Goal: Communication & Community: Answer question/provide support

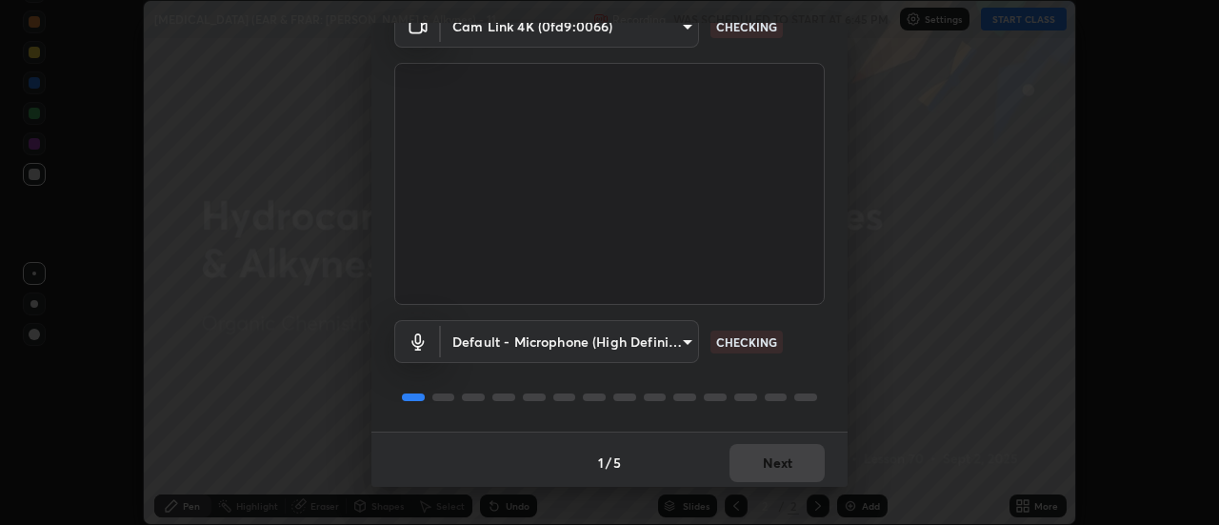
scroll to position [100, 0]
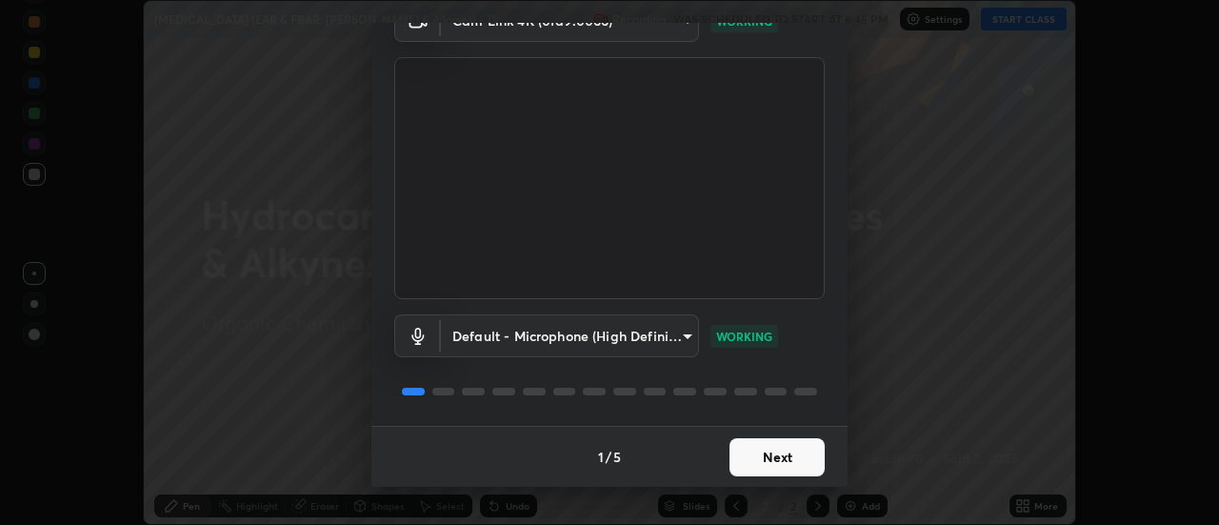
click at [787, 457] on button "Next" at bounding box center [777, 457] width 95 height 38
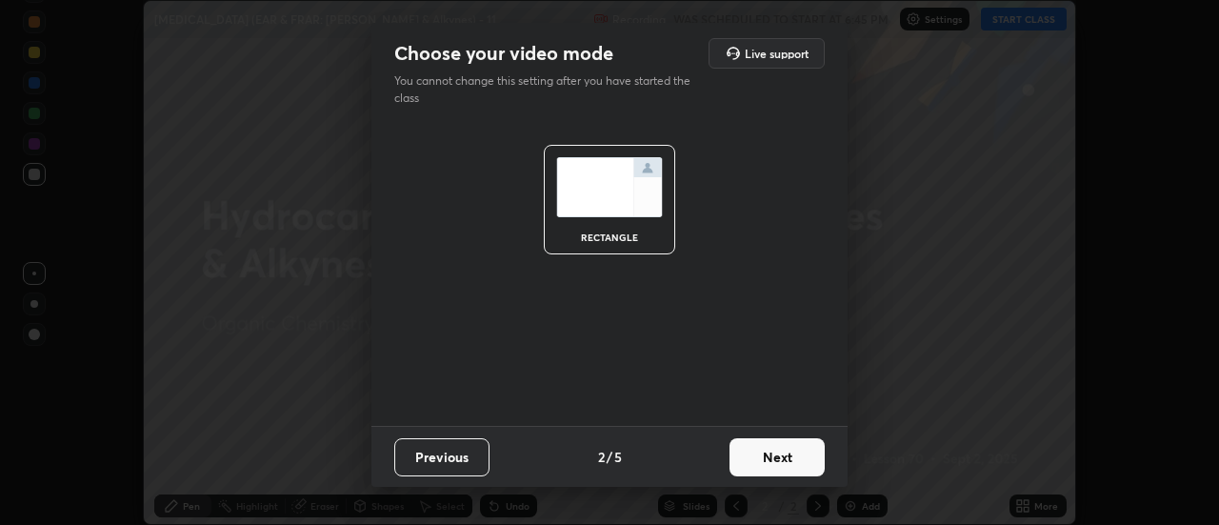
click at [784, 454] on button "Next" at bounding box center [777, 457] width 95 height 38
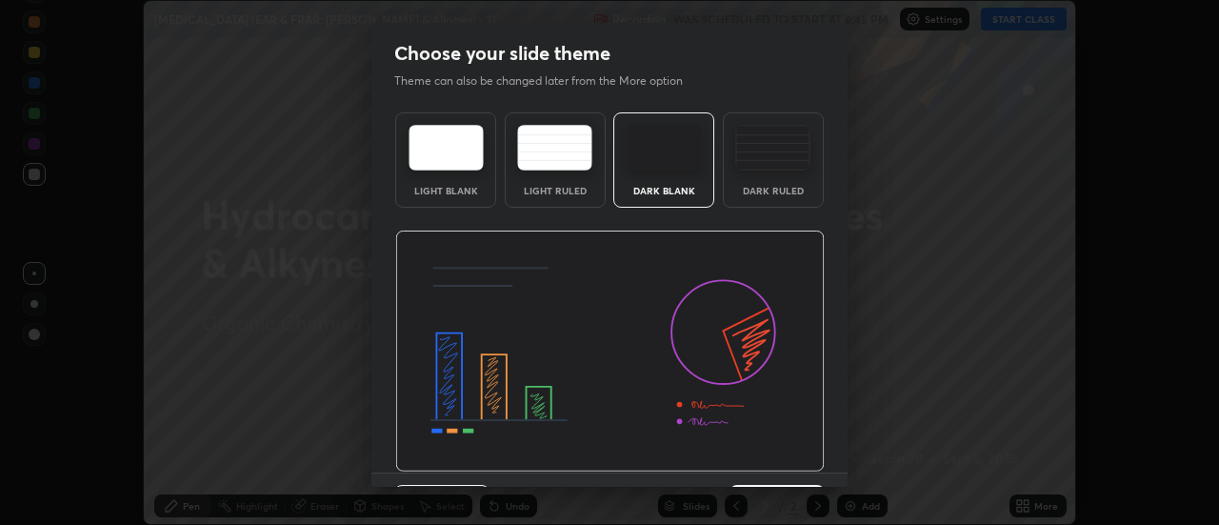
scroll to position [47, 0]
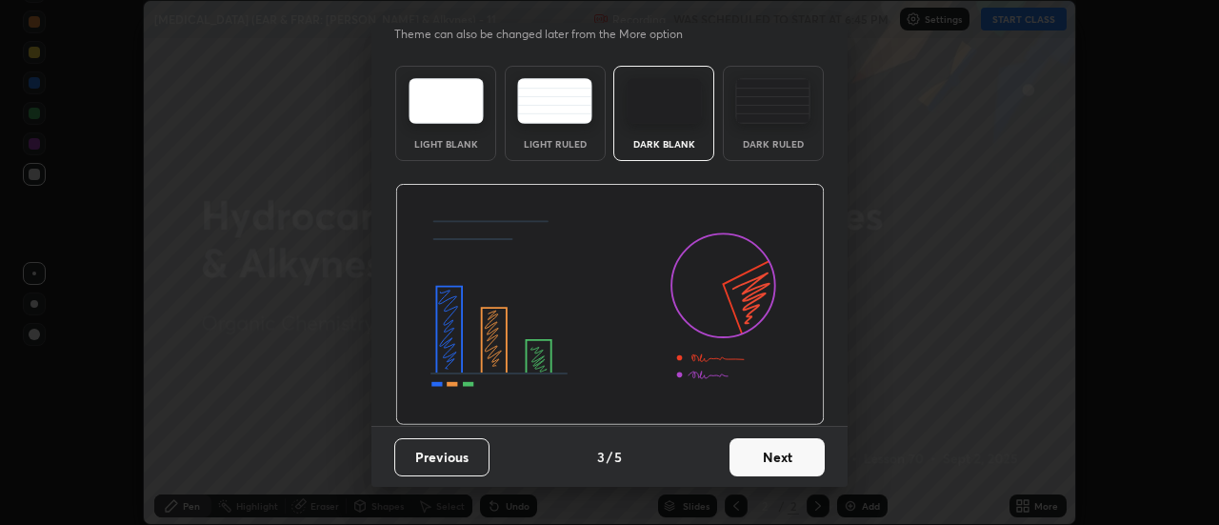
click at [772, 459] on button "Next" at bounding box center [777, 457] width 95 height 38
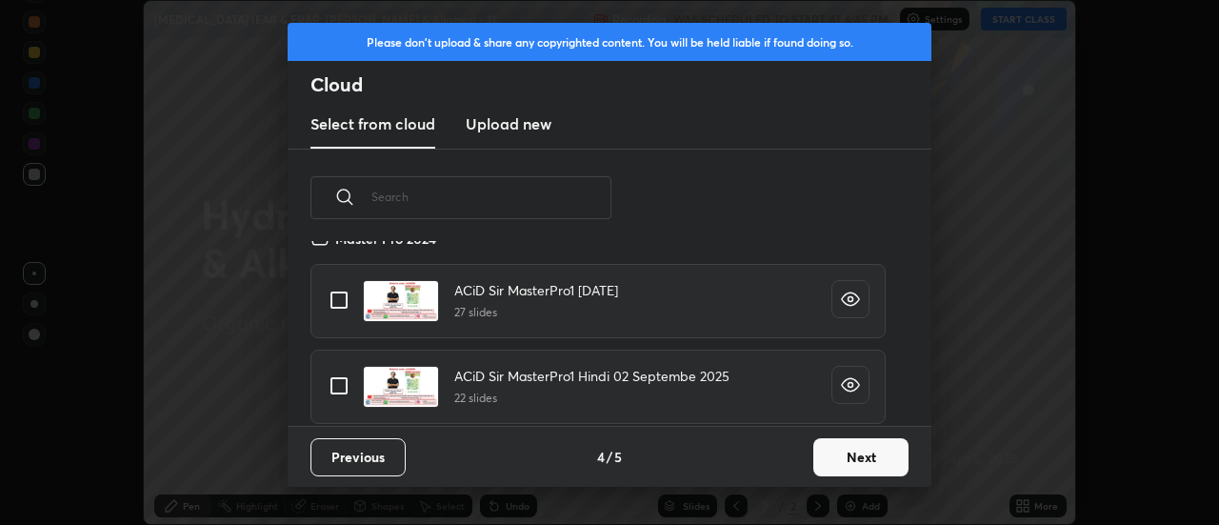
scroll to position [251, 0]
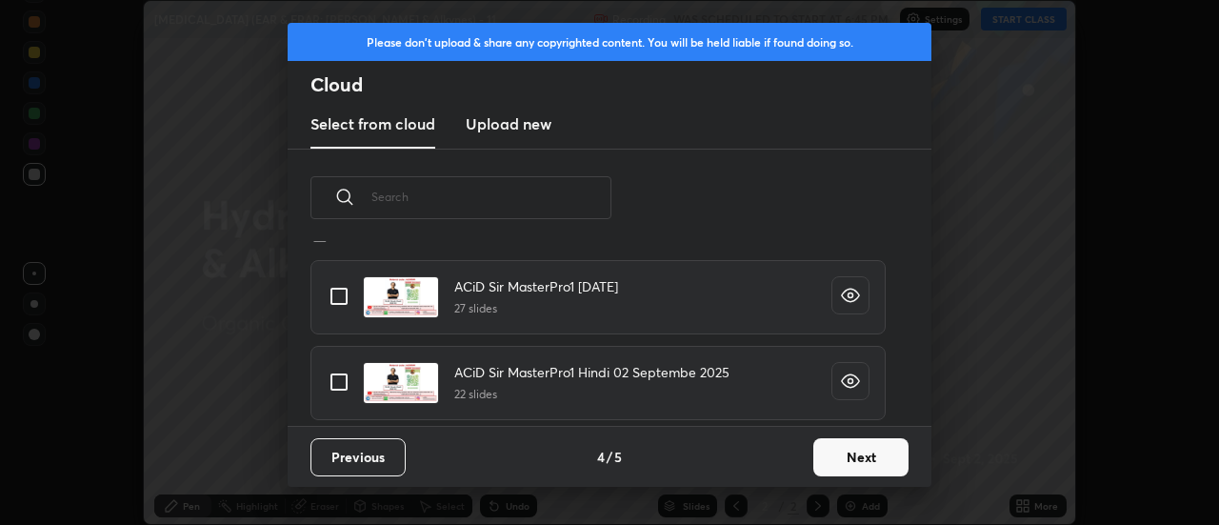
click at [348, 377] on input "grid" at bounding box center [339, 382] width 40 height 40
checkbox input "true"
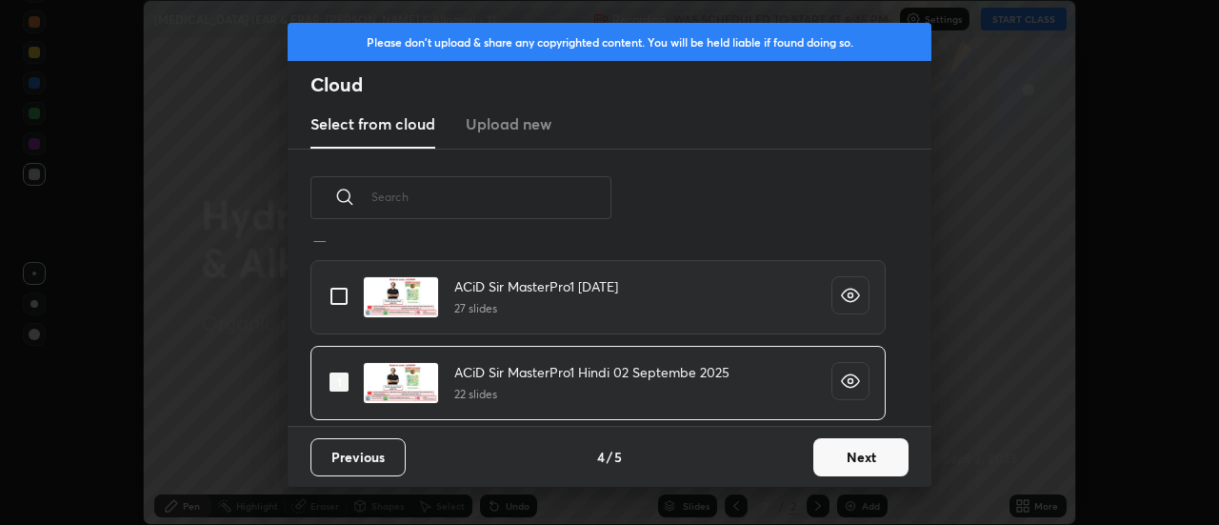
click at [890, 462] on button "Next" at bounding box center [860, 457] width 95 height 38
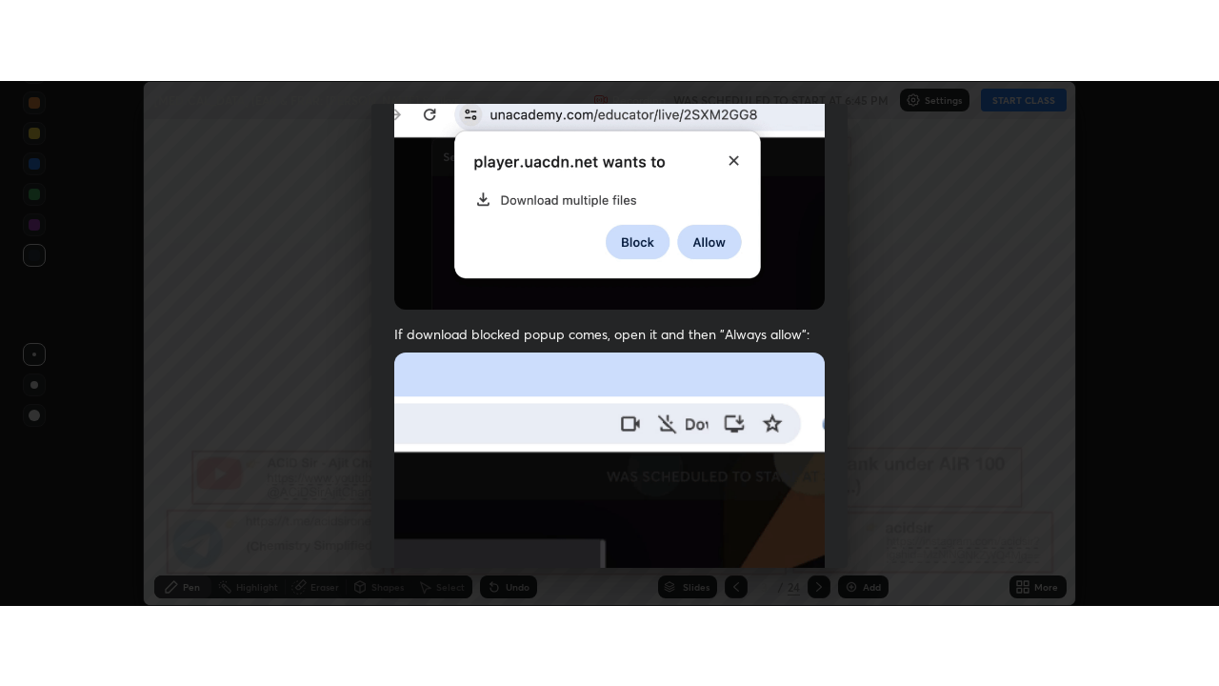
scroll to position [489, 0]
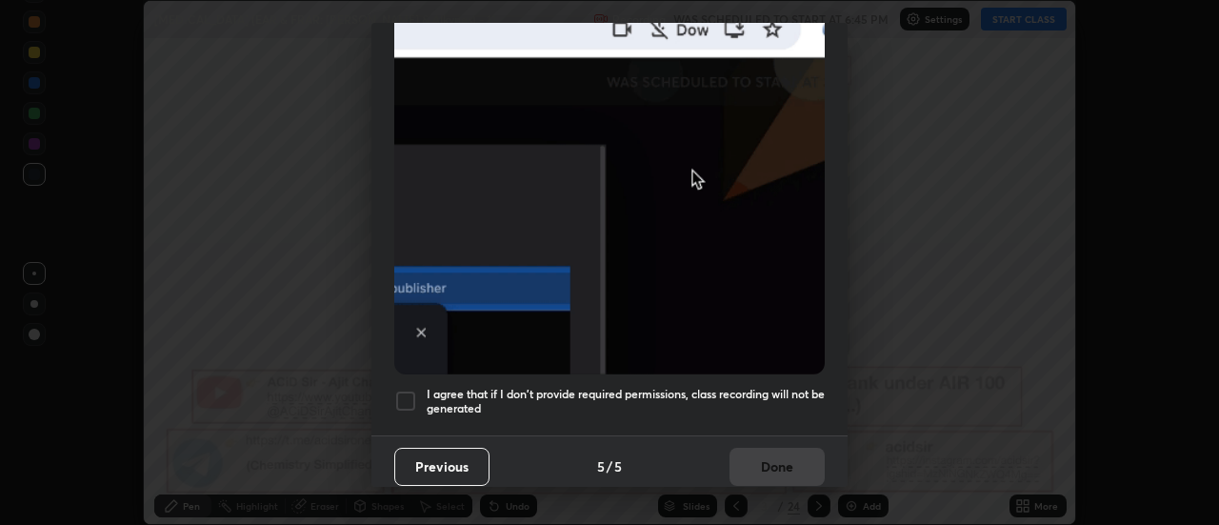
click at [410, 390] on div at bounding box center [405, 401] width 23 height 23
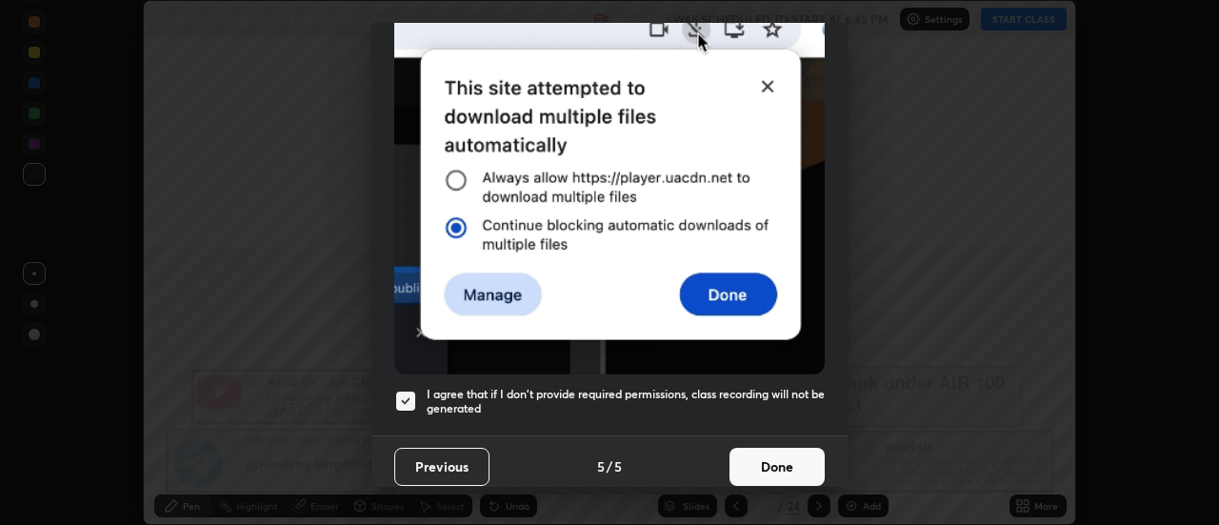
click at [748, 455] on button "Done" at bounding box center [777, 467] width 95 height 38
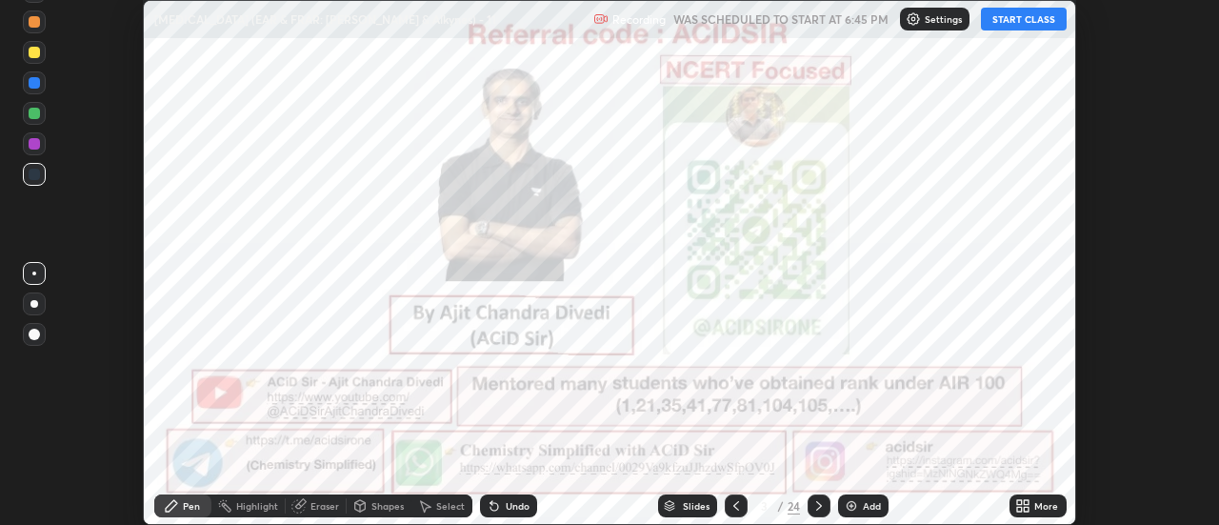
click at [1025, 508] on icon at bounding box center [1027, 509] width 5 height 5
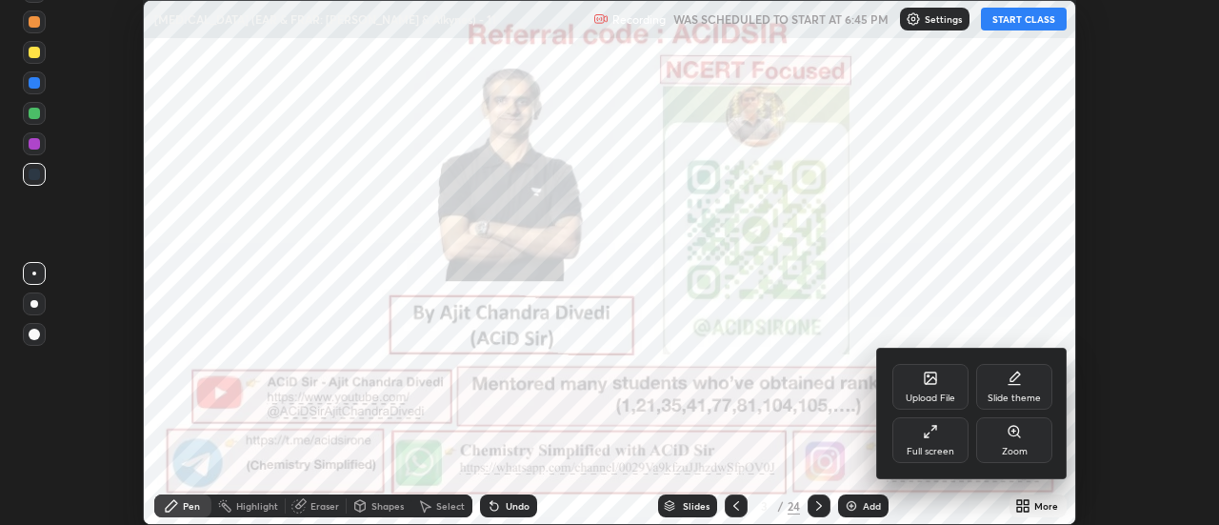
click at [959, 442] on div "Full screen" at bounding box center [930, 440] width 76 height 46
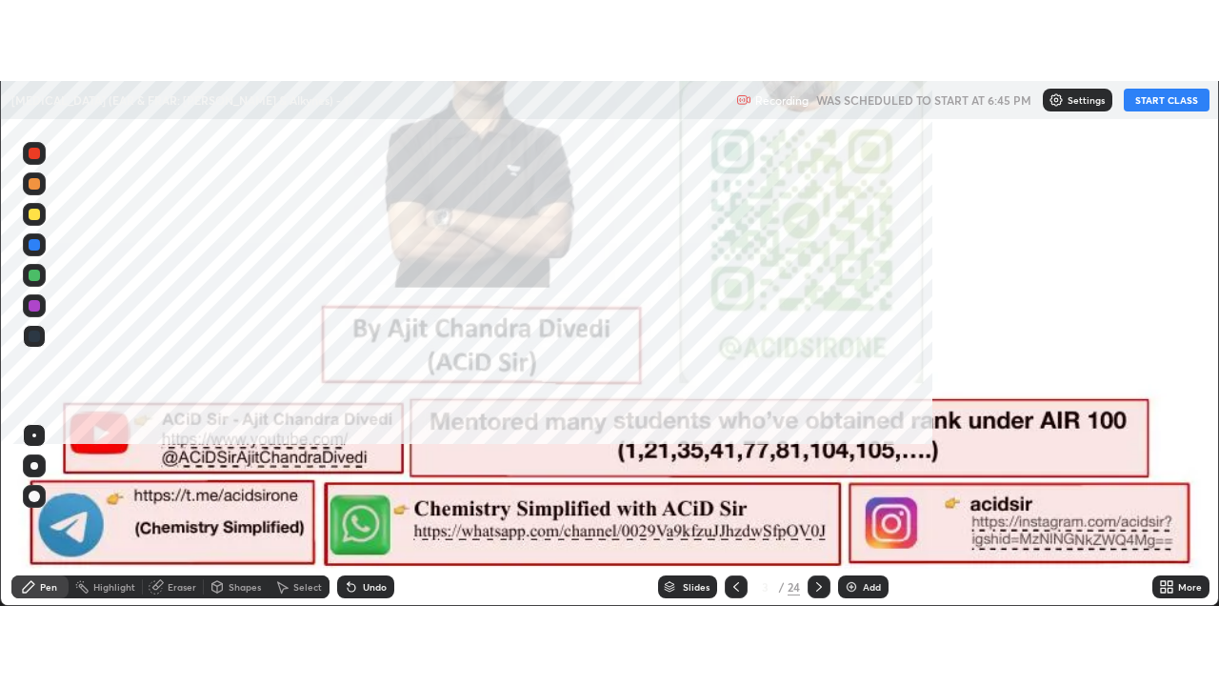
scroll to position [686, 1219]
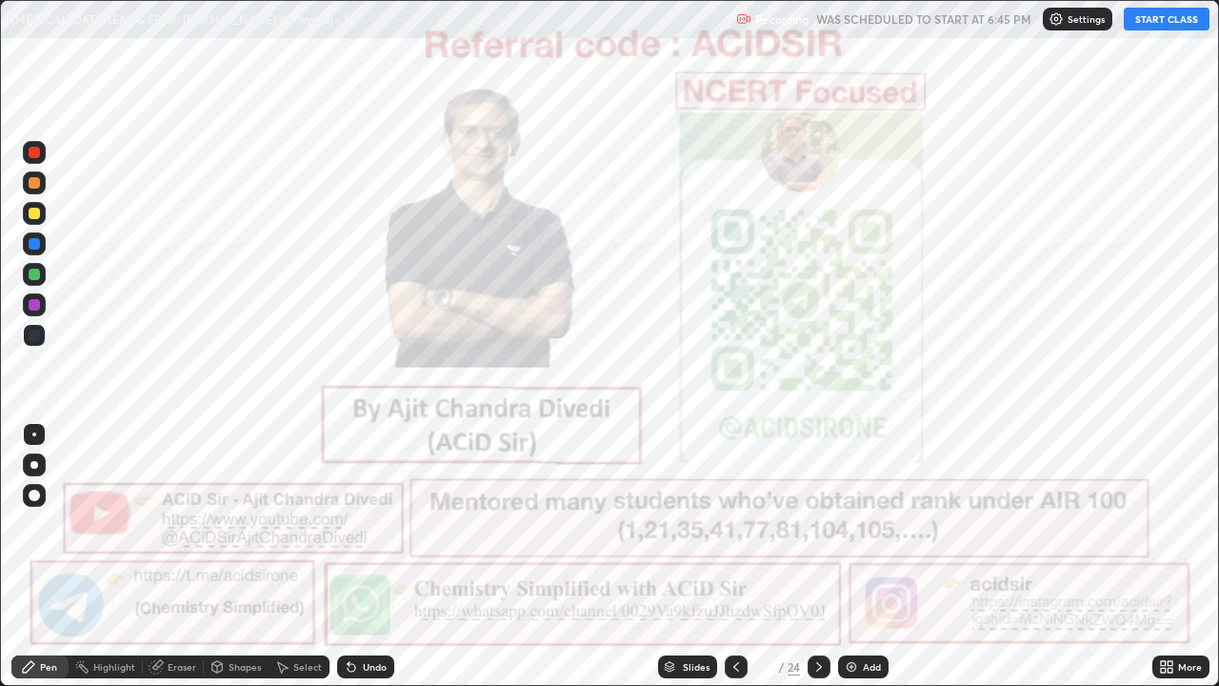
click at [1144, 24] on button "START CLASS" at bounding box center [1167, 19] width 86 height 23
click at [34, 156] on div at bounding box center [34, 152] width 11 height 11
click at [33, 461] on div at bounding box center [34, 465] width 8 height 8
click at [818, 524] on icon at bounding box center [818, 666] width 15 height 15
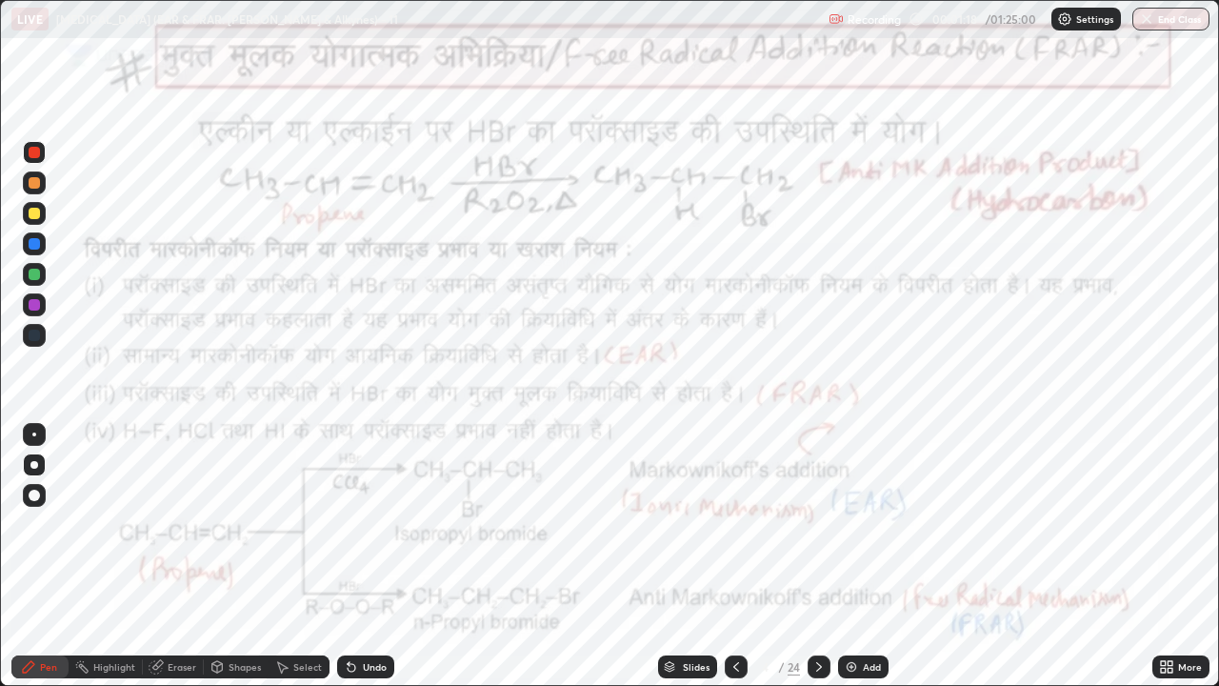
click at [38, 524] on div "Pen" at bounding box center [39, 666] width 57 height 23
click at [817, 524] on icon at bounding box center [818, 666] width 15 height 15
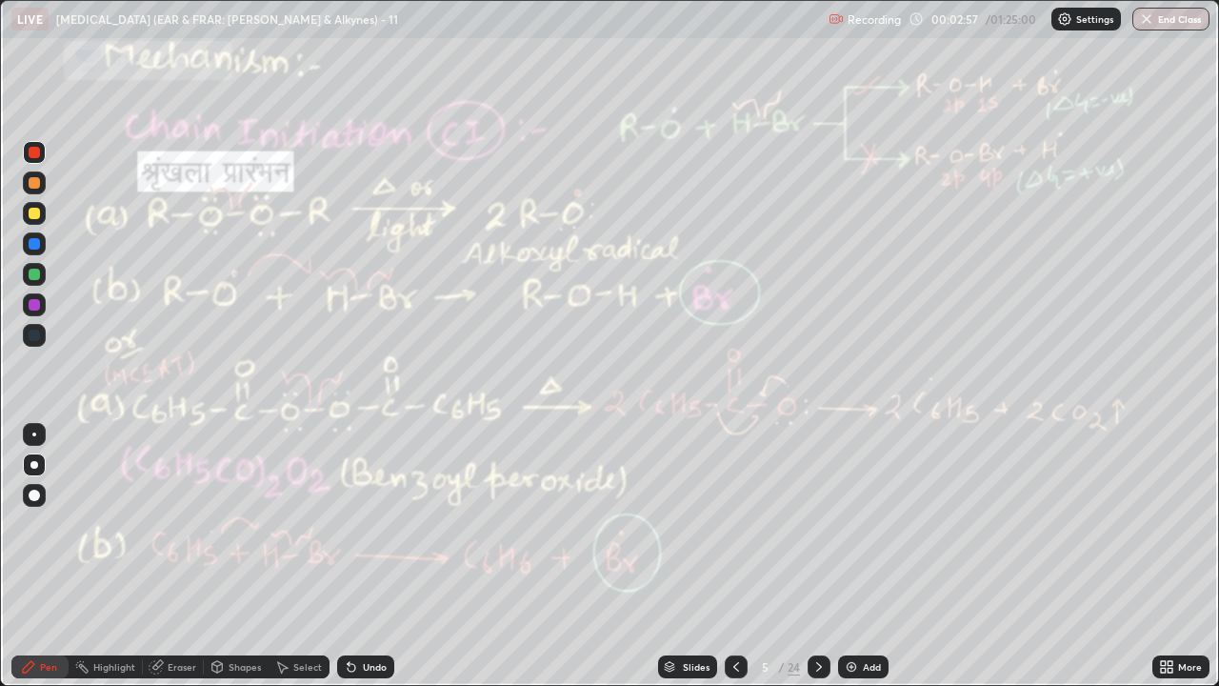
click at [77, 524] on circle at bounding box center [77, 667] width 2 height 2
click at [817, 524] on icon at bounding box center [818, 666] width 15 height 15
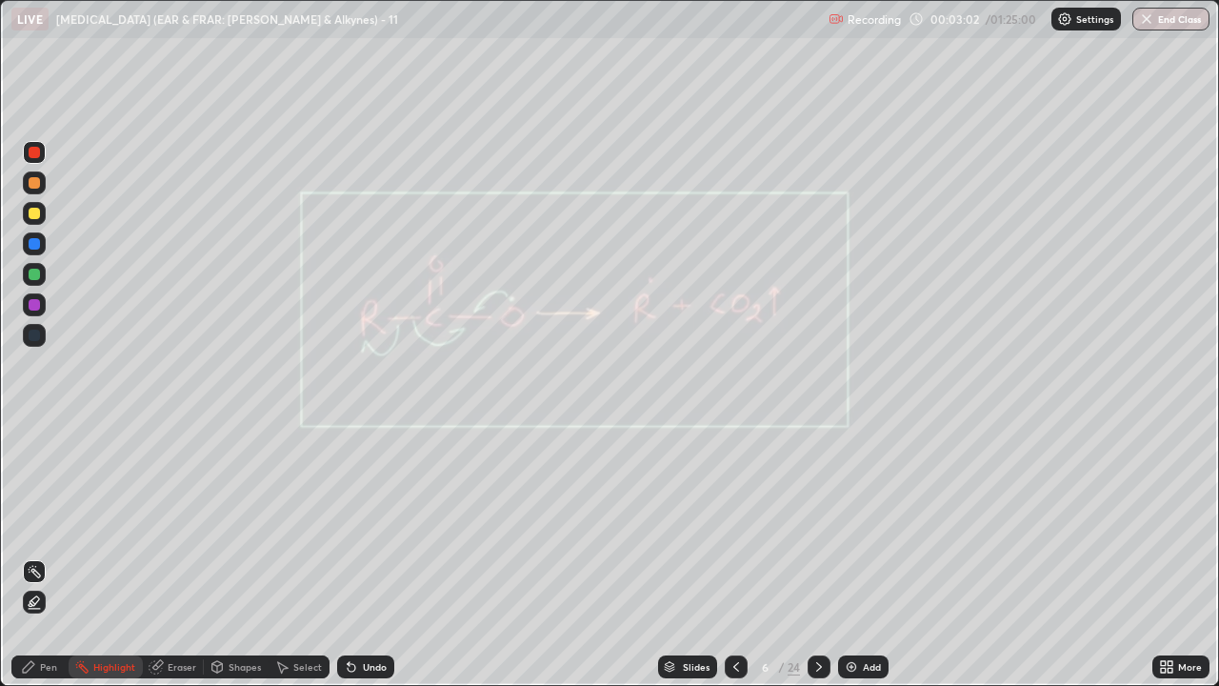
click at [33, 524] on icon at bounding box center [28, 666] width 11 height 11
click at [33, 269] on div at bounding box center [34, 274] width 11 height 11
click at [35, 148] on div at bounding box center [34, 152] width 11 height 11
click at [816, 524] on icon at bounding box center [819, 667] width 6 height 10
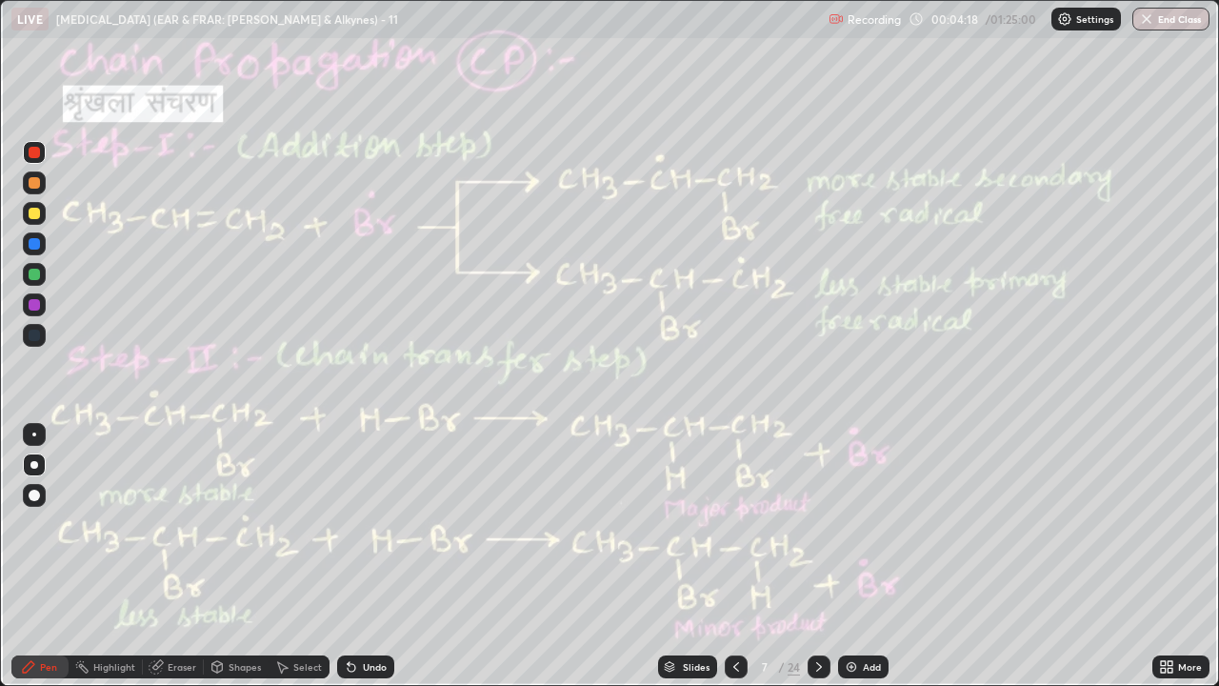
click at [374, 524] on div "Undo" at bounding box center [375, 667] width 24 height 10
click at [375, 524] on div "Undo" at bounding box center [375, 667] width 24 height 10
click at [34, 180] on div at bounding box center [34, 182] width 11 height 11
click at [30, 154] on div at bounding box center [34, 152] width 11 height 11
click at [107, 524] on div "Highlight" at bounding box center [114, 667] width 42 height 10
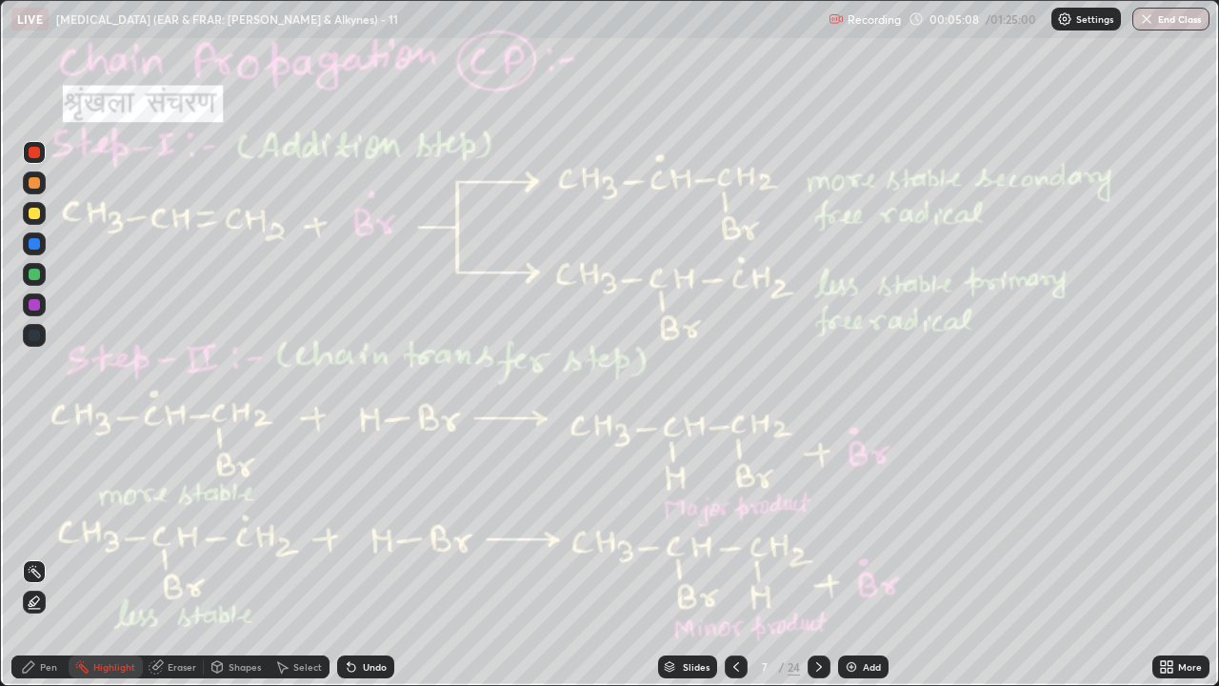
click at [28, 524] on icon at bounding box center [28, 666] width 15 height 15
click at [32, 213] on div at bounding box center [34, 213] width 11 height 11
click at [31, 154] on div at bounding box center [34, 152] width 11 height 11
click at [30, 157] on div at bounding box center [34, 152] width 11 height 11
click at [32, 304] on div at bounding box center [34, 304] width 11 height 11
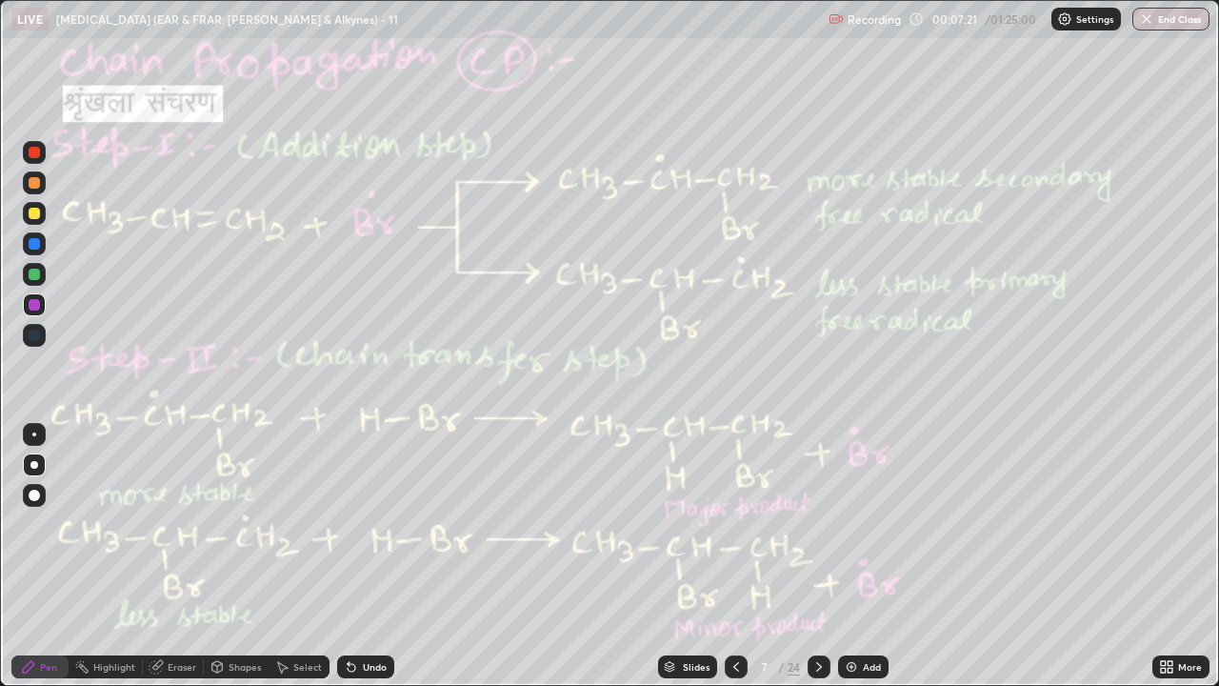
click at [43, 152] on div at bounding box center [34, 152] width 23 height 23
click at [115, 524] on div "Highlight" at bounding box center [106, 666] width 74 height 23
click at [35, 524] on div at bounding box center [34, 601] width 23 height 23
click at [38, 217] on div at bounding box center [34, 213] width 11 height 11
click at [363, 524] on div "Undo" at bounding box center [375, 667] width 24 height 10
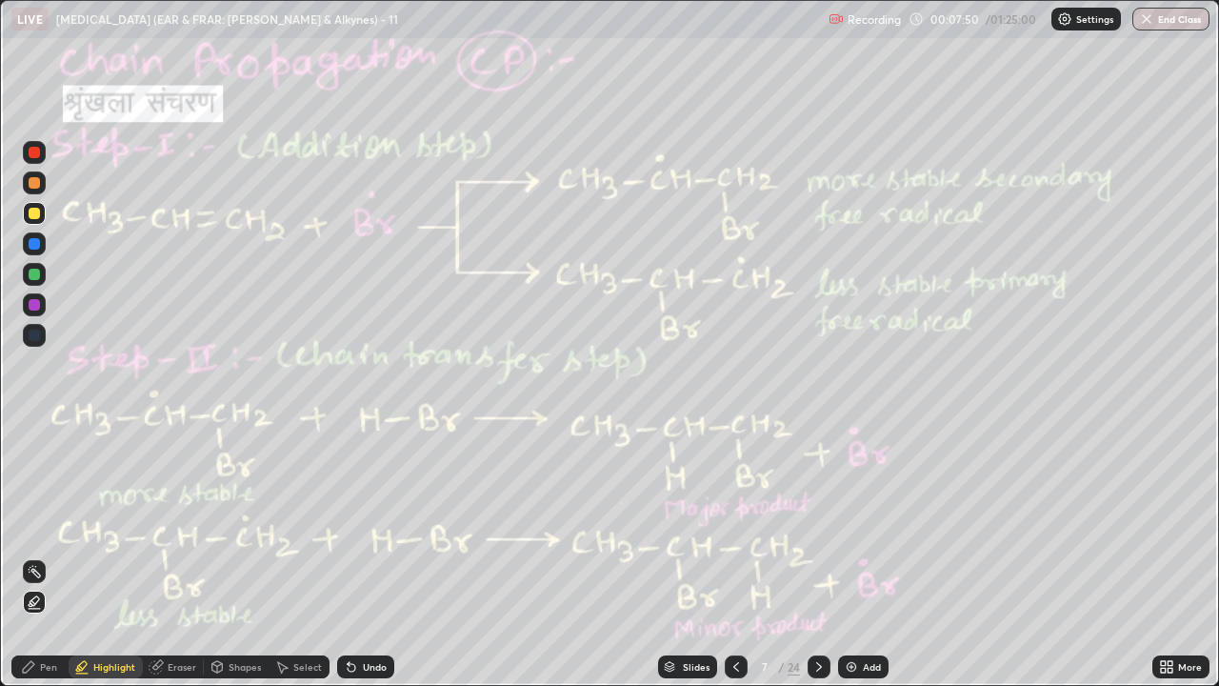
click at [363, 524] on div "Undo" at bounding box center [375, 667] width 24 height 10
click at [32, 524] on circle at bounding box center [32, 566] width 2 height 2
click at [31, 149] on div at bounding box center [34, 152] width 11 height 11
click at [734, 524] on icon at bounding box center [736, 666] width 15 height 15
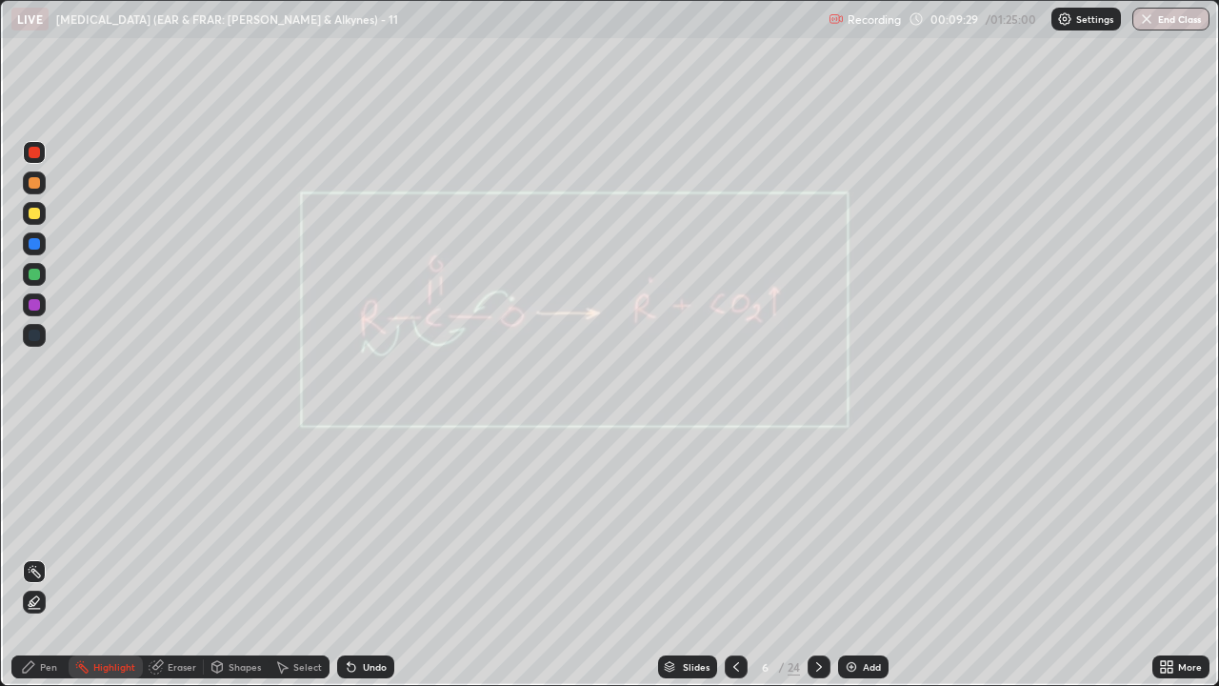
click at [743, 524] on div at bounding box center [736, 666] width 23 height 23
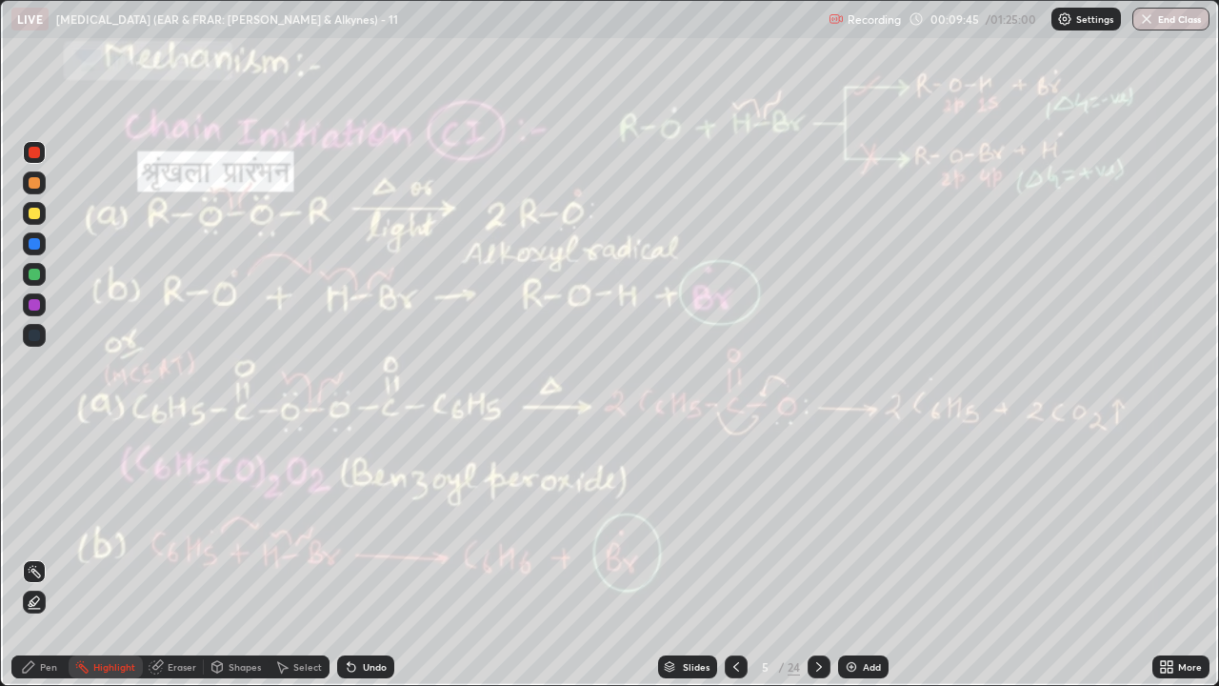
click at [811, 524] on icon at bounding box center [818, 666] width 15 height 15
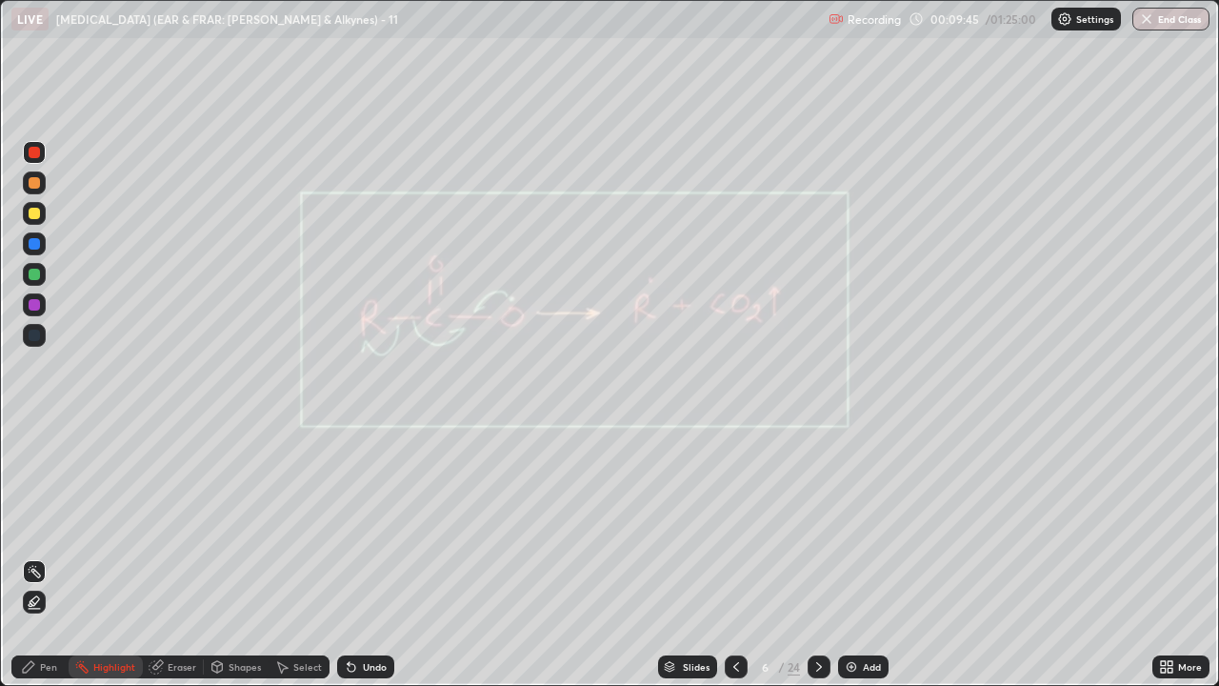
click at [794, 524] on div "24" at bounding box center [794, 666] width 12 height 17
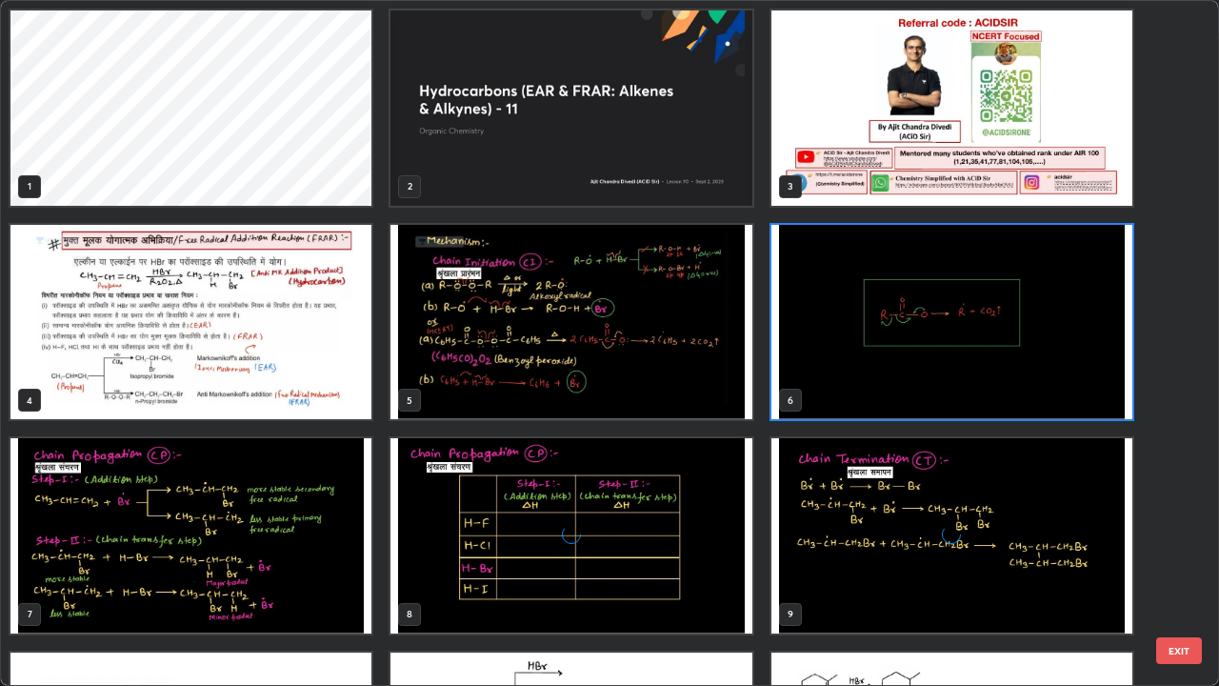
scroll to position [678, 1208]
click at [295, 524] on img "grid" at bounding box center [190, 535] width 361 height 195
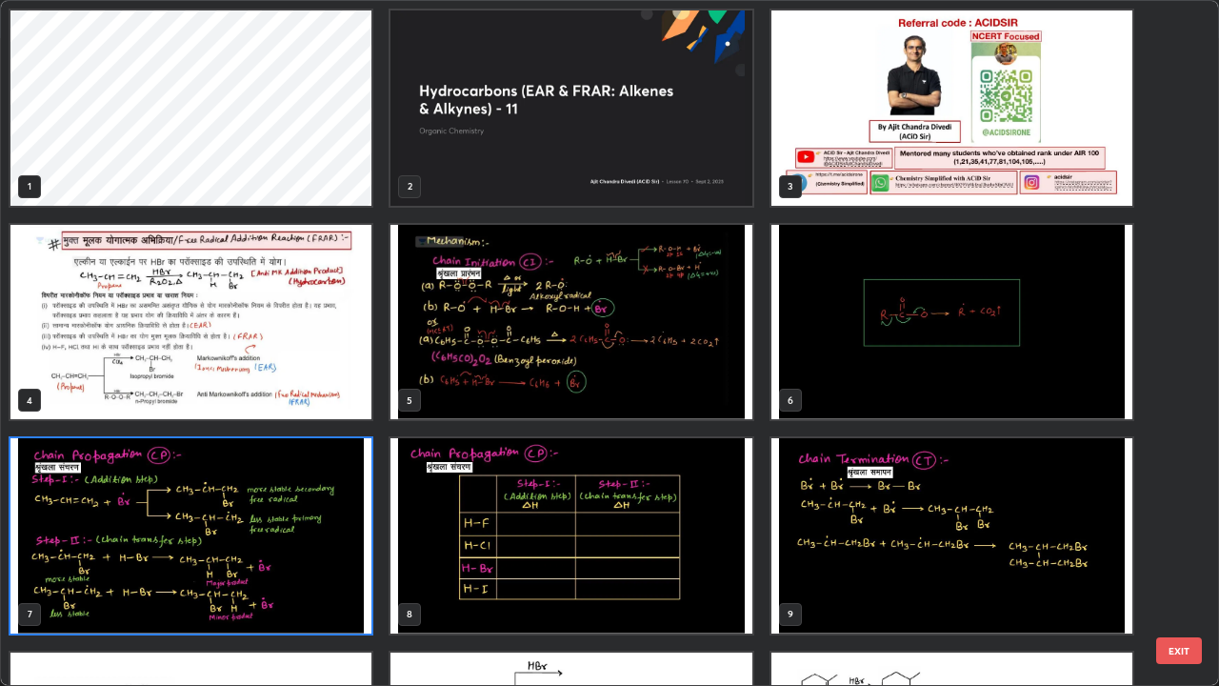
click at [286, 524] on img "grid" at bounding box center [190, 535] width 361 height 195
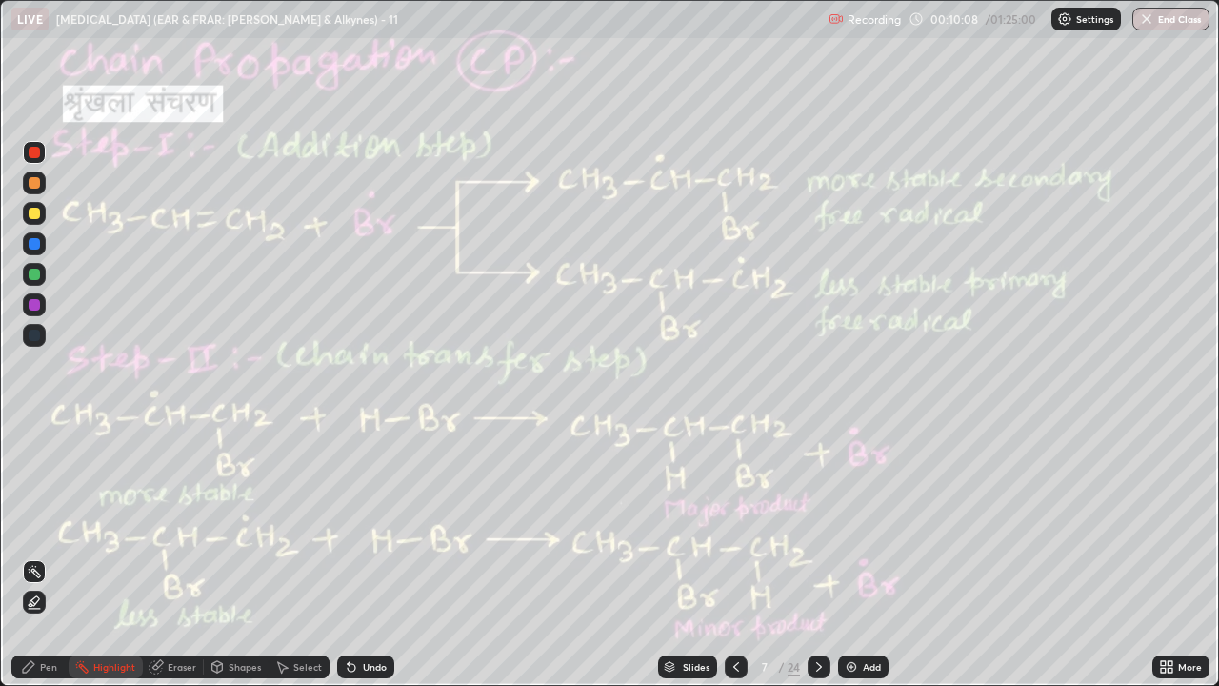
click at [820, 524] on icon at bounding box center [819, 667] width 6 height 10
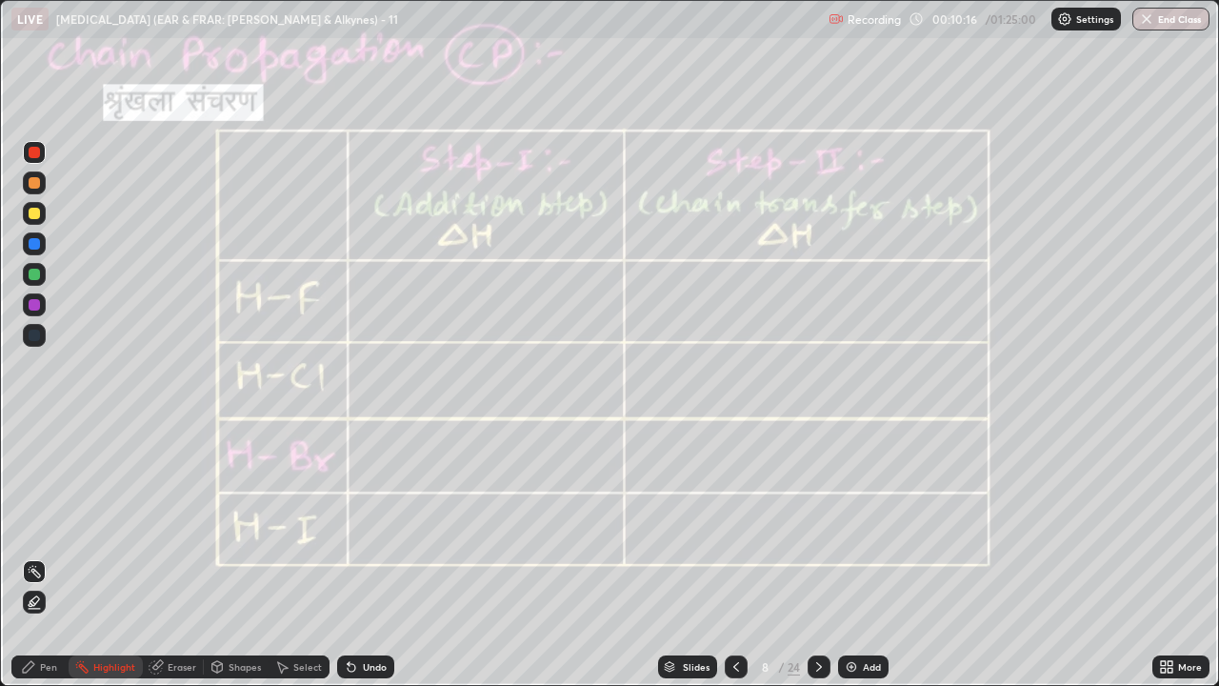
click at [817, 524] on icon at bounding box center [818, 666] width 15 height 15
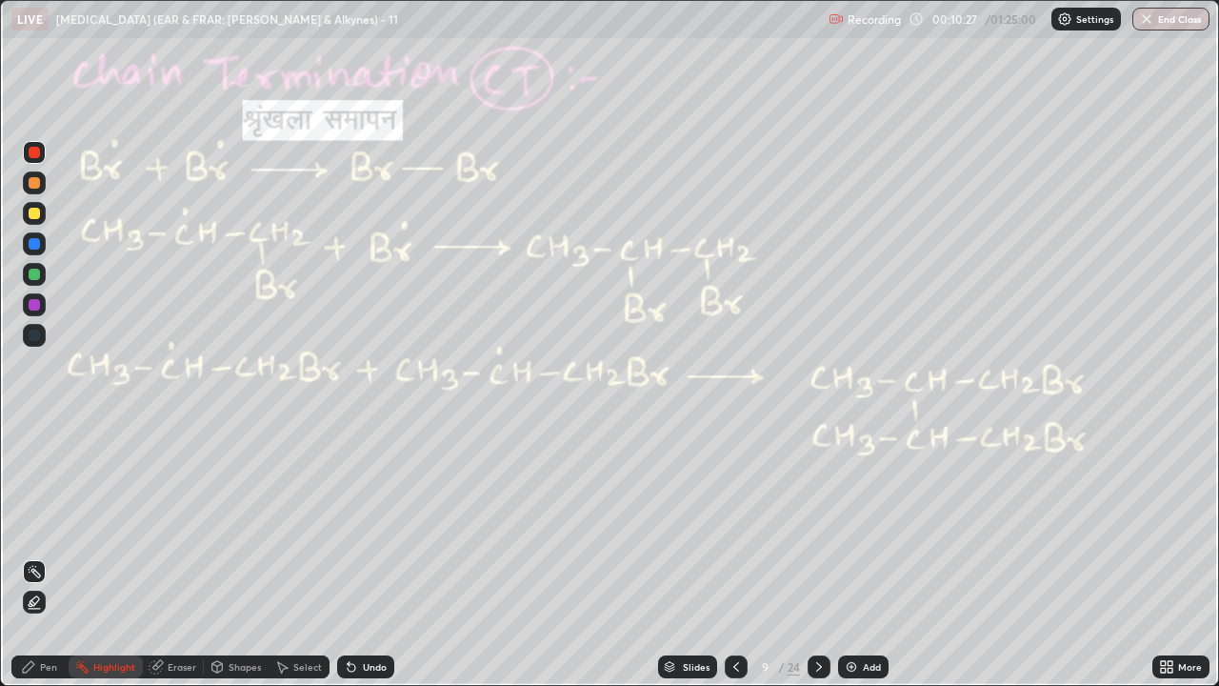
click at [725, 524] on div at bounding box center [736, 666] width 23 height 23
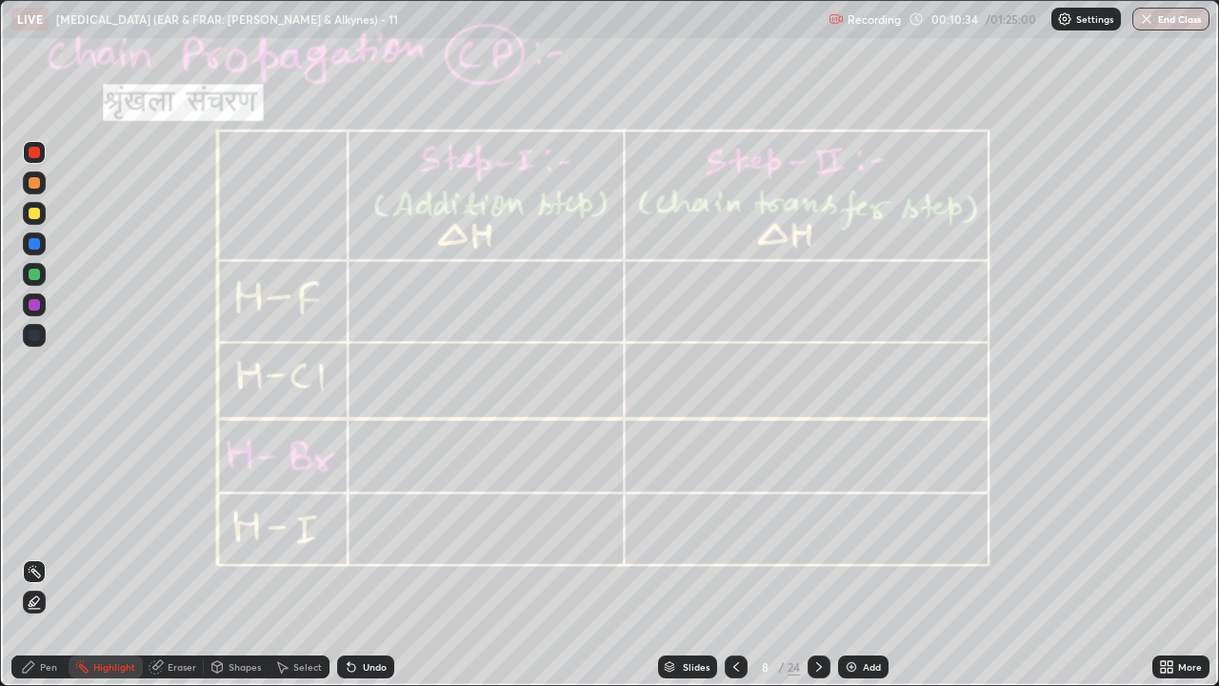
click at [815, 524] on icon at bounding box center [818, 666] width 15 height 15
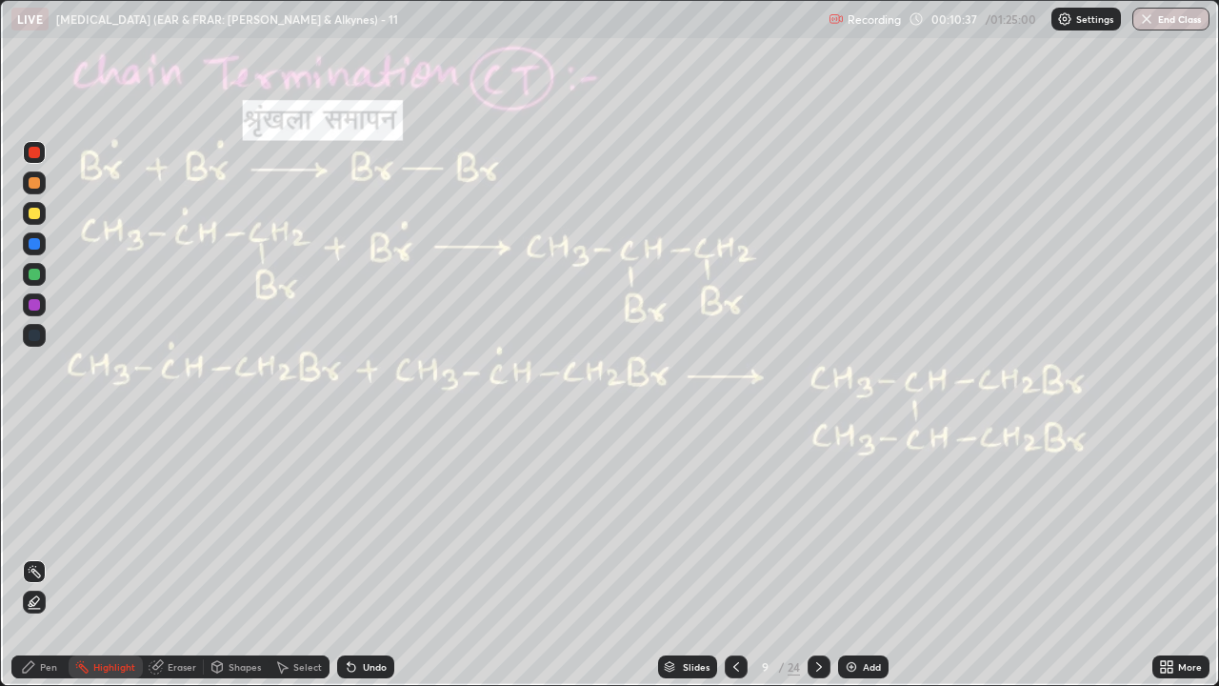
click at [35, 274] on div at bounding box center [34, 274] width 11 height 11
click at [49, 524] on div "Pen" at bounding box center [48, 667] width 17 height 10
click at [325, 524] on div "Select" at bounding box center [299, 666] width 61 height 23
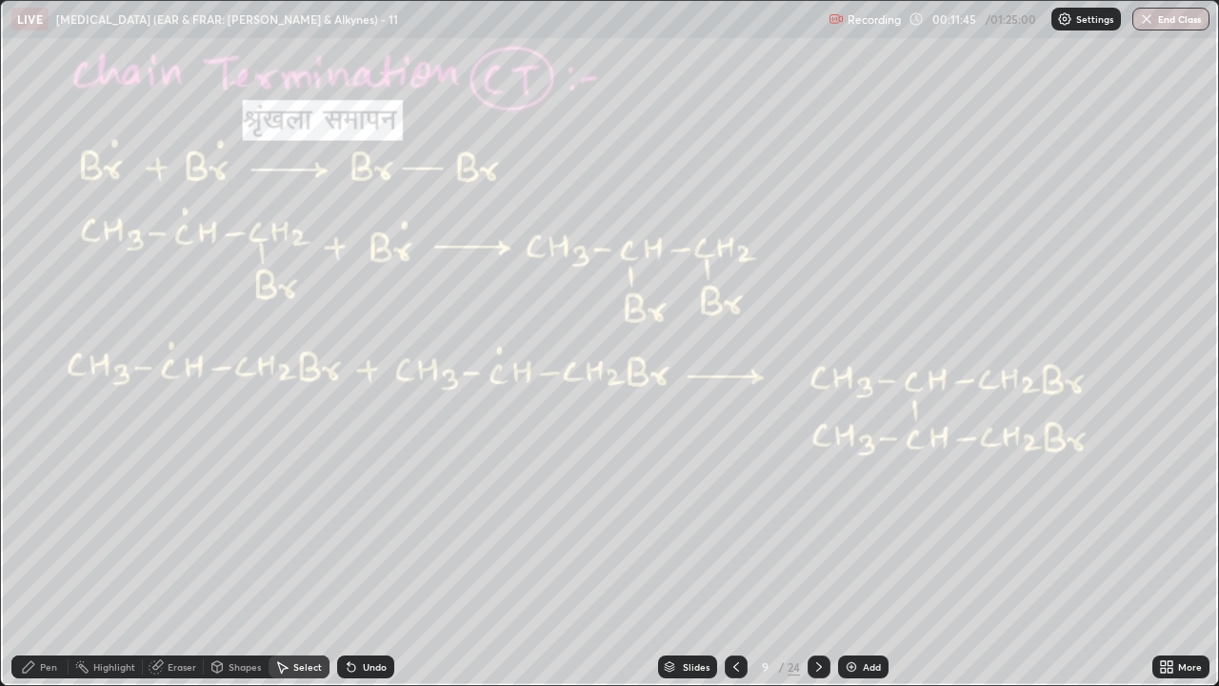
click at [362, 524] on div "Undo" at bounding box center [365, 666] width 57 height 23
click at [101, 524] on div "Highlight" at bounding box center [106, 666] width 74 height 23
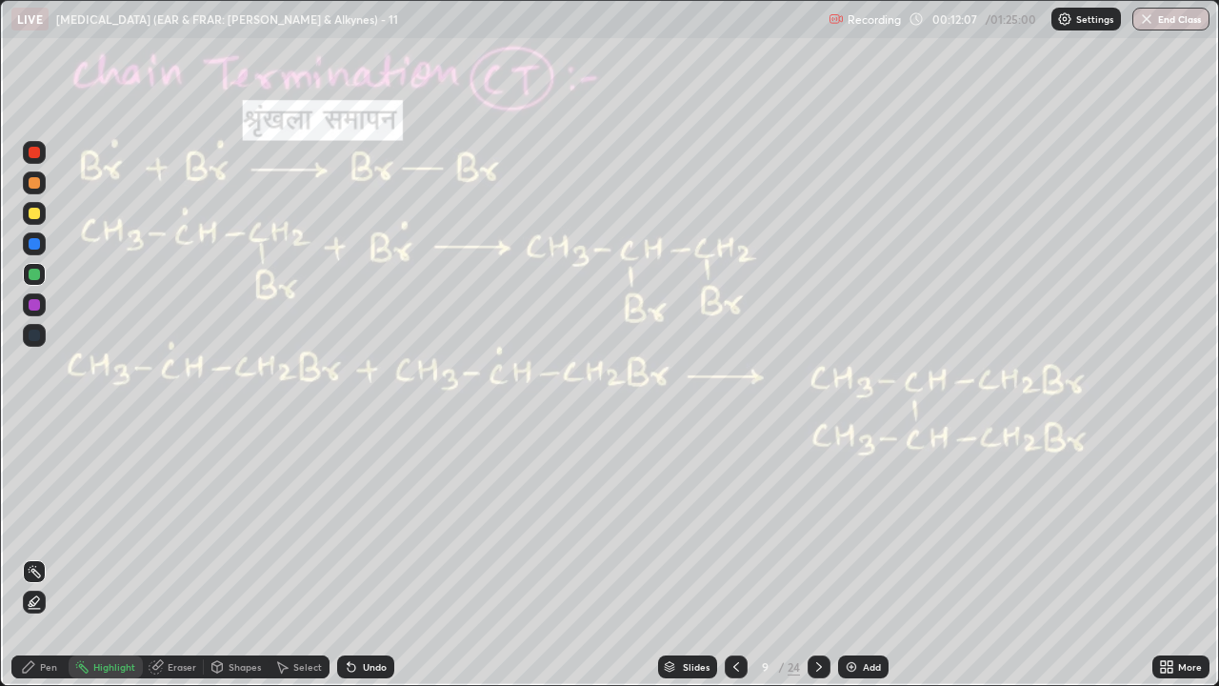
click at [735, 524] on icon at bounding box center [736, 667] width 6 height 10
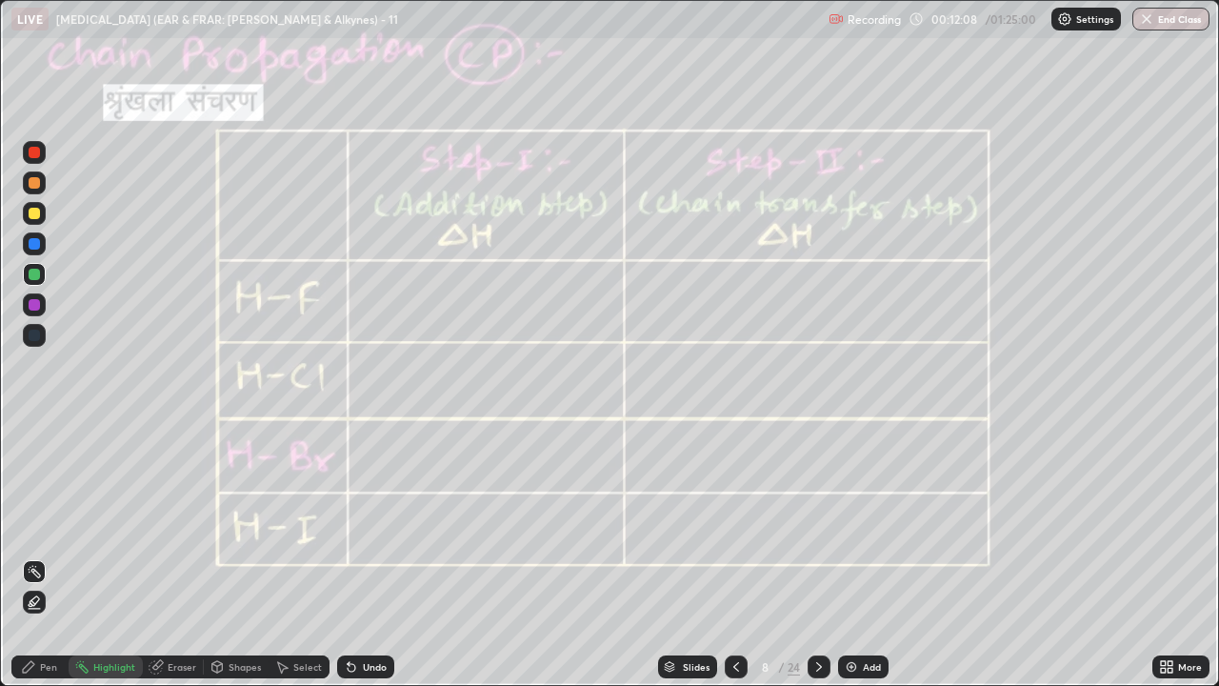
click at [731, 524] on icon at bounding box center [736, 666] width 15 height 15
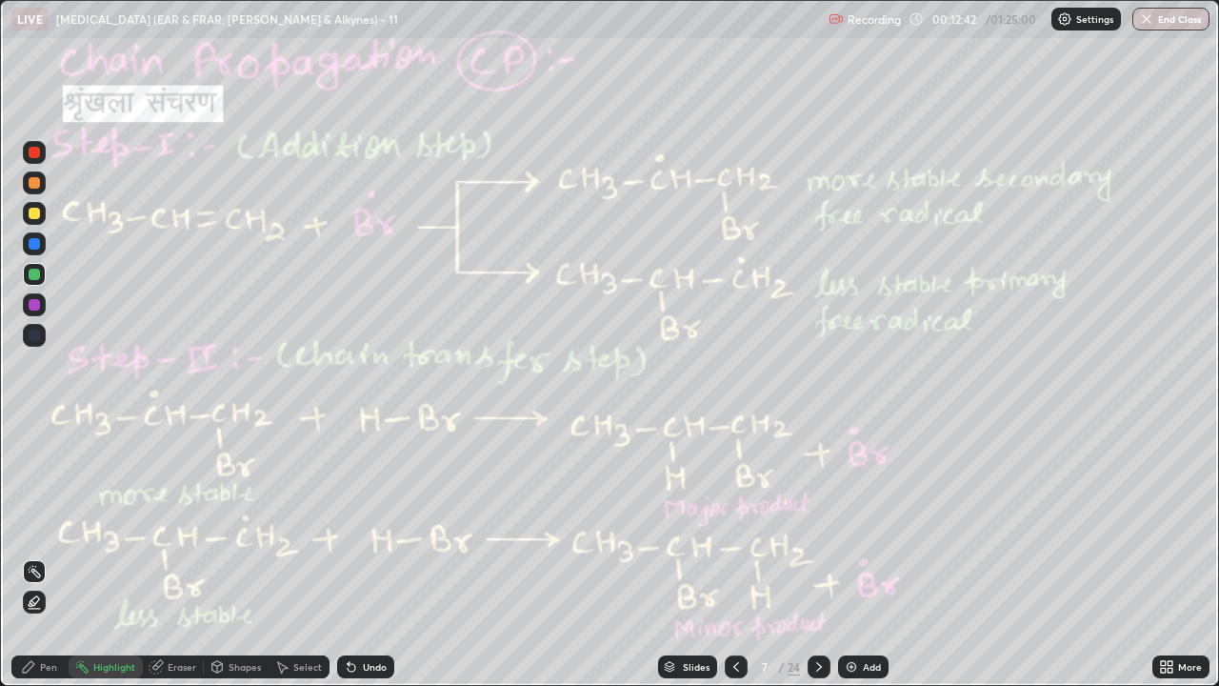
click at [733, 524] on icon at bounding box center [736, 666] width 15 height 15
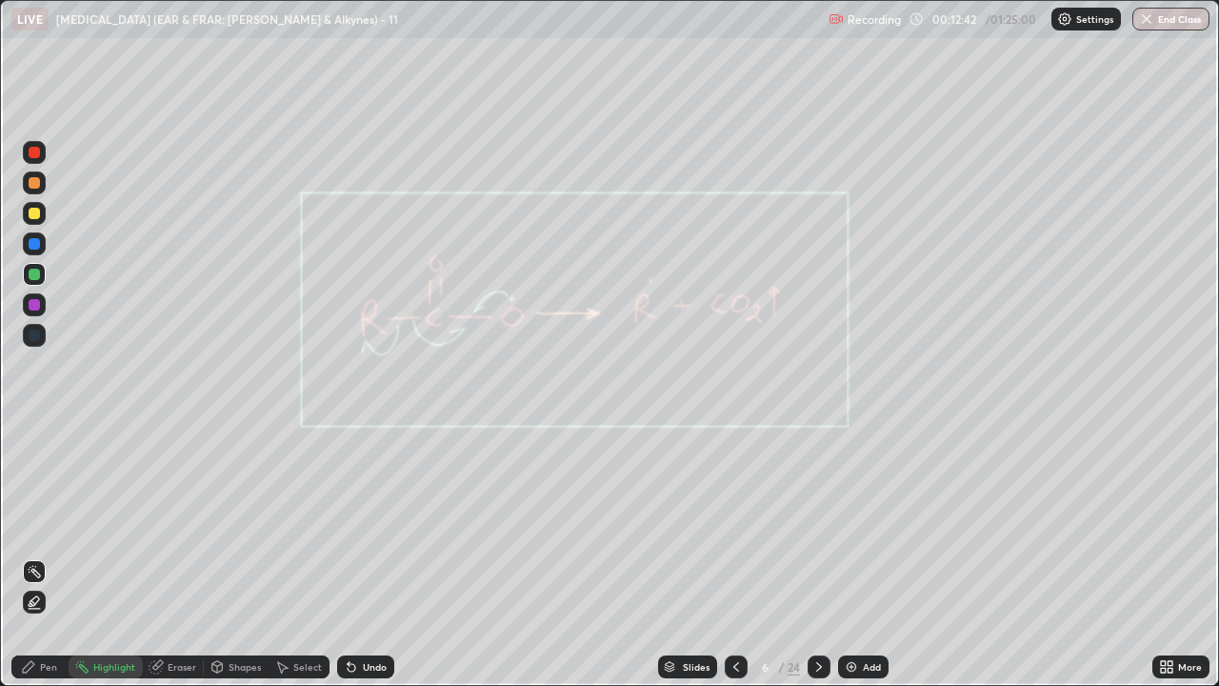
click at [820, 524] on icon at bounding box center [818, 666] width 15 height 15
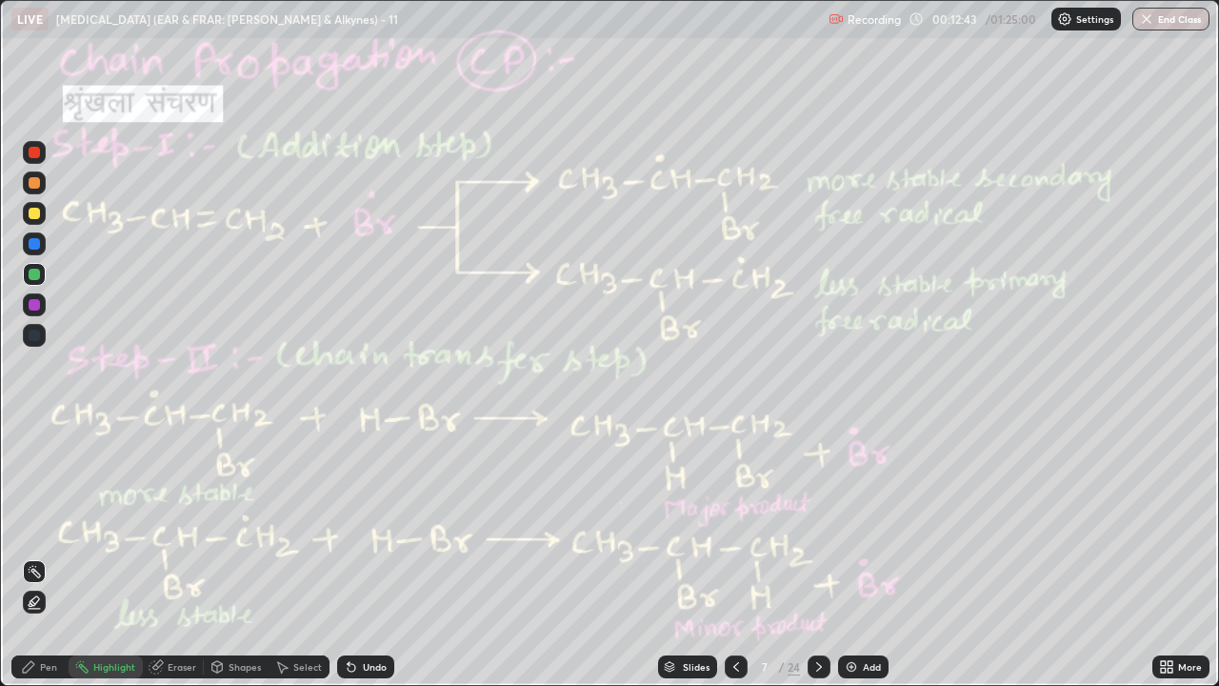
click at [817, 524] on icon at bounding box center [818, 666] width 15 height 15
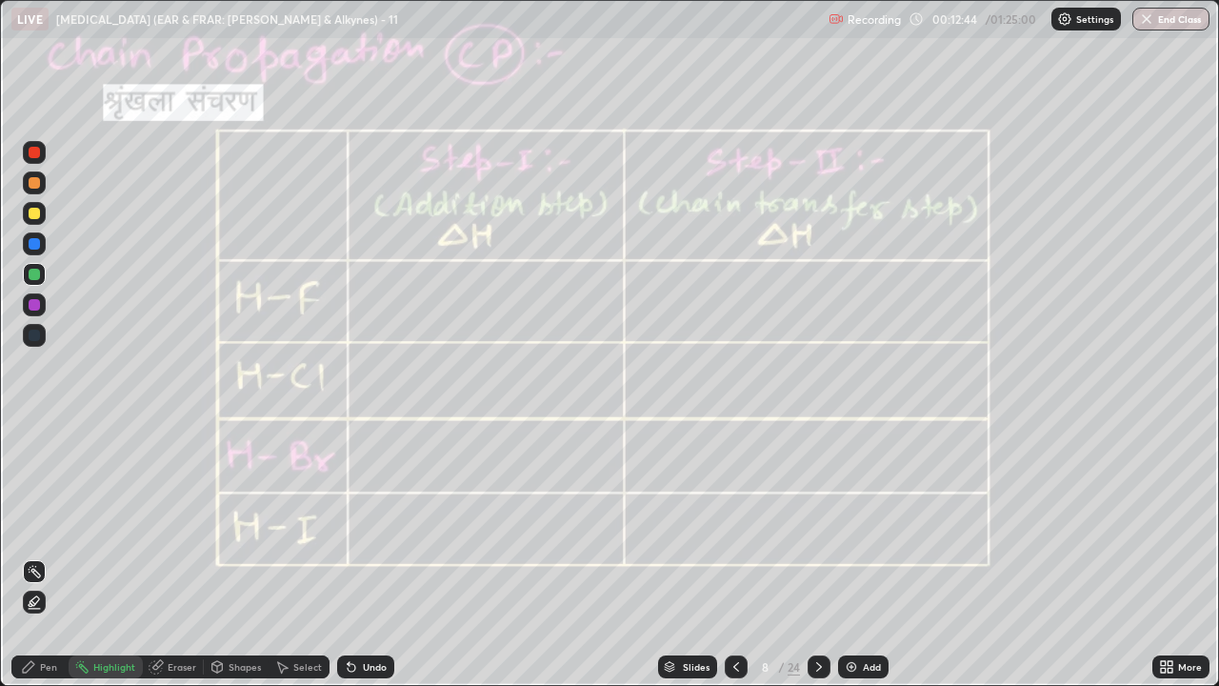
click at [735, 524] on icon at bounding box center [736, 667] width 6 height 10
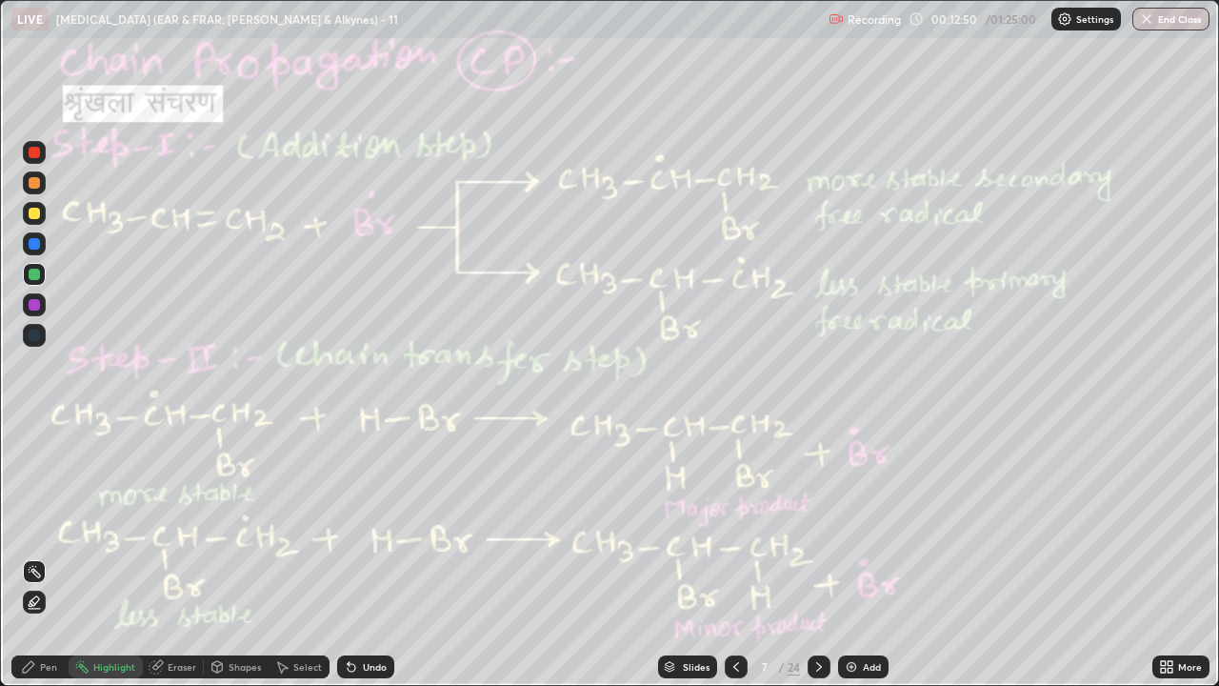
click at [30, 180] on div at bounding box center [34, 182] width 11 height 11
click at [32, 179] on div at bounding box center [34, 182] width 11 height 11
click at [44, 524] on div "Pen" at bounding box center [48, 667] width 17 height 10
click at [30, 150] on div at bounding box center [34, 152] width 11 height 11
click at [76, 524] on circle at bounding box center [76, 665] width 2 height 2
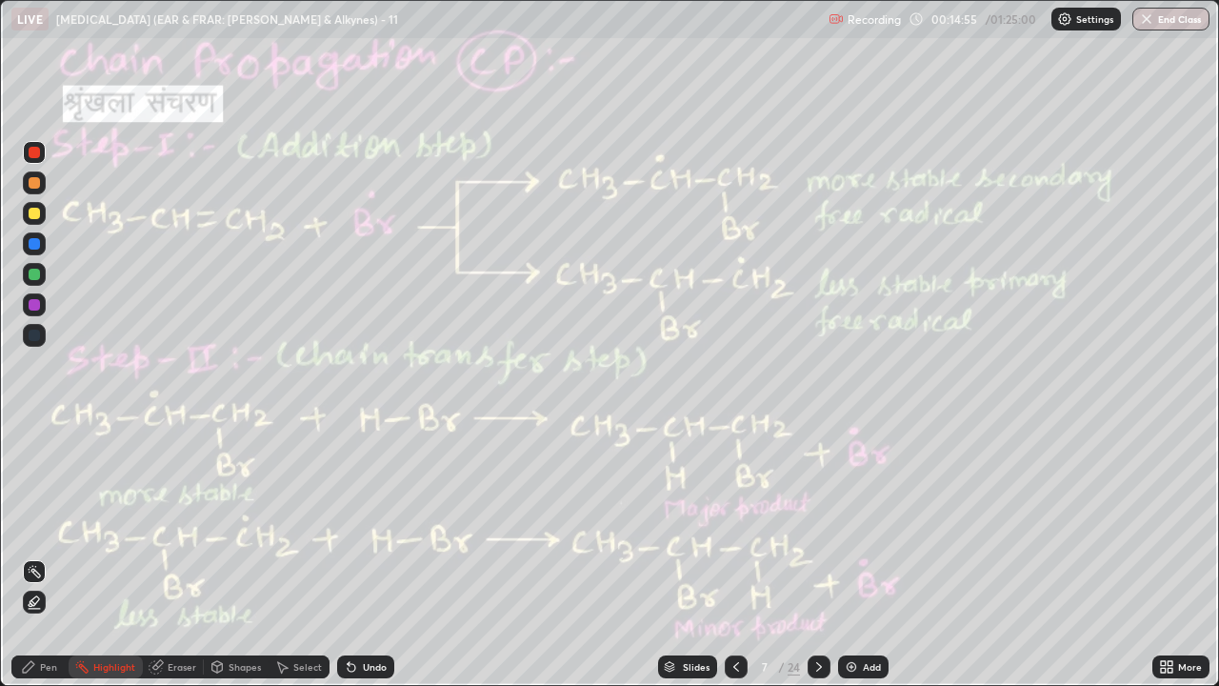
click at [734, 524] on icon at bounding box center [736, 666] width 15 height 15
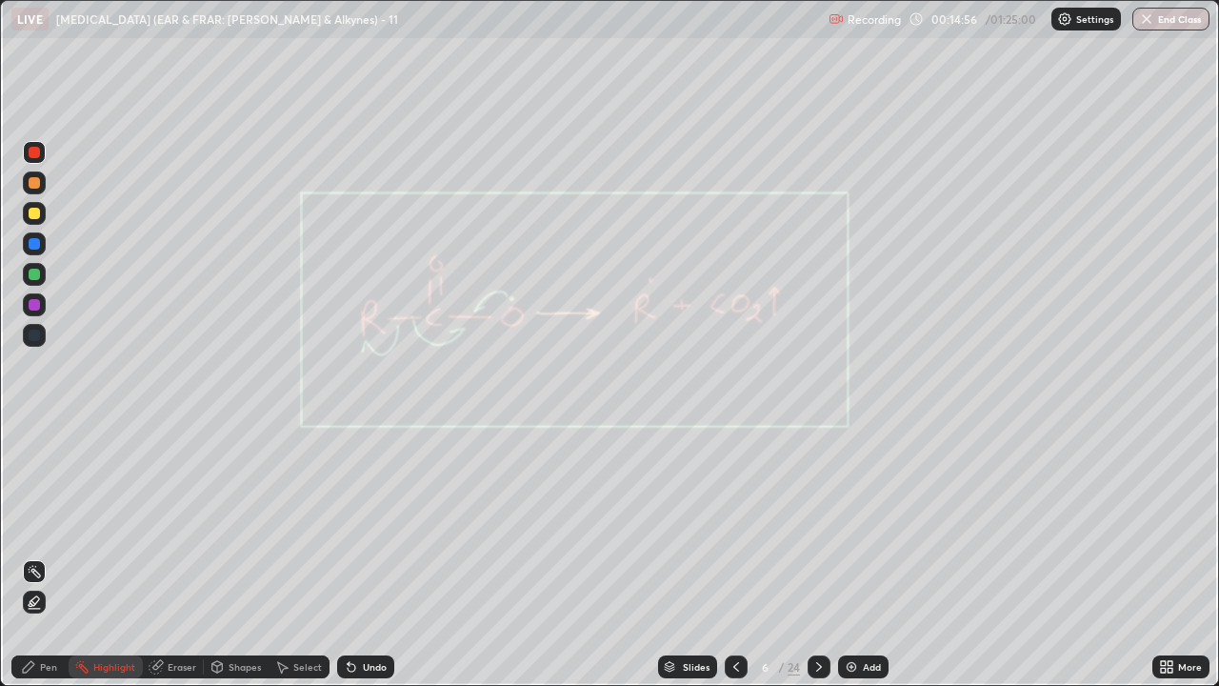
click at [734, 524] on icon at bounding box center [736, 666] width 15 height 15
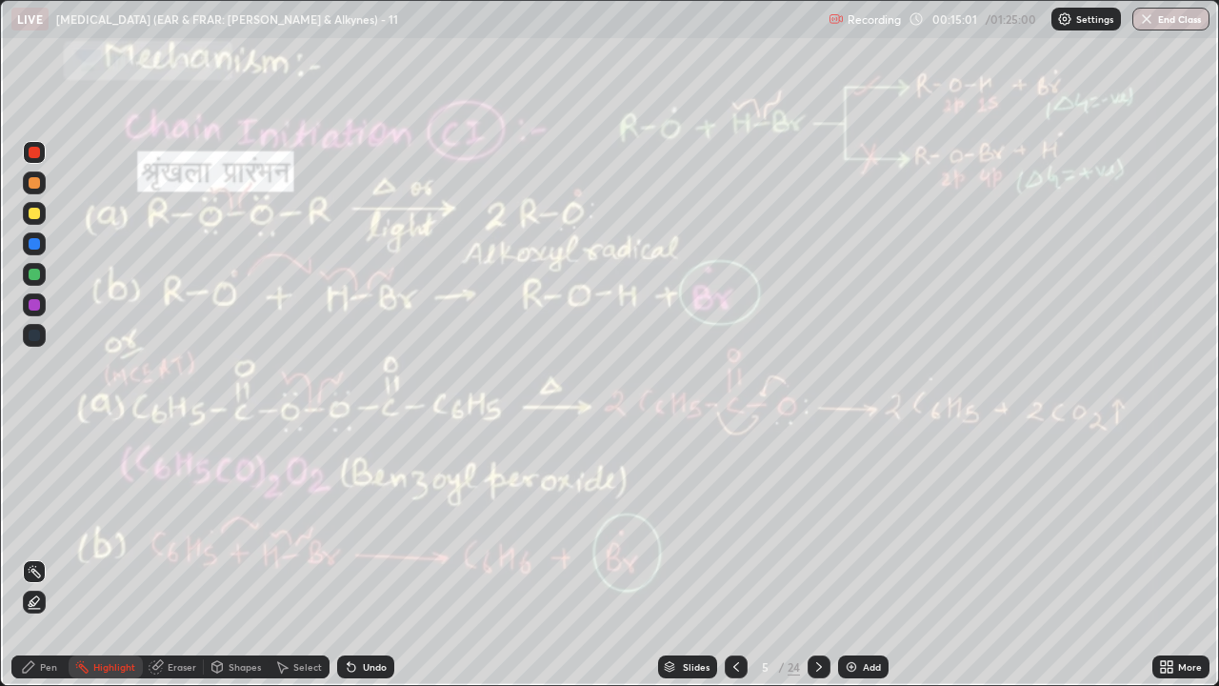
click at [817, 524] on icon at bounding box center [818, 666] width 15 height 15
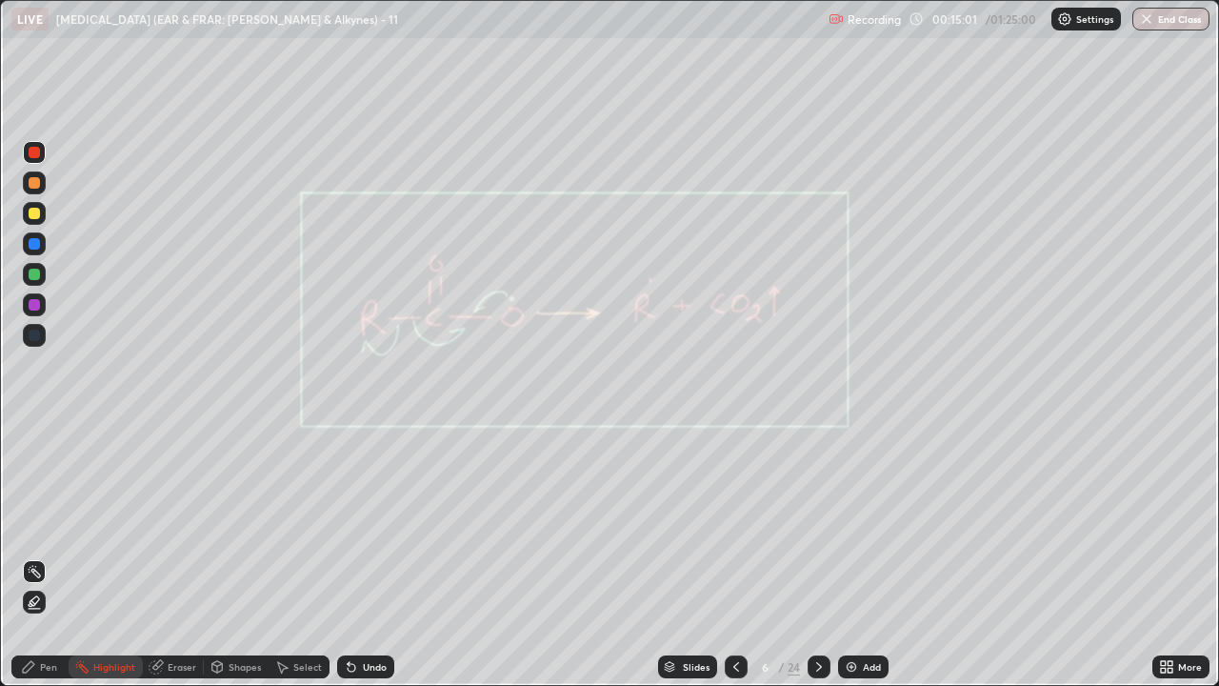
click at [817, 524] on icon at bounding box center [818, 666] width 15 height 15
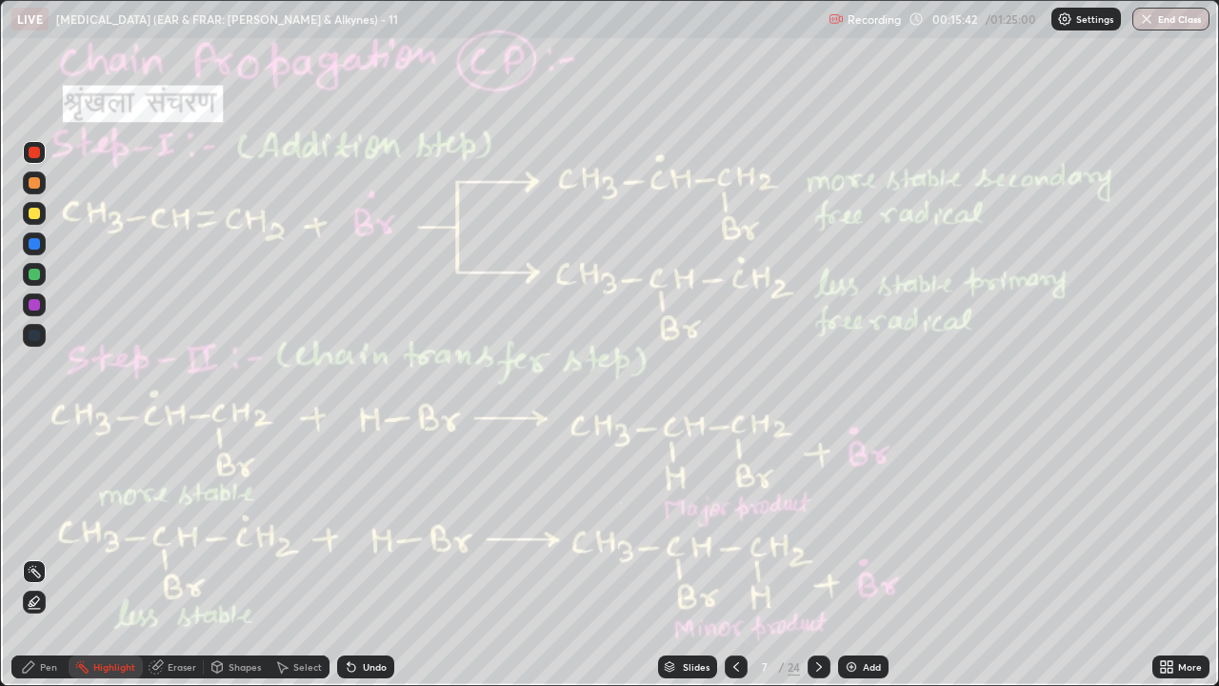
click at [58, 524] on div "Pen" at bounding box center [39, 666] width 57 height 23
click at [125, 524] on div "Highlight" at bounding box center [114, 667] width 42 height 10
click at [16, 524] on div "Pen" at bounding box center [39, 666] width 57 height 23
click at [820, 524] on icon at bounding box center [818, 666] width 15 height 15
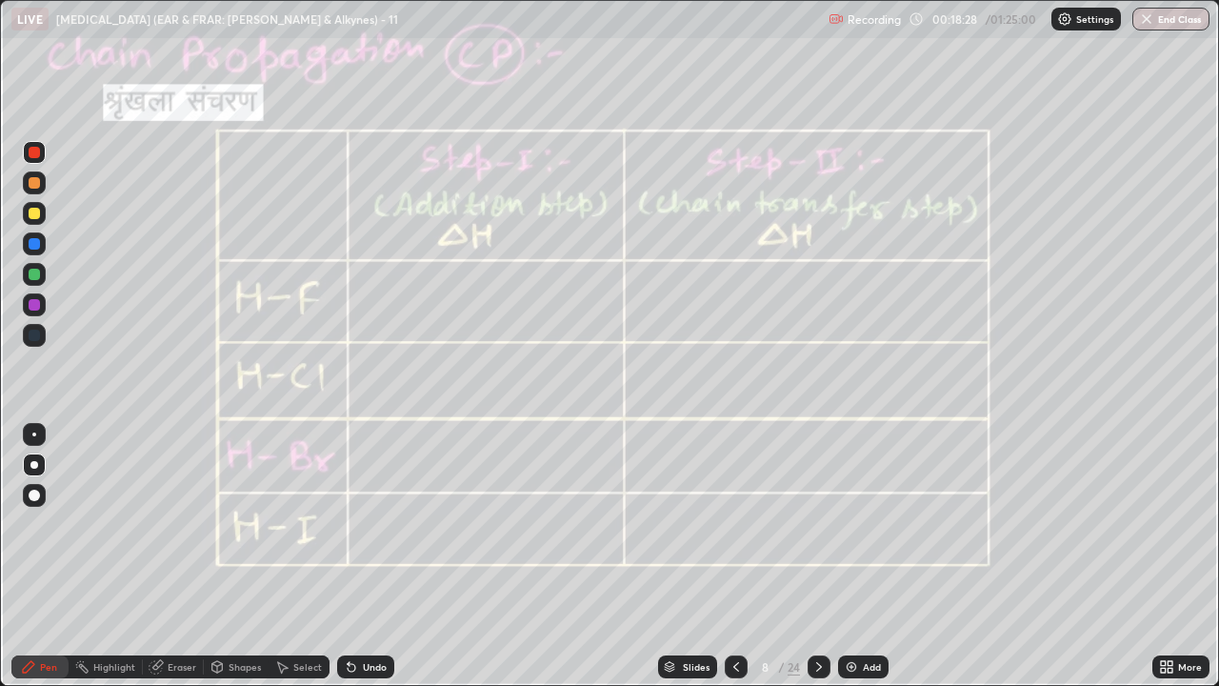
click at [34, 269] on div at bounding box center [34, 274] width 11 height 11
click at [732, 524] on icon at bounding box center [736, 666] width 15 height 15
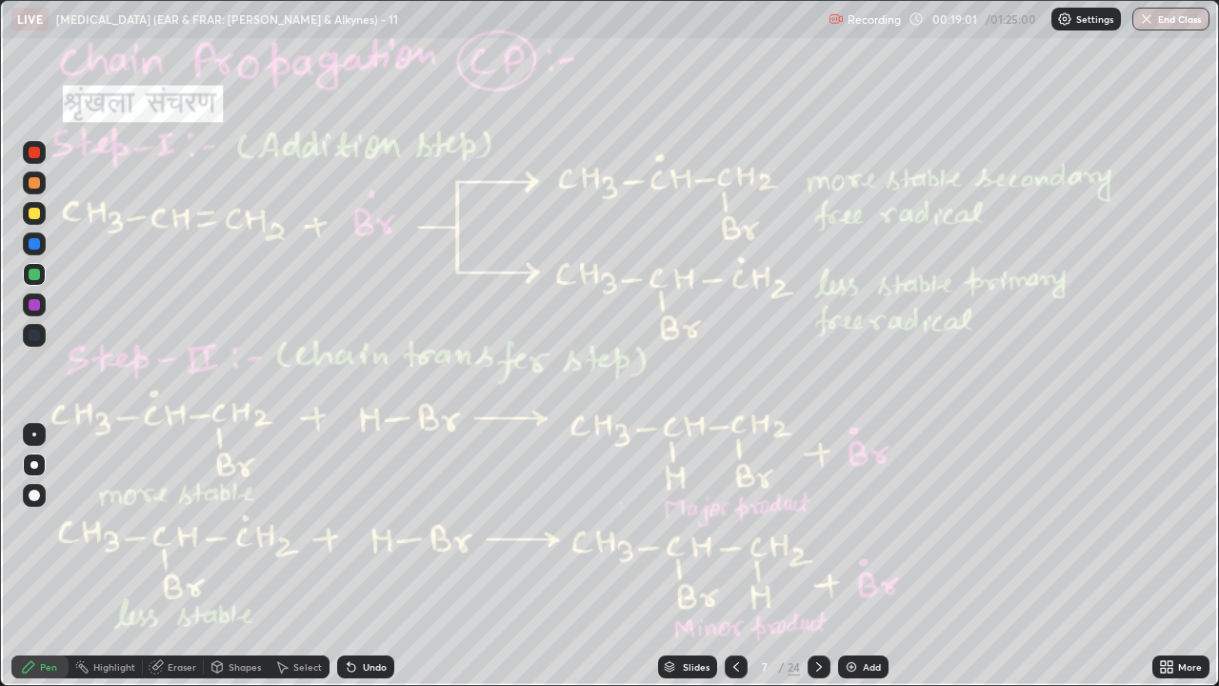
click at [816, 524] on icon at bounding box center [819, 667] width 6 height 10
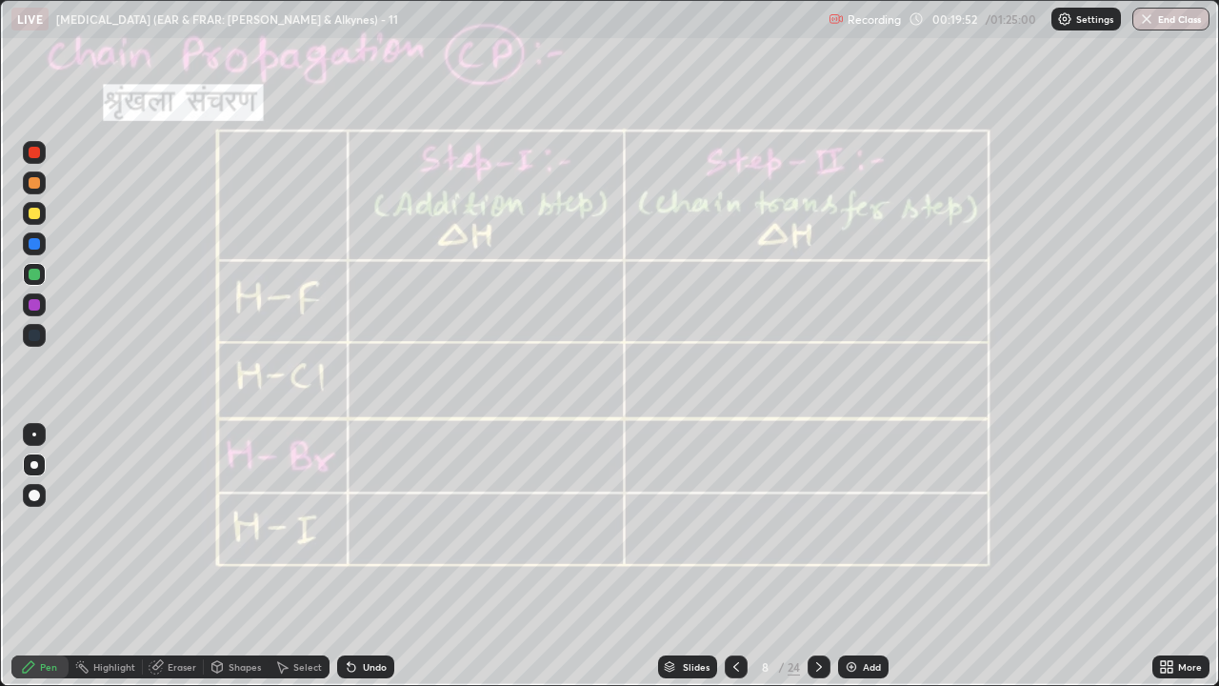
click at [736, 524] on div at bounding box center [736, 666] width 23 height 23
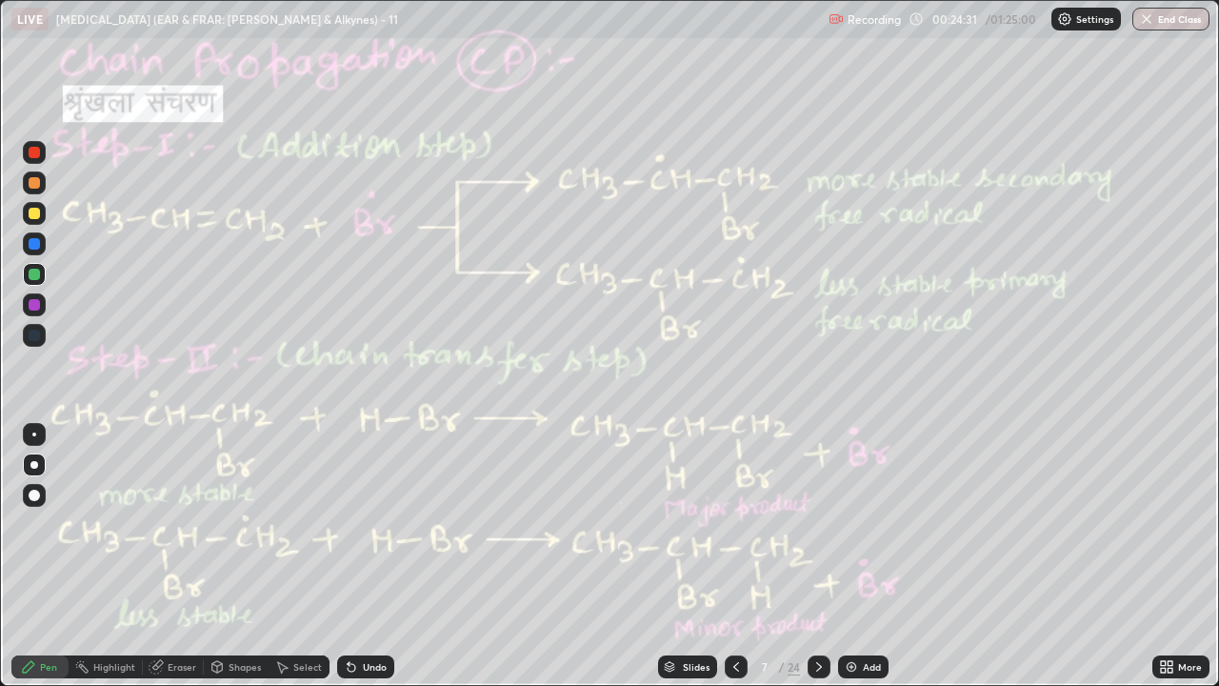
click at [811, 524] on icon at bounding box center [818, 666] width 15 height 15
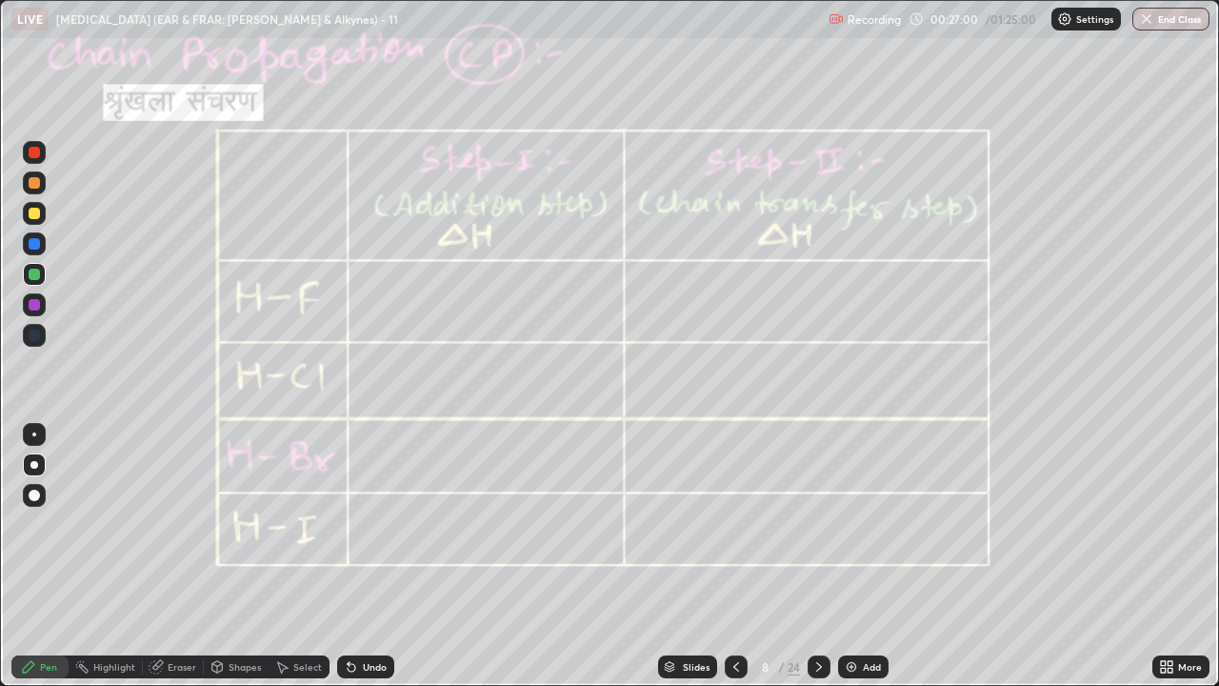
click at [19, 524] on div "Pen" at bounding box center [39, 666] width 57 height 23
click at [817, 524] on icon at bounding box center [818, 666] width 15 height 15
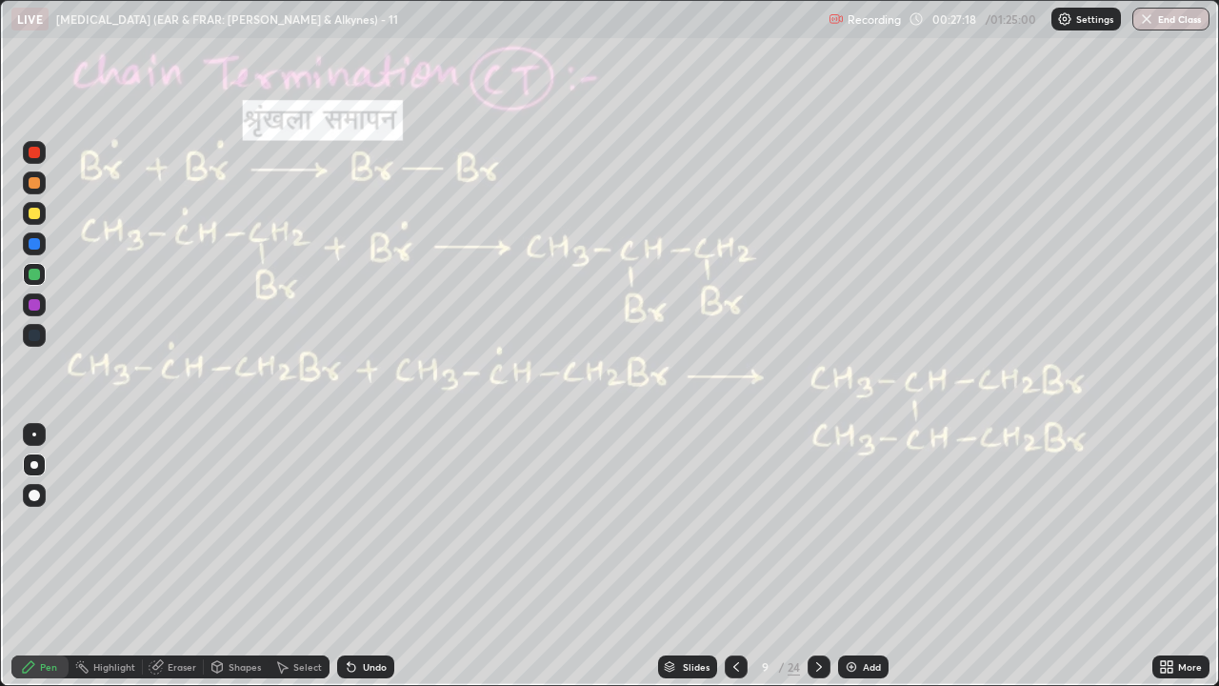
click at [31, 217] on div at bounding box center [34, 213] width 11 height 11
click at [34, 214] on div at bounding box center [34, 213] width 11 height 11
click at [35, 183] on div at bounding box center [34, 182] width 11 height 11
click at [37, 184] on div at bounding box center [34, 182] width 11 height 11
click at [39, 495] on div at bounding box center [34, 495] width 11 height 11
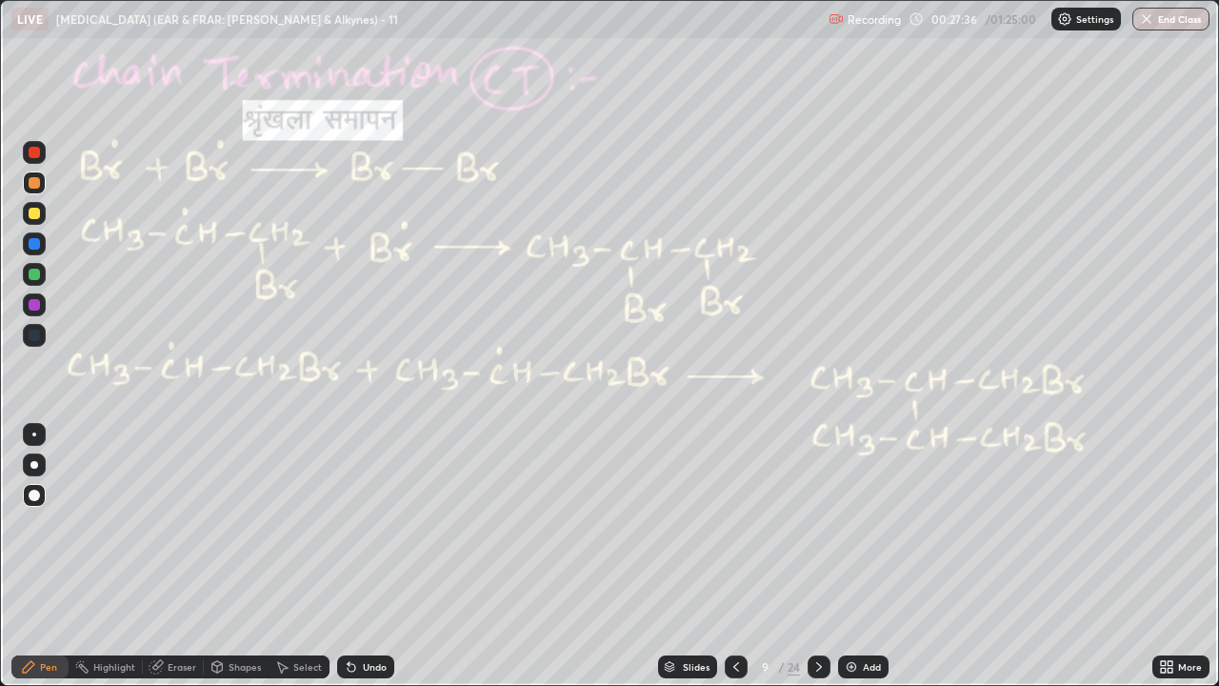
click at [30, 151] on div at bounding box center [34, 152] width 11 height 11
click at [31, 150] on div at bounding box center [34, 152] width 11 height 11
click at [32, 214] on div at bounding box center [34, 213] width 11 height 11
click at [30, 184] on div at bounding box center [34, 182] width 11 height 11
click at [233, 524] on div "Shapes" at bounding box center [245, 667] width 32 height 10
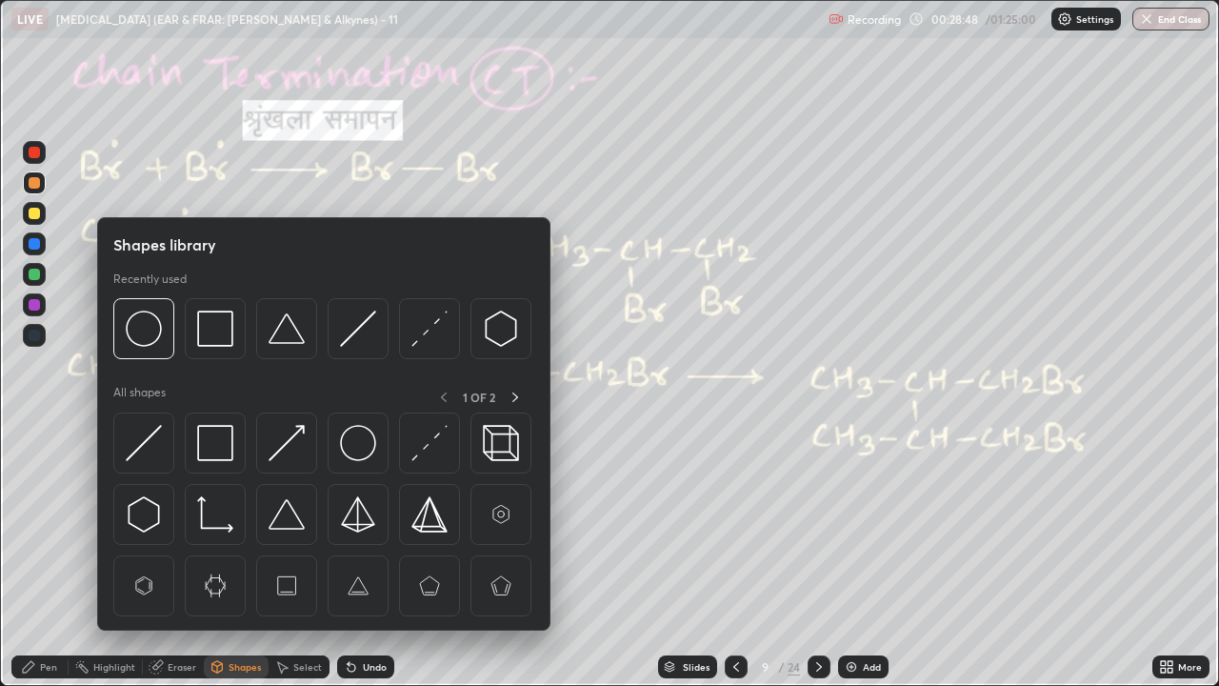
click at [236, 524] on div "Shapes" at bounding box center [245, 667] width 32 height 10
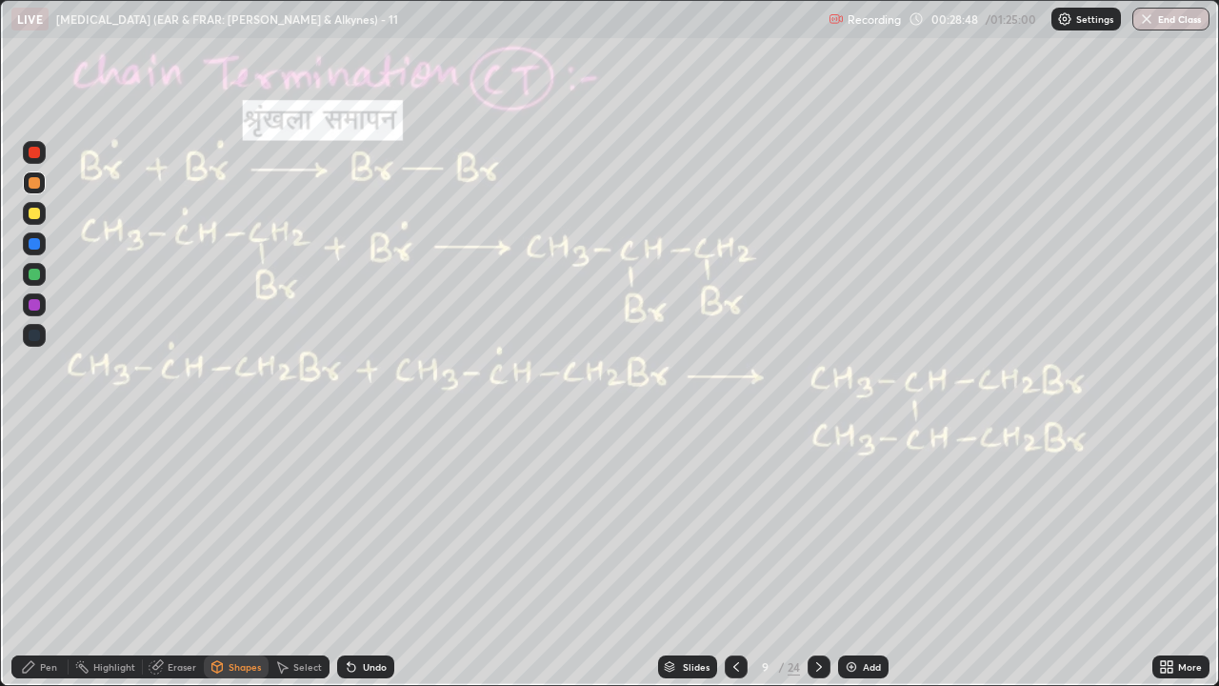
click at [230, 524] on div "Shapes" at bounding box center [236, 666] width 65 height 23
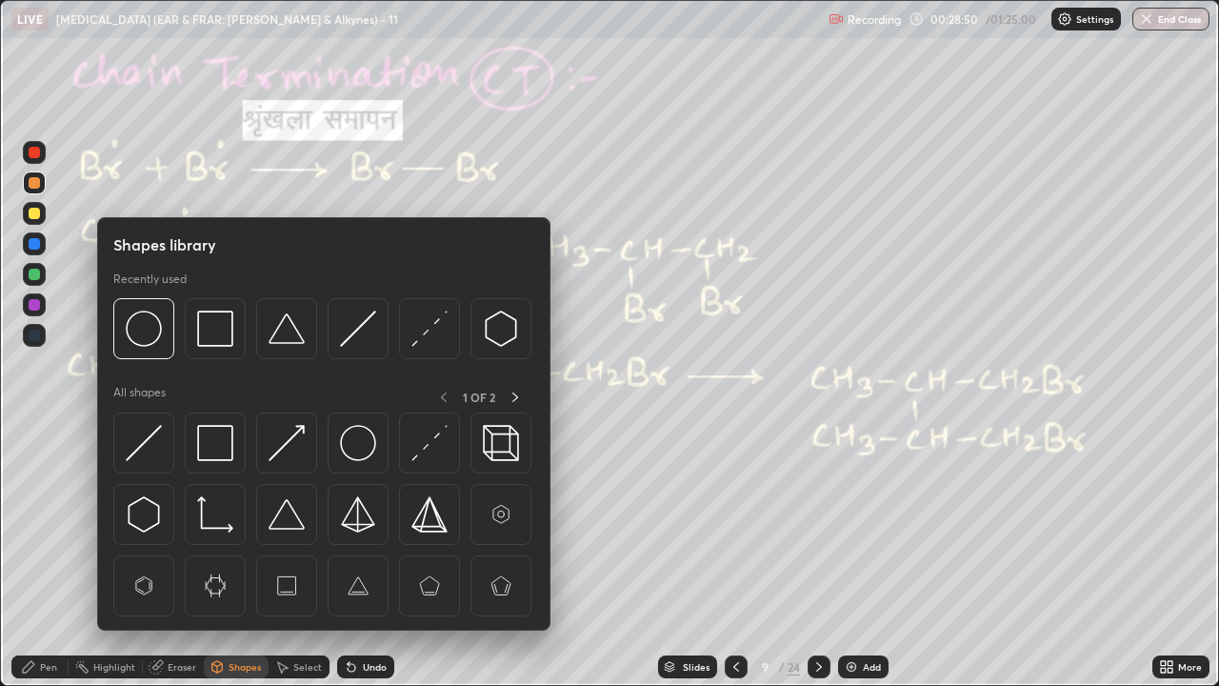
click at [34, 275] on div at bounding box center [34, 274] width 11 height 11
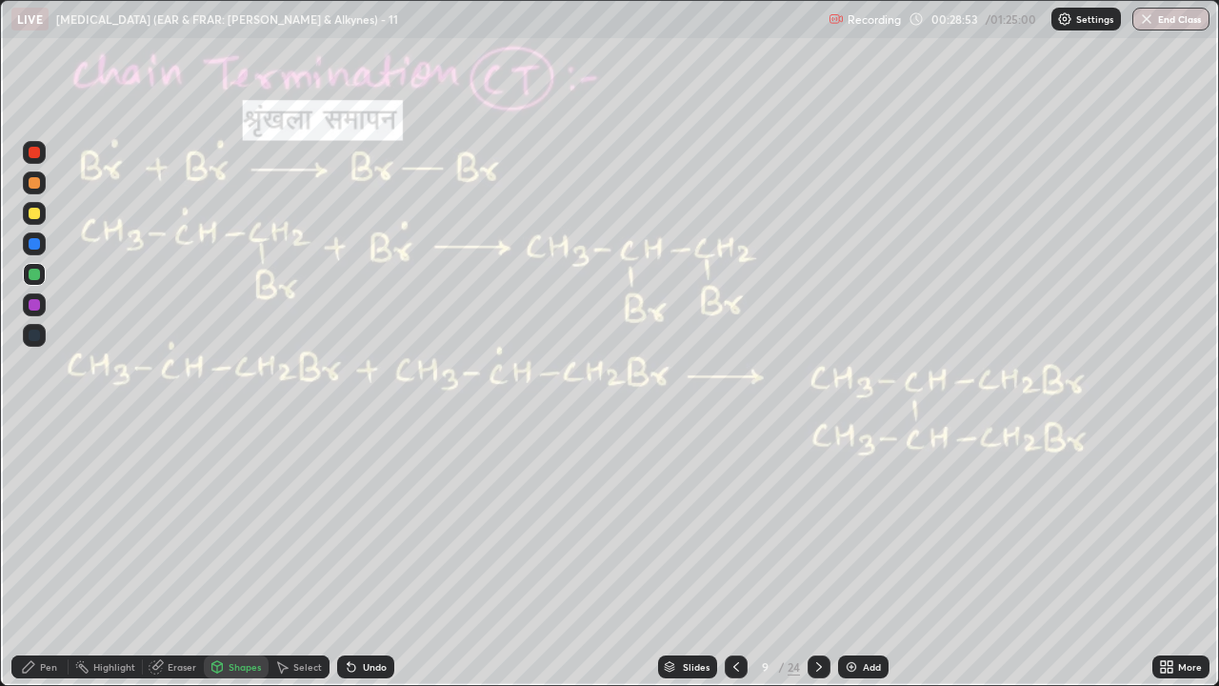
click at [33, 524] on icon at bounding box center [28, 666] width 11 height 11
click at [818, 524] on icon at bounding box center [819, 667] width 6 height 10
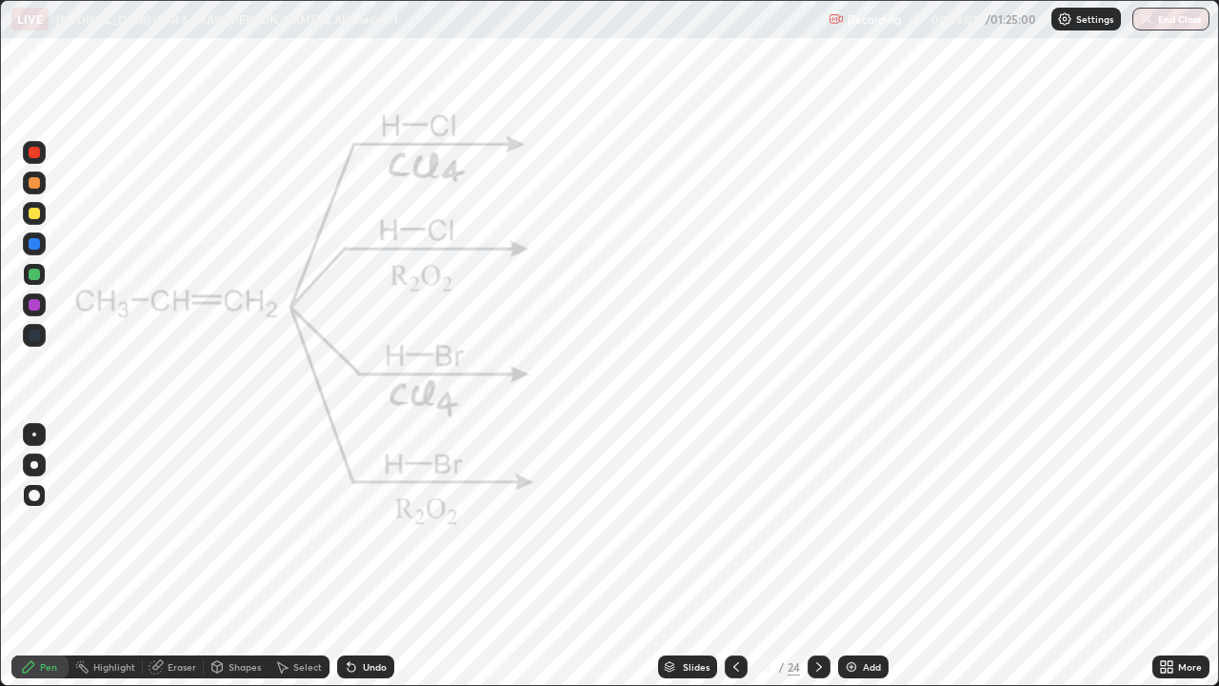
click at [34, 157] on div at bounding box center [34, 152] width 11 height 11
click at [32, 272] on div at bounding box center [34, 274] width 11 height 11
click at [32, 457] on div at bounding box center [34, 464] width 23 height 23
click at [36, 154] on div at bounding box center [34, 152] width 11 height 11
click at [370, 524] on div "Undo" at bounding box center [375, 667] width 24 height 10
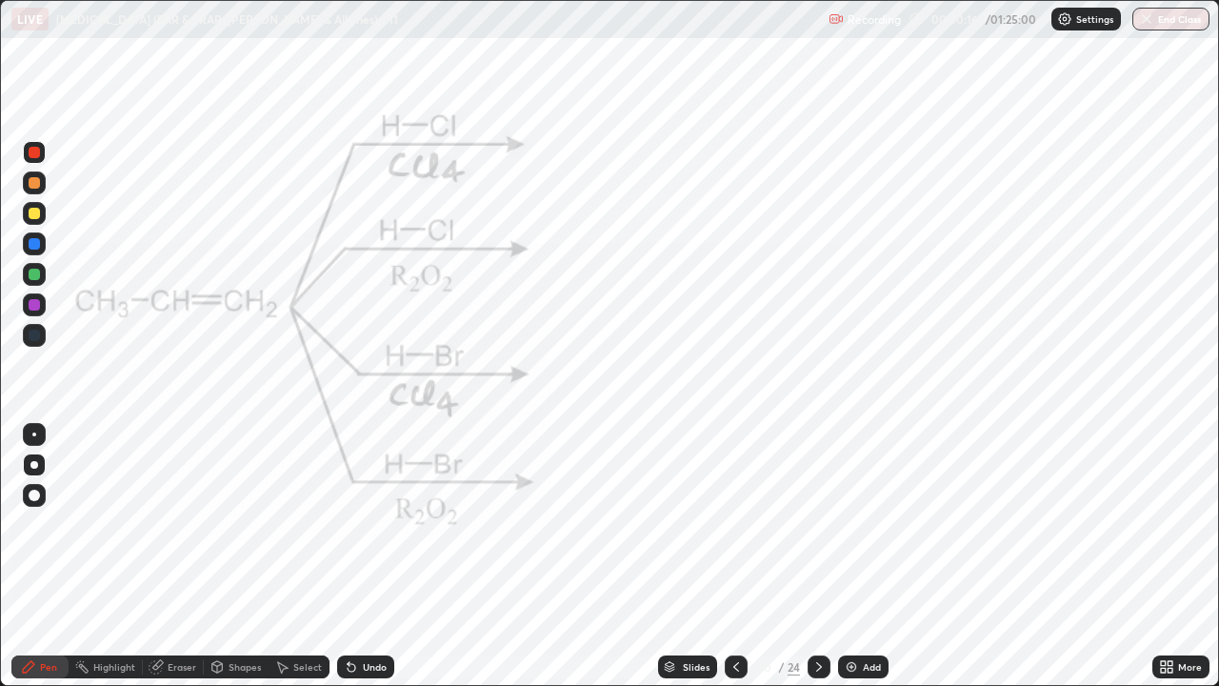
click at [363, 524] on div "Undo" at bounding box center [365, 666] width 57 height 23
click at [35, 271] on div at bounding box center [34, 274] width 11 height 11
click at [350, 524] on icon at bounding box center [352, 668] width 8 height 8
click at [354, 524] on icon at bounding box center [351, 666] width 15 height 15
click at [31, 154] on div at bounding box center [34, 152] width 11 height 11
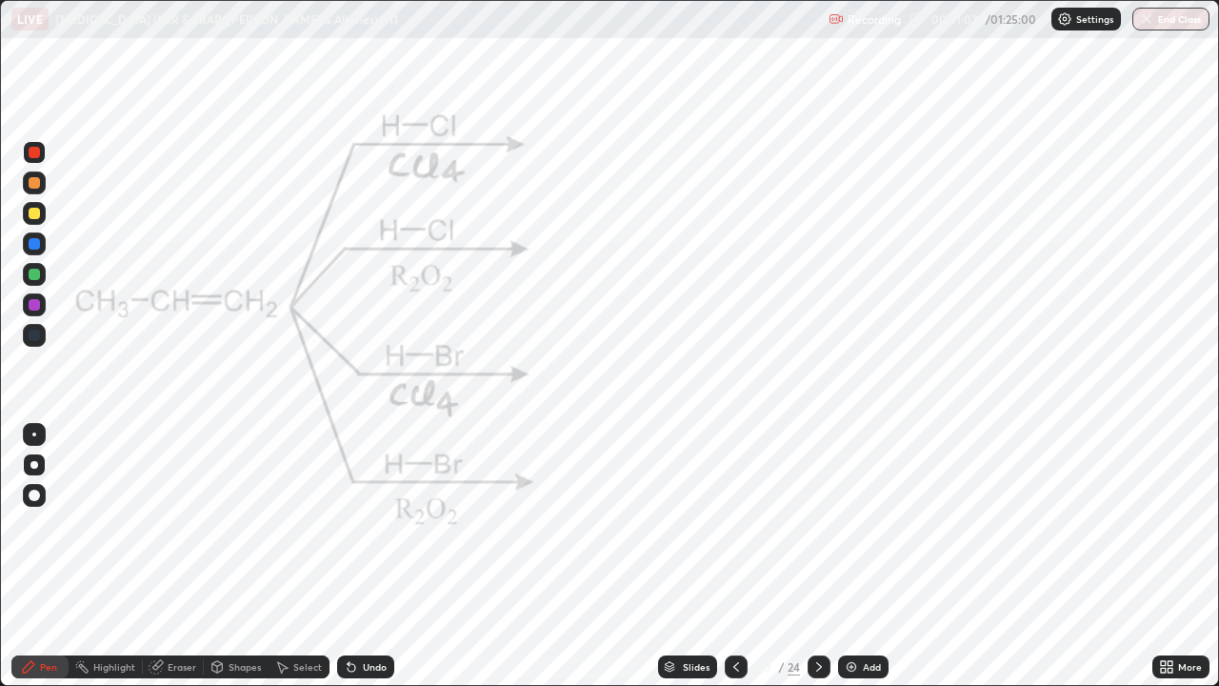
click at [378, 524] on div "Undo" at bounding box center [375, 667] width 24 height 10
click at [227, 524] on div "Shapes" at bounding box center [236, 666] width 65 height 23
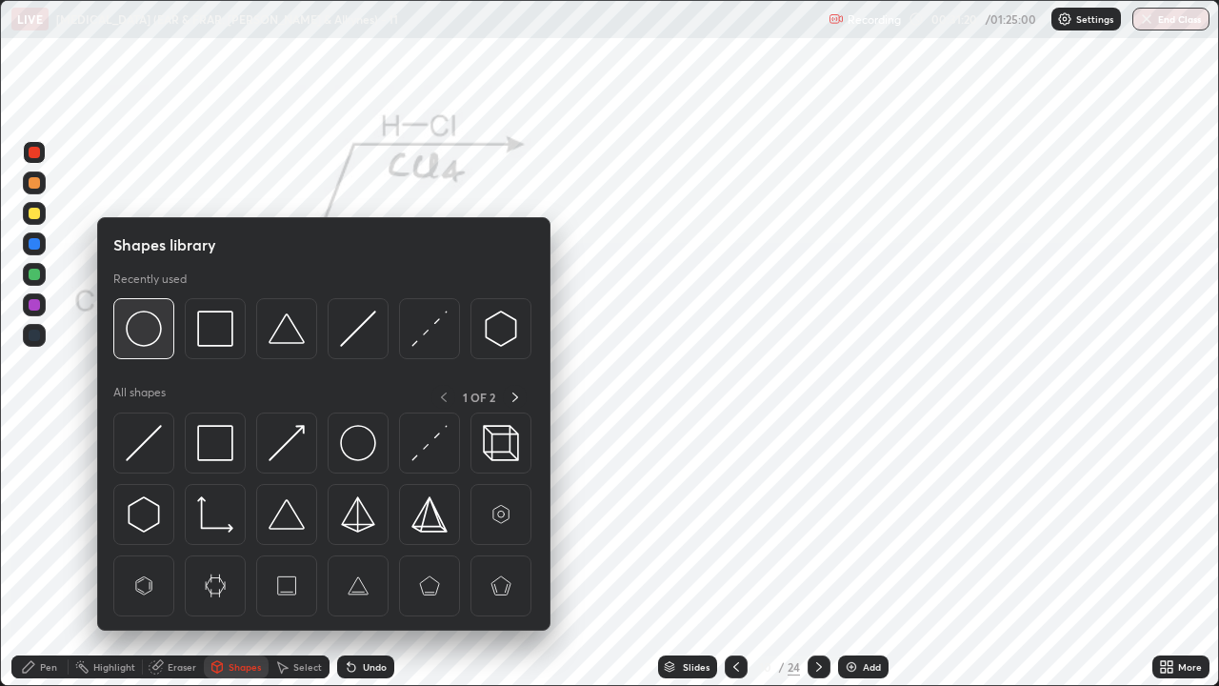
click at [137, 325] on img at bounding box center [144, 328] width 36 height 36
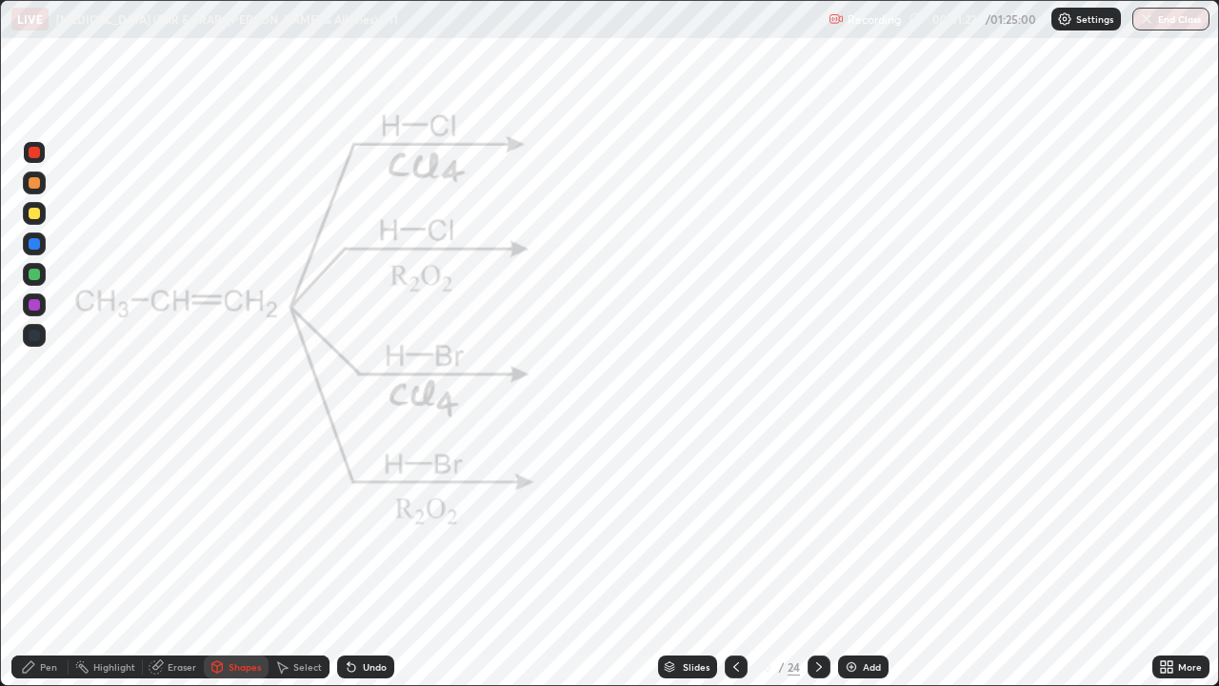
click at [32, 276] on div at bounding box center [34, 274] width 11 height 11
click at [30, 155] on div at bounding box center [34, 152] width 11 height 11
click at [37, 524] on div "Pen" at bounding box center [39, 666] width 57 height 23
click at [37, 314] on div at bounding box center [34, 304] width 23 height 23
click at [33, 150] on div at bounding box center [34, 152] width 11 height 11
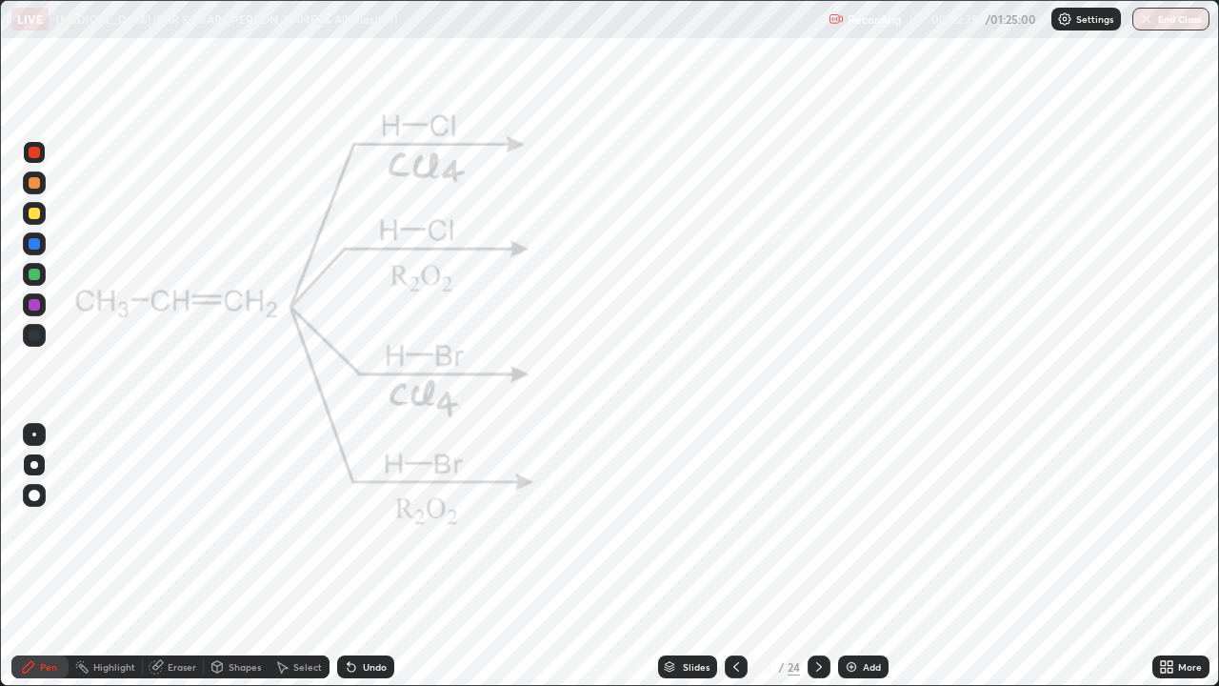
click at [38, 524] on div "Pen" at bounding box center [39, 666] width 57 height 23
click at [33, 243] on div at bounding box center [34, 243] width 11 height 11
click at [83, 524] on rect at bounding box center [84, 669] width 10 height 10
click at [31, 307] on div at bounding box center [34, 304] width 11 height 11
click at [80, 524] on circle at bounding box center [80, 661] width 2 height 2
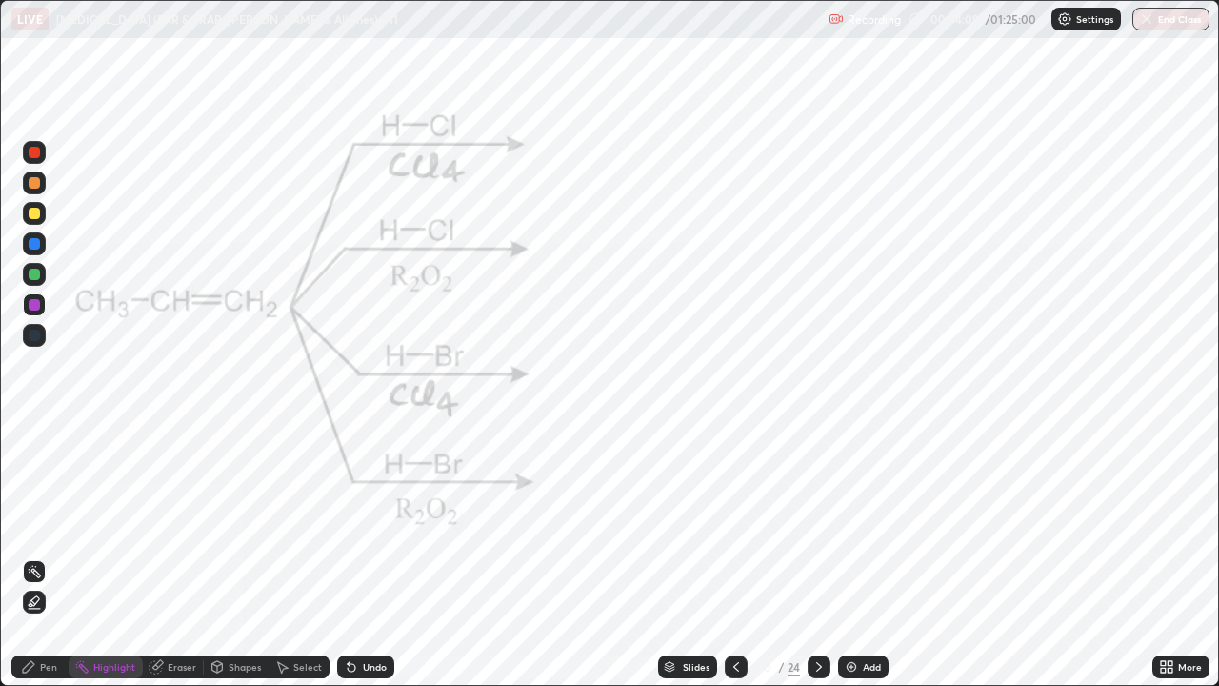
click at [43, 524] on div "Pen" at bounding box center [48, 667] width 17 height 10
click at [35, 149] on div at bounding box center [34, 152] width 11 height 11
click at [32, 303] on div at bounding box center [34, 304] width 11 height 11
click at [371, 524] on div "Undo" at bounding box center [375, 667] width 24 height 10
click at [39, 239] on div at bounding box center [34, 243] width 11 height 11
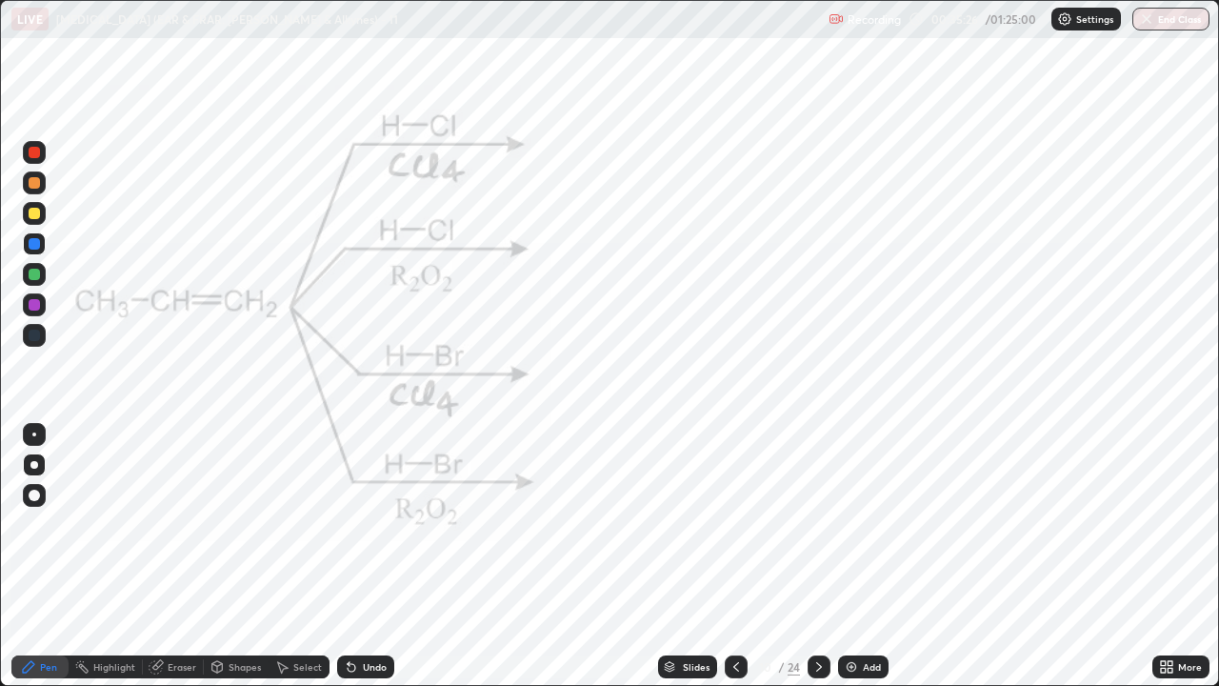
click at [737, 524] on icon at bounding box center [736, 666] width 15 height 15
click at [735, 524] on div at bounding box center [736, 666] width 23 height 23
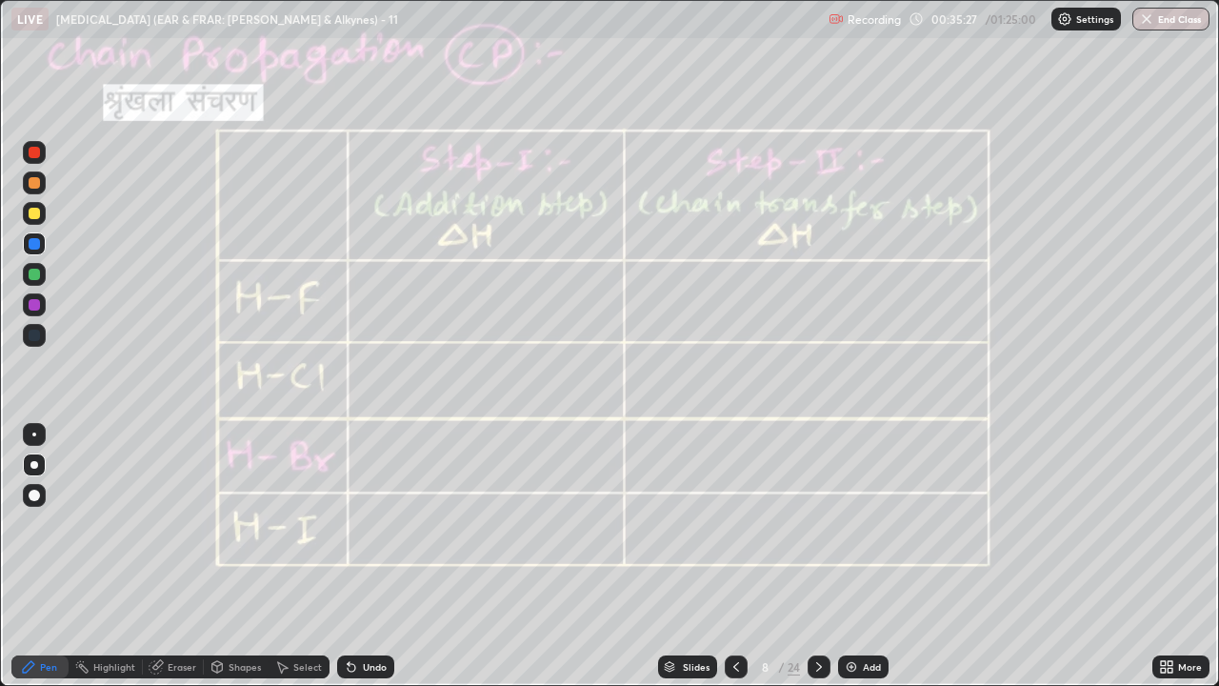
click at [737, 524] on div at bounding box center [736, 666] width 23 height 23
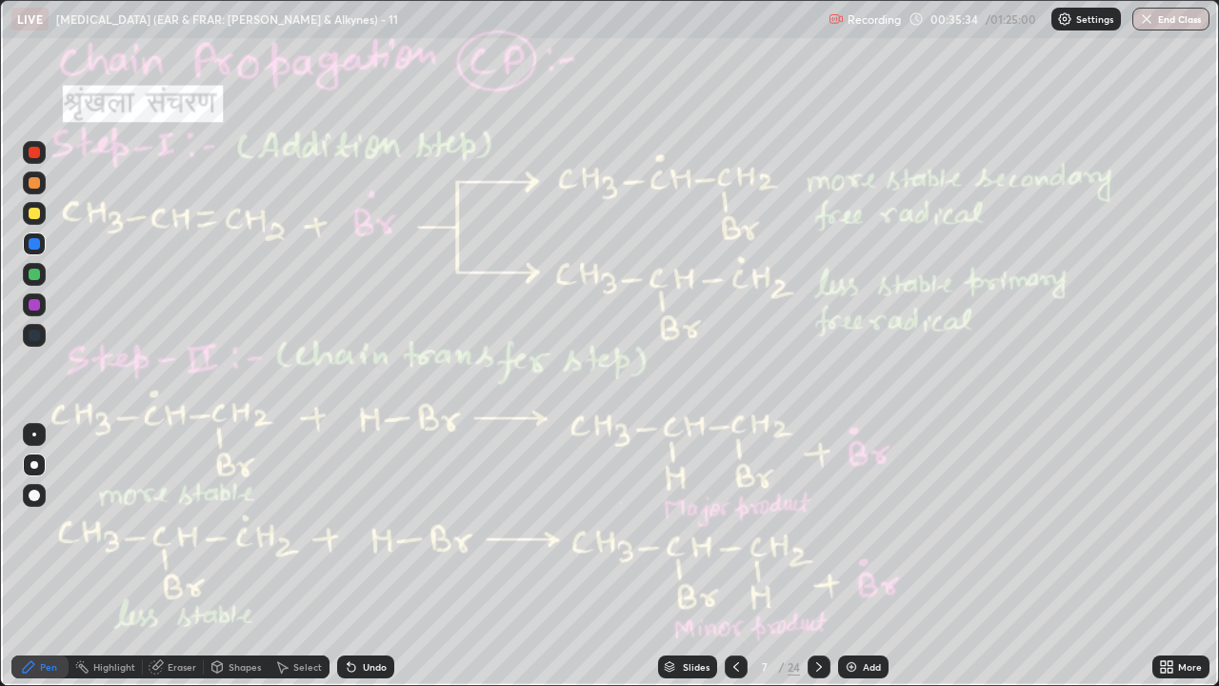
click at [817, 524] on icon at bounding box center [818, 666] width 15 height 15
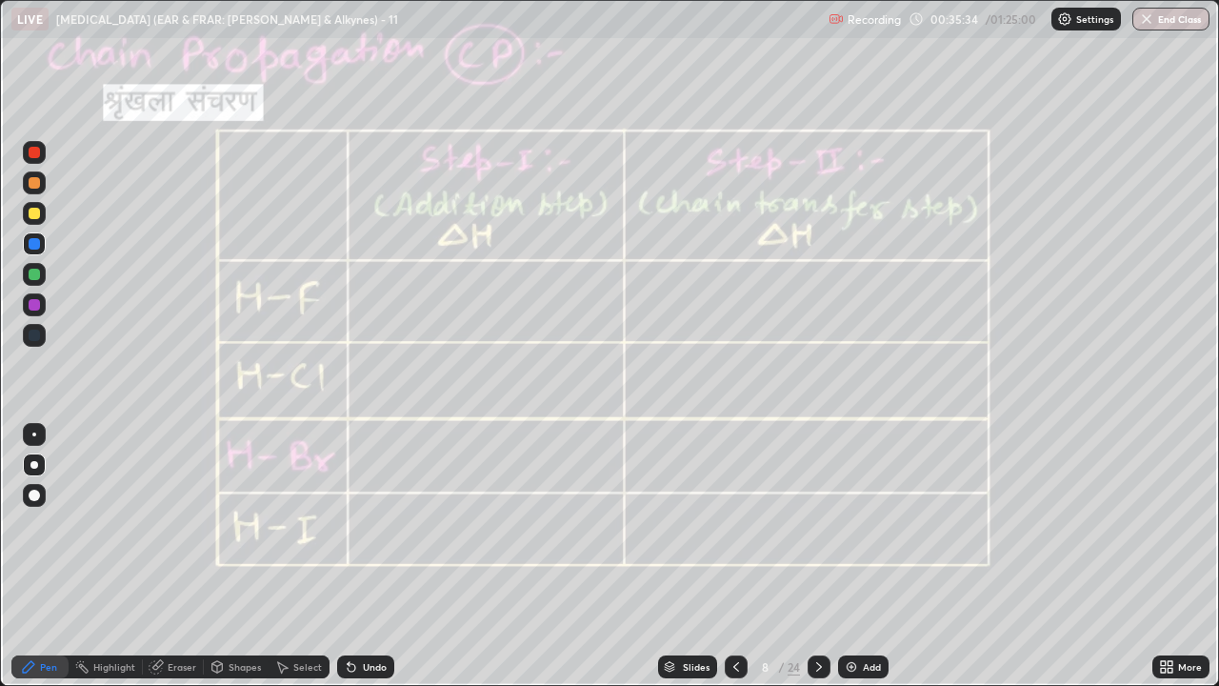
click at [817, 524] on icon at bounding box center [818, 666] width 15 height 15
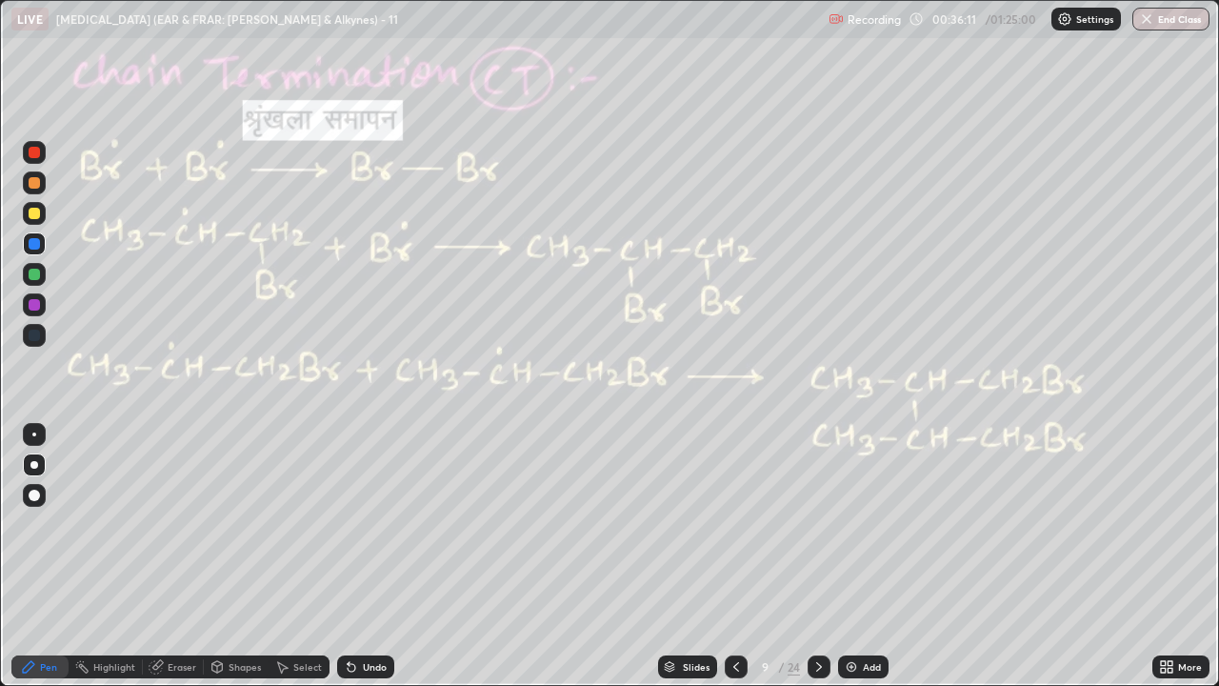
click at [814, 524] on icon at bounding box center [818, 666] width 15 height 15
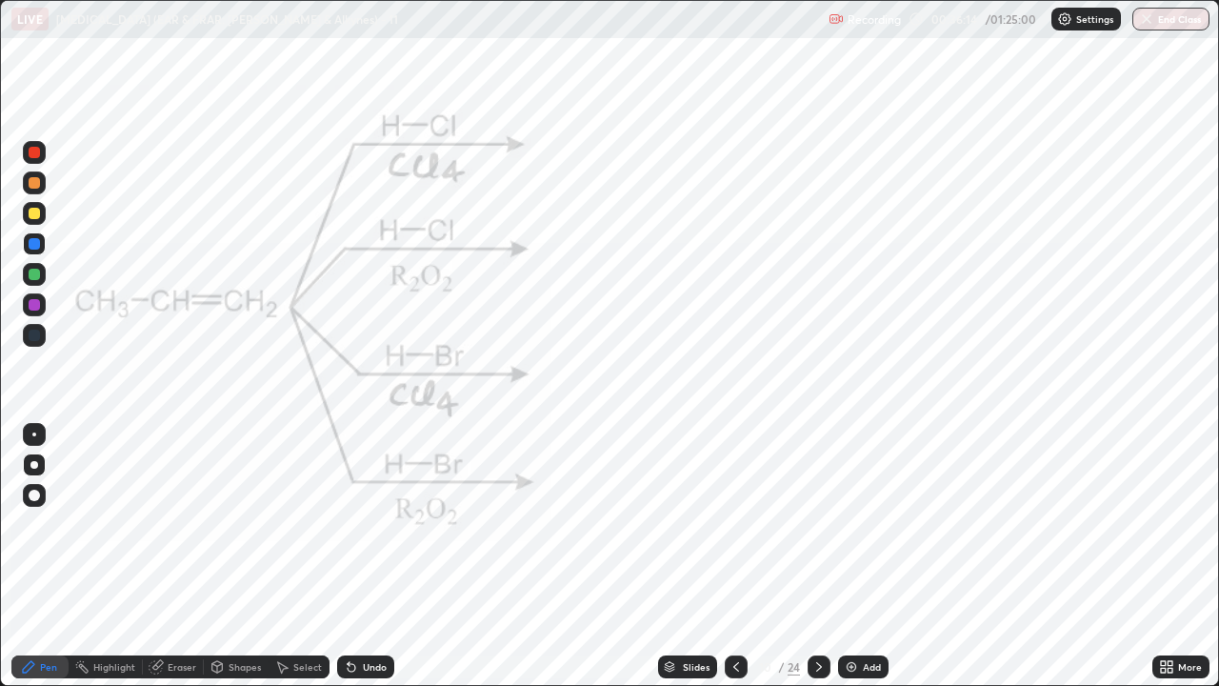
click at [108, 524] on div "Highlight" at bounding box center [114, 667] width 42 height 10
click at [48, 524] on div "Pen" at bounding box center [48, 667] width 17 height 10
click at [36, 336] on div at bounding box center [34, 335] width 11 height 11
click at [34, 153] on div at bounding box center [34, 152] width 11 height 11
click at [83, 524] on circle at bounding box center [83, 662] width 2 height 2
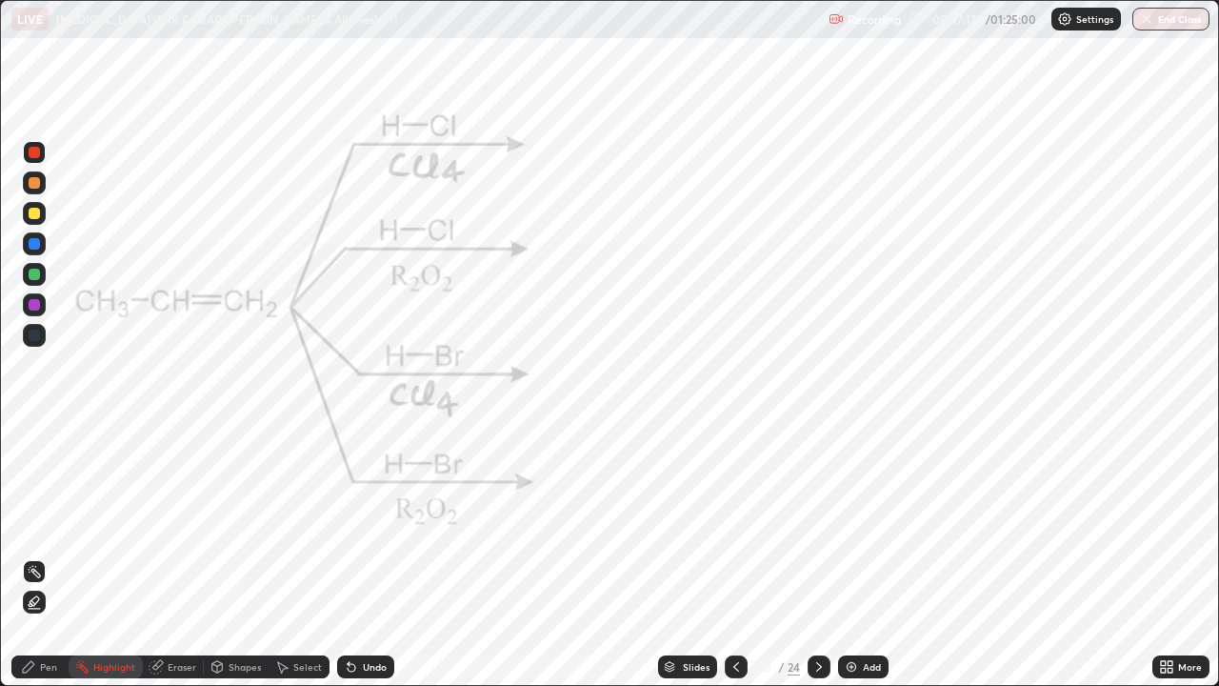
click at [726, 524] on div at bounding box center [736, 666] width 23 height 23
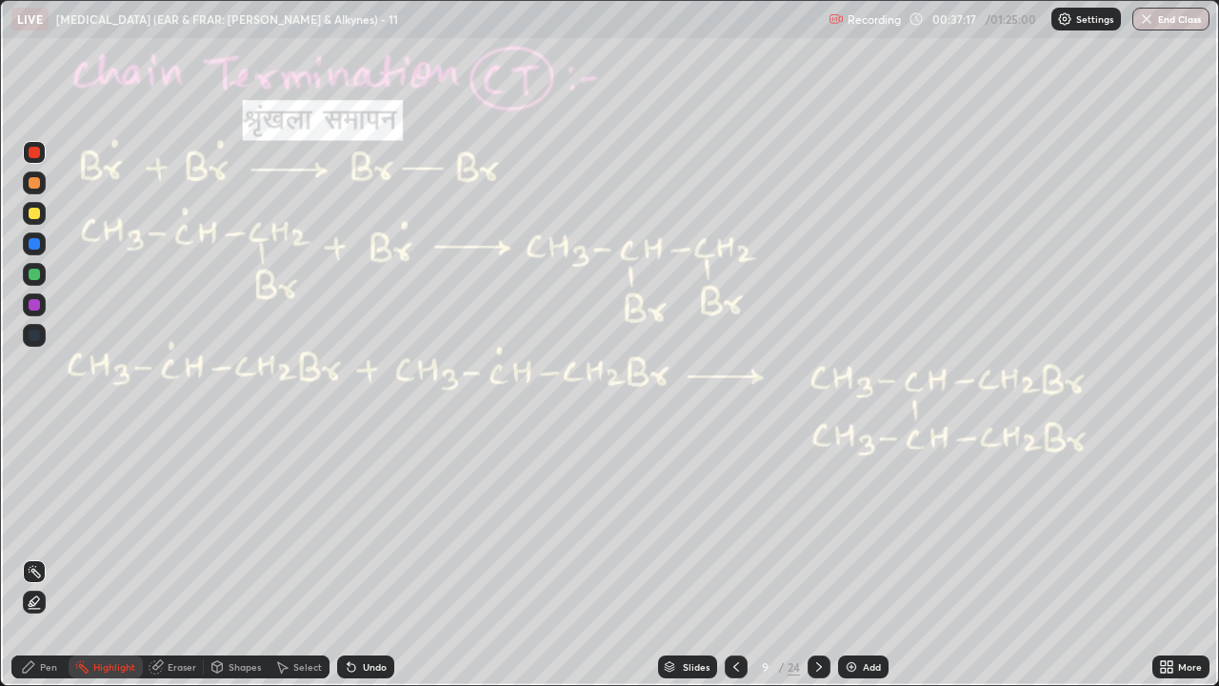
click at [731, 524] on icon at bounding box center [736, 666] width 15 height 15
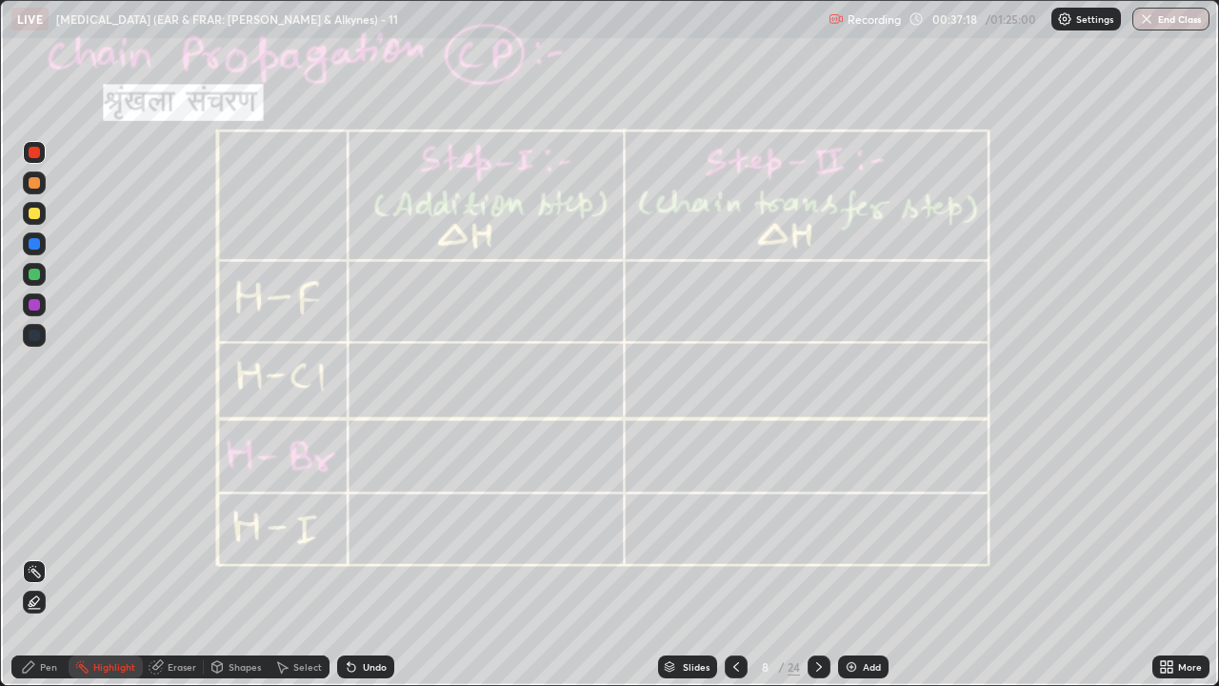
click at [731, 524] on div at bounding box center [736, 666] width 23 height 23
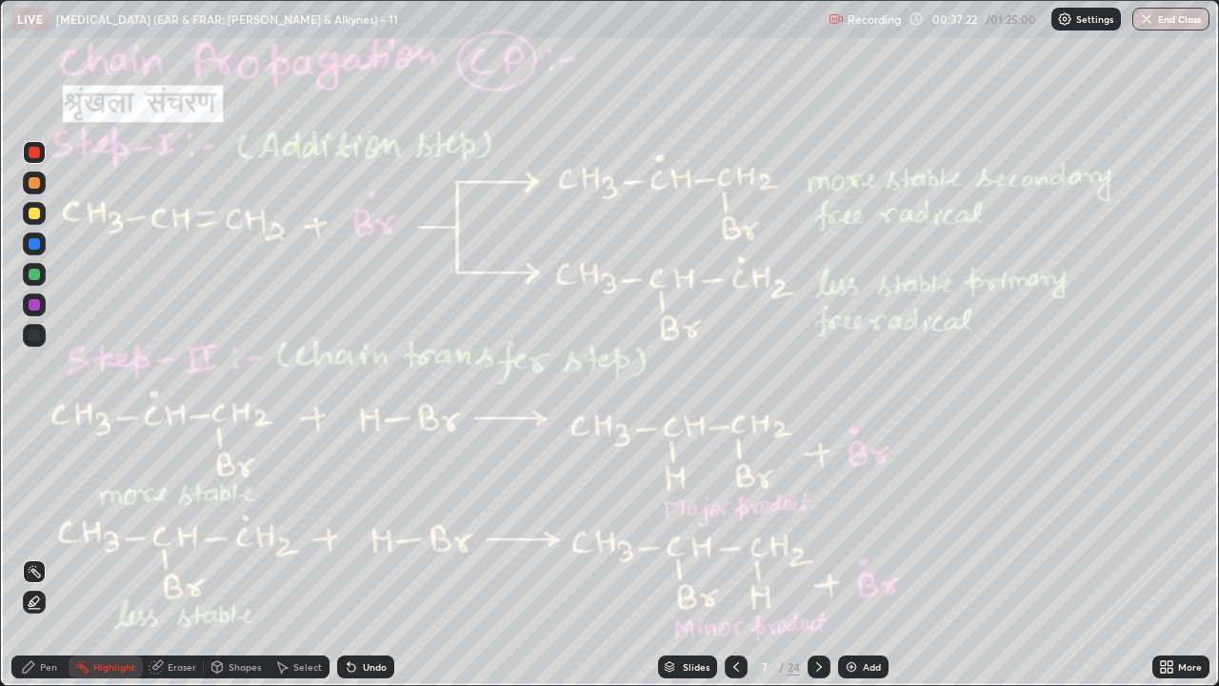
click at [37, 277] on div at bounding box center [34, 274] width 11 height 11
click at [28, 524] on icon at bounding box center [28, 666] width 11 height 11
click at [731, 524] on div at bounding box center [736, 666] width 23 height 23
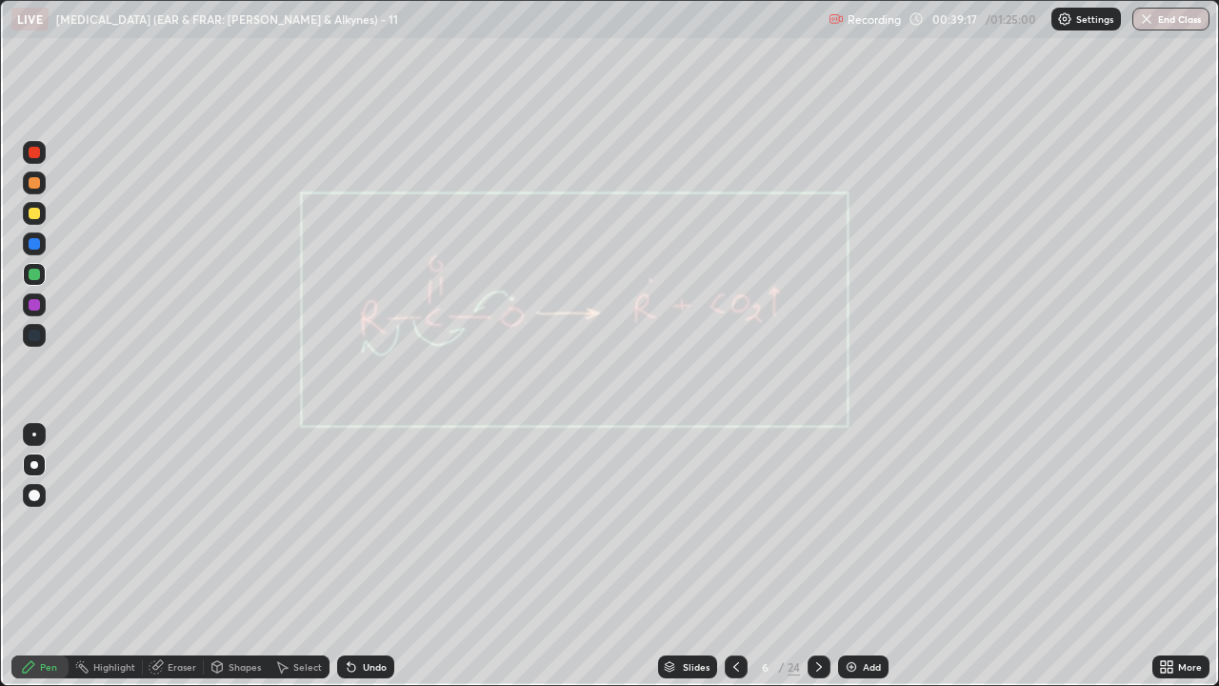
click at [728, 524] on div at bounding box center [736, 666] width 23 height 23
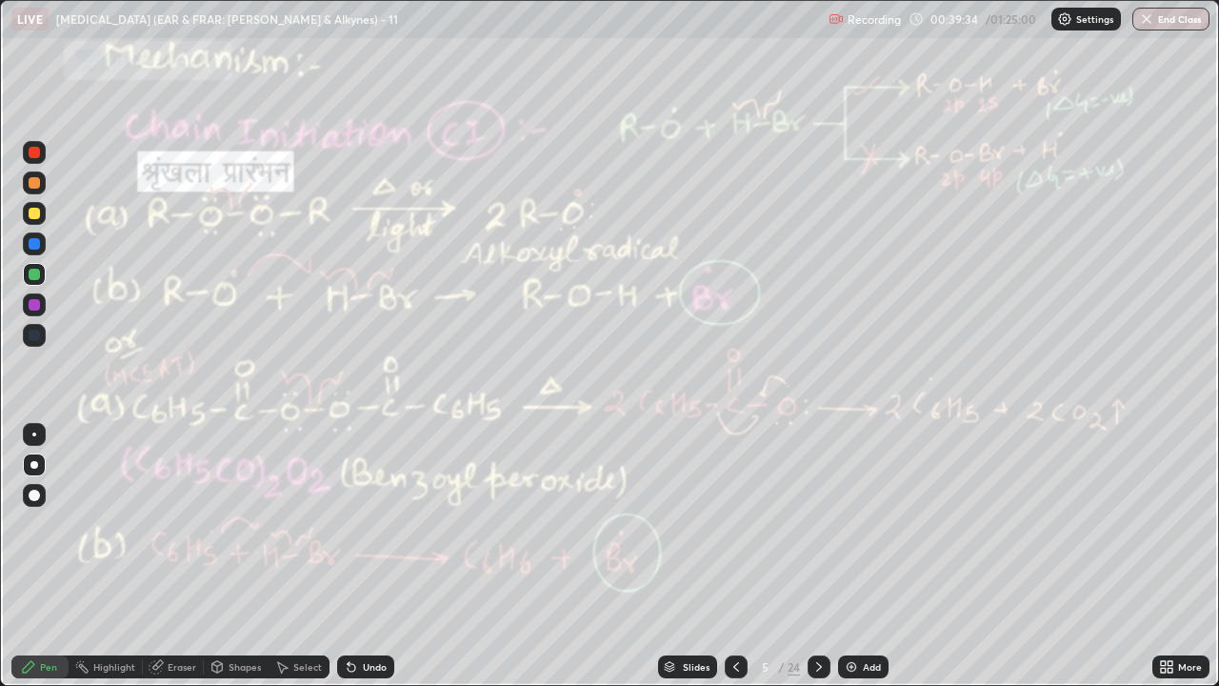
click at [818, 524] on icon at bounding box center [818, 666] width 15 height 15
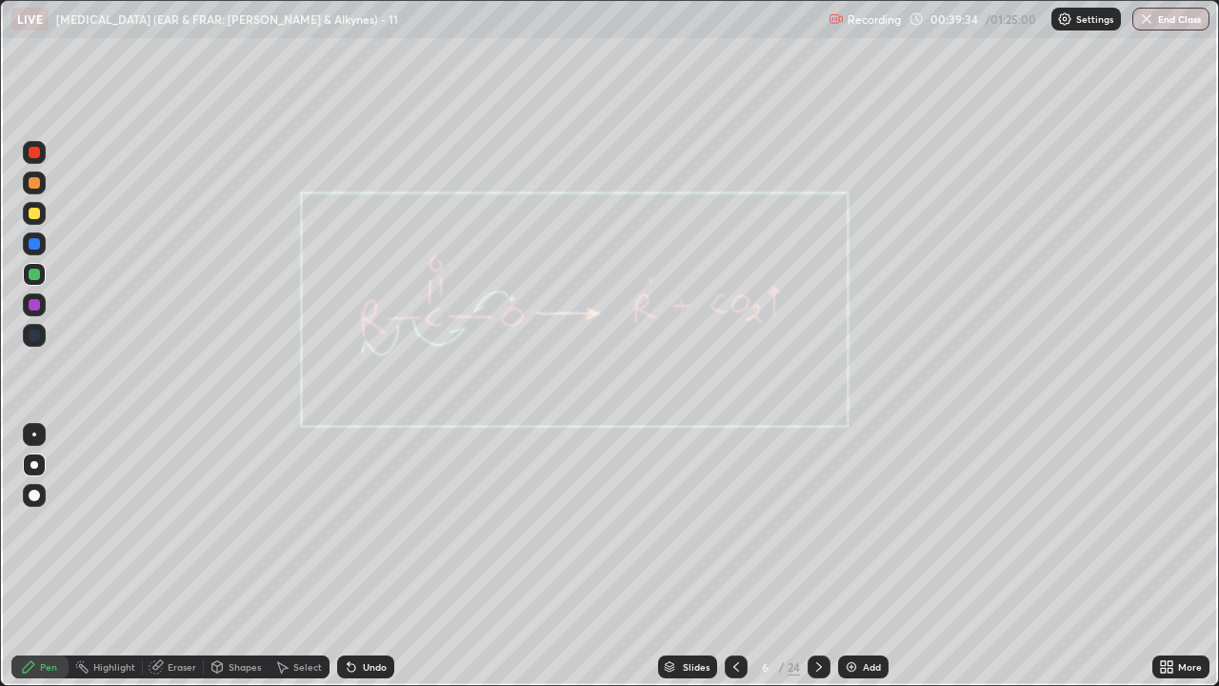
click at [815, 524] on icon at bounding box center [818, 666] width 15 height 15
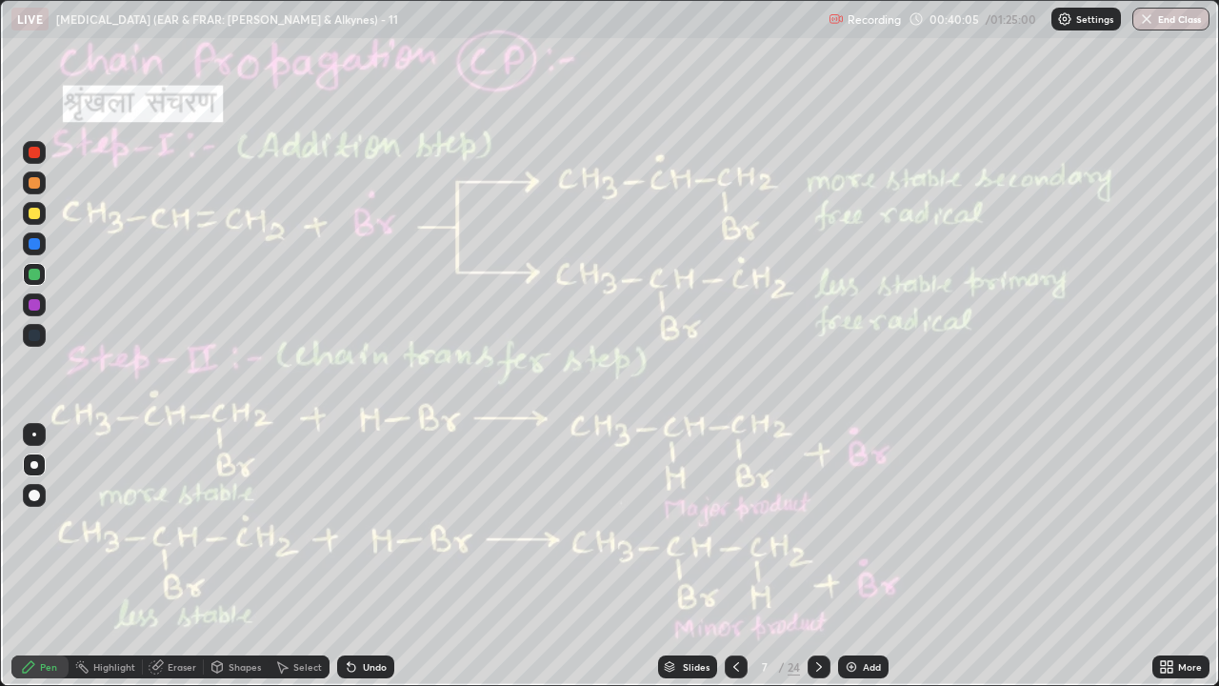
click at [817, 524] on icon at bounding box center [818, 666] width 15 height 15
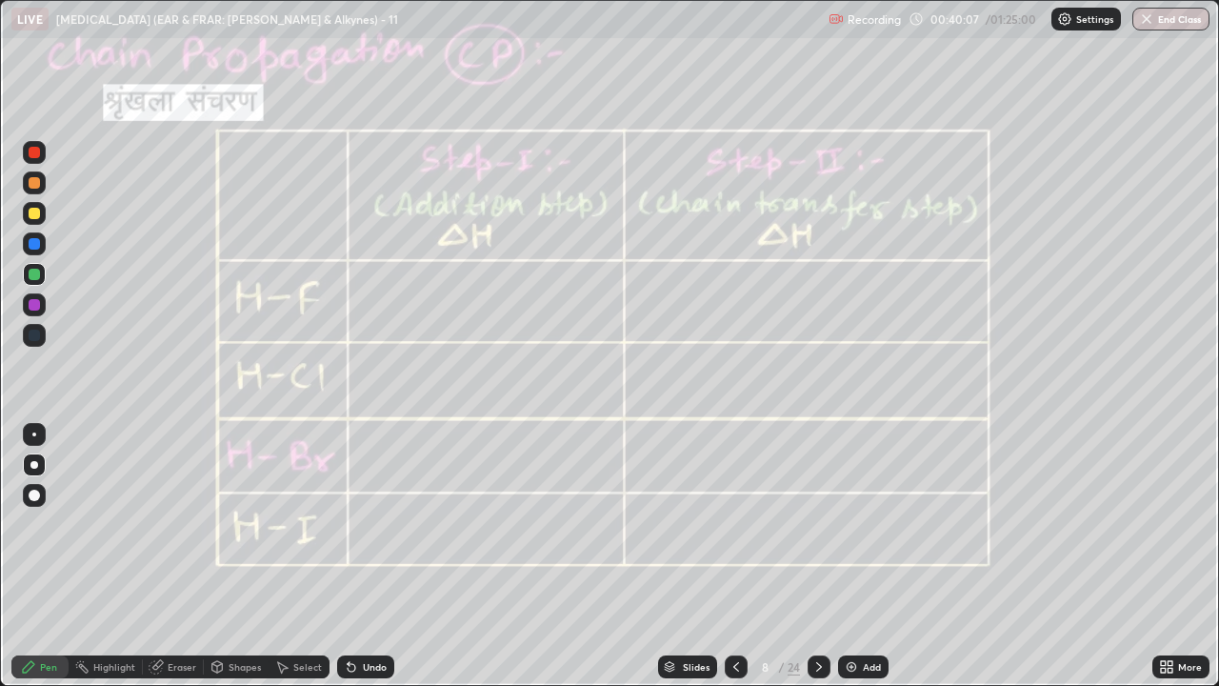
click at [816, 524] on div at bounding box center [819, 666] width 23 height 23
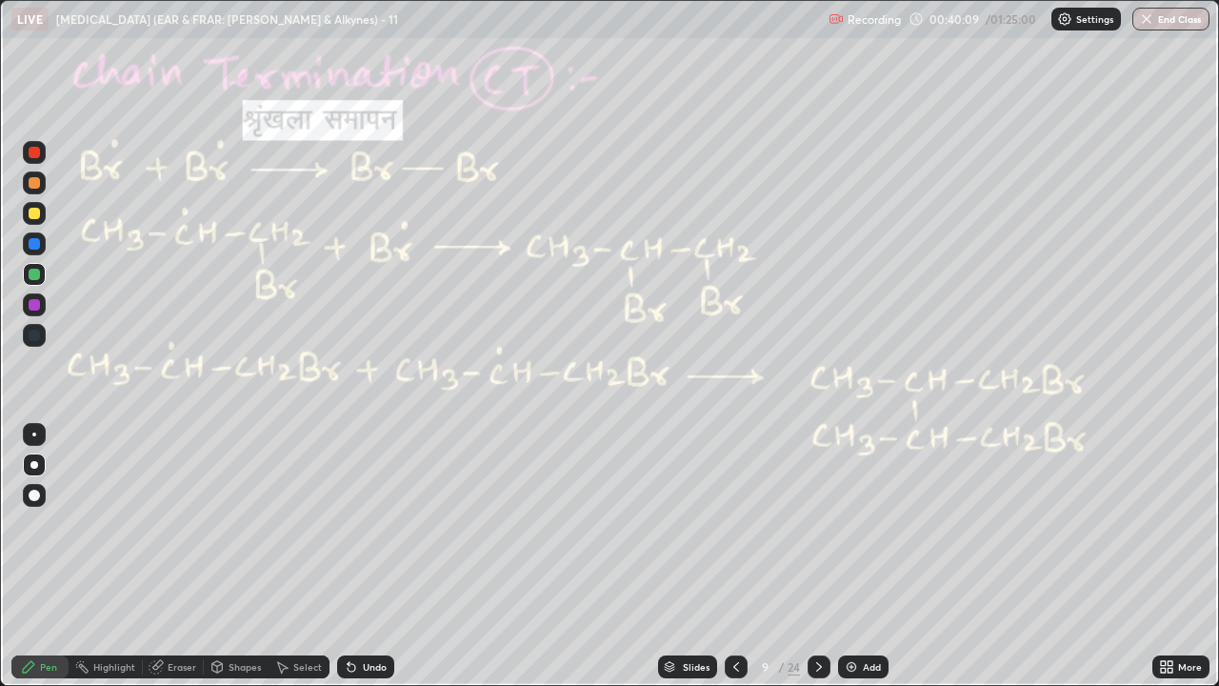
click at [818, 524] on icon at bounding box center [819, 667] width 6 height 10
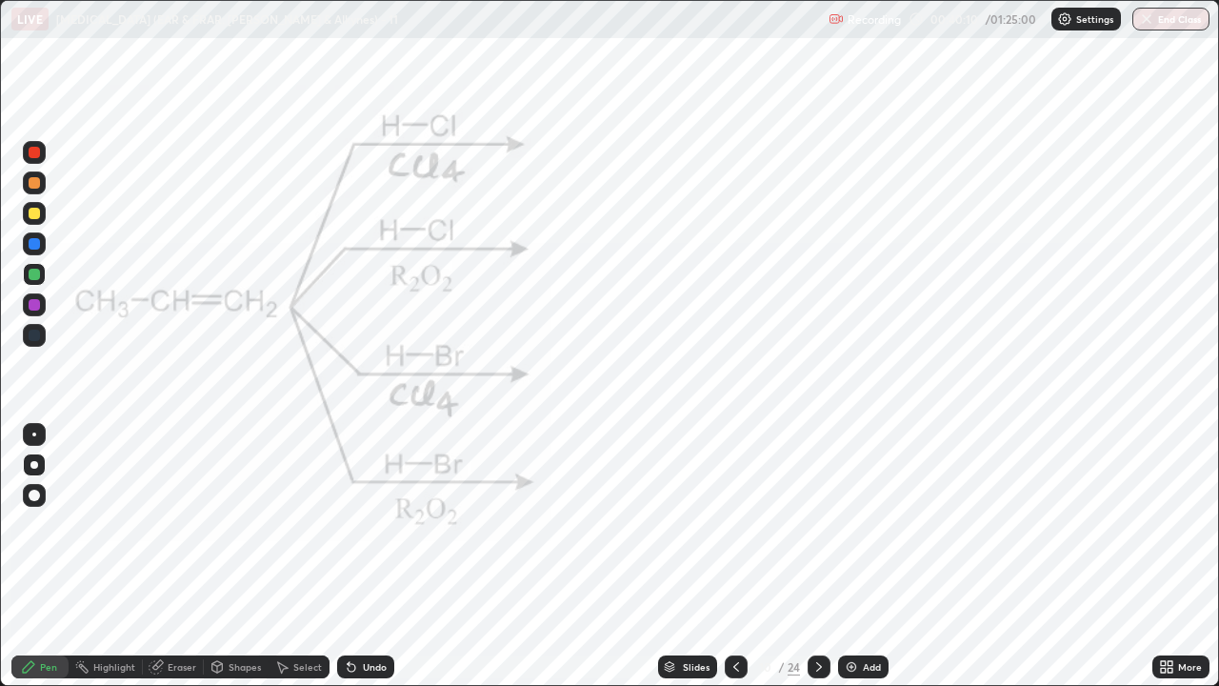
click at [819, 524] on icon at bounding box center [819, 667] width 6 height 10
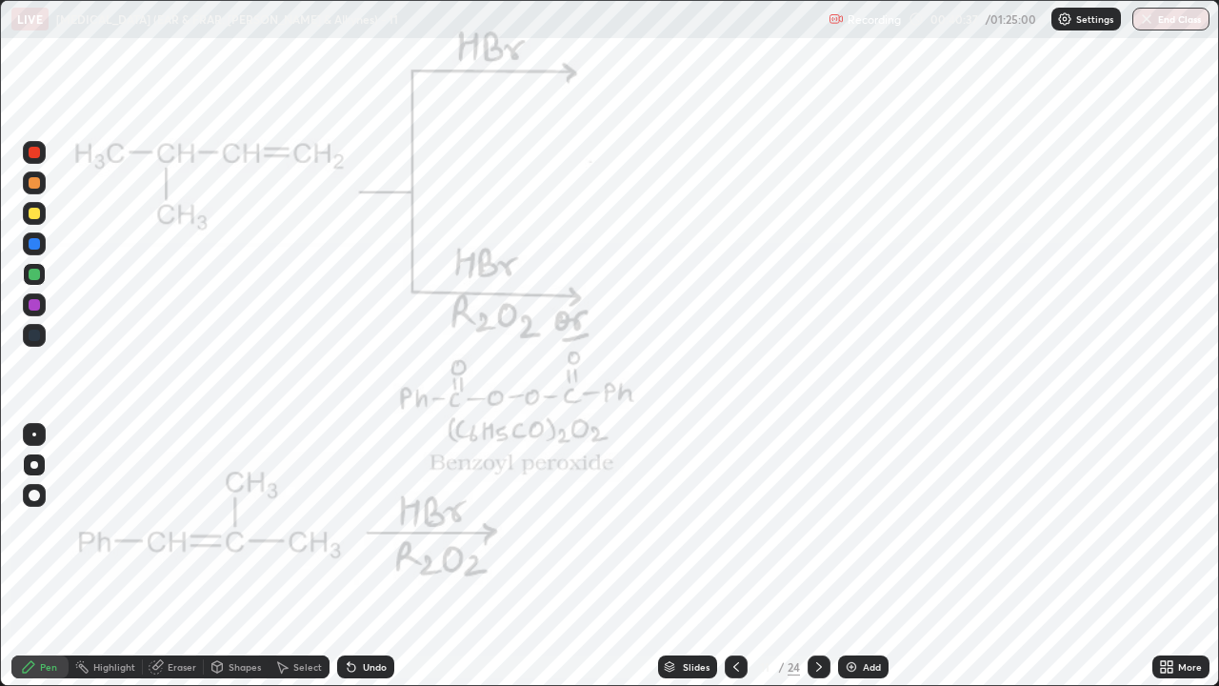
click at [34, 157] on div at bounding box center [34, 152] width 11 height 11
click at [30, 524] on div "Pen" at bounding box center [39, 666] width 57 height 23
click at [185, 524] on div "Eraser" at bounding box center [182, 667] width 29 height 10
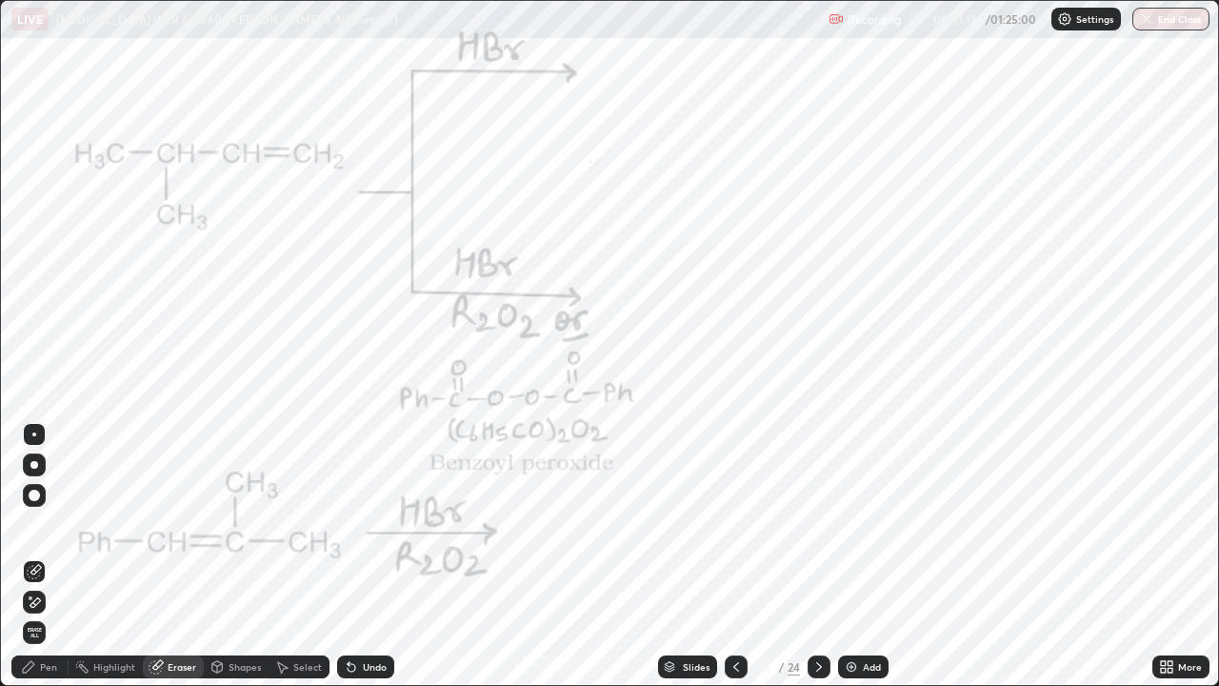
click at [348, 524] on icon at bounding box center [351, 666] width 15 height 15
click at [49, 524] on div "Pen" at bounding box center [48, 667] width 17 height 10
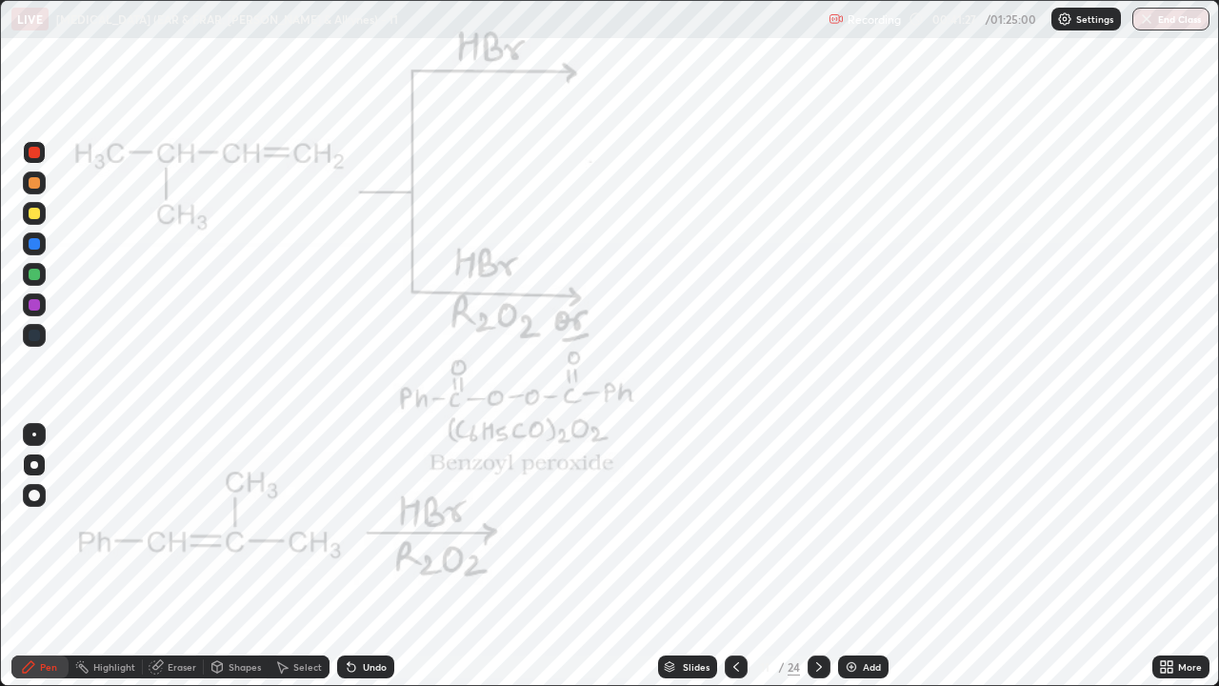
click at [348, 524] on icon at bounding box center [352, 668] width 8 height 8
click at [390, 524] on div "Undo" at bounding box center [365, 666] width 57 height 23
click at [382, 524] on div "Undo" at bounding box center [375, 667] width 24 height 10
click at [22, 524] on icon at bounding box center [28, 666] width 15 height 15
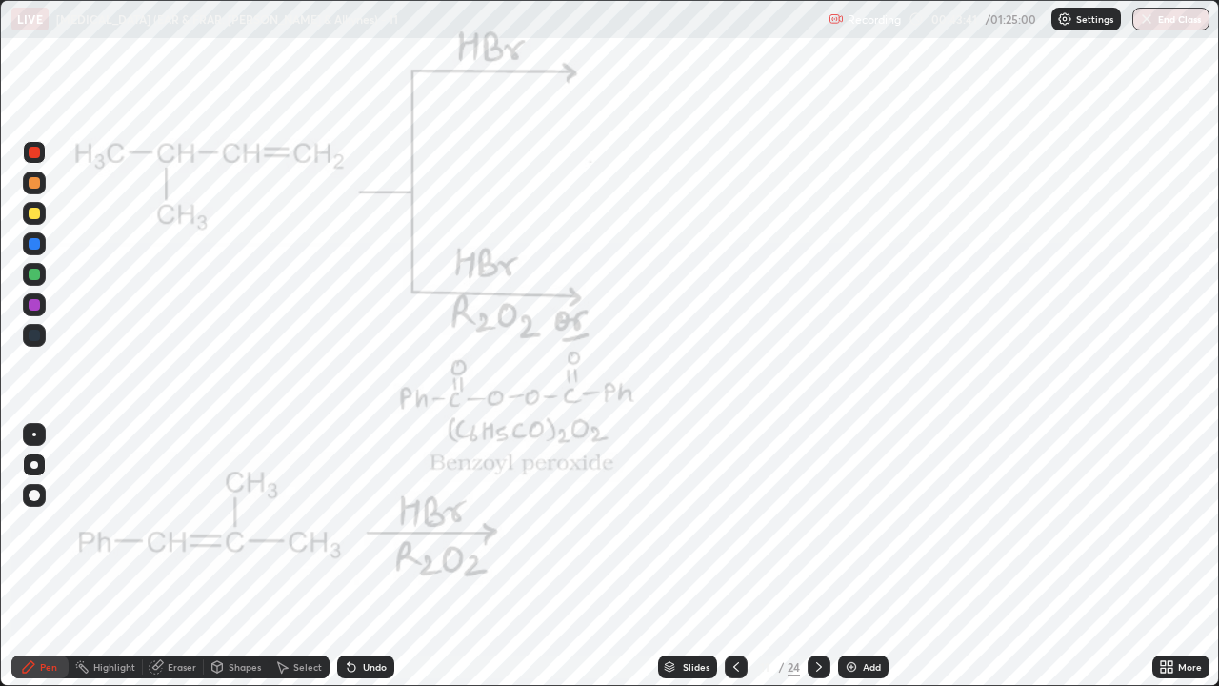
click at [255, 524] on div "Shapes" at bounding box center [236, 666] width 65 height 23
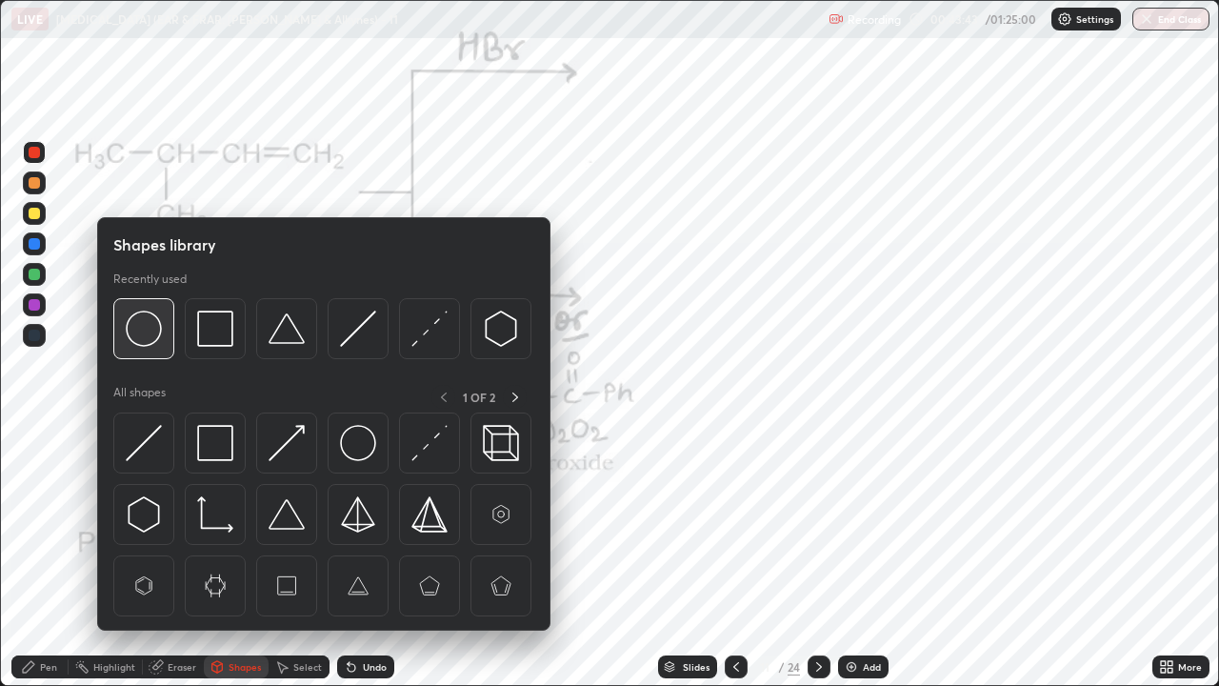
click at [149, 325] on img at bounding box center [144, 328] width 36 height 36
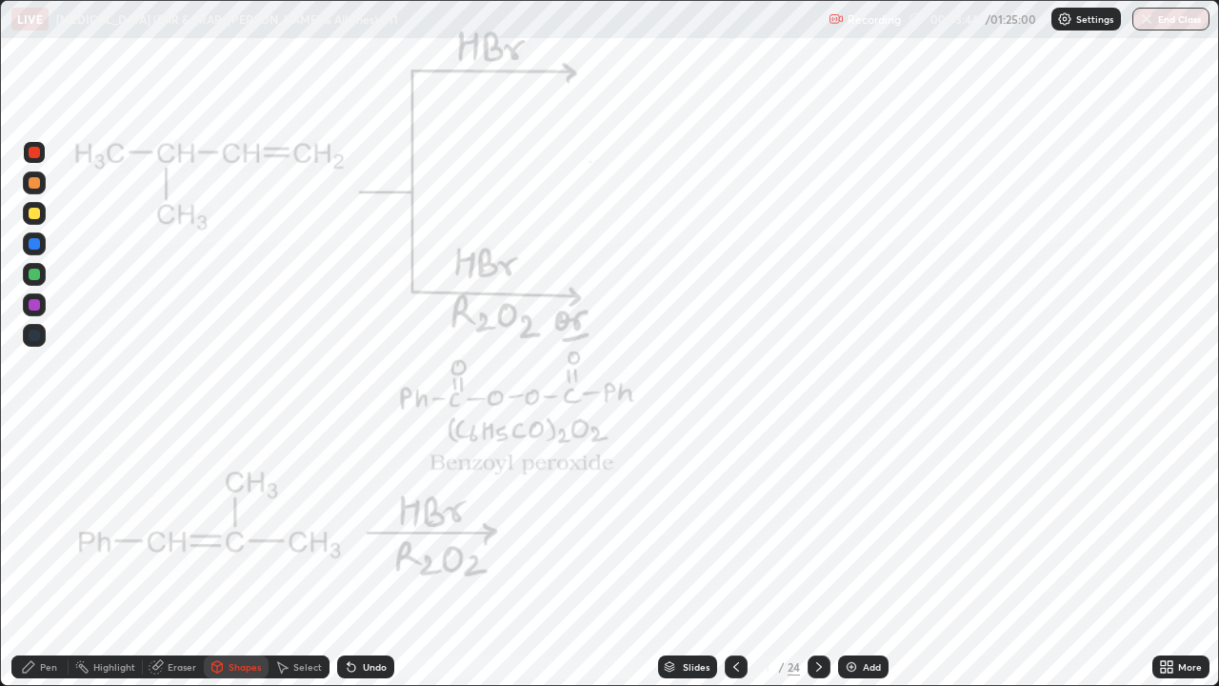
click at [33, 281] on div at bounding box center [34, 274] width 23 height 23
click at [290, 524] on div "Select" at bounding box center [299, 666] width 61 height 23
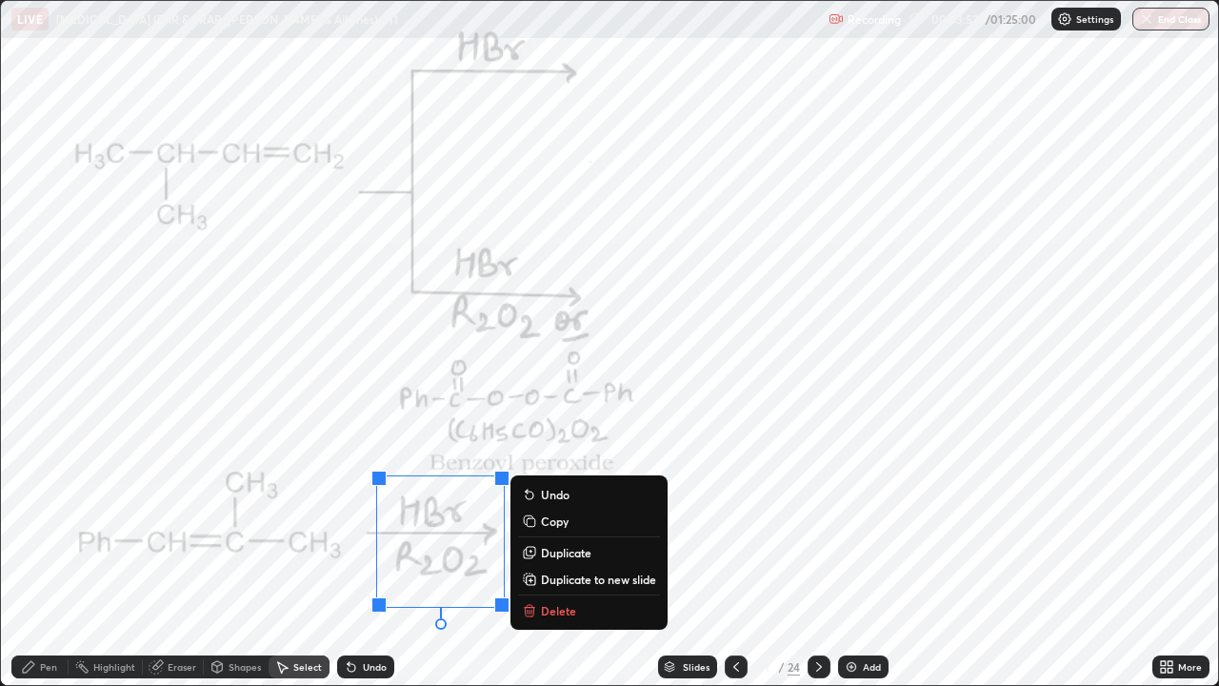
click at [34, 524] on icon at bounding box center [28, 666] width 15 height 15
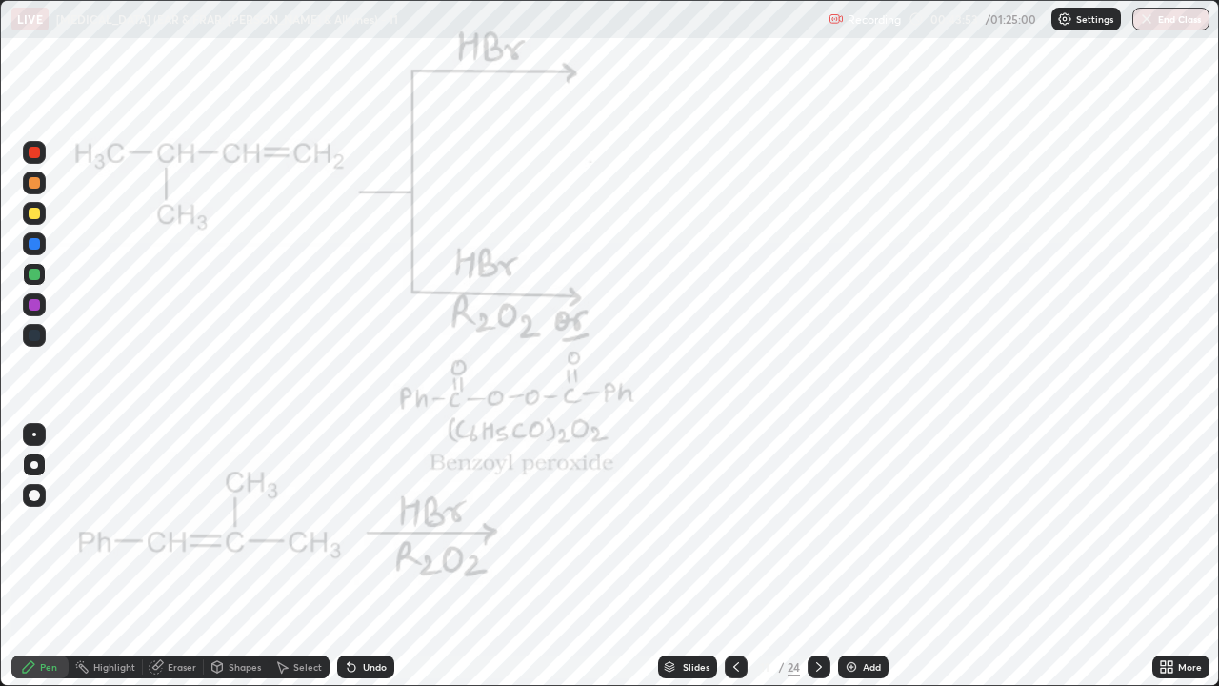
click at [33, 143] on div at bounding box center [34, 152] width 23 height 23
click at [353, 524] on icon at bounding box center [351, 666] width 15 height 15
click at [357, 524] on div "Undo" at bounding box center [365, 666] width 57 height 23
click at [366, 524] on div "Undo" at bounding box center [375, 667] width 24 height 10
click at [364, 524] on div "Undo" at bounding box center [375, 667] width 24 height 10
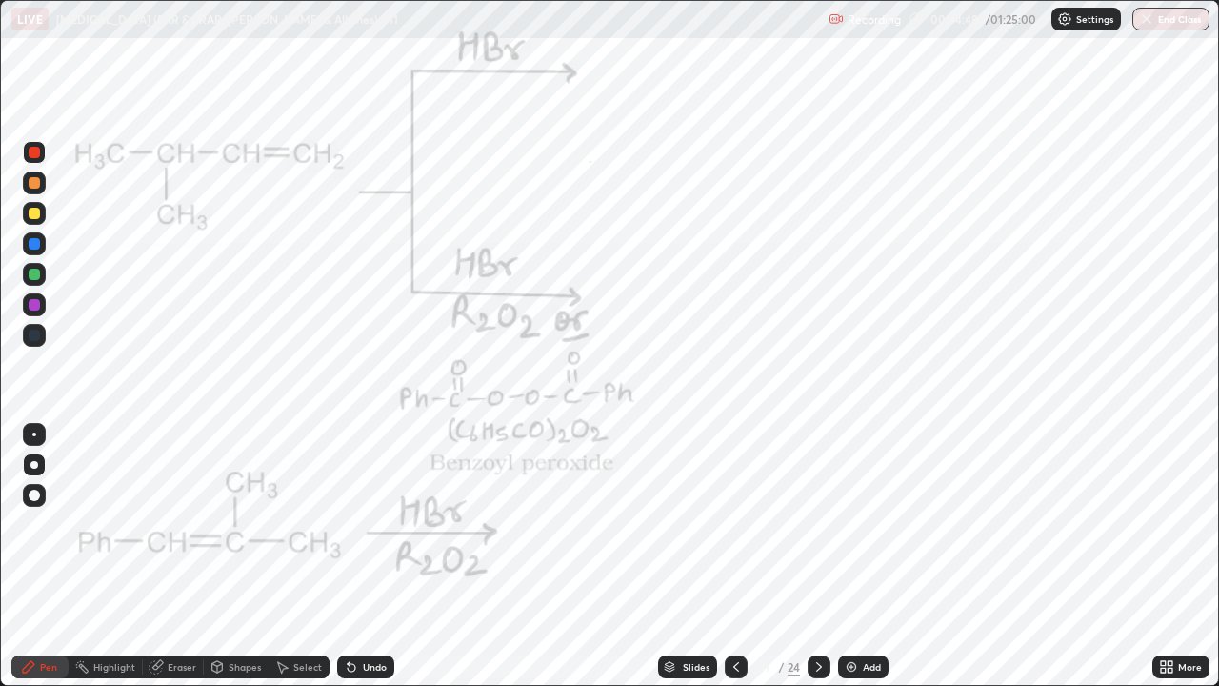
click at [363, 524] on div "Undo" at bounding box center [375, 667] width 24 height 10
click at [382, 524] on div "Undo" at bounding box center [375, 667] width 24 height 10
click at [380, 524] on div "Undo" at bounding box center [375, 667] width 24 height 10
click at [41, 524] on div "Pen" at bounding box center [48, 667] width 17 height 10
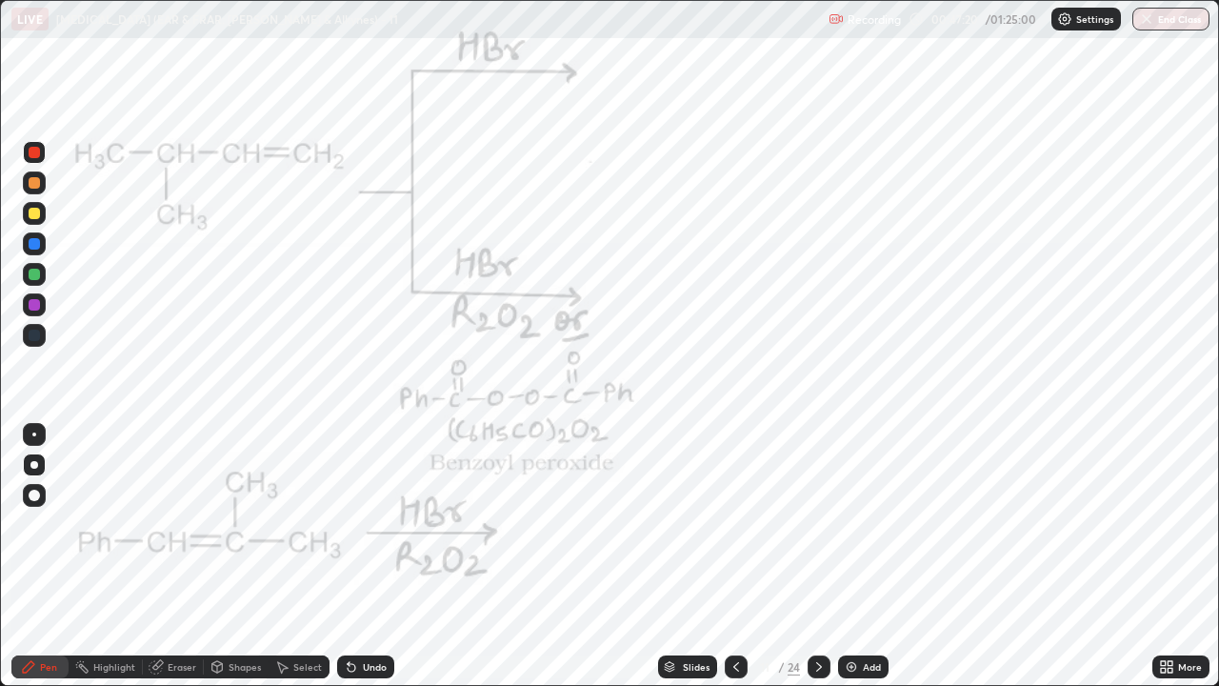
click at [817, 524] on icon at bounding box center [818, 666] width 15 height 15
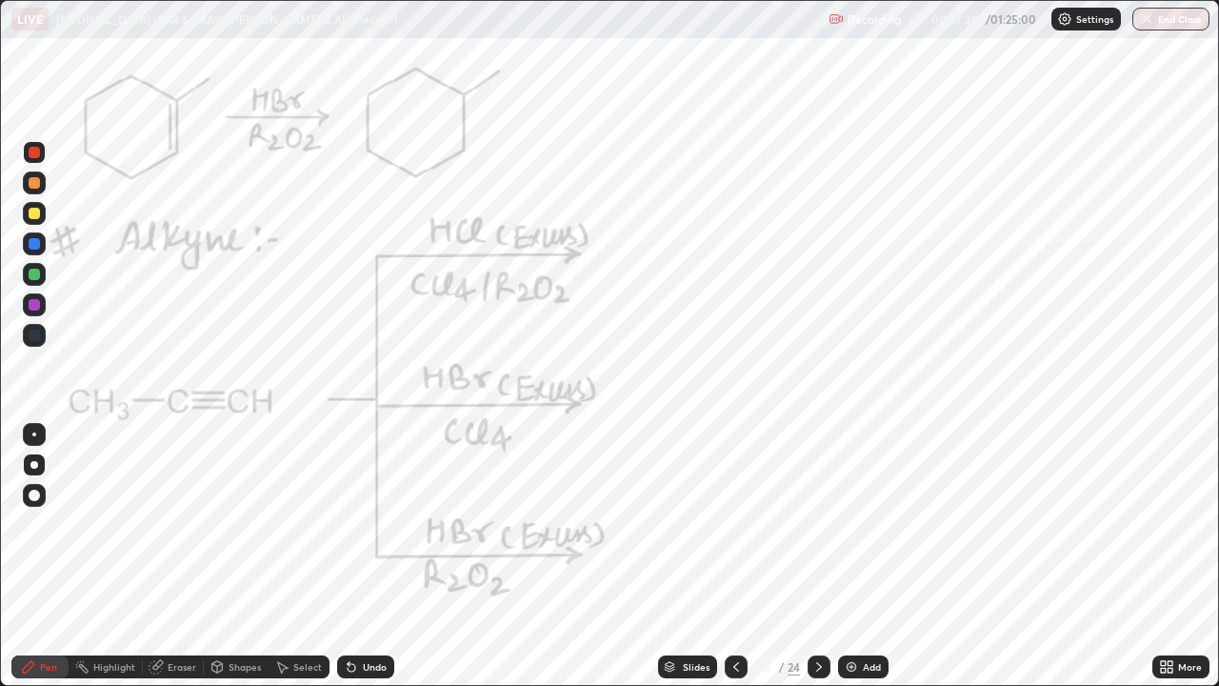
click at [250, 524] on div "Shapes" at bounding box center [245, 667] width 32 height 10
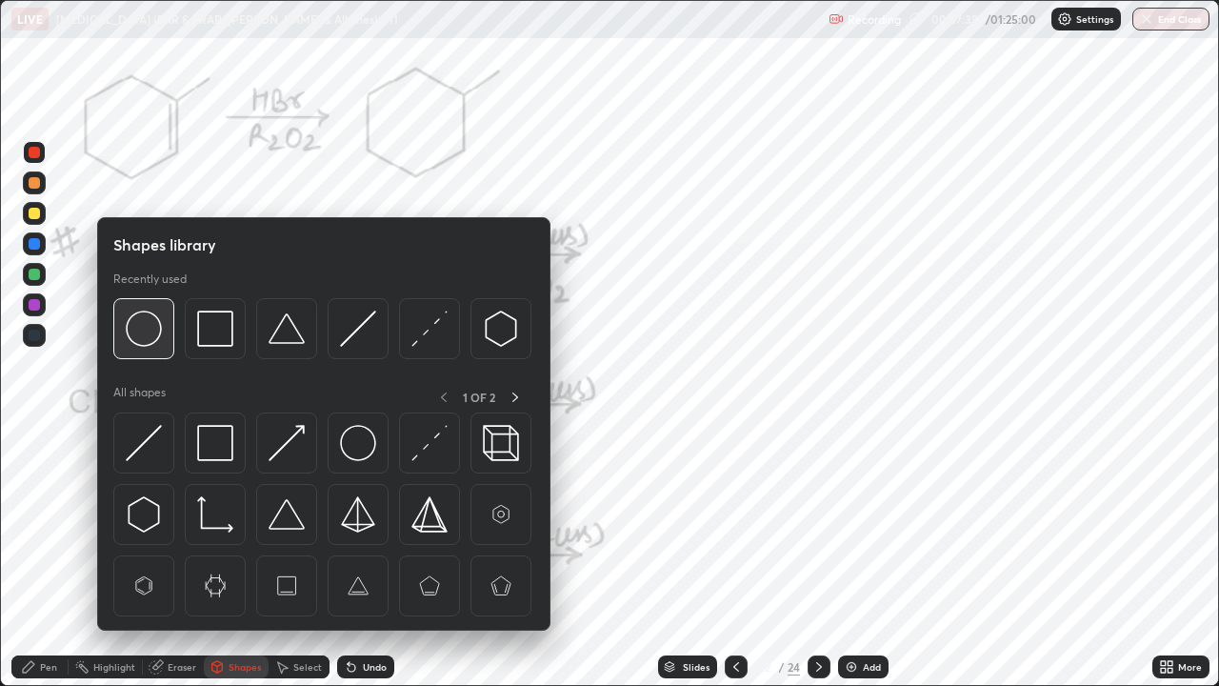
click at [147, 334] on img at bounding box center [144, 328] width 36 height 36
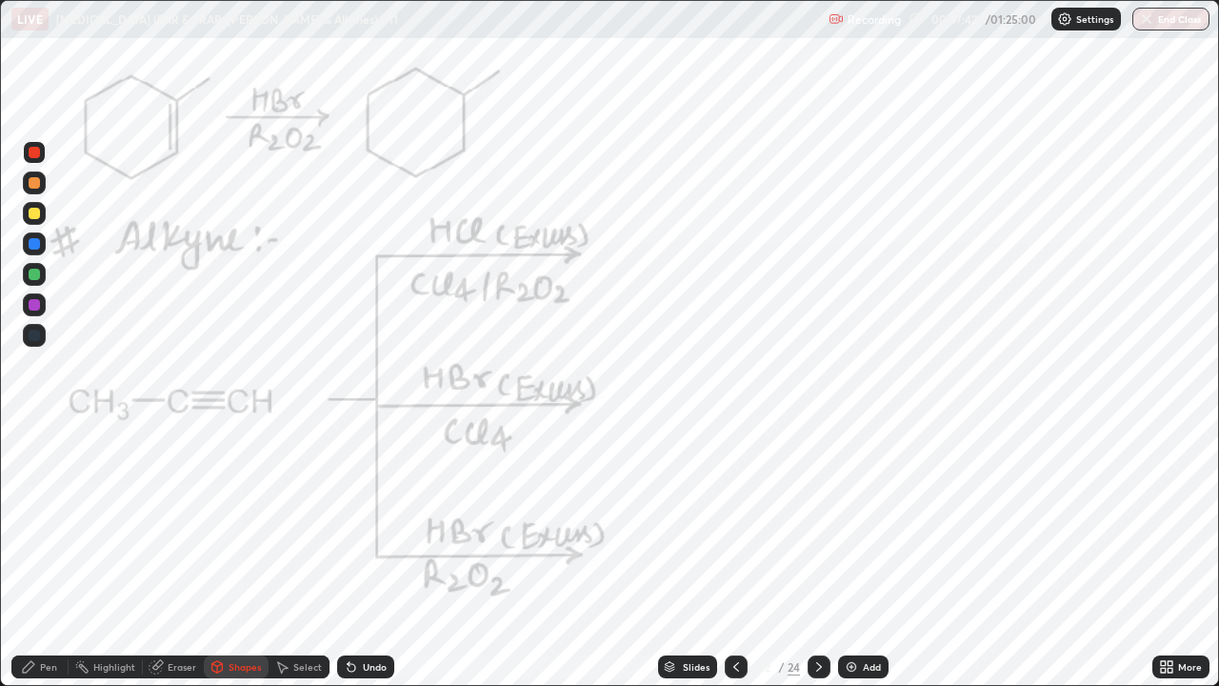
click at [38, 524] on div "Pen" at bounding box center [39, 666] width 57 height 23
click at [34, 305] on div at bounding box center [34, 304] width 11 height 11
click at [31, 153] on div at bounding box center [34, 152] width 11 height 11
click at [38, 308] on div at bounding box center [34, 304] width 11 height 11
click at [38, 305] on div at bounding box center [34, 304] width 11 height 11
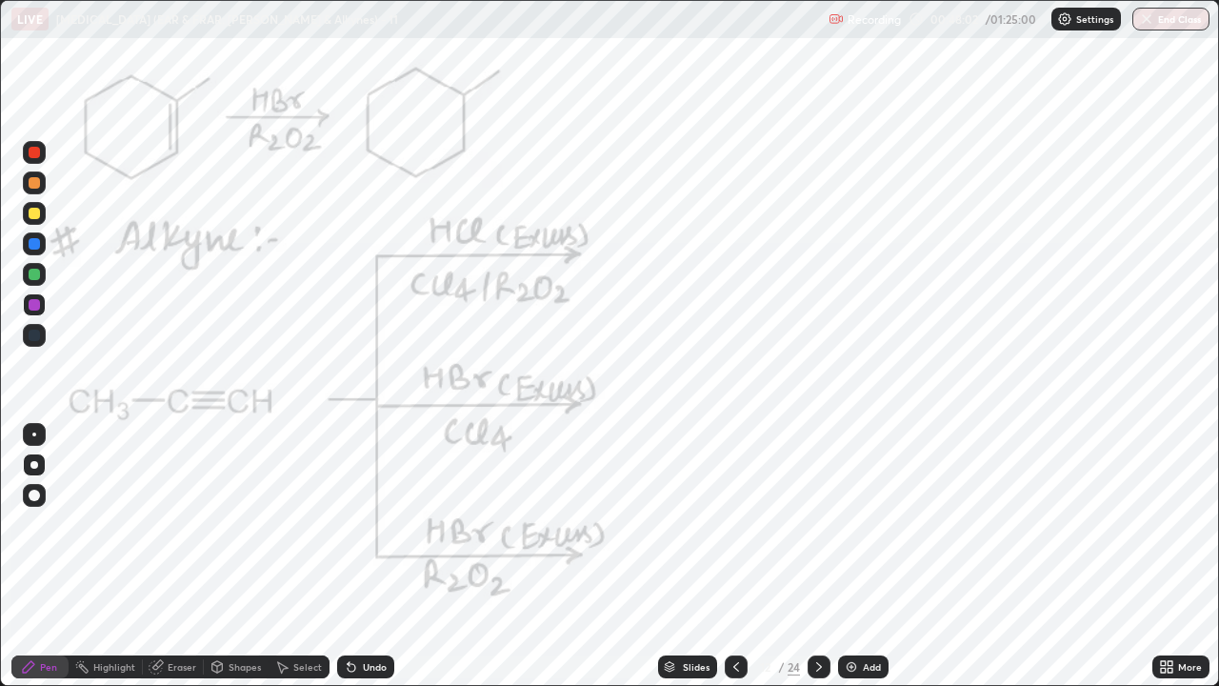
click at [35, 152] on div at bounding box center [34, 152] width 11 height 11
click at [360, 524] on div "Undo" at bounding box center [365, 666] width 57 height 23
click at [16, 524] on div "Pen" at bounding box center [39, 666] width 57 height 23
click at [36, 269] on div at bounding box center [34, 274] width 11 height 11
click at [37, 302] on div at bounding box center [34, 304] width 11 height 11
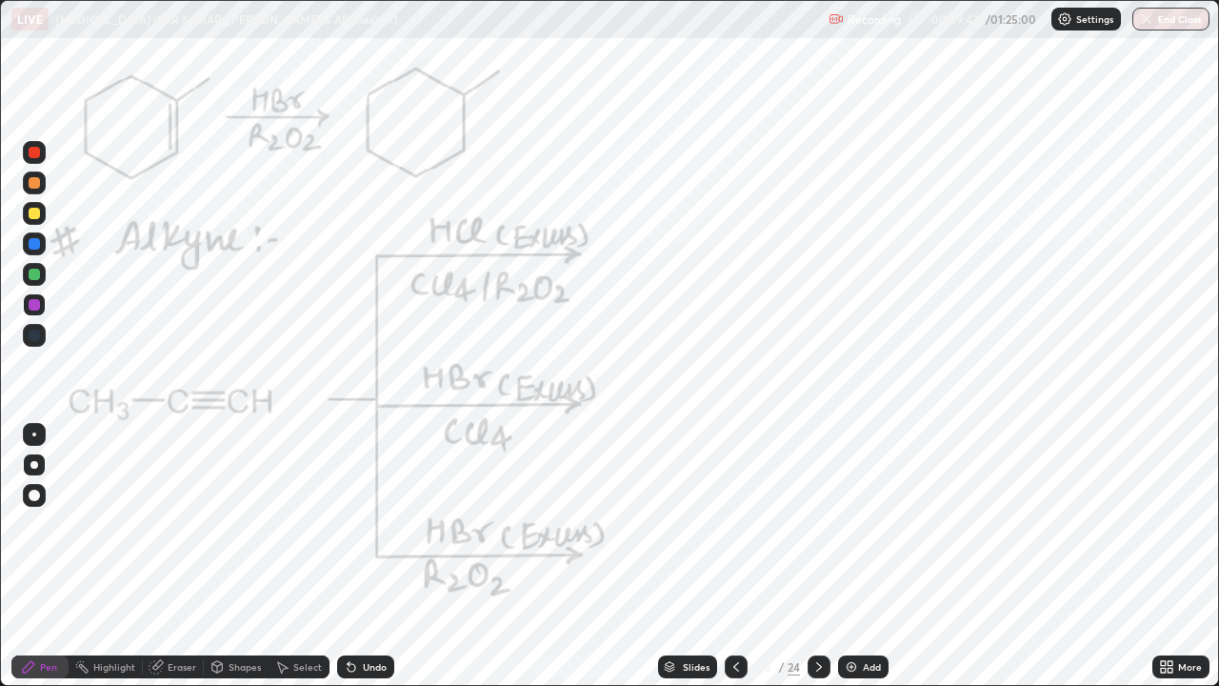
click at [113, 524] on div "Highlight" at bounding box center [114, 667] width 42 height 10
click at [27, 524] on icon at bounding box center [28, 666] width 15 height 15
click at [35, 274] on div at bounding box center [34, 274] width 11 height 11
click at [233, 524] on div "Shapes" at bounding box center [245, 667] width 32 height 10
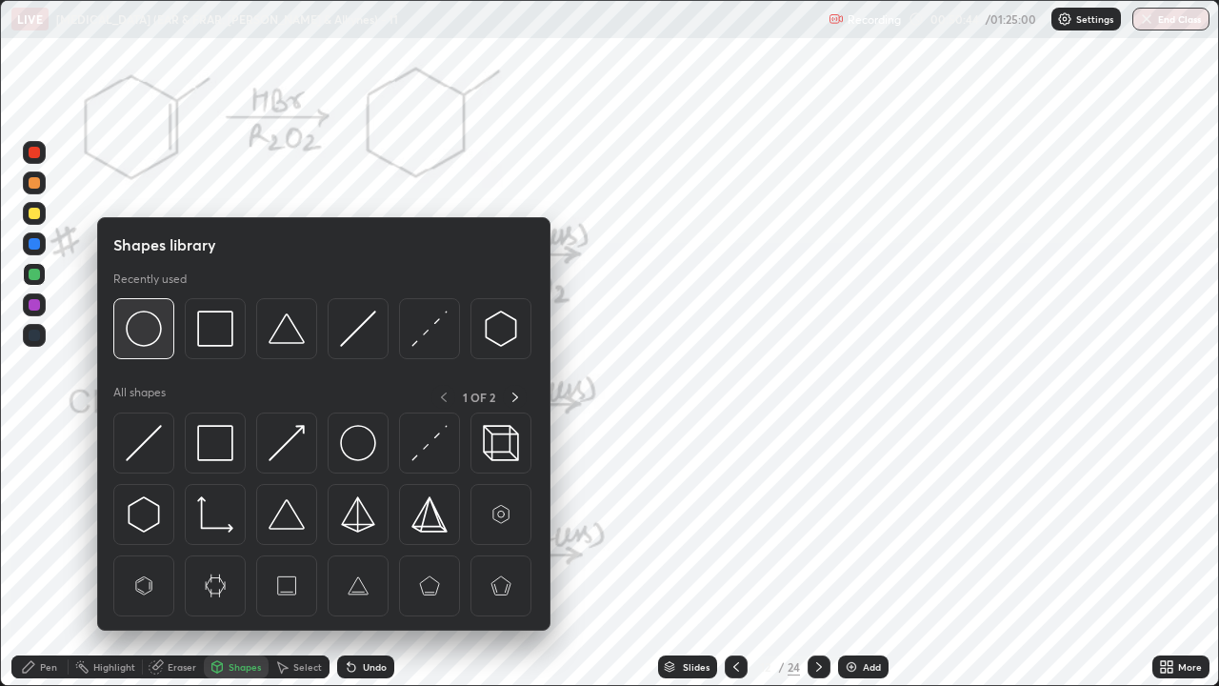
click at [155, 328] on img at bounding box center [144, 328] width 36 height 36
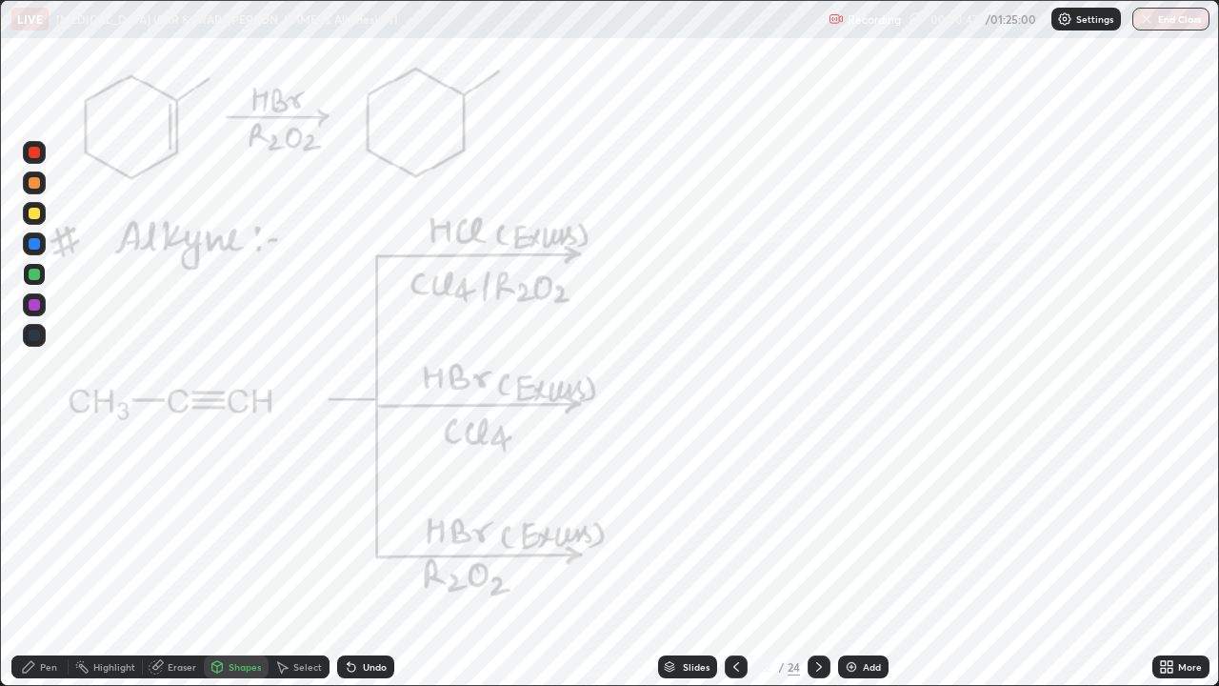
click at [53, 524] on div "Pen" at bounding box center [39, 666] width 57 height 23
click at [31, 152] on div at bounding box center [34, 152] width 11 height 11
click at [37, 312] on div at bounding box center [34, 304] width 23 height 23
click at [348, 524] on icon at bounding box center [352, 668] width 8 height 8
click at [35, 150] on div at bounding box center [34, 152] width 11 height 11
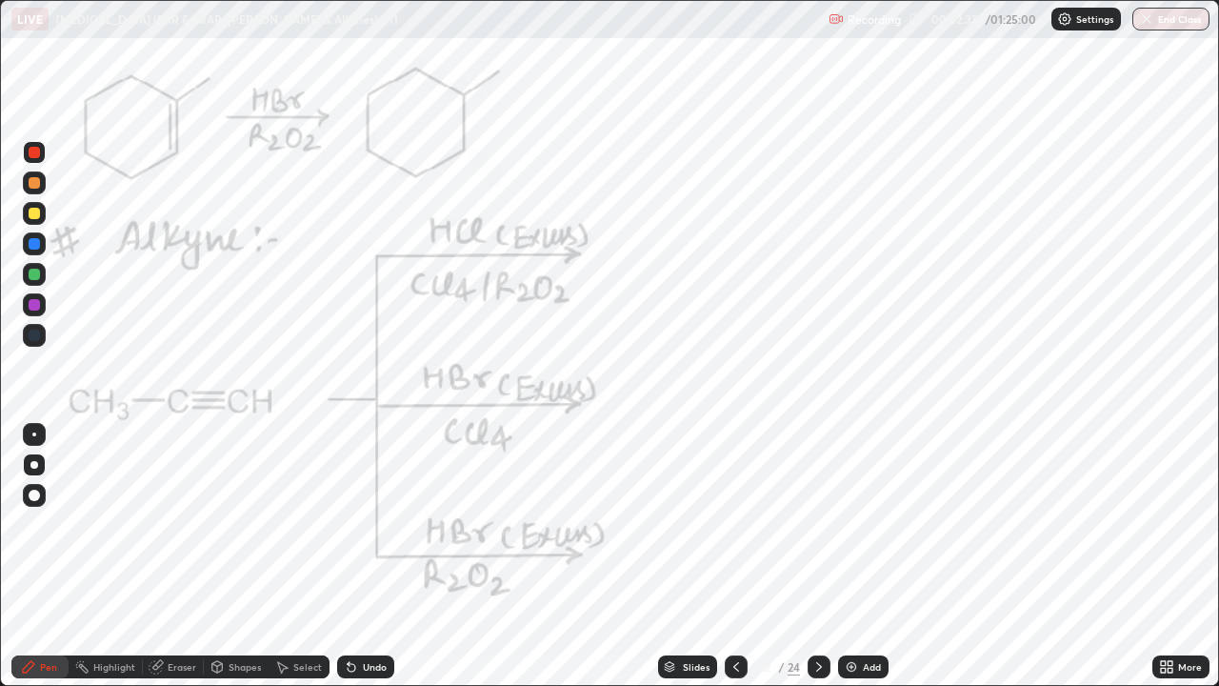
click at [247, 524] on div "Shapes" at bounding box center [245, 667] width 32 height 10
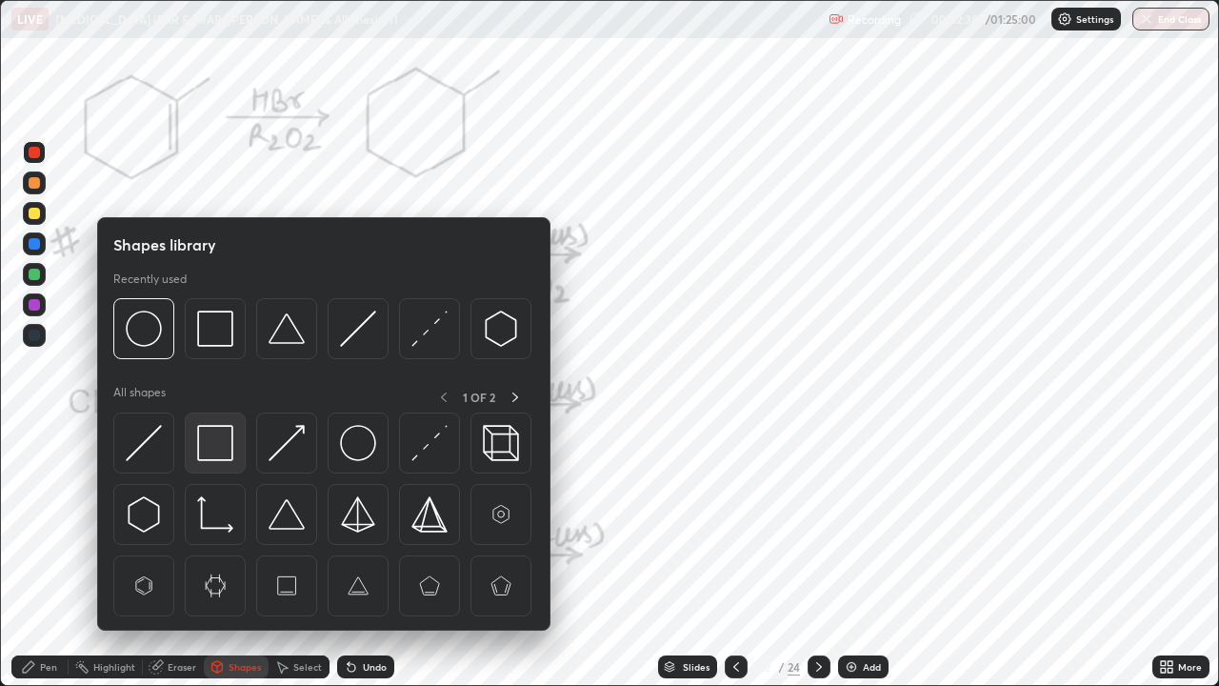
click at [219, 442] on img at bounding box center [215, 443] width 36 height 36
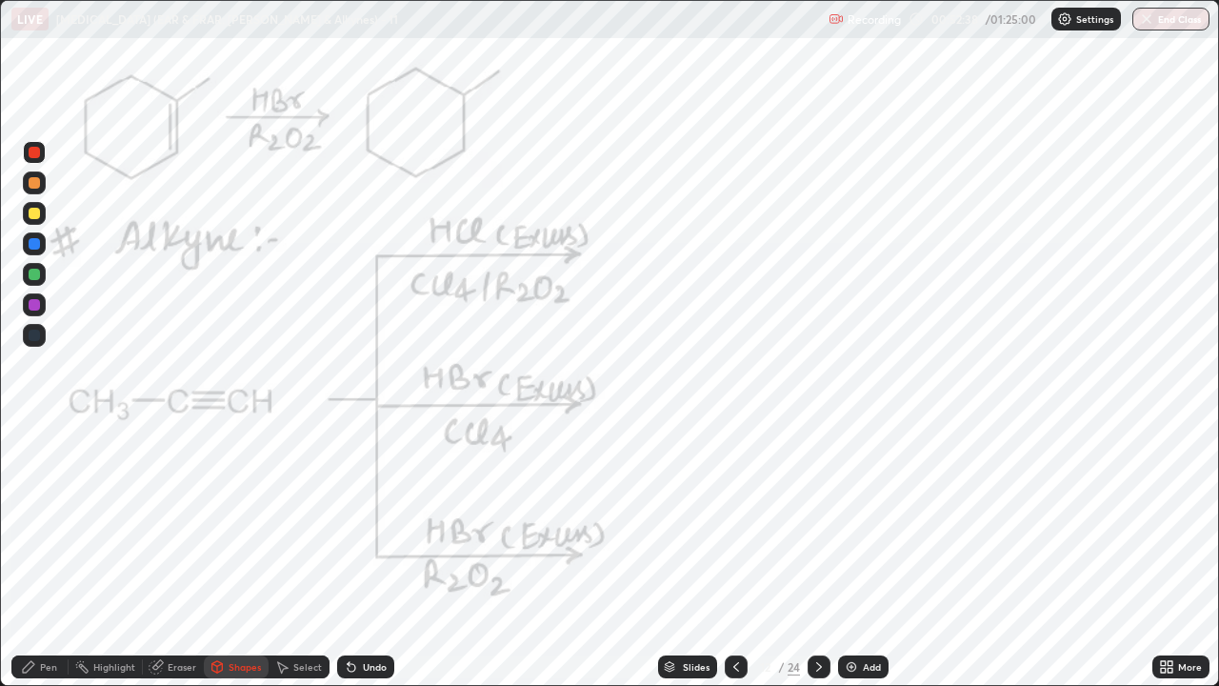
click at [34, 275] on div at bounding box center [34, 274] width 11 height 11
click at [60, 524] on div "Pen" at bounding box center [39, 666] width 57 height 23
click at [97, 524] on div "Highlight" at bounding box center [114, 667] width 42 height 10
click at [820, 524] on icon at bounding box center [818, 666] width 15 height 15
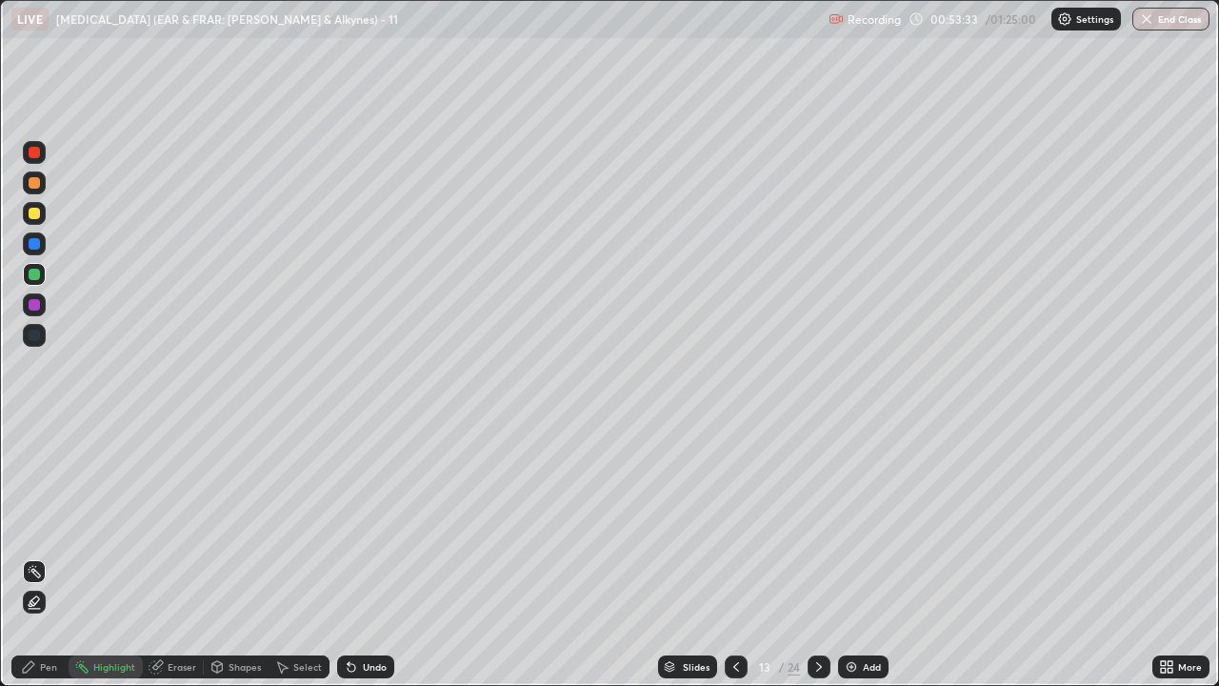
click at [33, 216] on div at bounding box center [34, 213] width 11 height 11
click at [37, 524] on div "Pen" at bounding box center [39, 666] width 57 height 23
click at [36, 183] on div at bounding box center [34, 182] width 11 height 11
click at [736, 524] on icon at bounding box center [736, 667] width 6 height 10
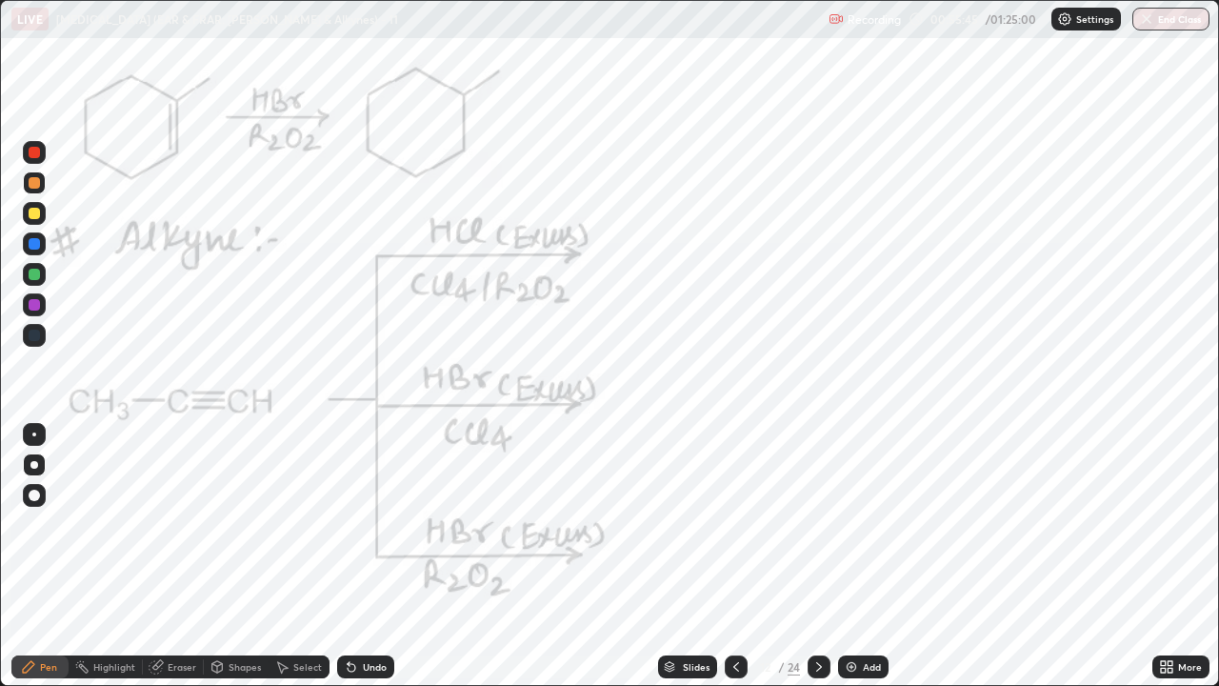
click at [733, 524] on icon at bounding box center [736, 666] width 15 height 15
click at [733, 524] on icon at bounding box center [736, 667] width 6 height 10
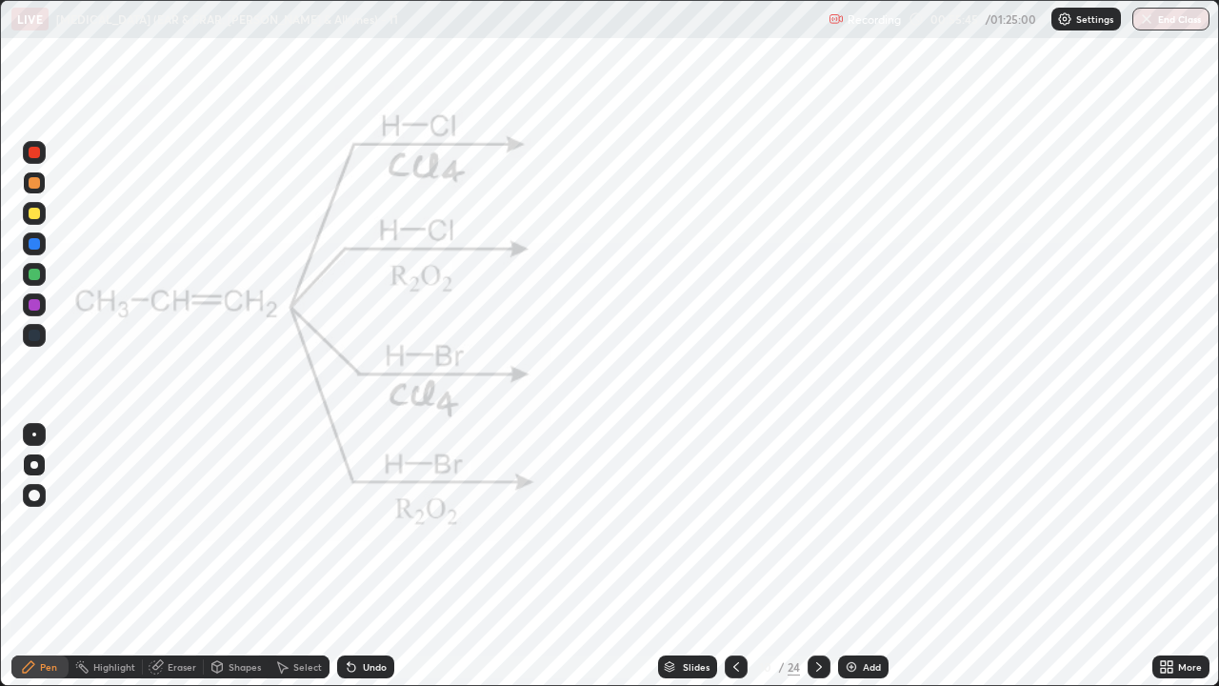
click at [735, 524] on icon at bounding box center [736, 666] width 15 height 15
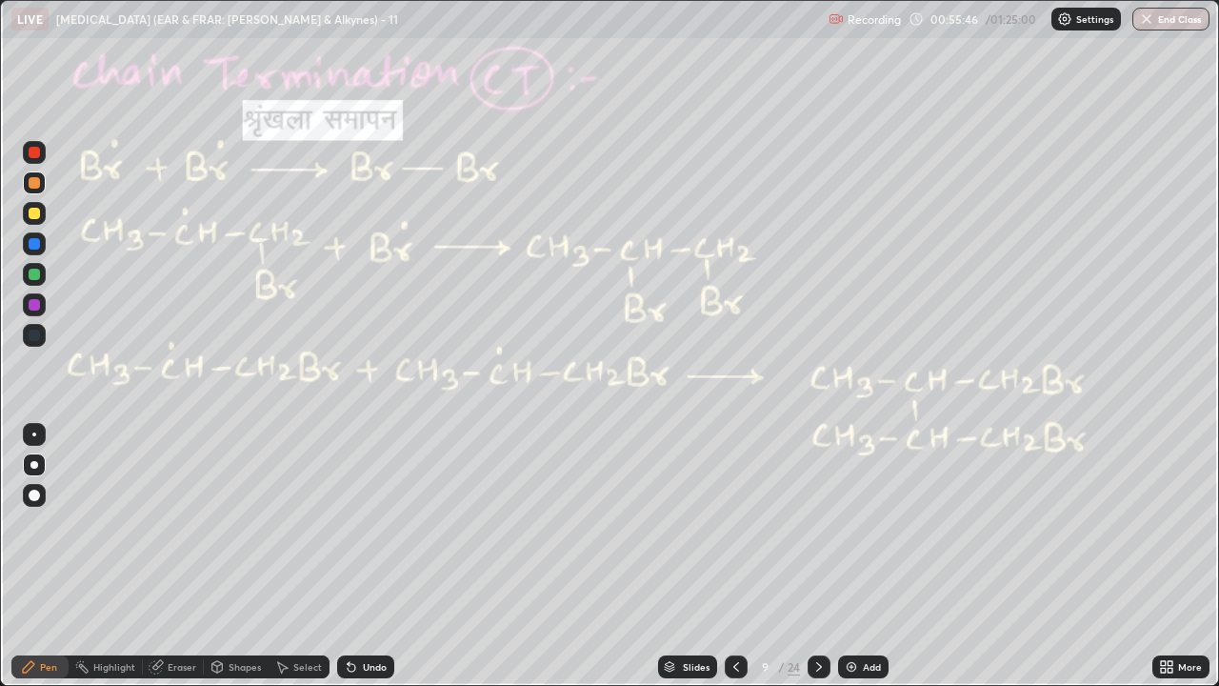
click at [734, 524] on div at bounding box center [736, 666] width 23 height 23
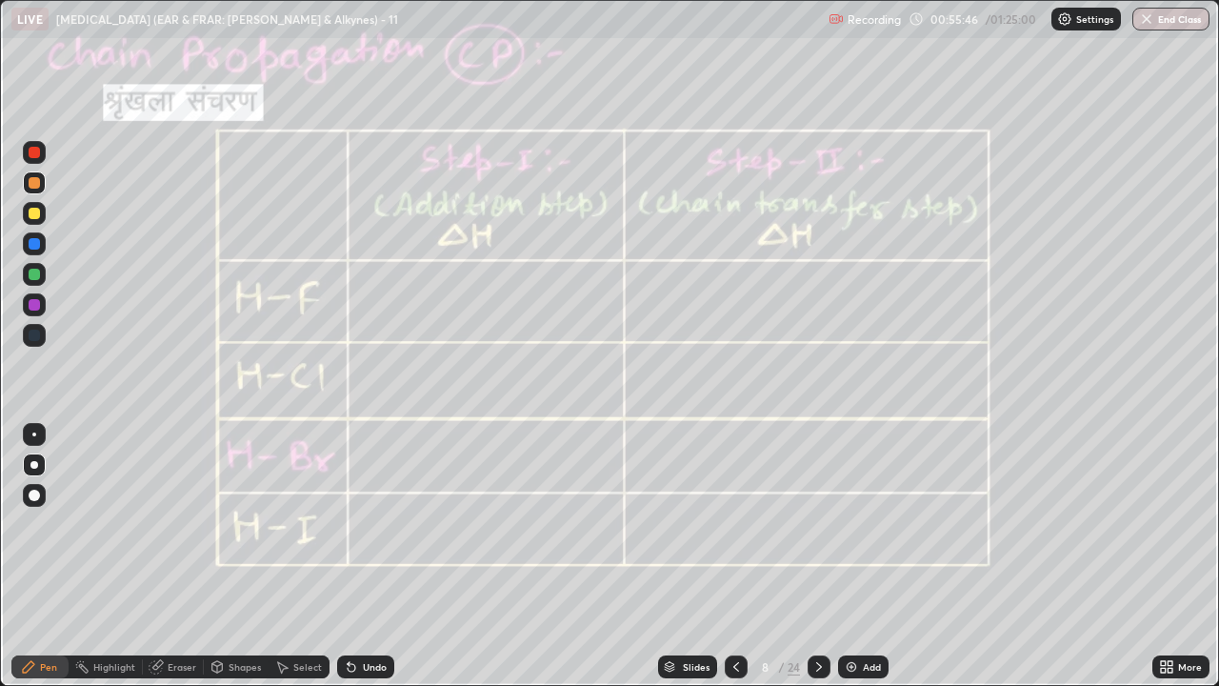
click at [729, 524] on icon at bounding box center [736, 666] width 15 height 15
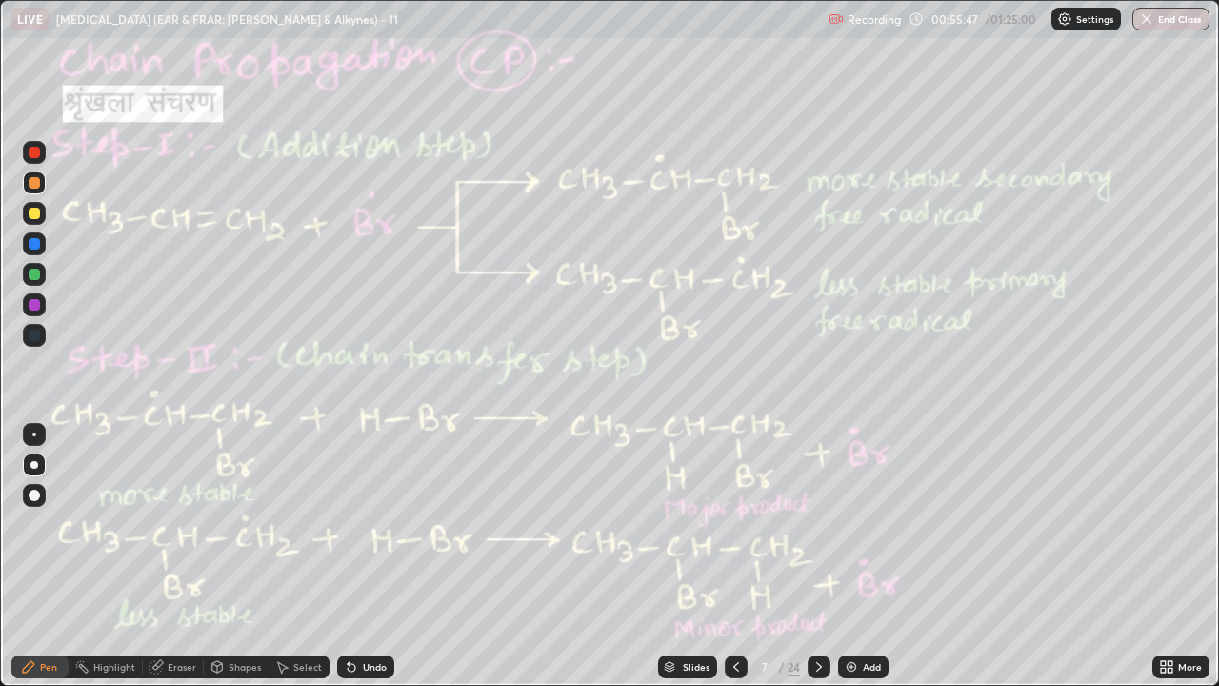
click at [734, 524] on icon at bounding box center [736, 666] width 15 height 15
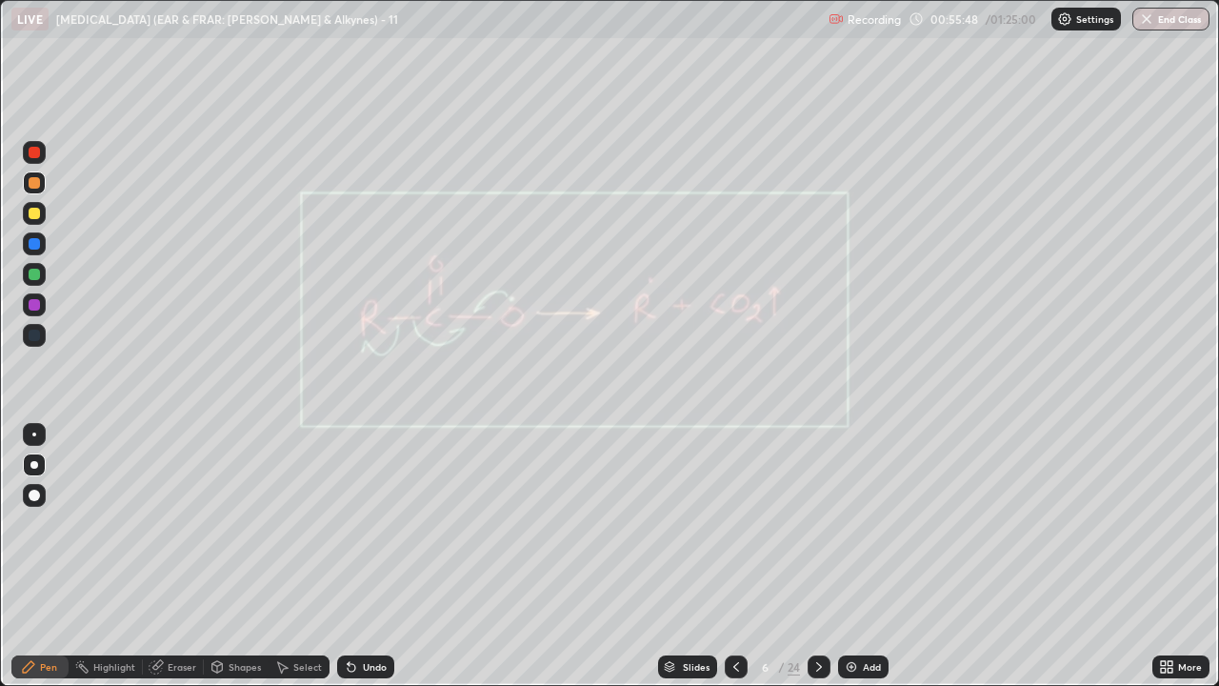
click at [736, 524] on icon at bounding box center [736, 667] width 6 height 10
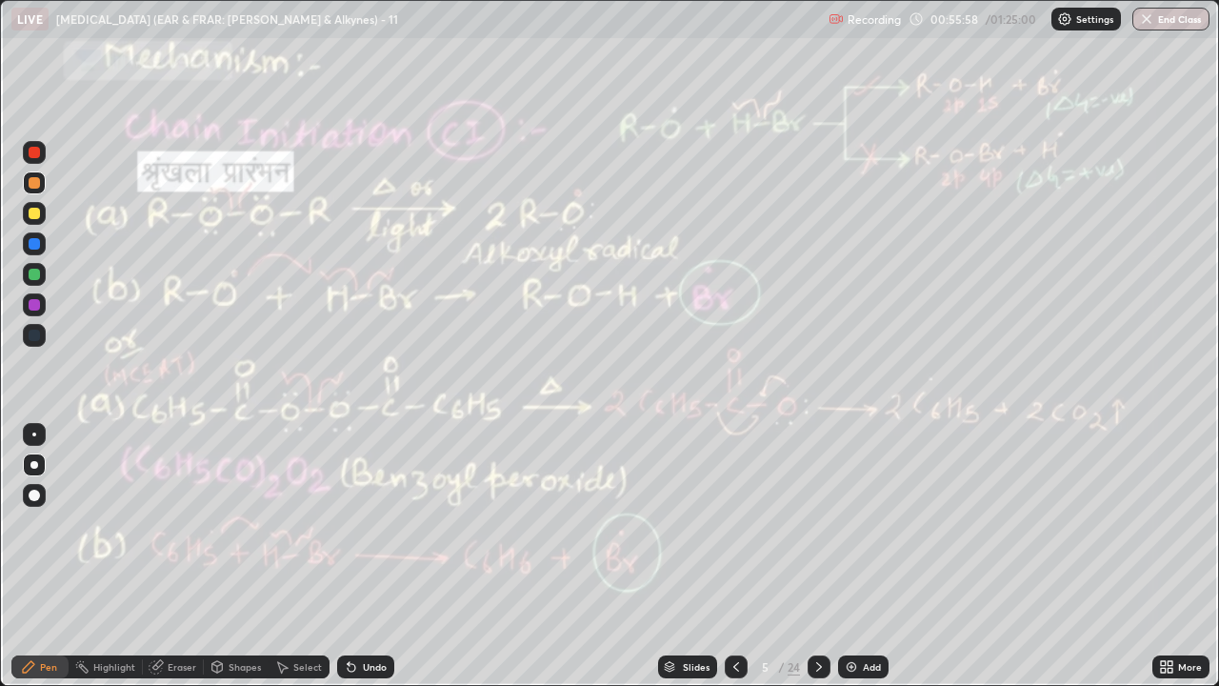
click at [816, 524] on icon at bounding box center [819, 667] width 6 height 10
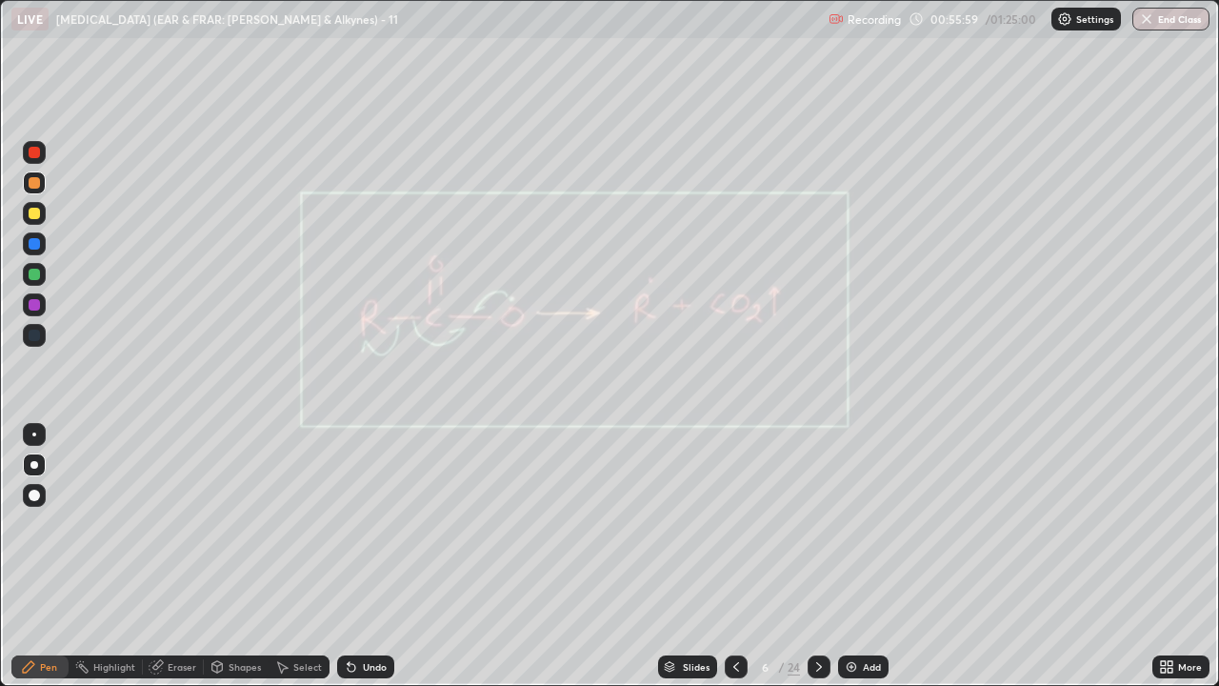
click at [815, 524] on icon at bounding box center [818, 666] width 15 height 15
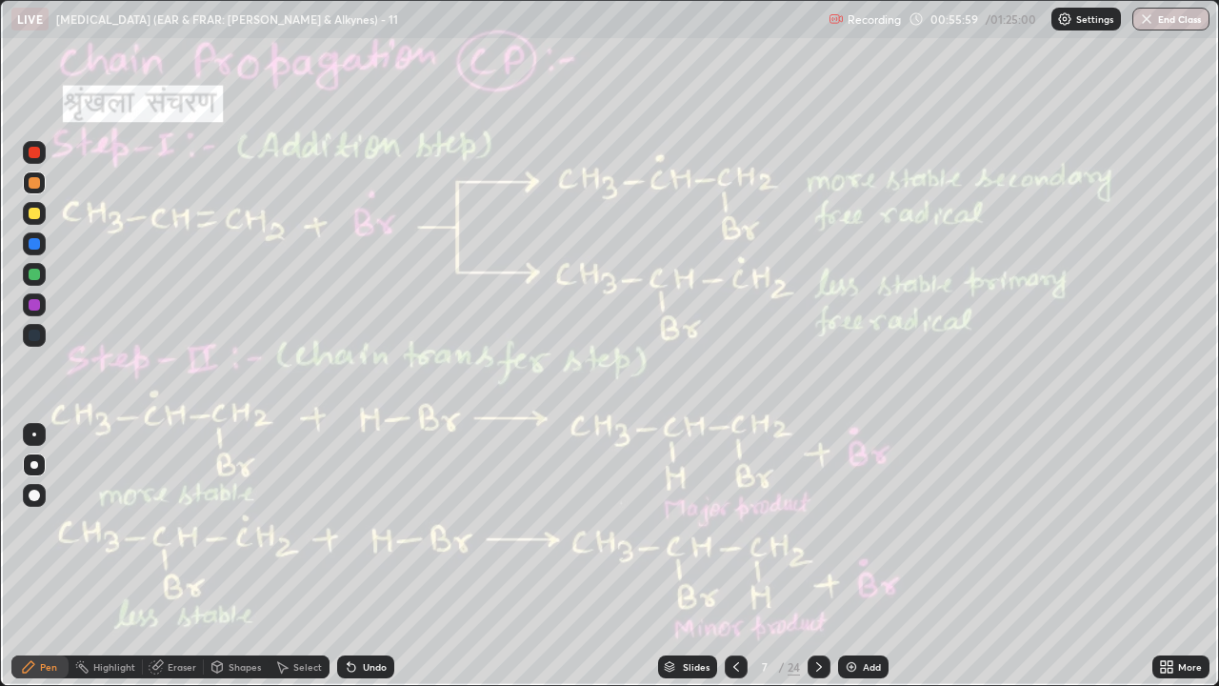
click at [811, 524] on icon at bounding box center [818, 666] width 15 height 15
click at [817, 524] on icon at bounding box center [818, 666] width 15 height 15
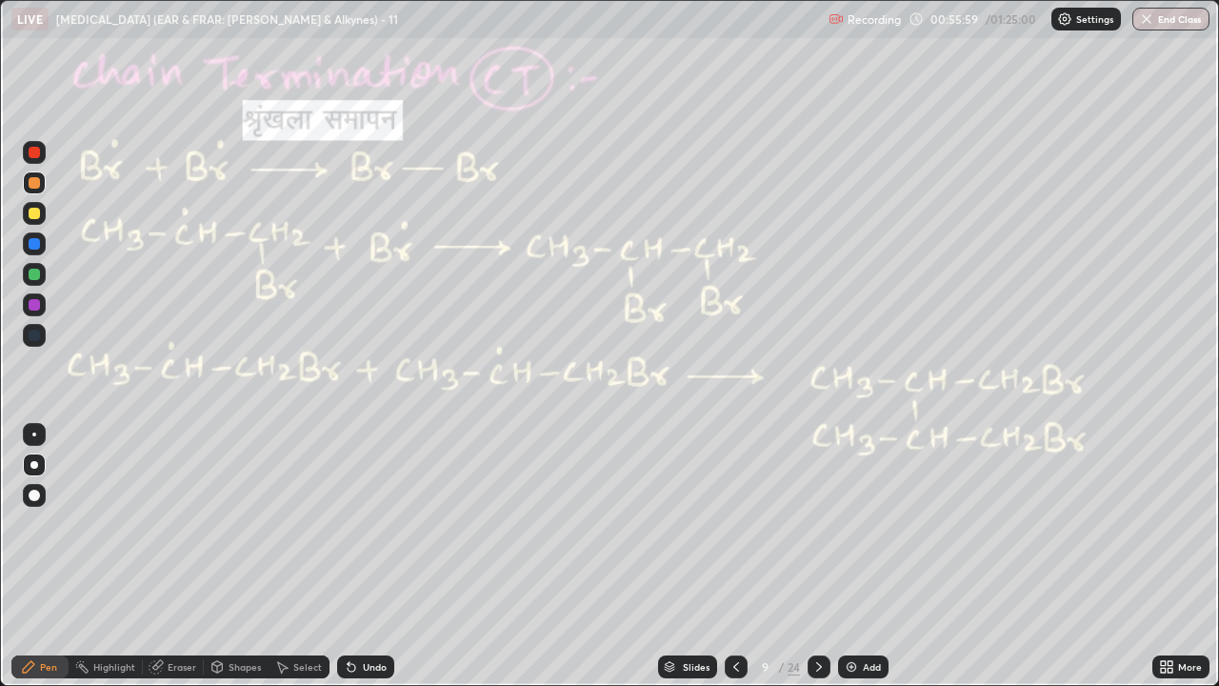
click at [811, 524] on icon at bounding box center [818, 666] width 15 height 15
click at [810, 524] on div at bounding box center [819, 666] width 23 height 23
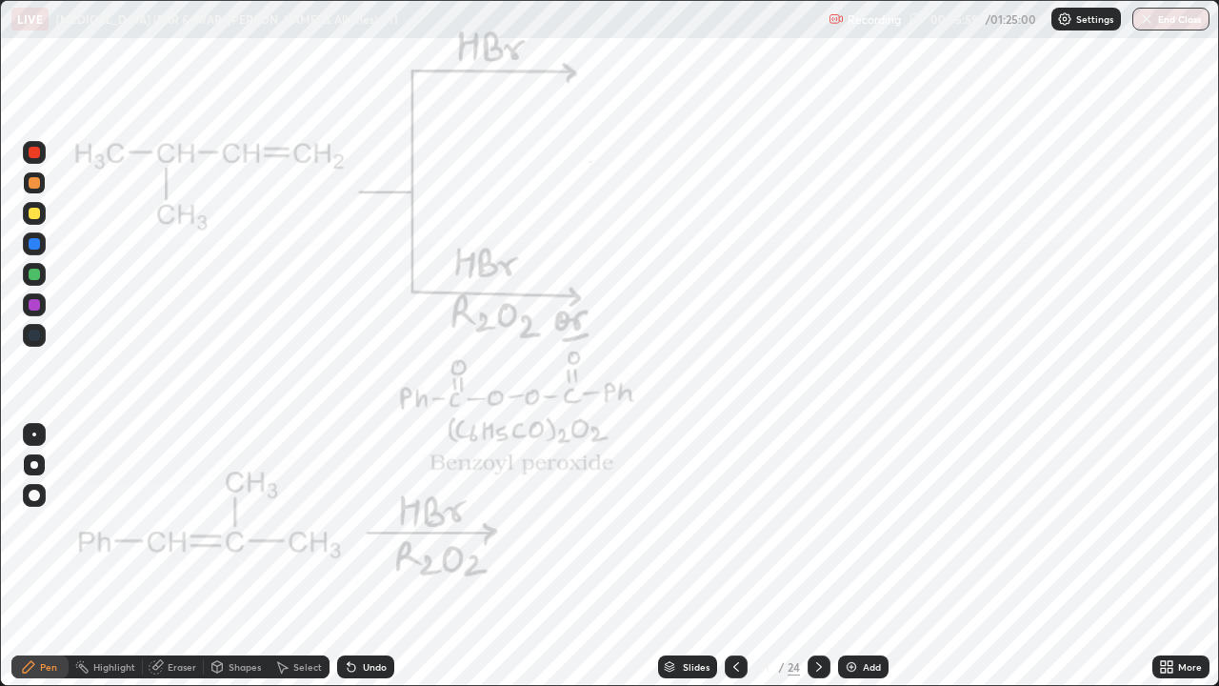
click at [810, 524] on div at bounding box center [819, 666] width 23 height 23
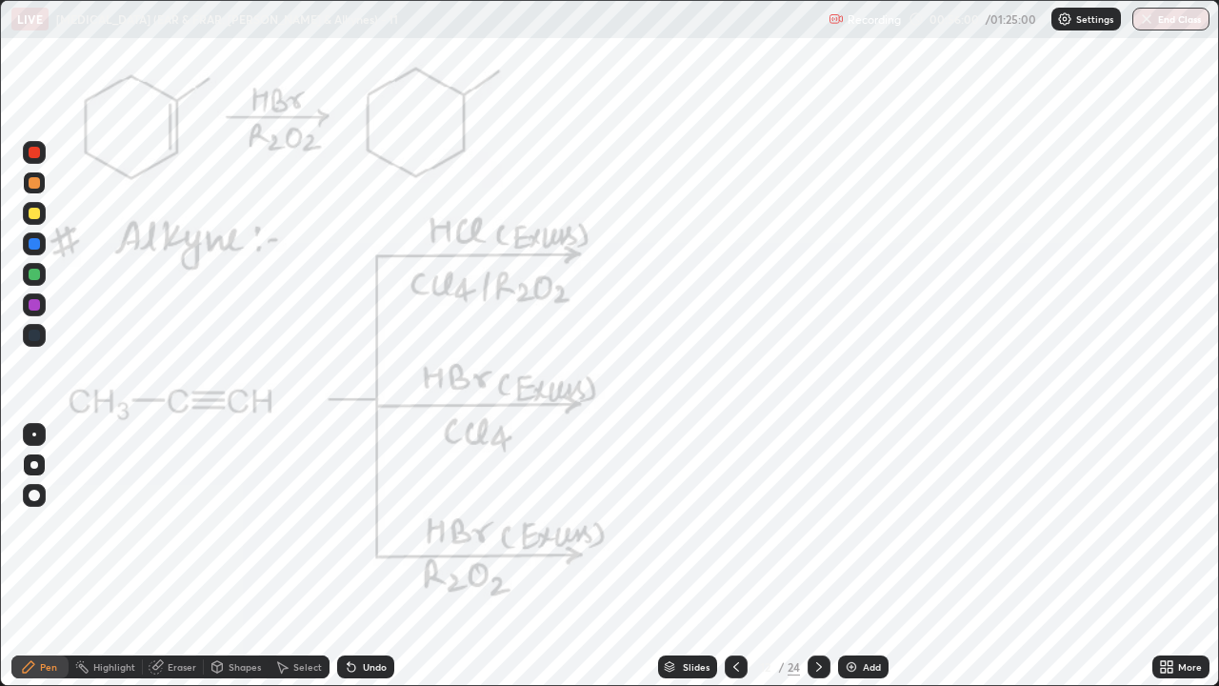
click at [817, 524] on icon at bounding box center [818, 666] width 15 height 15
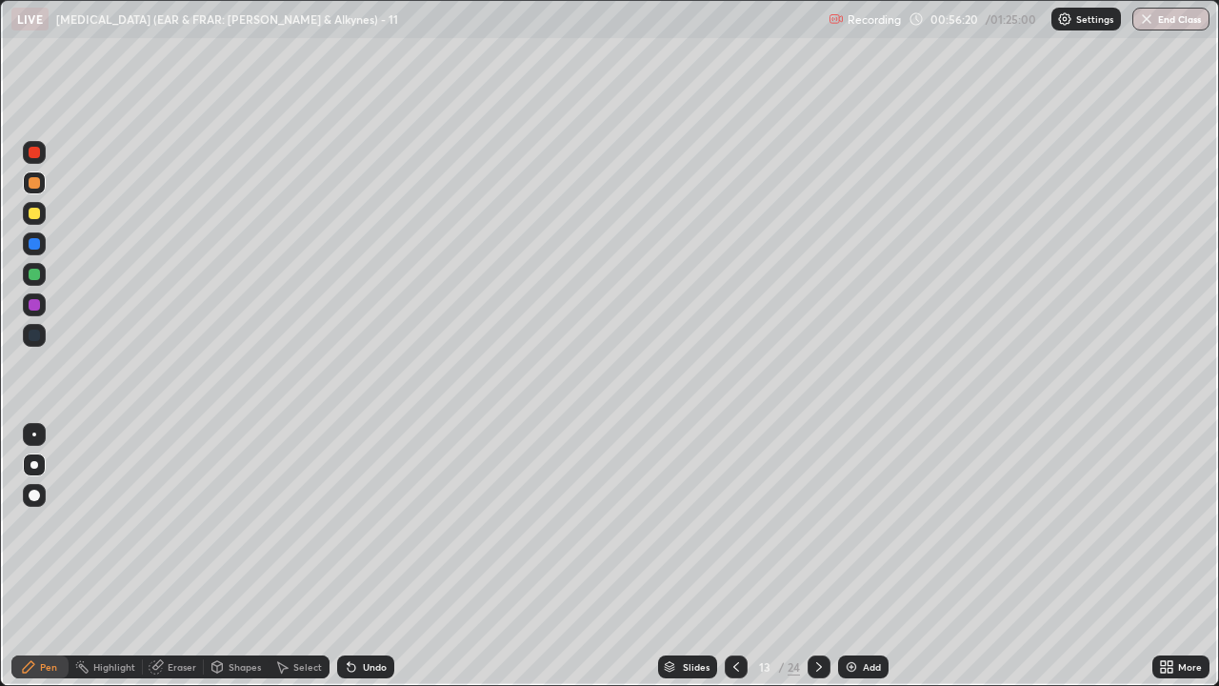
click at [306, 524] on div "Select" at bounding box center [307, 667] width 29 height 10
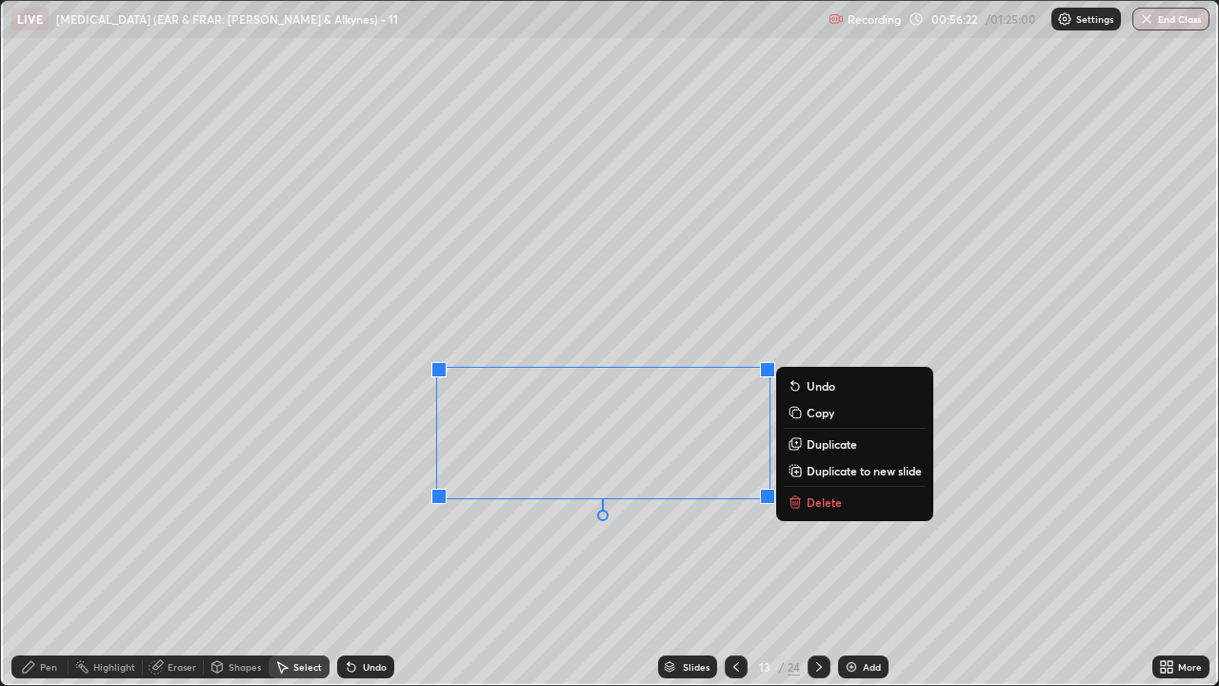
click at [823, 506] on p "Delete" at bounding box center [824, 501] width 35 height 15
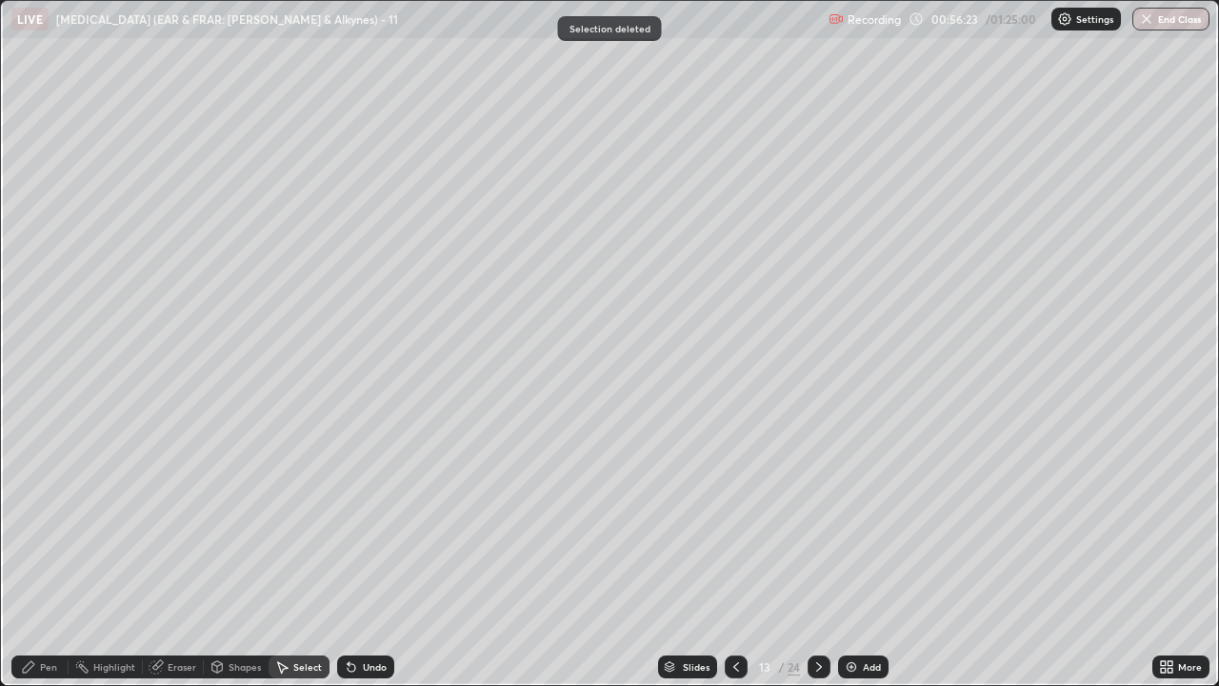
click at [51, 524] on div "Pen" at bounding box center [39, 666] width 57 height 23
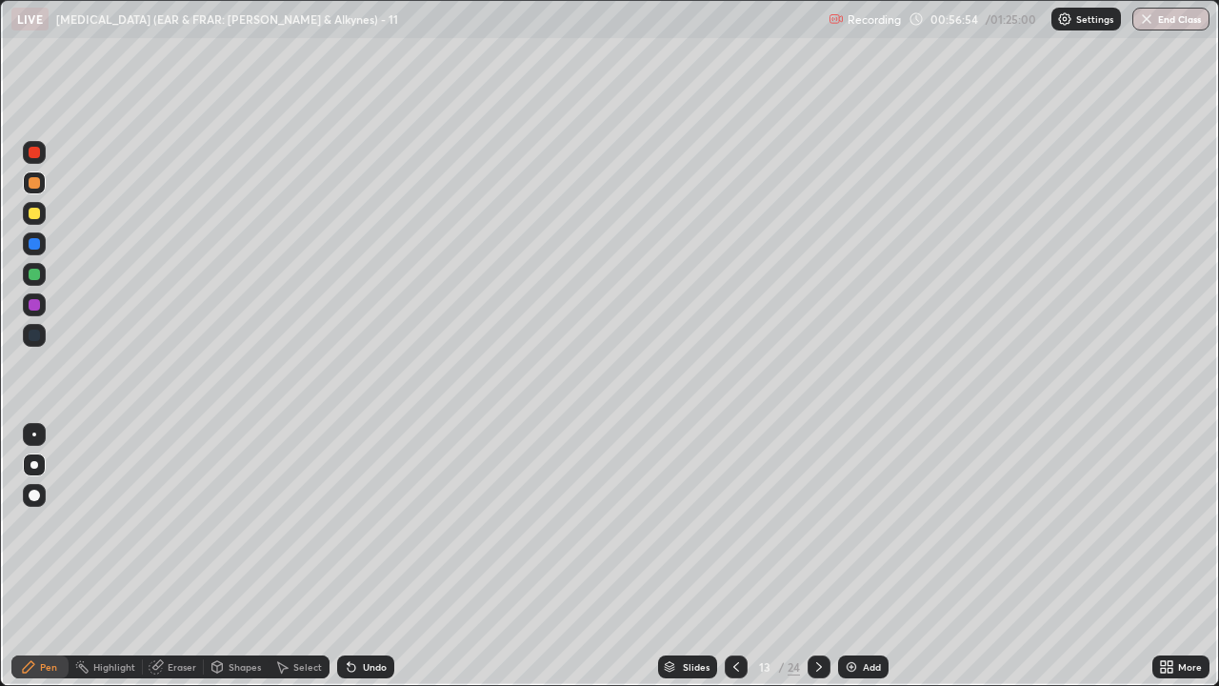
click at [817, 524] on icon at bounding box center [818, 666] width 15 height 15
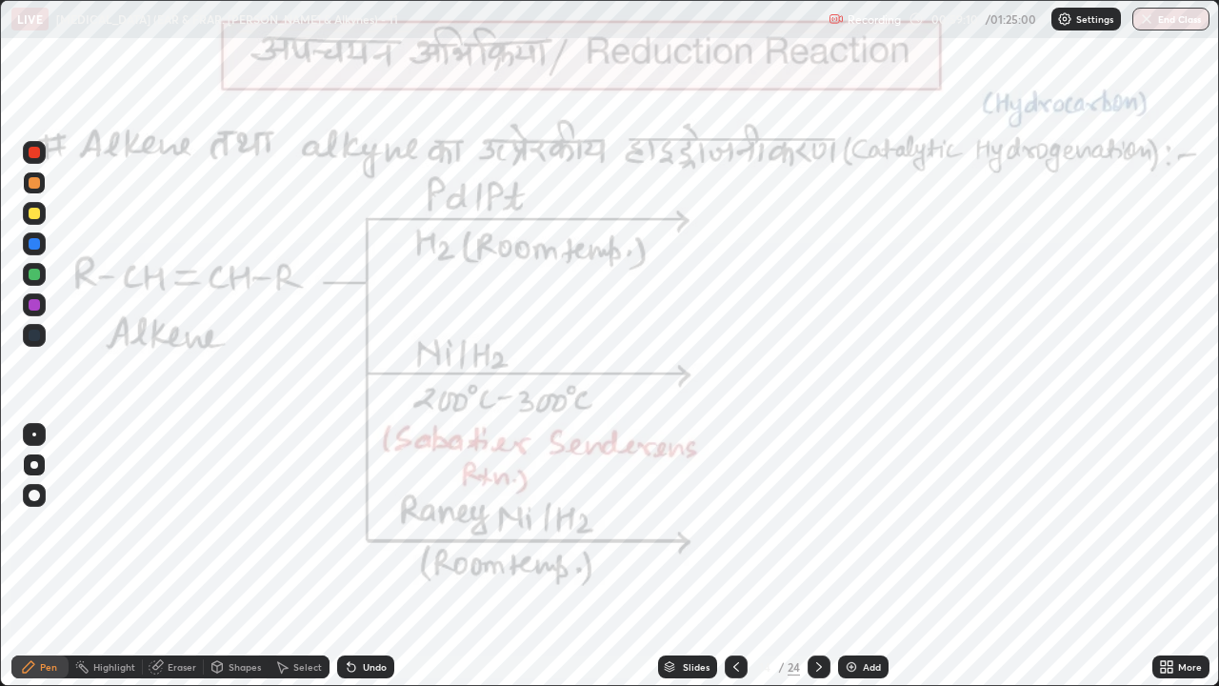
click at [101, 524] on div "Highlight" at bounding box center [114, 667] width 42 height 10
click at [39, 150] on div at bounding box center [34, 152] width 11 height 11
click at [30, 524] on icon at bounding box center [28, 666] width 11 height 11
click at [182, 524] on div "Eraser" at bounding box center [182, 667] width 29 height 10
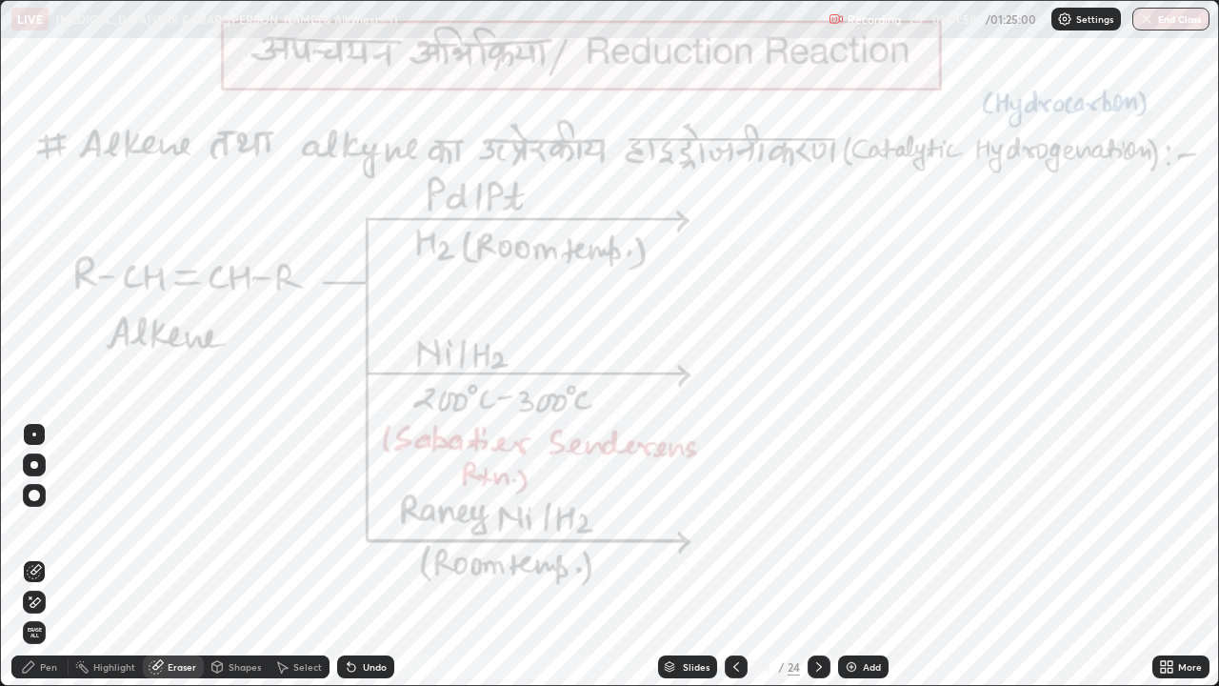
click at [241, 524] on div "Shapes" at bounding box center [245, 667] width 32 height 10
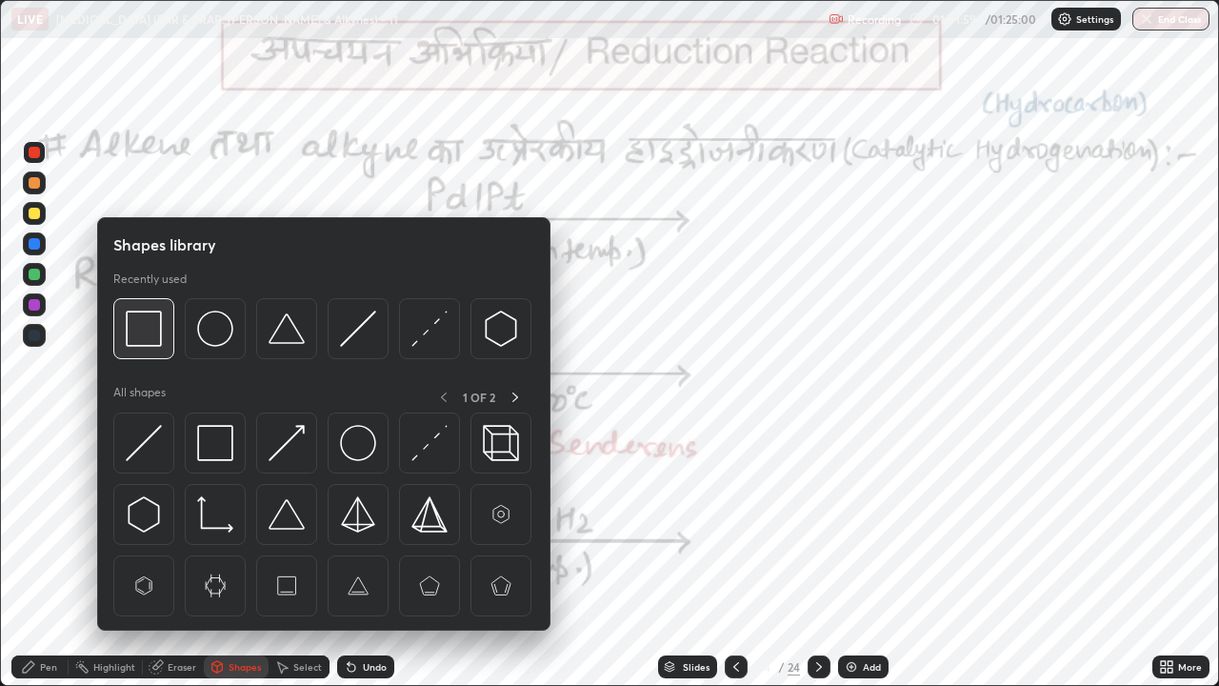
click at [141, 330] on img at bounding box center [144, 328] width 36 height 36
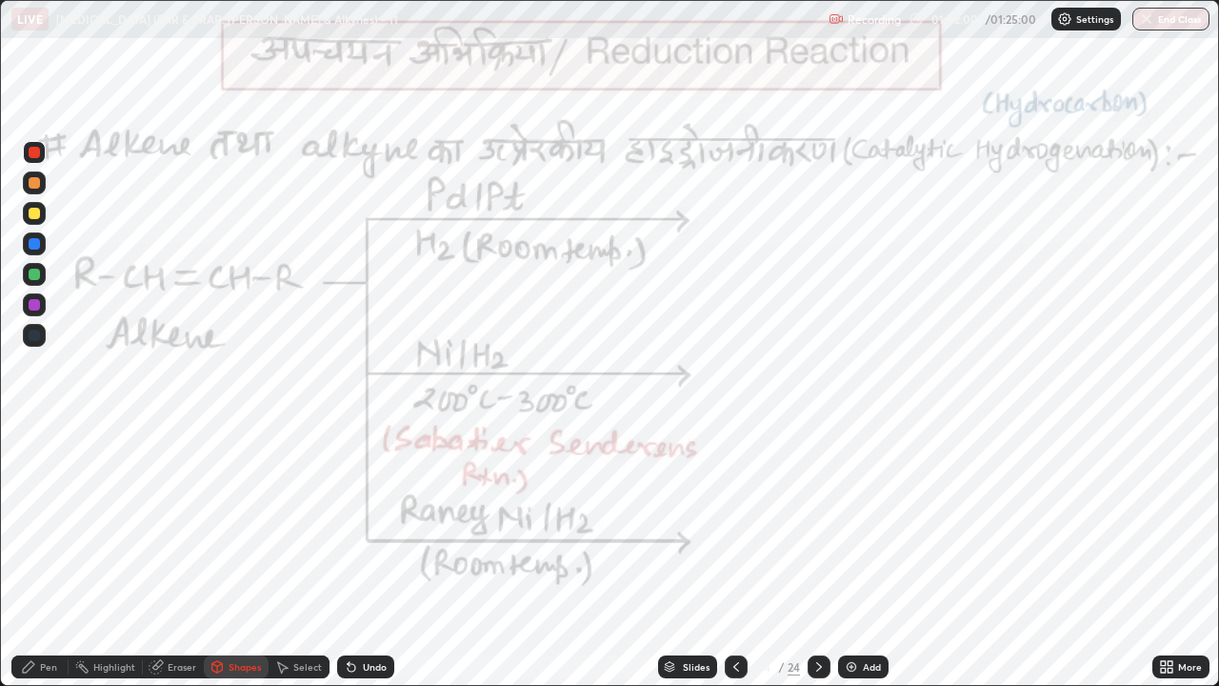
click at [29, 275] on div at bounding box center [34, 274] width 11 height 11
click at [293, 524] on div "Select" at bounding box center [307, 667] width 29 height 10
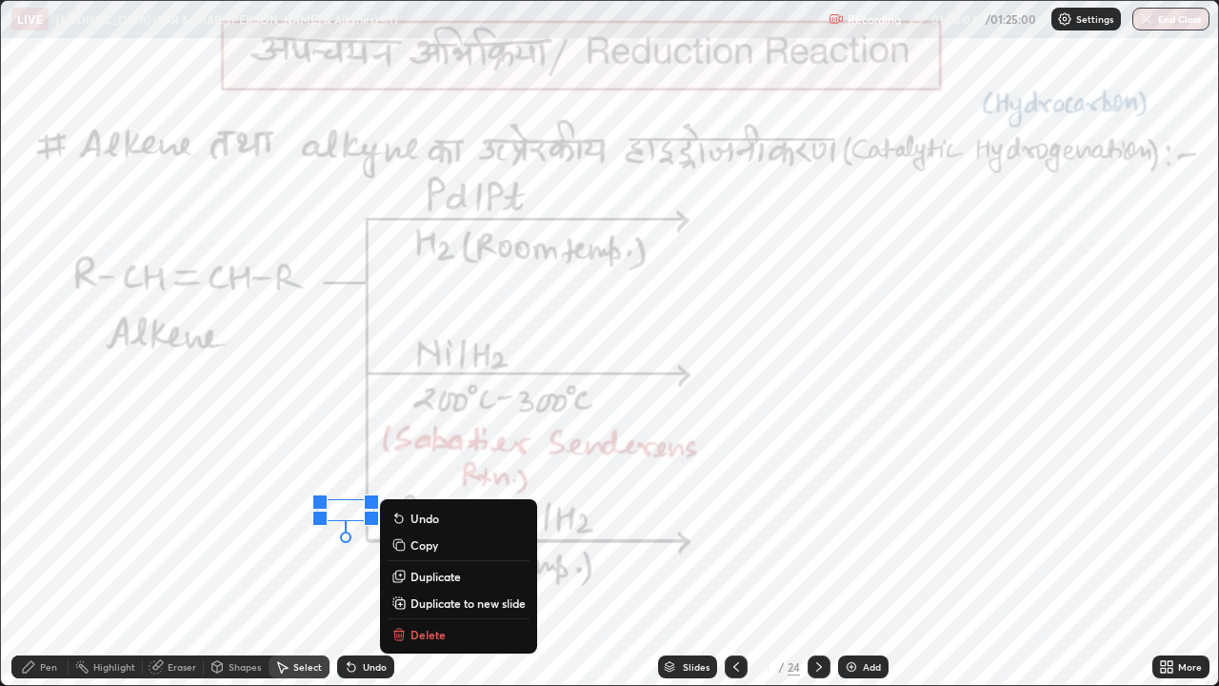
click at [422, 524] on p "Delete" at bounding box center [427, 634] width 35 height 15
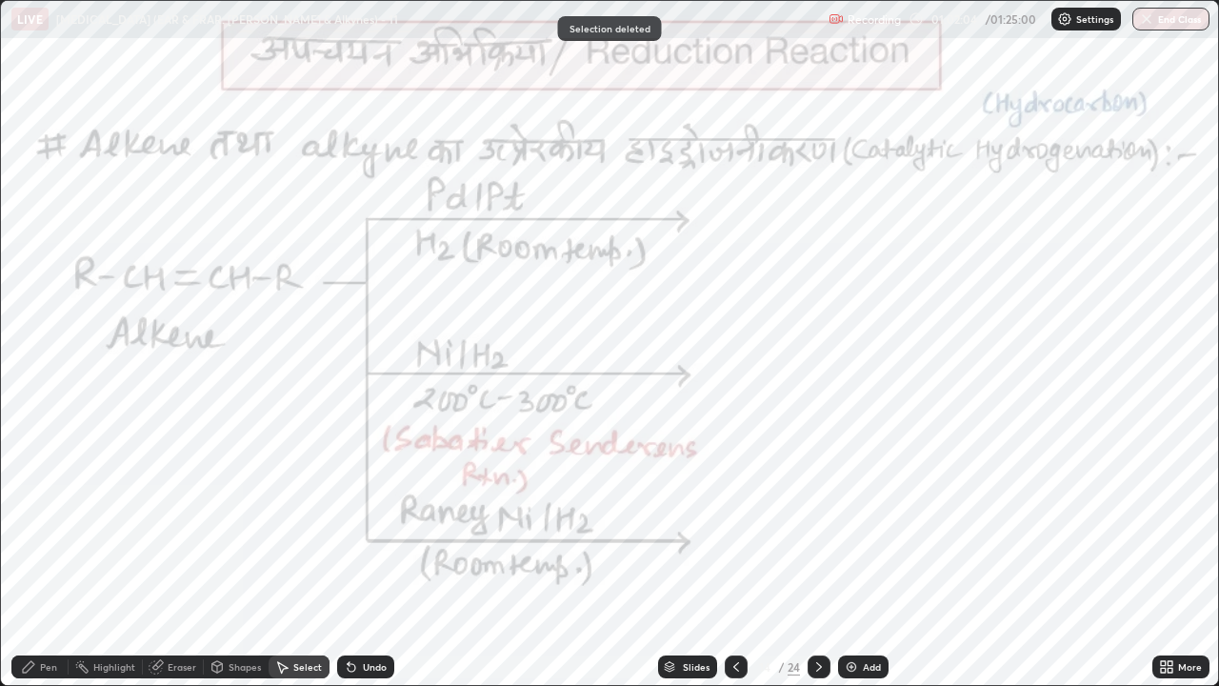
click at [49, 524] on div "Pen" at bounding box center [48, 667] width 17 height 10
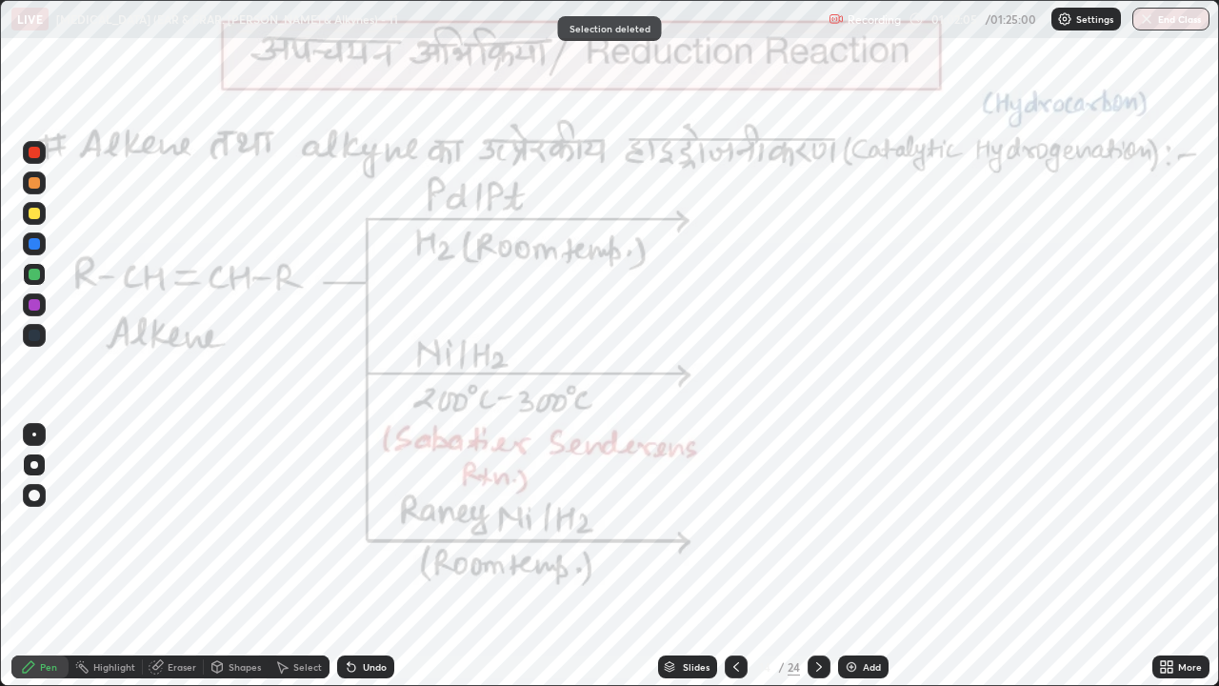
click at [230, 524] on div "Shapes" at bounding box center [245, 667] width 32 height 10
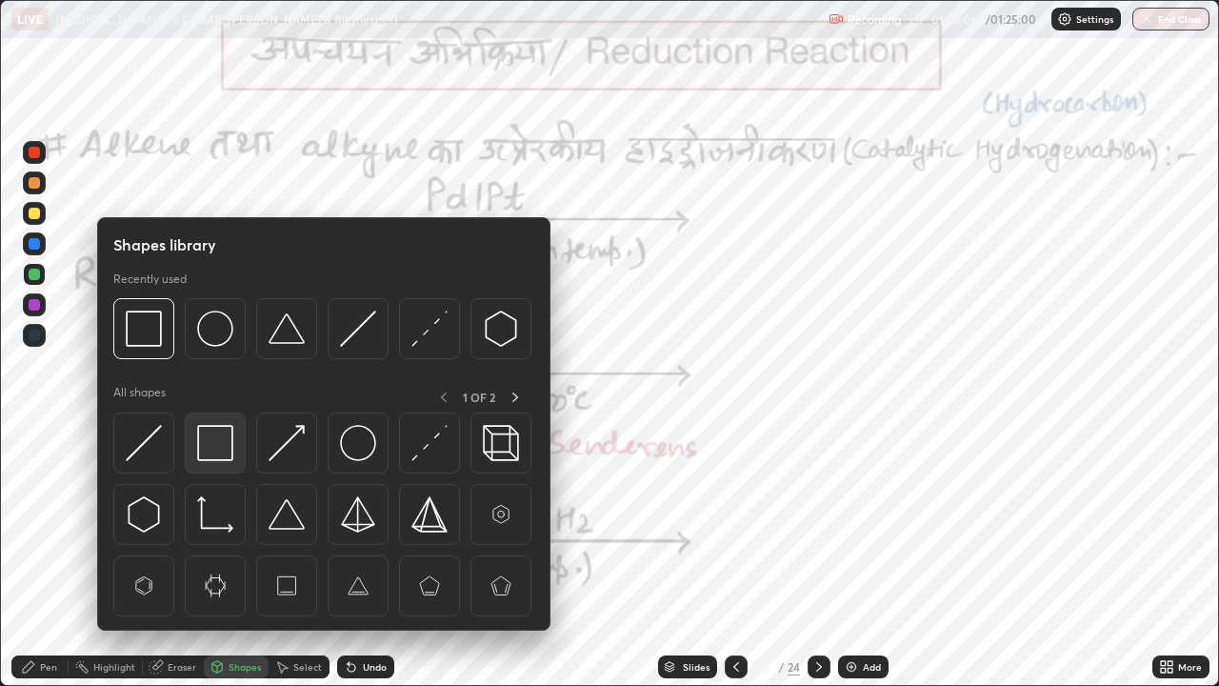
click at [212, 450] on img at bounding box center [215, 443] width 36 height 36
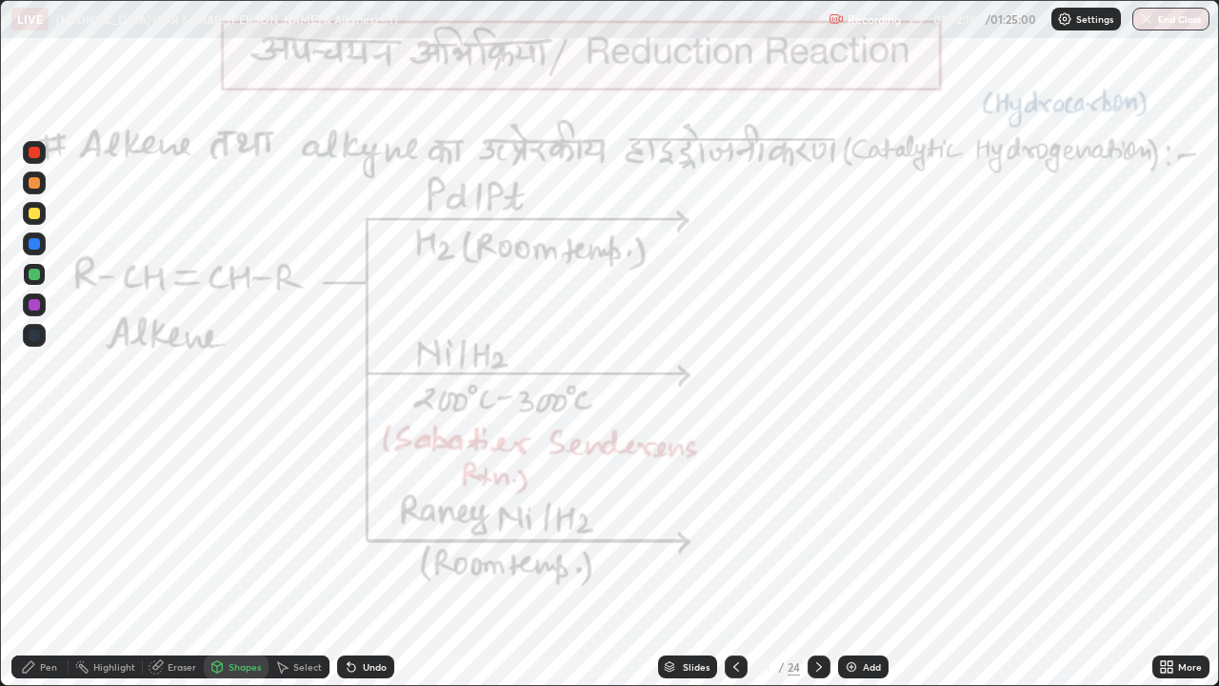
click at [33, 306] on div at bounding box center [34, 304] width 11 height 11
click at [354, 524] on div "Undo" at bounding box center [365, 666] width 57 height 23
click at [31, 524] on icon at bounding box center [28, 666] width 11 height 11
click at [34, 236] on div at bounding box center [34, 243] width 23 height 23
click at [41, 245] on div at bounding box center [34, 243] width 23 height 23
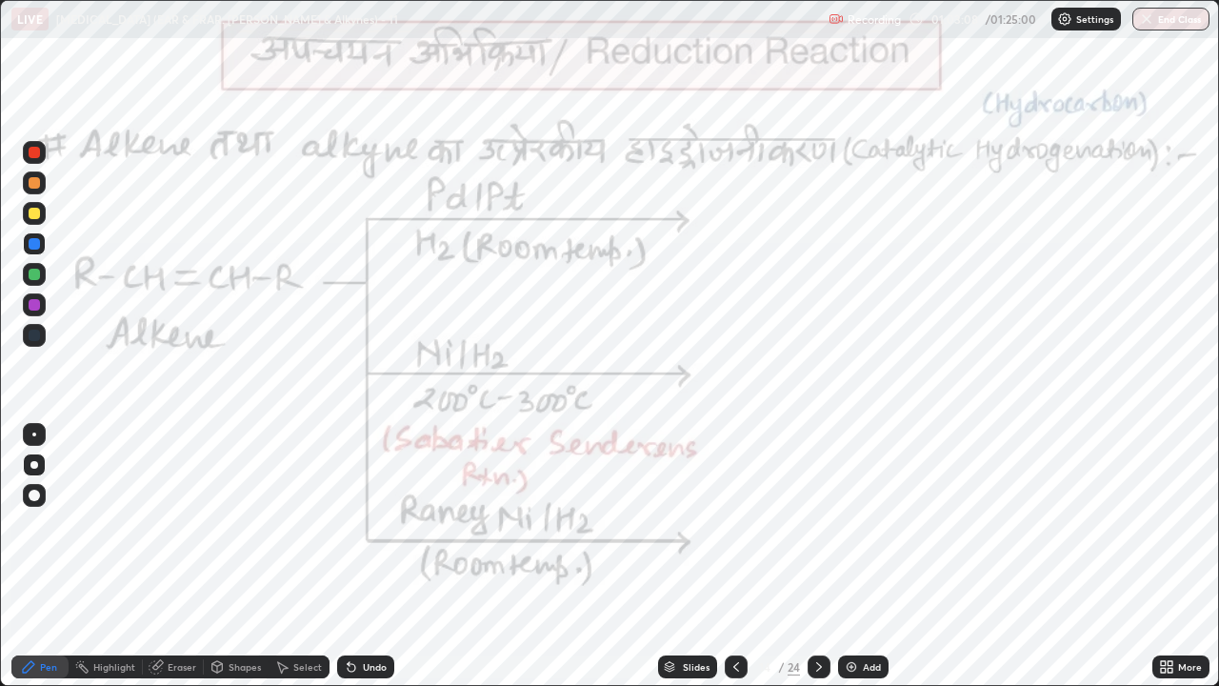
click at [30, 152] on div at bounding box center [34, 152] width 11 height 11
click at [33, 308] on div at bounding box center [34, 304] width 11 height 11
click at [377, 524] on div "Undo" at bounding box center [365, 666] width 57 height 23
click at [35, 241] on div at bounding box center [34, 243] width 11 height 11
click at [240, 524] on div "Shapes" at bounding box center [245, 667] width 32 height 10
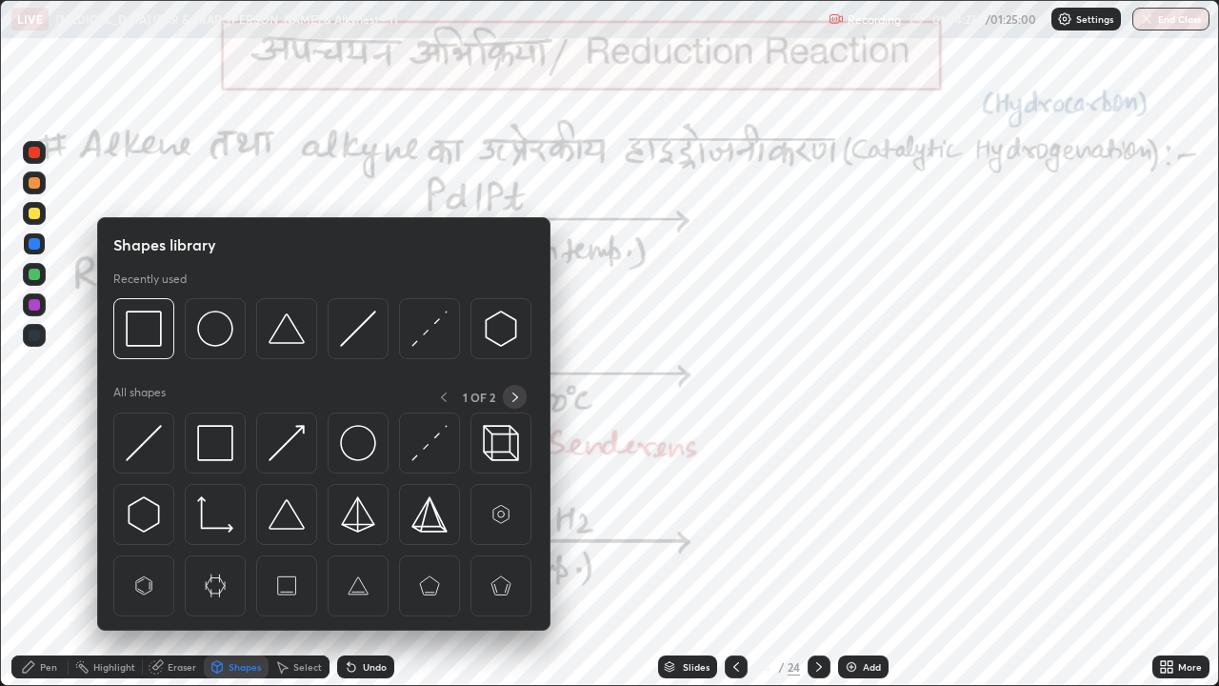
click at [514, 396] on icon at bounding box center [515, 397] width 15 height 15
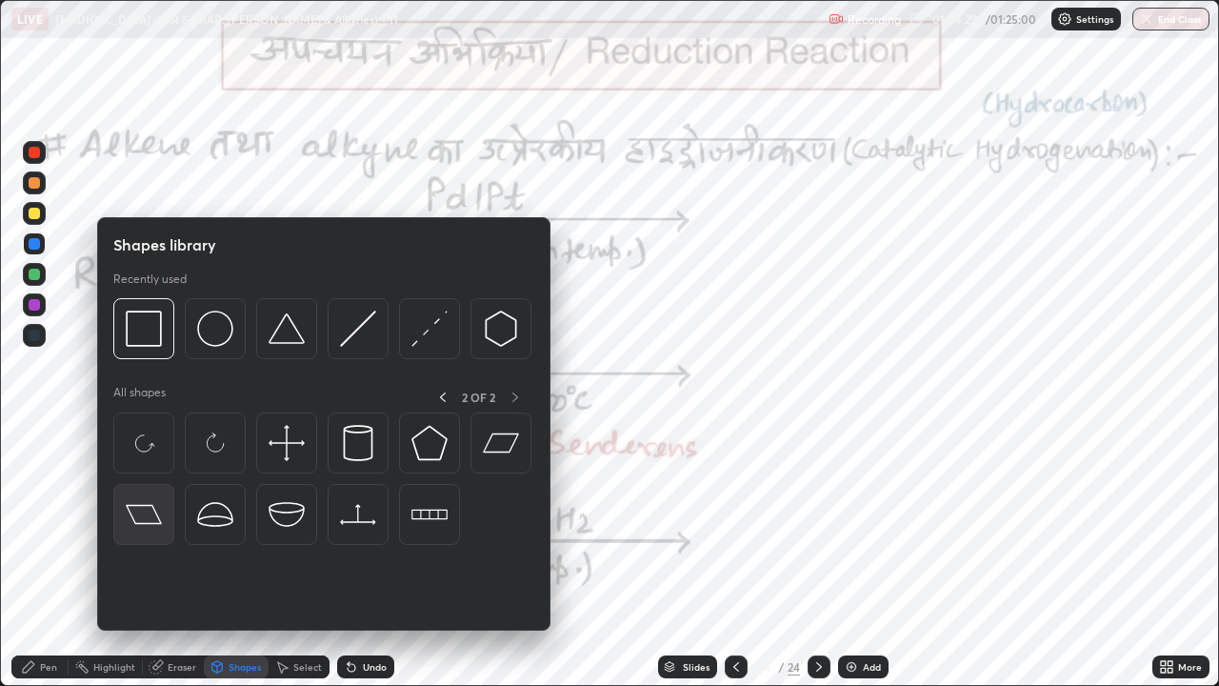
click at [141, 520] on img at bounding box center [144, 514] width 36 height 36
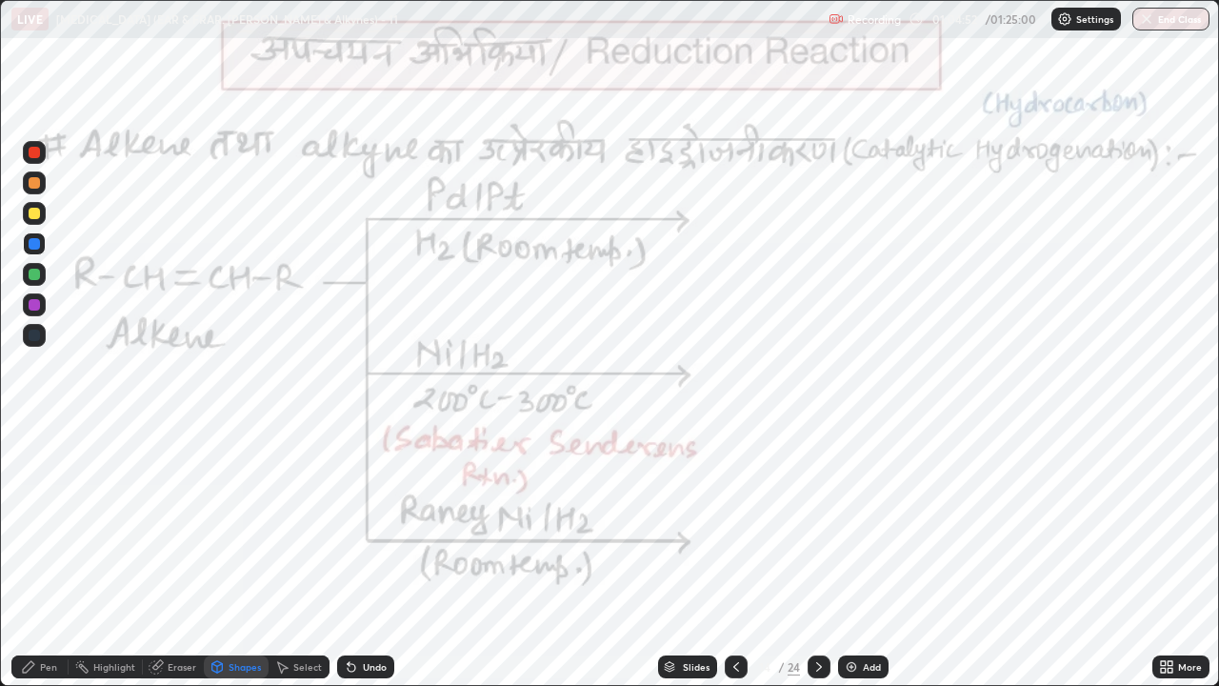
click at [32, 303] on div at bounding box center [34, 304] width 11 height 11
click at [369, 524] on div "Undo" at bounding box center [375, 667] width 24 height 10
click at [57, 524] on div "Pen" at bounding box center [39, 666] width 57 height 23
click at [30, 160] on div at bounding box center [34, 152] width 23 height 23
click at [30, 243] on div at bounding box center [34, 243] width 11 height 11
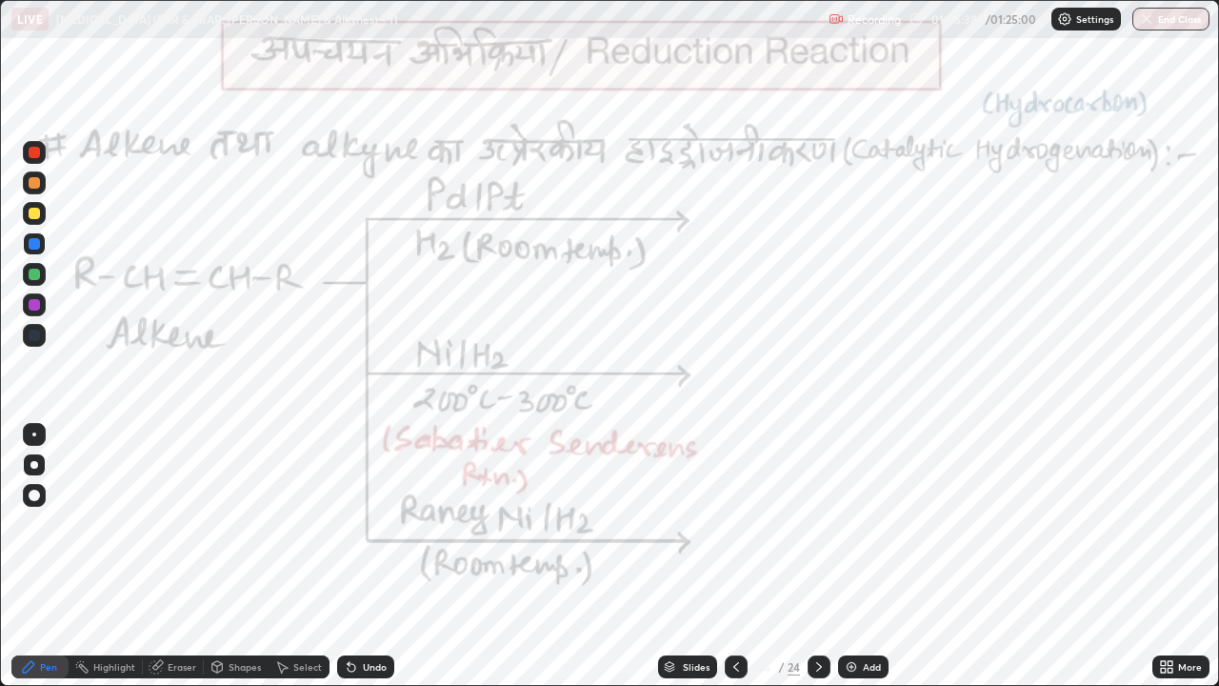
click at [363, 524] on div "Undo" at bounding box center [375, 667] width 24 height 10
click at [34, 152] on div at bounding box center [34, 152] width 11 height 11
click at [34, 307] on div at bounding box center [34, 304] width 11 height 11
click at [357, 524] on div "Undo" at bounding box center [365, 666] width 57 height 23
click at [360, 524] on div "Undo" at bounding box center [365, 666] width 57 height 23
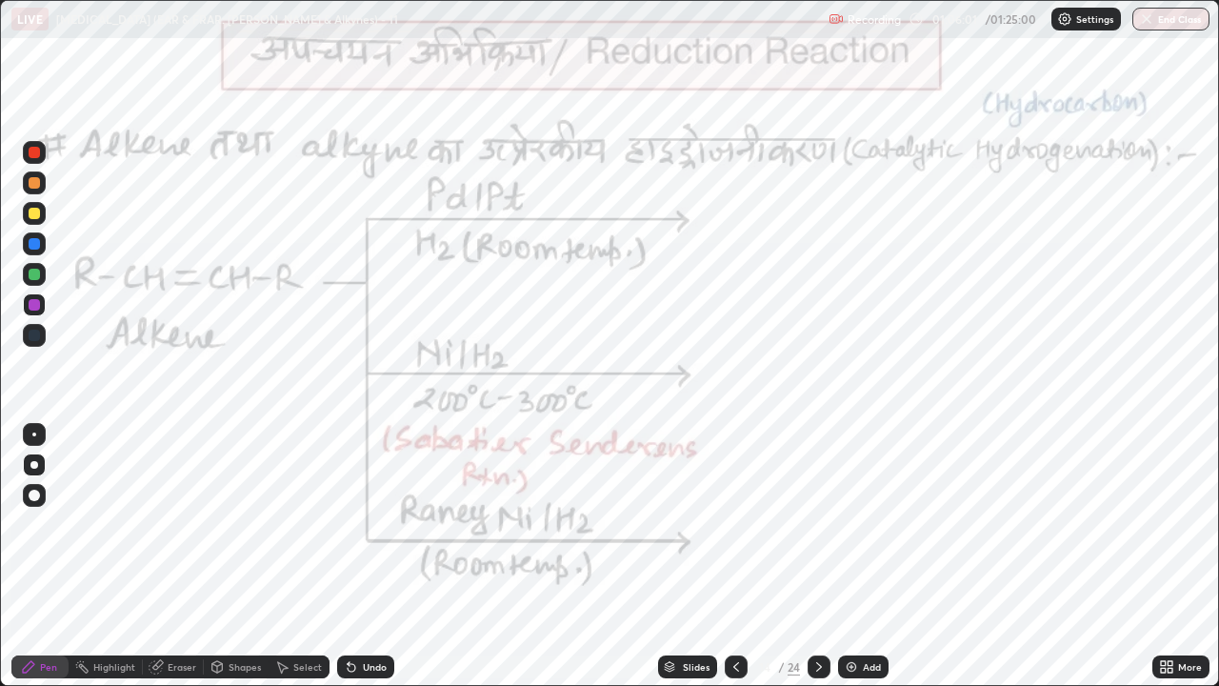
click at [31, 244] on div at bounding box center [34, 243] width 11 height 11
click at [820, 524] on icon at bounding box center [818, 666] width 15 height 15
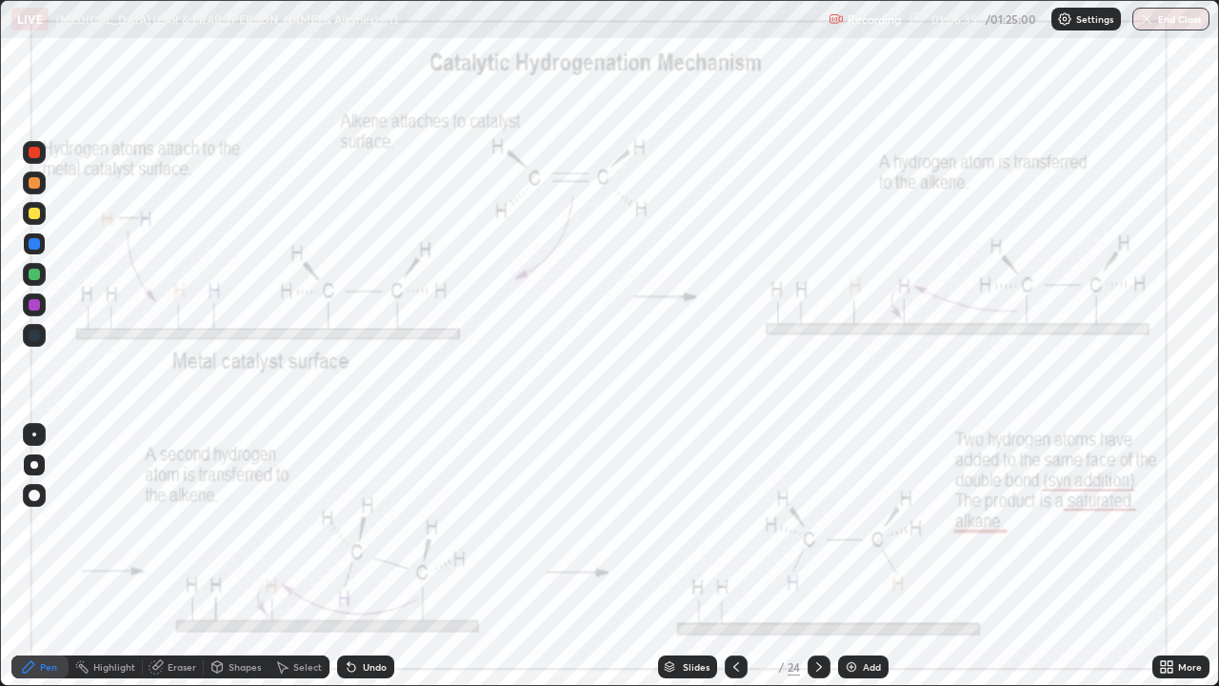
click at [32, 157] on div at bounding box center [34, 152] width 11 height 11
click at [89, 524] on icon at bounding box center [81, 666] width 15 height 15
click at [37, 524] on div "Pen" at bounding box center [39, 666] width 57 height 23
click at [734, 524] on icon at bounding box center [736, 666] width 15 height 15
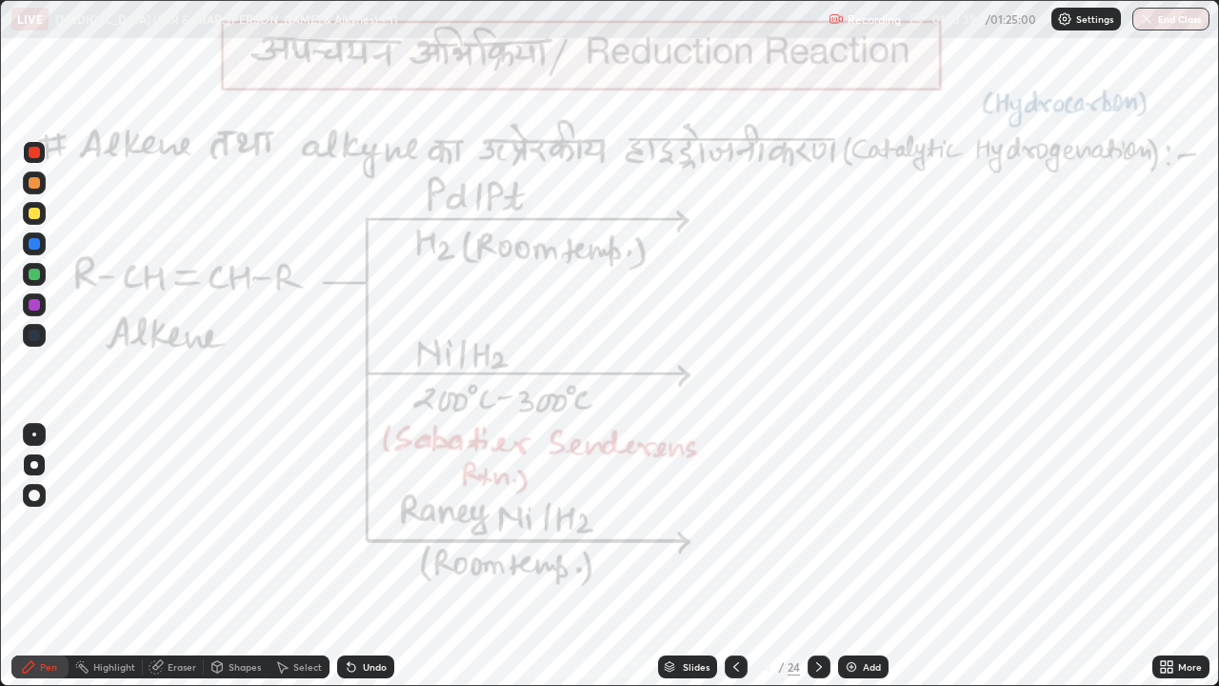
click at [817, 524] on icon at bounding box center [818, 666] width 15 height 15
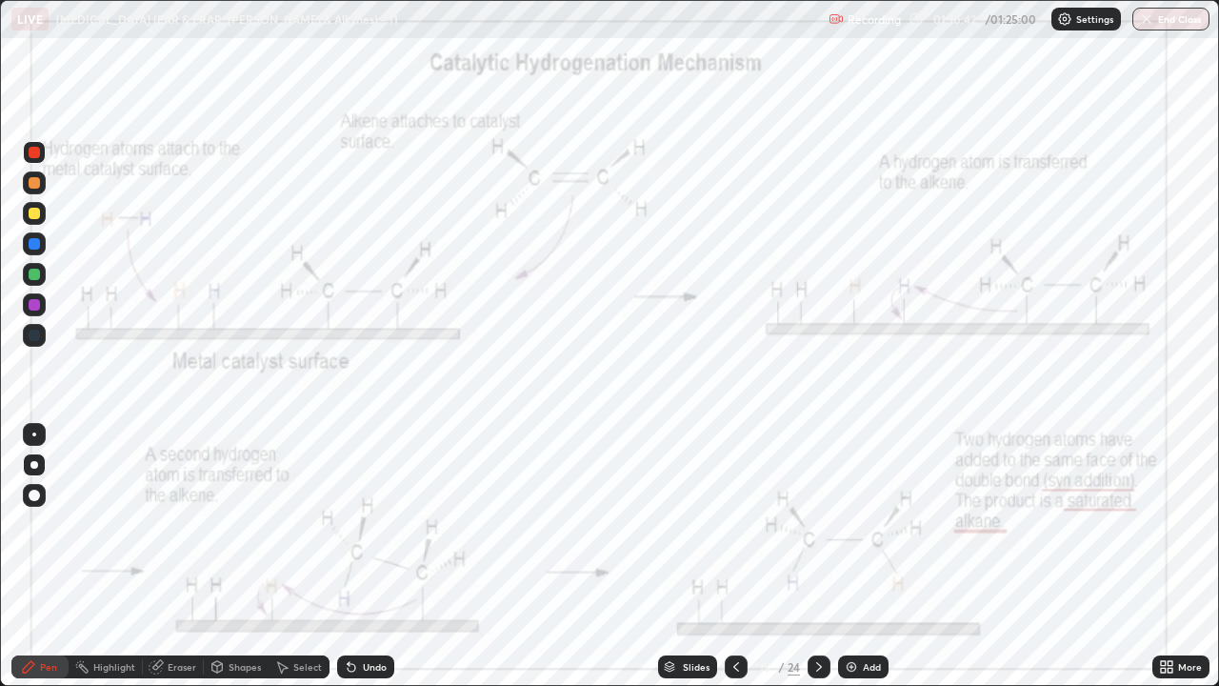
click at [811, 524] on div at bounding box center [819, 666] width 23 height 23
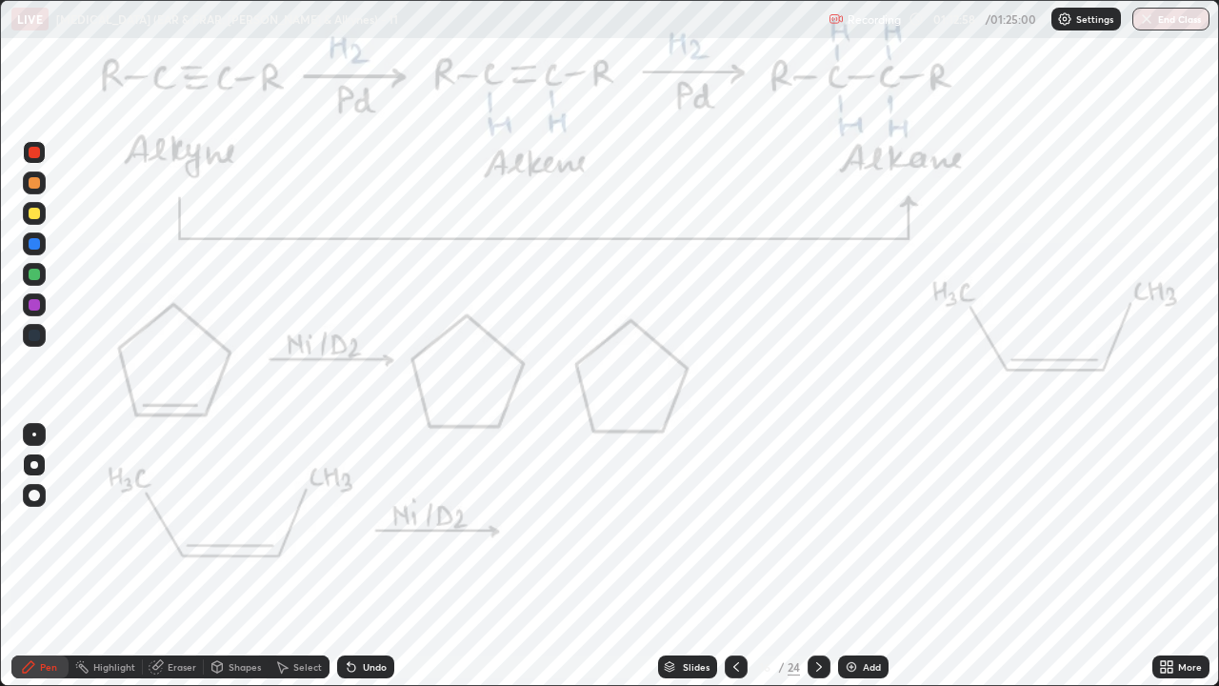
click at [726, 524] on div at bounding box center [736, 666] width 23 height 23
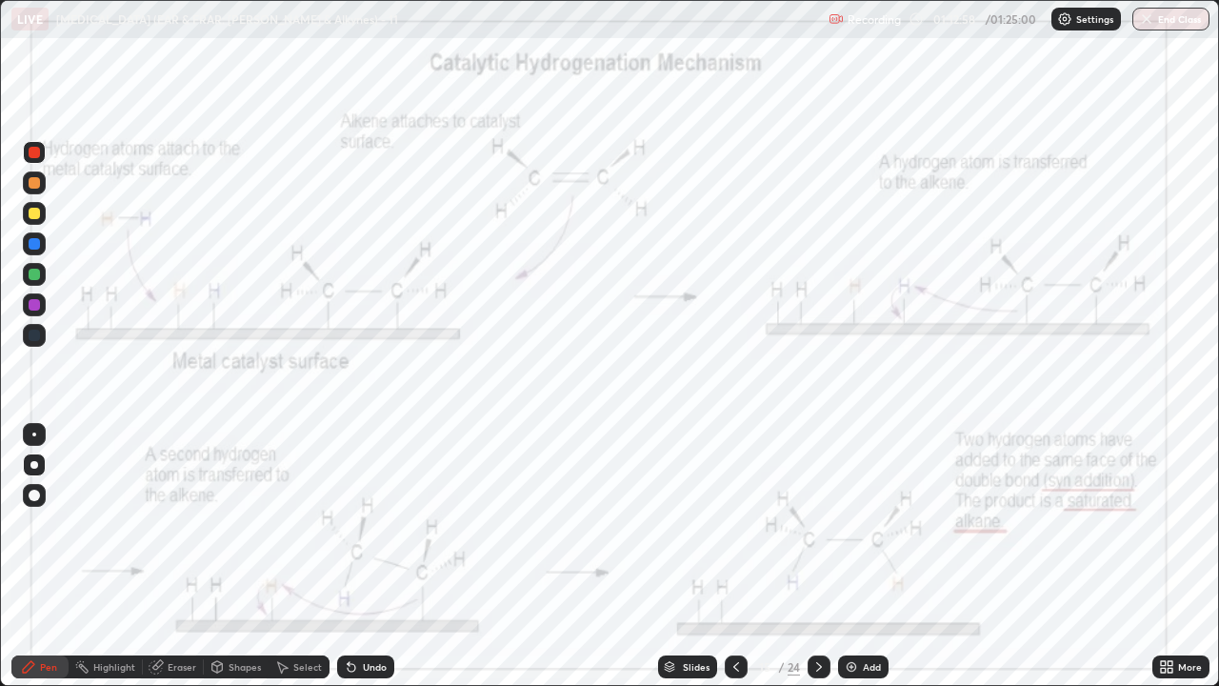
click at [731, 524] on div at bounding box center [736, 666] width 23 height 23
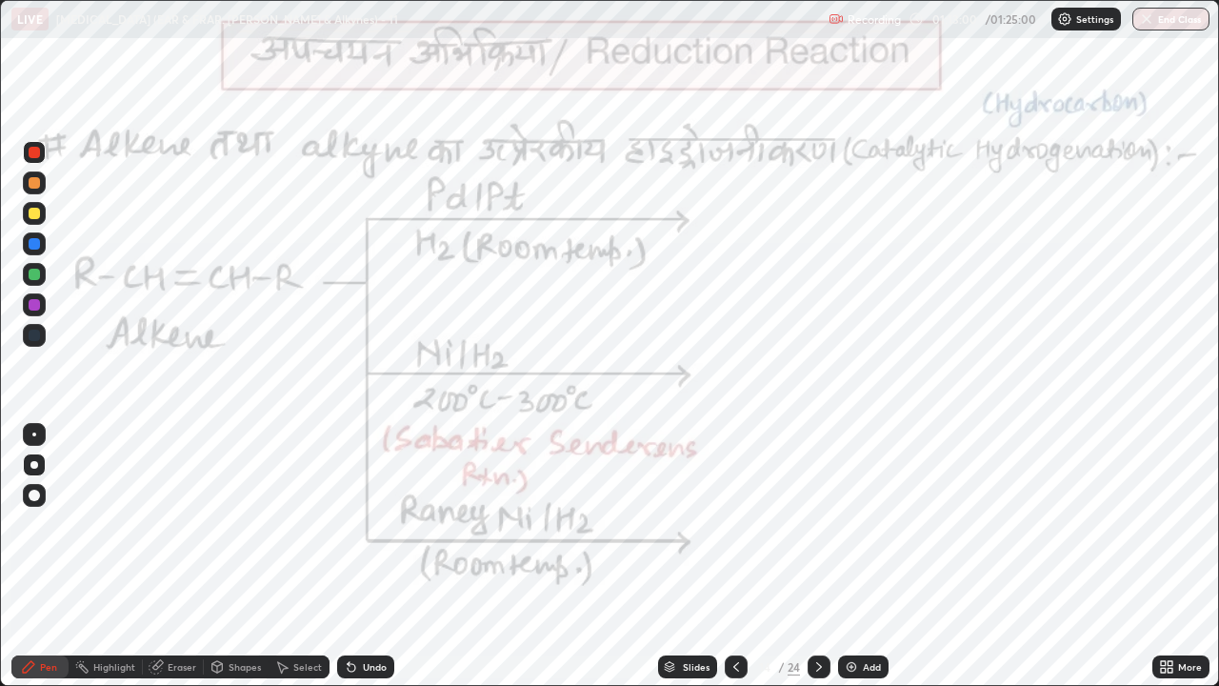
click at [31, 242] on div at bounding box center [34, 243] width 11 height 11
click at [37, 149] on div at bounding box center [34, 152] width 11 height 11
click at [817, 524] on icon at bounding box center [818, 666] width 15 height 15
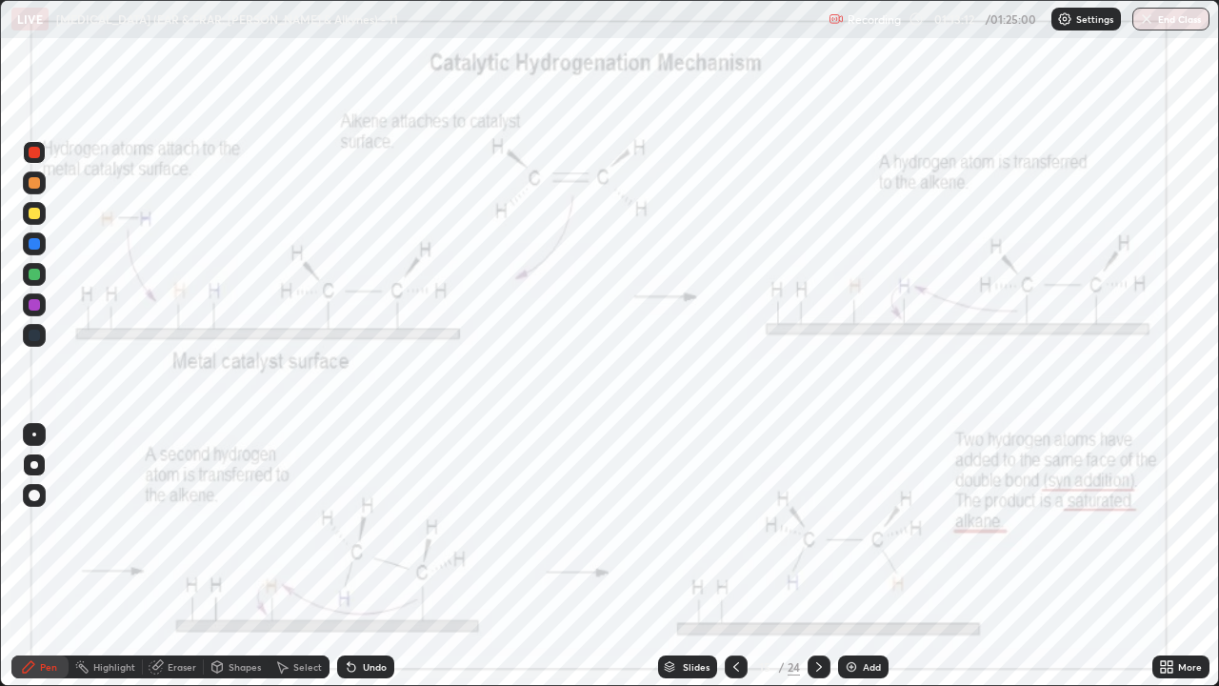
click at [819, 524] on icon at bounding box center [818, 666] width 15 height 15
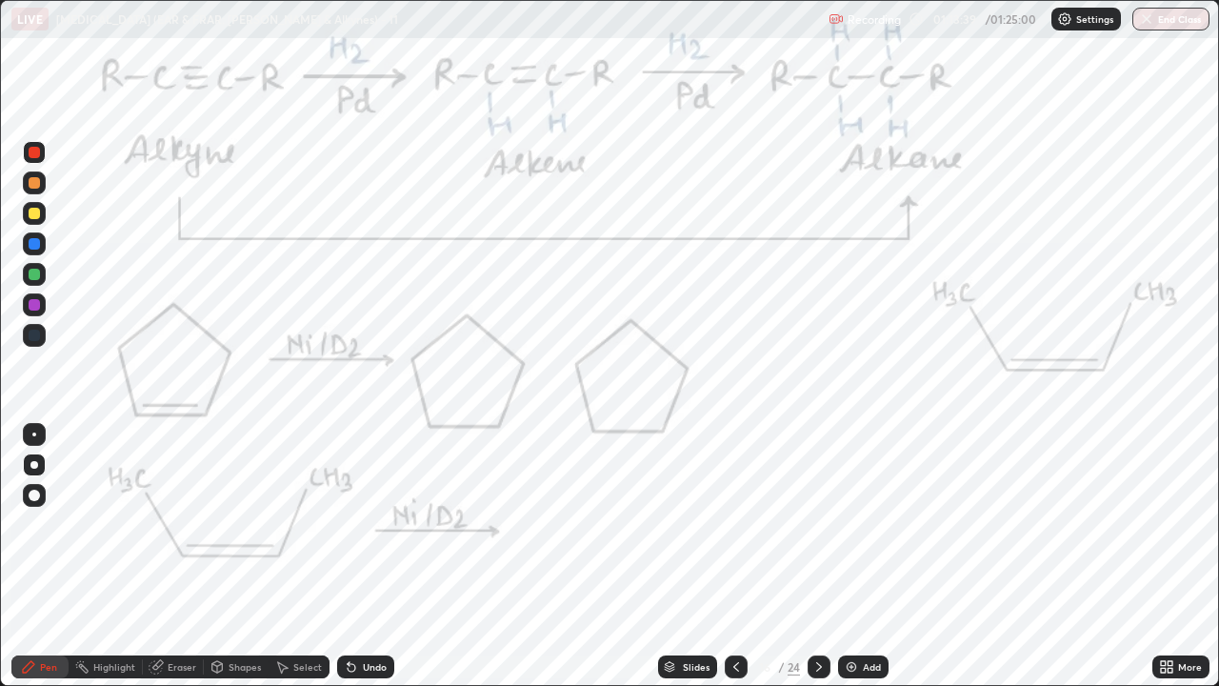
click at [390, 524] on div "Undo" at bounding box center [365, 666] width 57 height 23
click at [35, 273] on div at bounding box center [34, 274] width 11 height 11
click at [241, 524] on div "Shapes" at bounding box center [245, 667] width 32 height 10
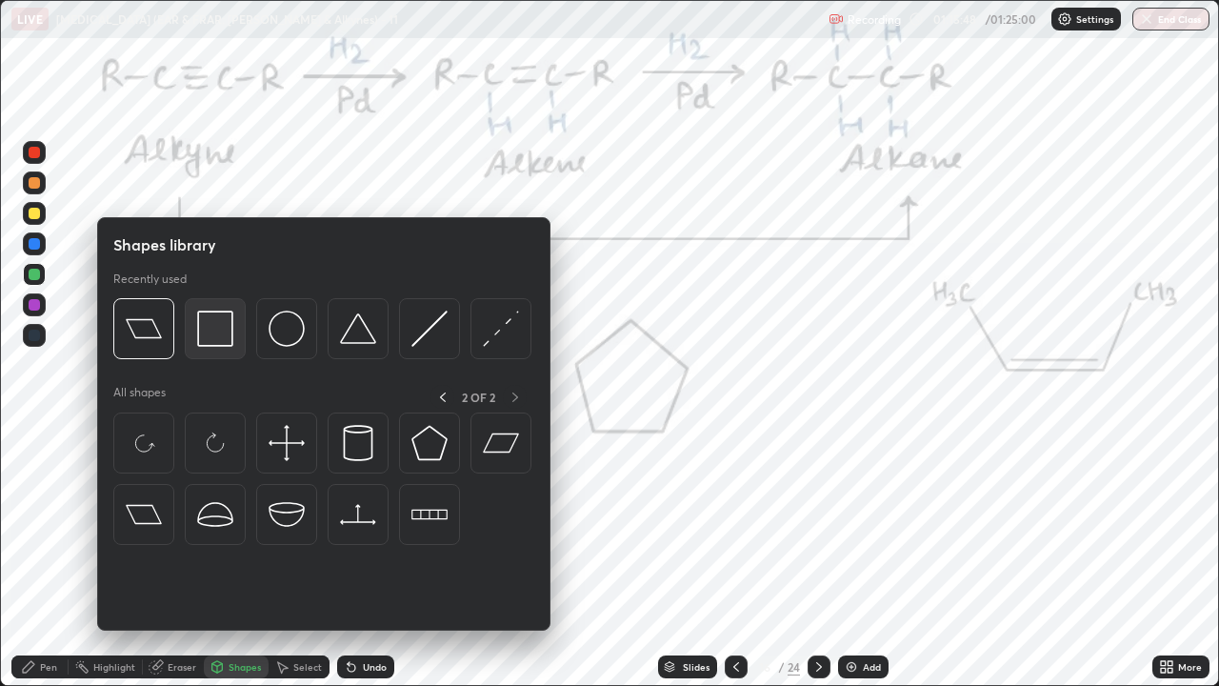
click at [215, 324] on img at bounding box center [215, 328] width 36 height 36
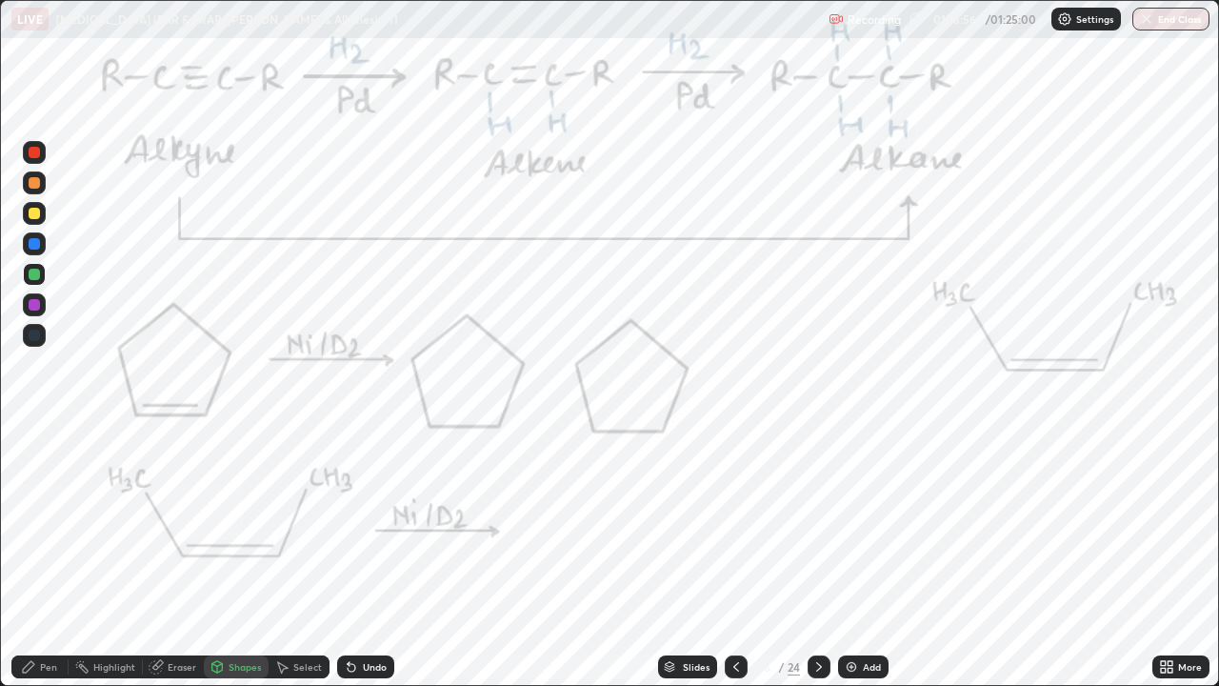
click at [44, 524] on div "Pen" at bounding box center [48, 667] width 17 height 10
click at [34, 153] on div at bounding box center [34, 152] width 11 height 11
click at [37, 151] on div at bounding box center [34, 152] width 11 height 11
click at [30, 524] on icon at bounding box center [28, 666] width 15 height 15
click at [31, 306] on div at bounding box center [34, 304] width 11 height 11
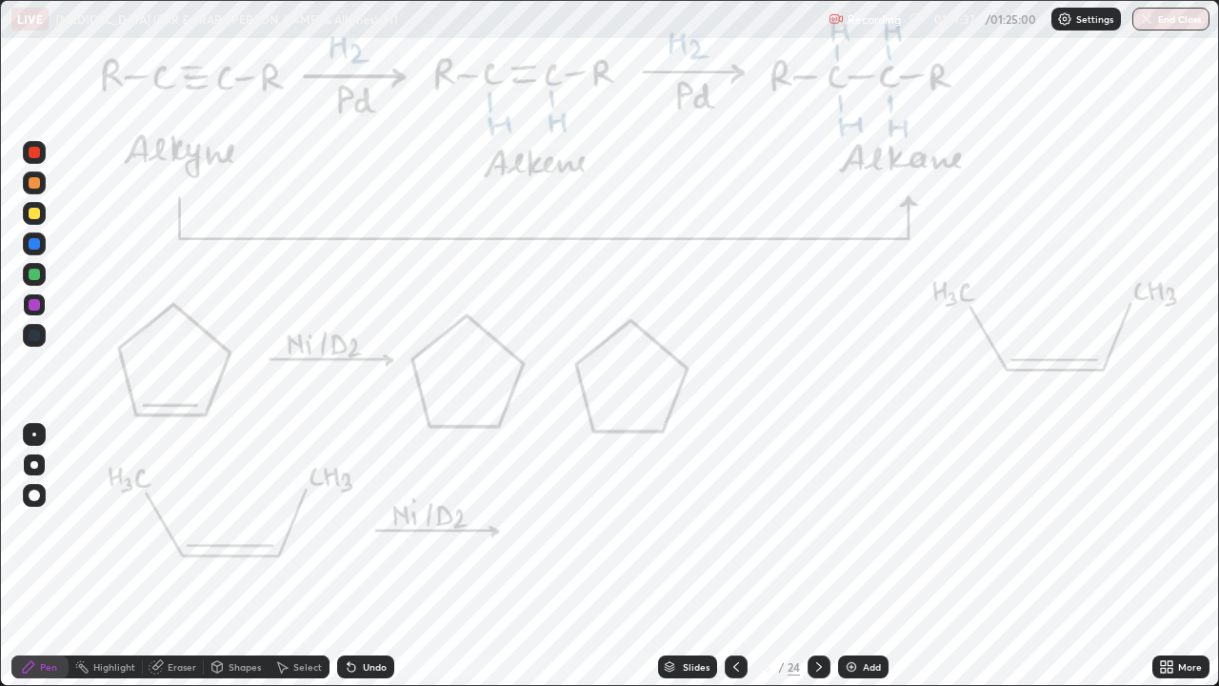
click at [26, 524] on icon at bounding box center [28, 666] width 15 height 15
click at [30, 154] on div at bounding box center [34, 152] width 11 height 11
click at [30, 153] on div at bounding box center [34, 152] width 11 height 11
click at [37, 307] on div at bounding box center [34, 304] width 11 height 11
click at [31, 247] on div at bounding box center [34, 243] width 11 height 11
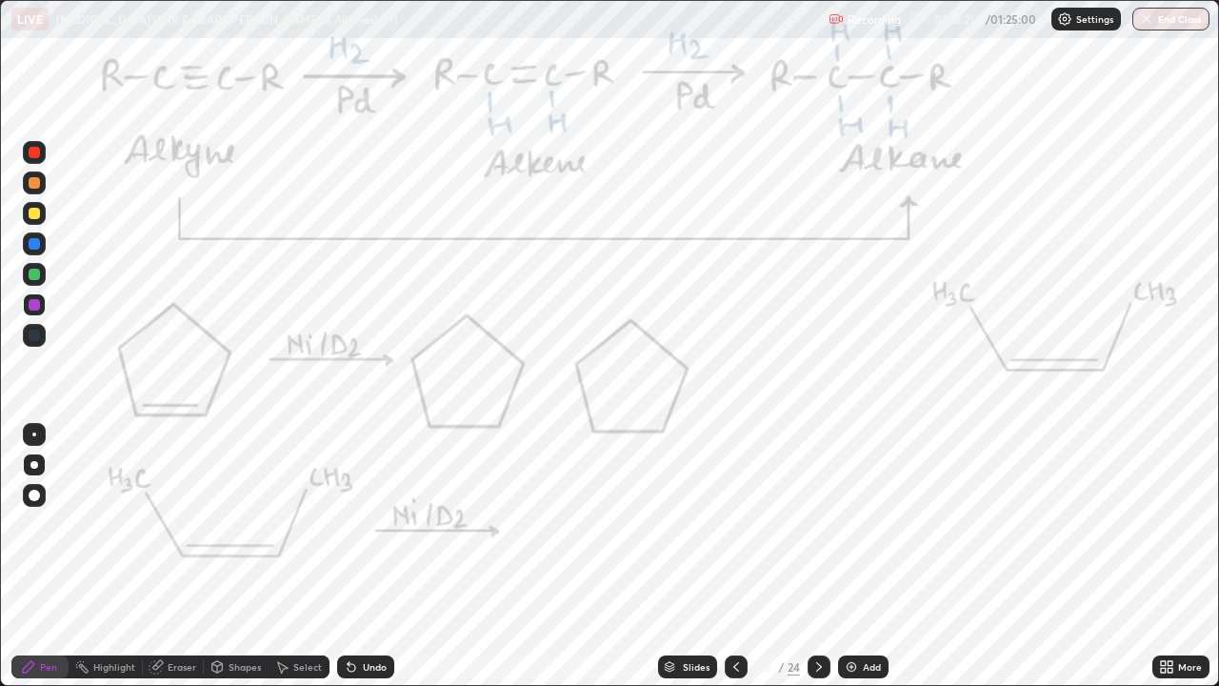
click at [30, 238] on div at bounding box center [34, 243] width 11 height 11
click at [185, 524] on div "Eraser" at bounding box center [182, 667] width 29 height 10
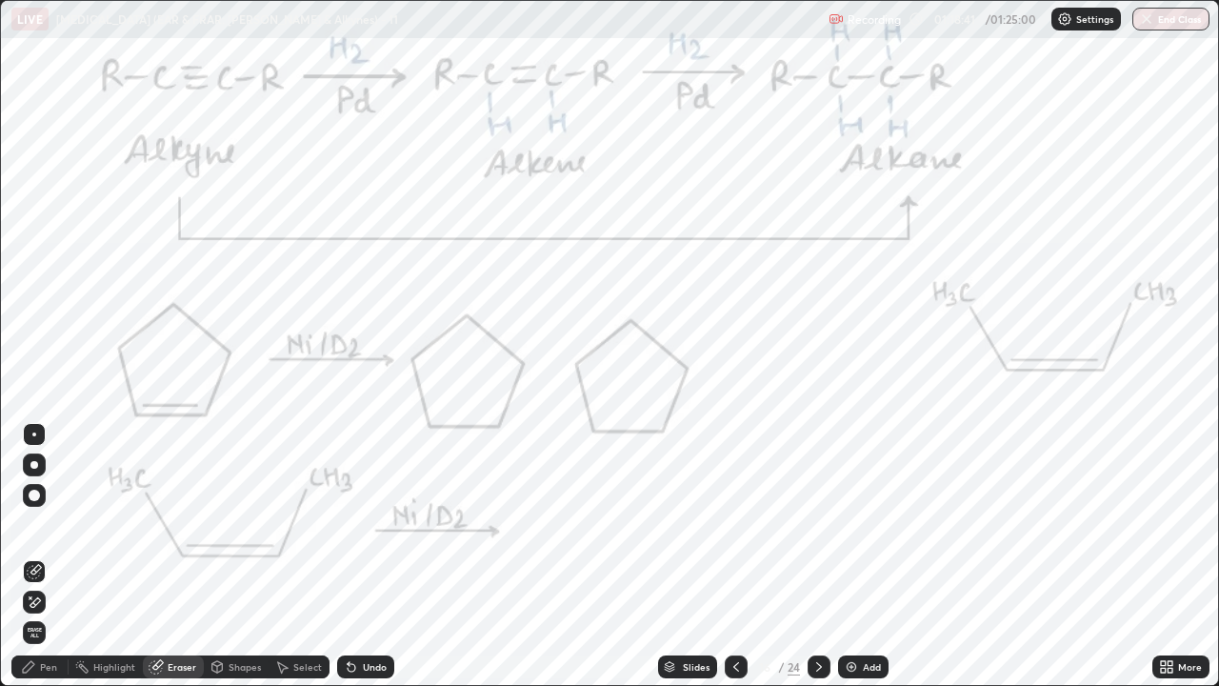
click at [42, 524] on div "Erase all" at bounding box center [34, 632] width 23 height 23
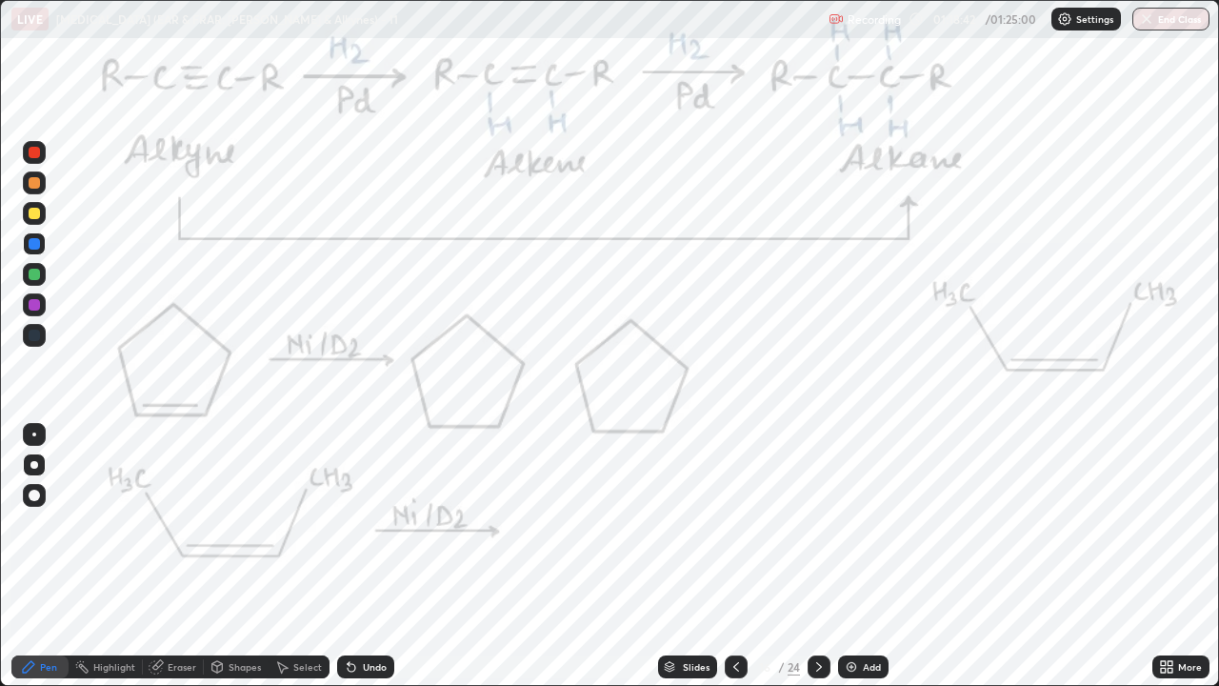
click at [39, 282] on div at bounding box center [34, 274] width 23 height 23
click at [732, 524] on icon at bounding box center [736, 666] width 15 height 15
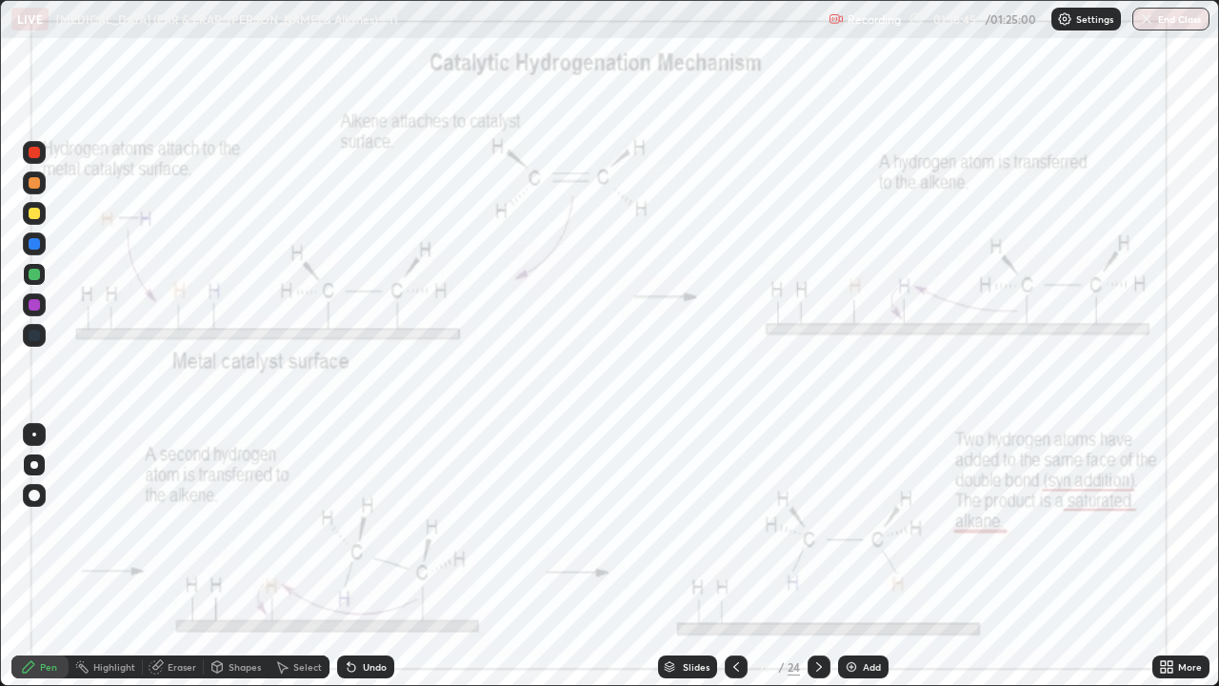
click at [820, 524] on icon at bounding box center [818, 666] width 15 height 15
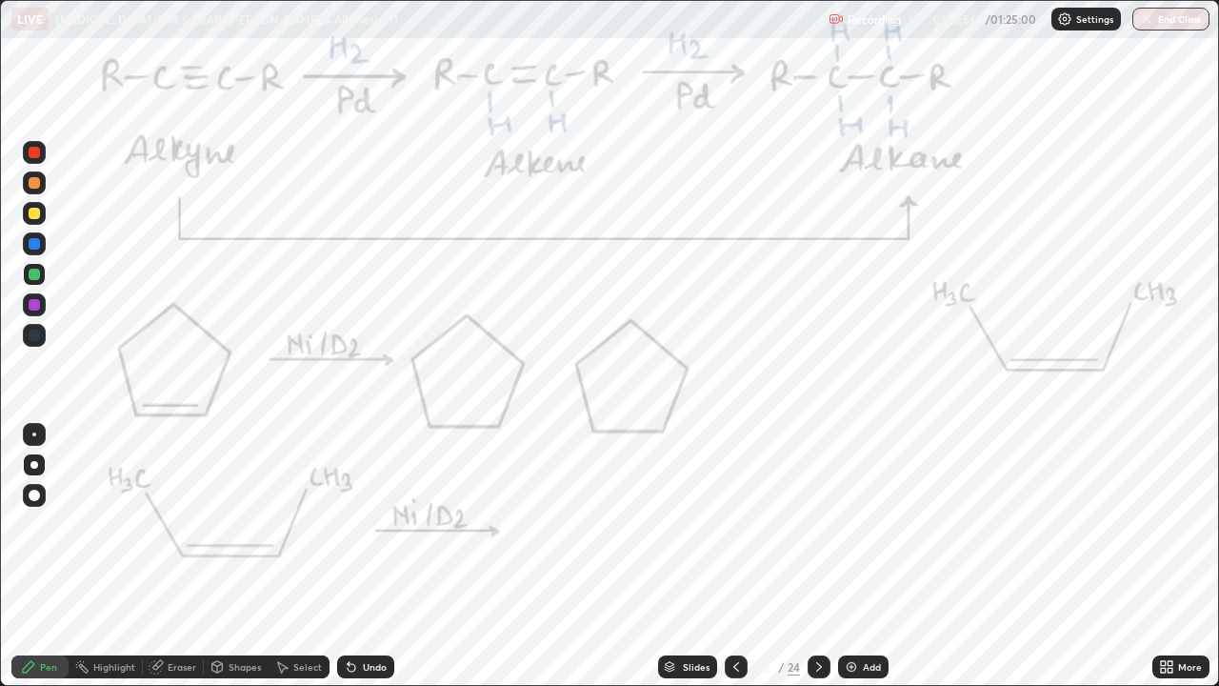
click at [819, 524] on icon at bounding box center [818, 666] width 15 height 15
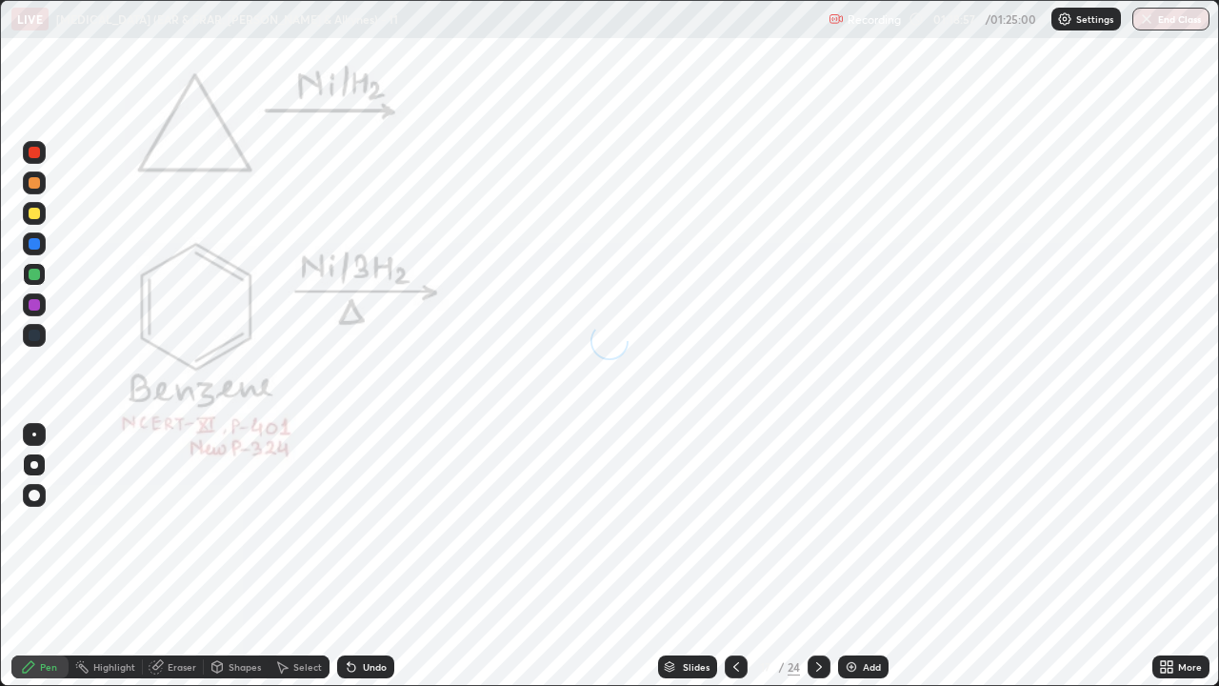
click at [737, 524] on icon at bounding box center [736, 666] width 15 height 15
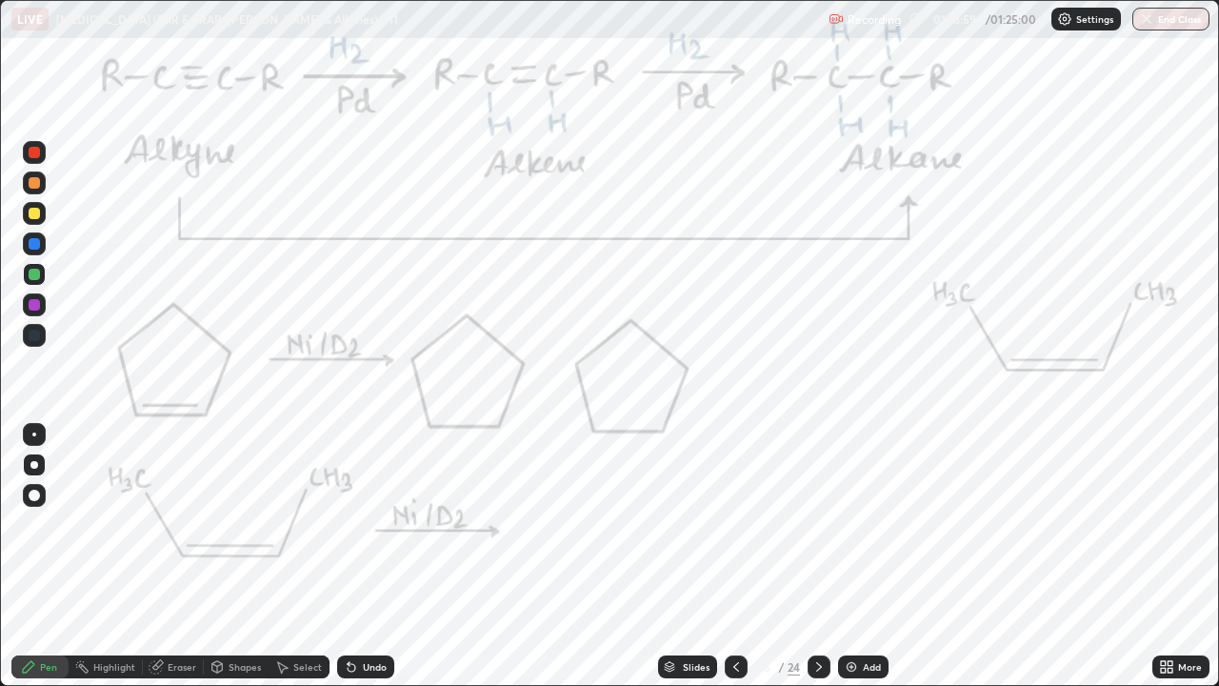
click at [350, 524] on icon at bounding box center [352, 668] width 8 height 8
click at [363, 524] on div "Undo" at bounding box center [375, 667] width 24 height 10
click at [355, 524] on icon at bounding box center [351, 666] width 15 height 15
click at [351, 524] on icon at bounding box center [351, 666] width 15 height 15
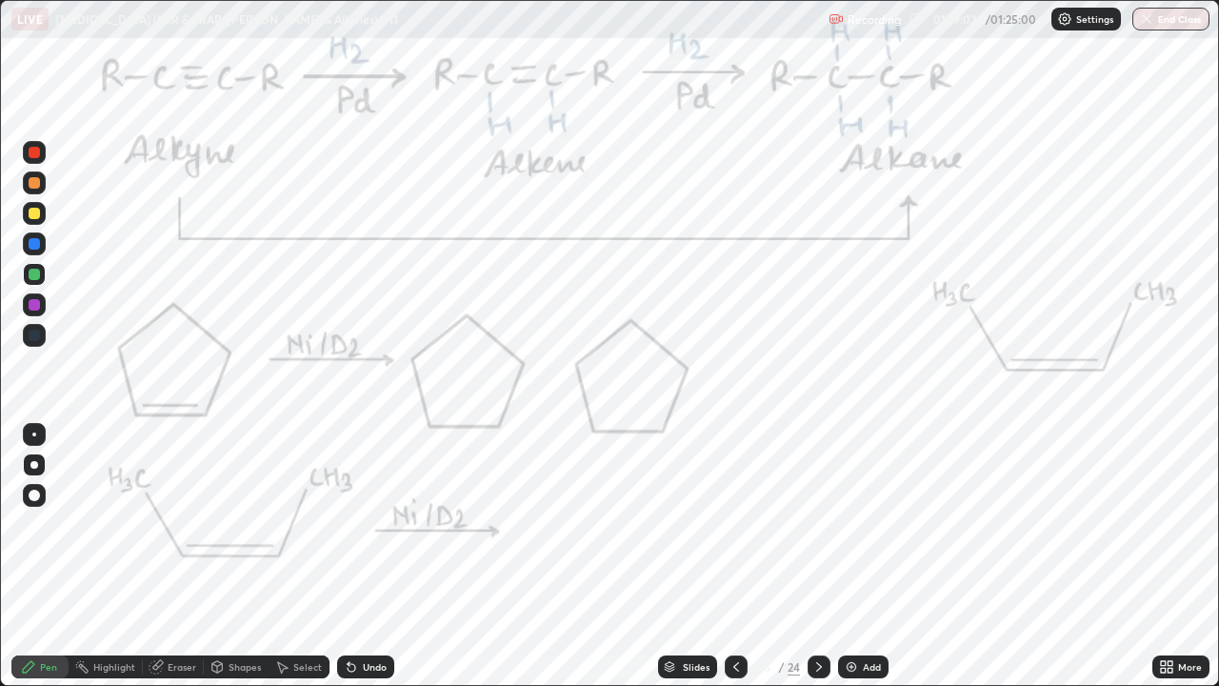
click at [356, 524] on div "Undo" at bounding box center [365, 666] width 57 height 23
click at [734, 524] on icon at bounding box center [736, 666] width 15 height 15
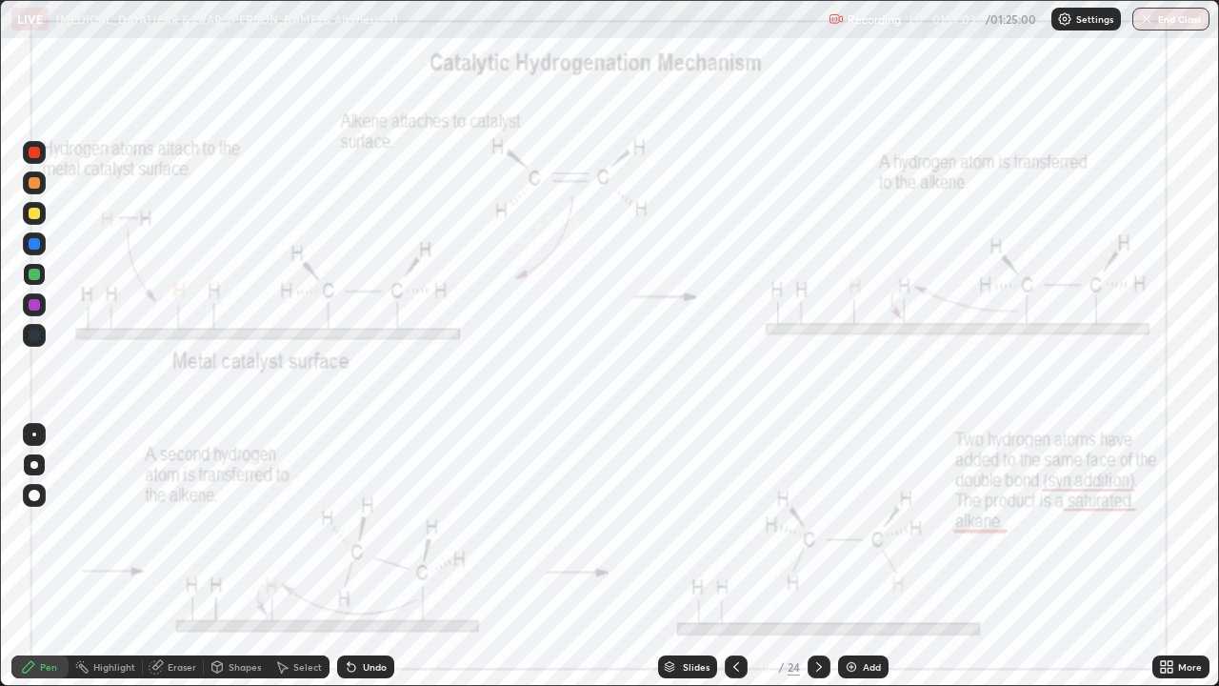
click at [738, 524] on icon at bounding box center [736, 666] width 15 height 15
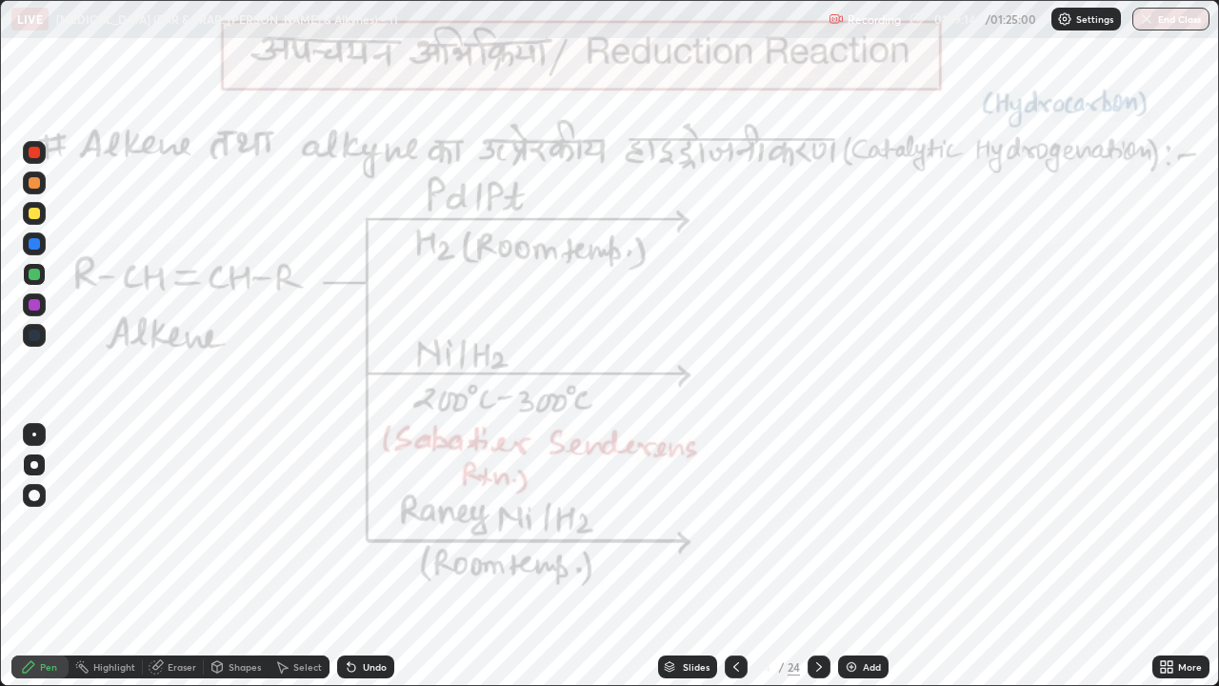
click at [820, 524] on icon at bounding box center [818, 666] width 15 height 15
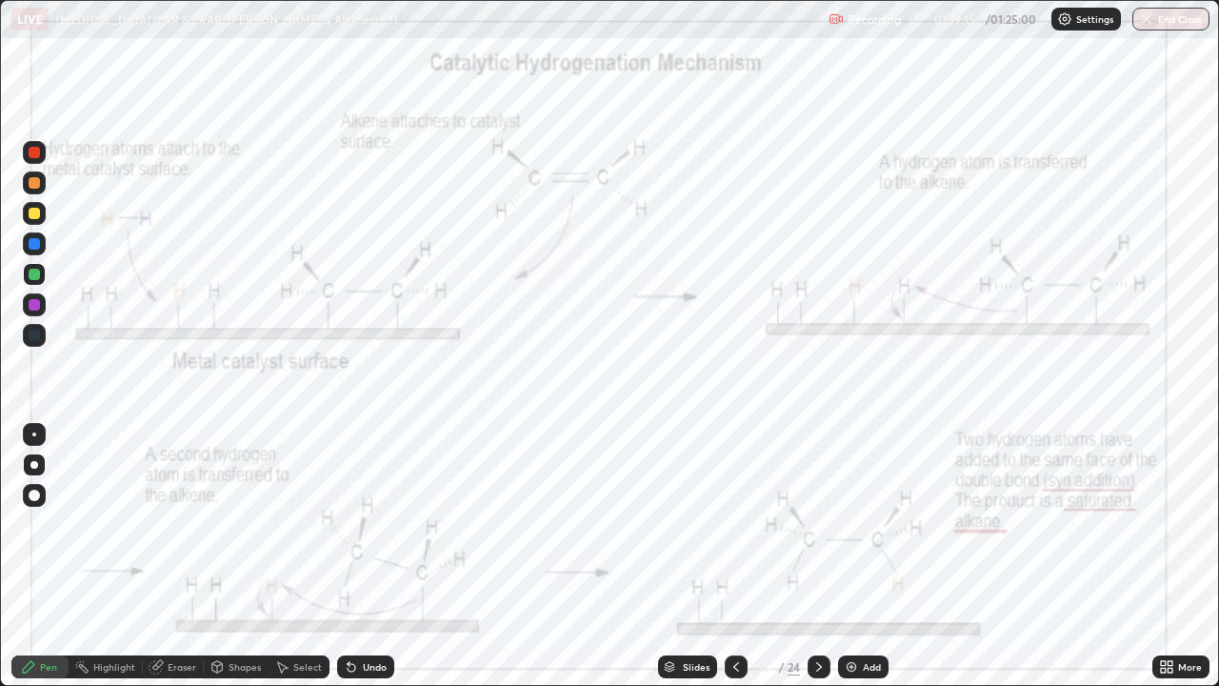
click at [821, 524] on div at bounding box center [819, 667] width 23 height 38
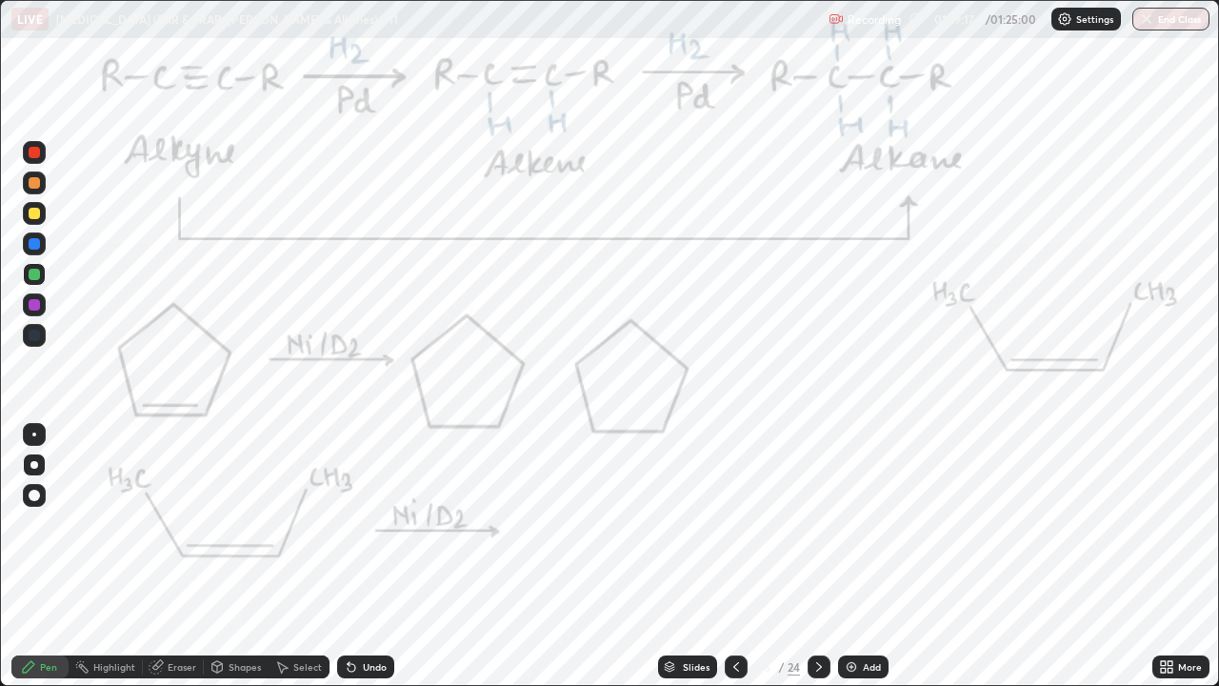
click at [34, 150] on div at bounding box center [34, 152] width 11 height 11
click at [38, 143] on div at bounding box center [34, 152] width 23 height 23
click at [386, 524] on div "Undo" at bounding box center [365, 666] width 57 height 23
click at [380, 524] on div "Undo" at bounding box center [365, 666] width 57 height 23
click at [376, 524] on div "Undo" at bounding box center [365, 666] width 57 height 23
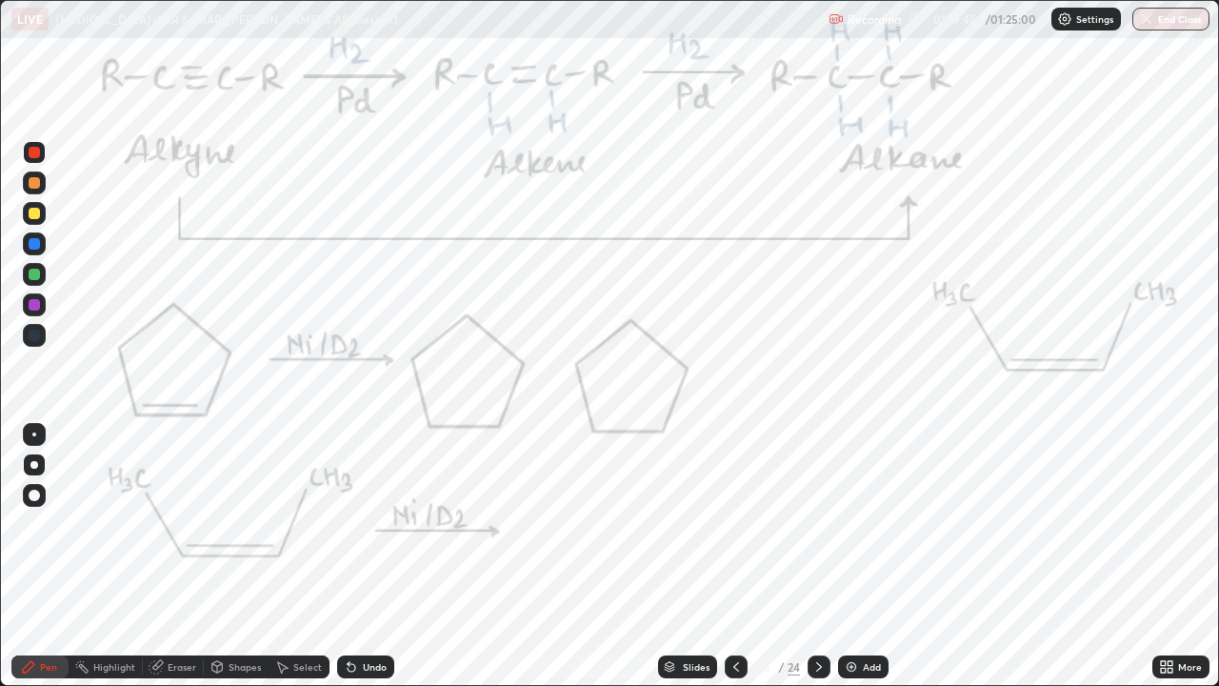
click at [369, 524] on div "Undo" at bounding box center [362, 667] width 65 height 38
click at [368, 524] on div "Undo" at bounding box center [362, 667] width 65 height 38
click at [33, 275] on div at bounding box center [34, 274] width 11 height 11
click at [241, 524] on div "Shapes" at bounding box center [245, 667] width 32 height 10
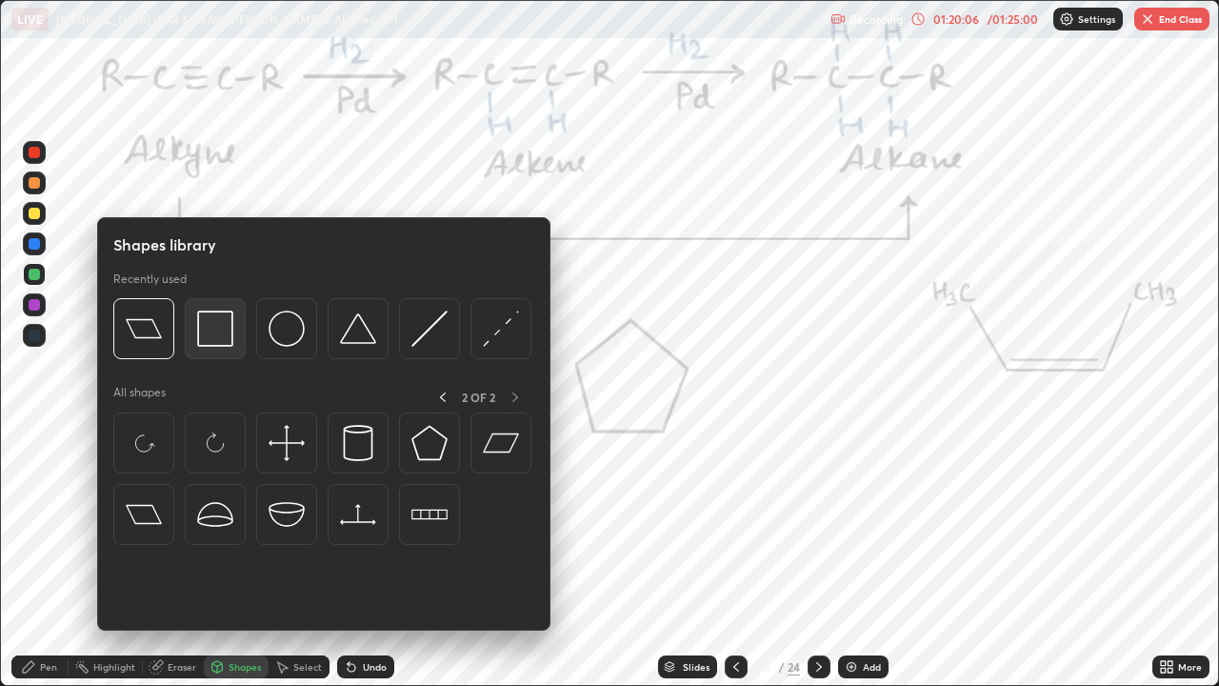
click at [214, 336] on img at bounding box center [215, 328] width 36 height 36
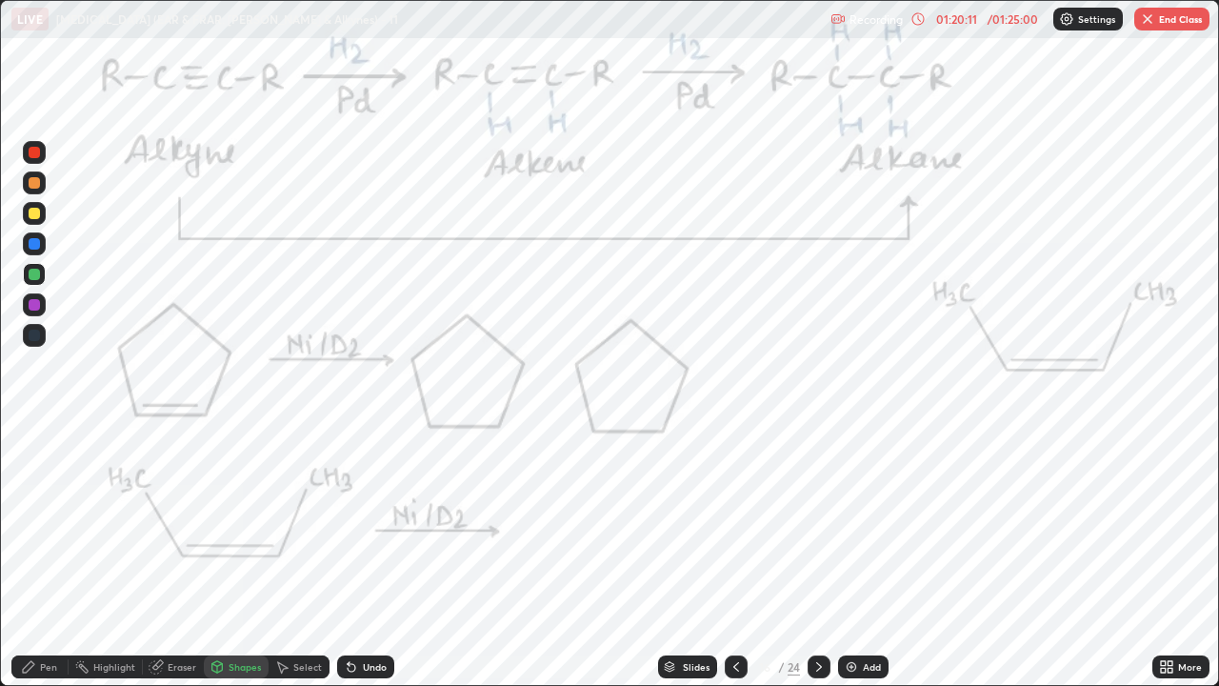
click at [991, 13] on div "/ 01:25:00" at bounding box center [1012, 18] width 59 height 11
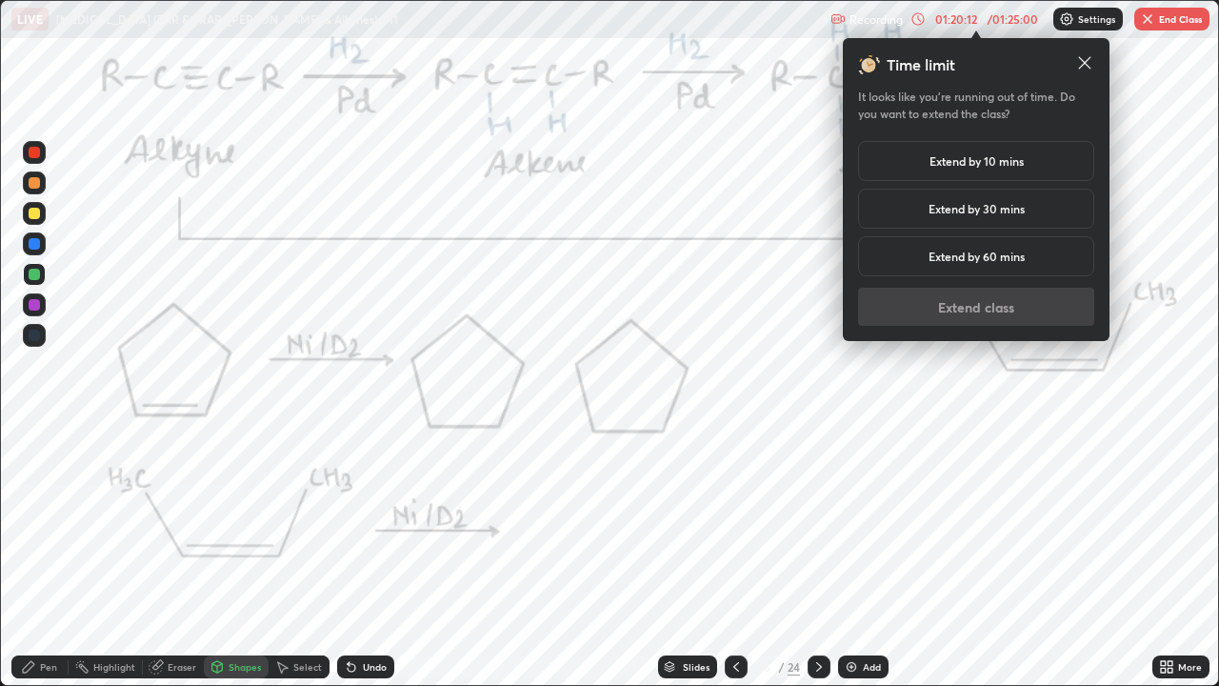
click at [994, 210] on h5 "Extend by 30 mins" at bounding box center [977, 208] width 96 height 17
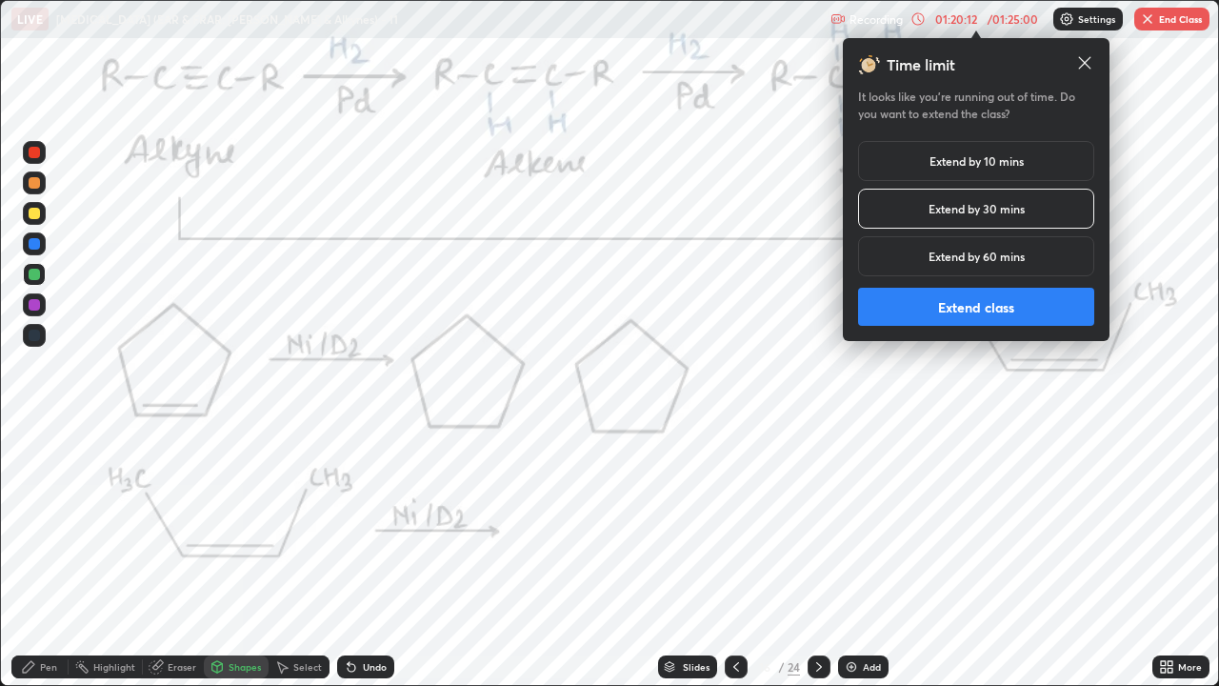
click at [989, 309] on button "Extend class" at bounding box center [976, 307] width 236 height 38
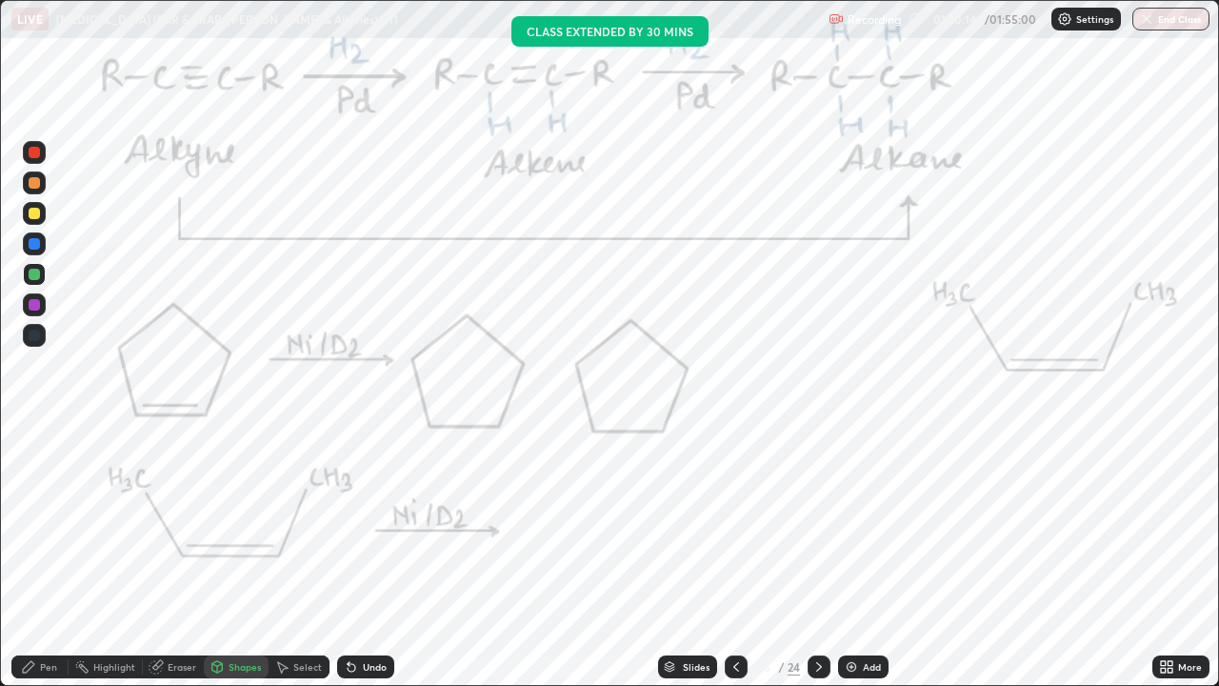
click at [49, 524] on div "Pen" at bounding box center [48, 667] width 17 height 10
click at [30, 150] on div at bounding box center [34, 152] width 11 height 11
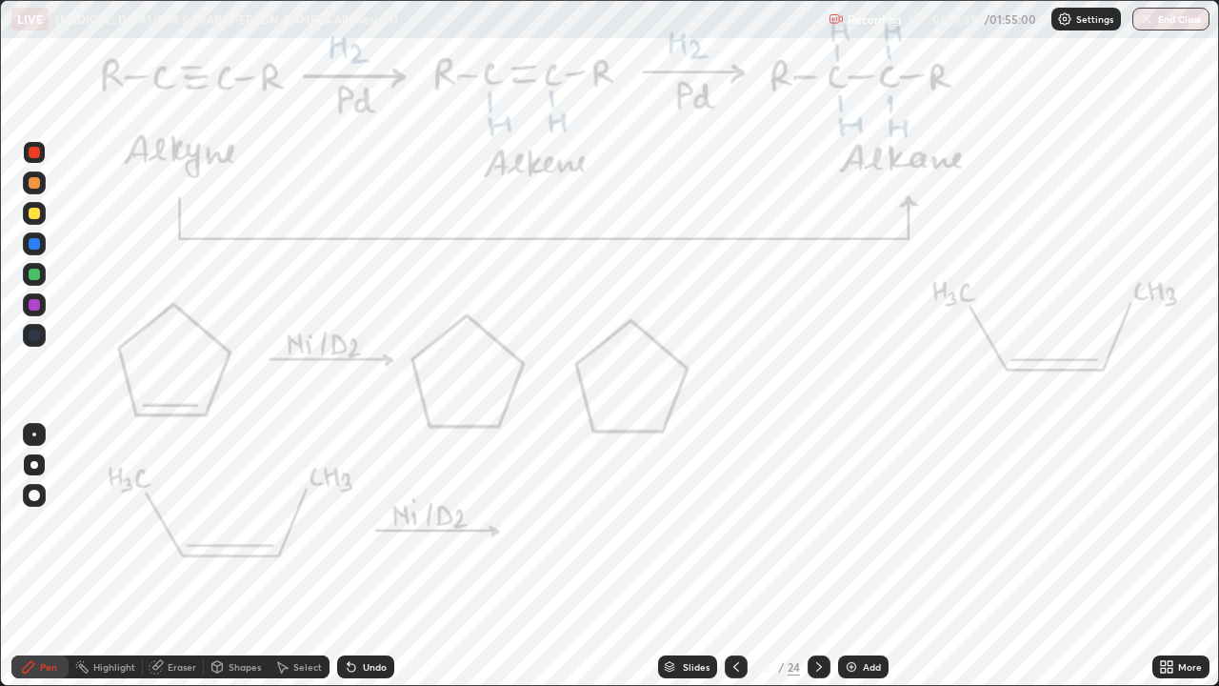
click at [37, 276] on div at bounding box center [34, 274] width 11 height 11
click at [33, 306] on div at bounding box center [34, 304] width 11 height 11
click at [34, 157] on div at bounding box center [34, 152] width 11 height 11
click at [32, 300] on div at bounding box center [34, 304] width 11 height 11
click at [30, 150] on div at bounding box center [34, 152] width 11 height 11
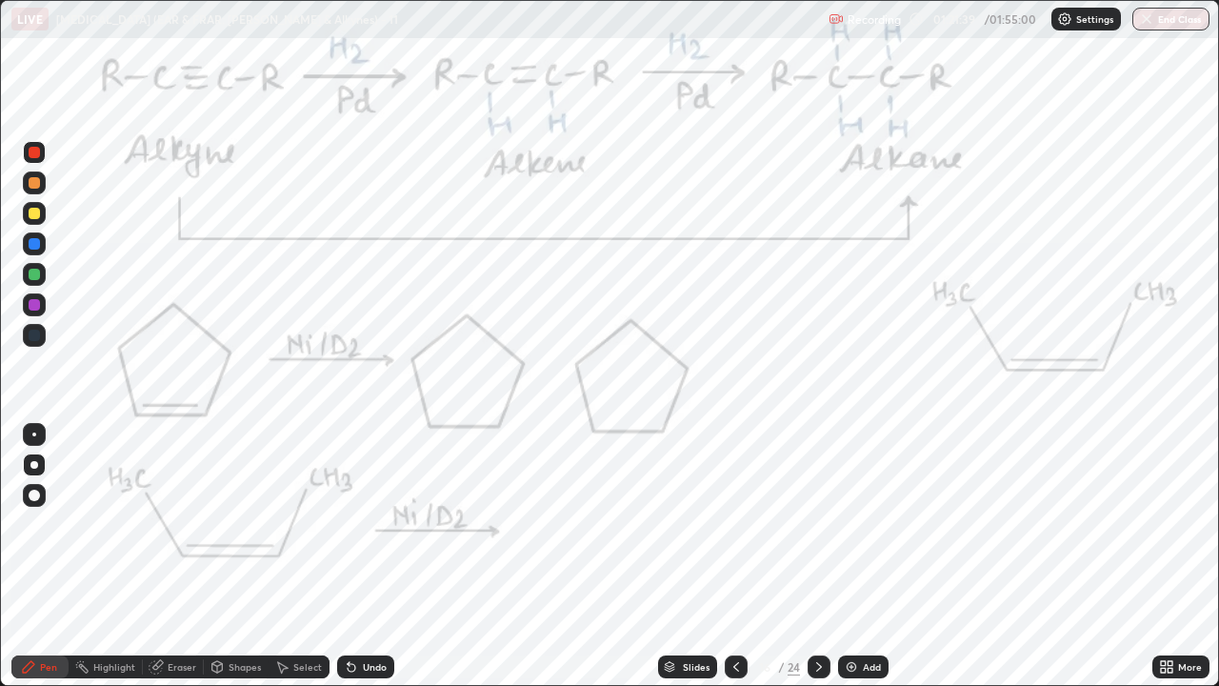
click at [374, 524] on div "Undo" at bounding box center [375, 667] width 24 height 10
click at [363, 524] on div "Undo" at bounding box center [375, 667] width 24 height 10
click at [816, 524] on div at bounding box center [819, 666] width 23 height 23
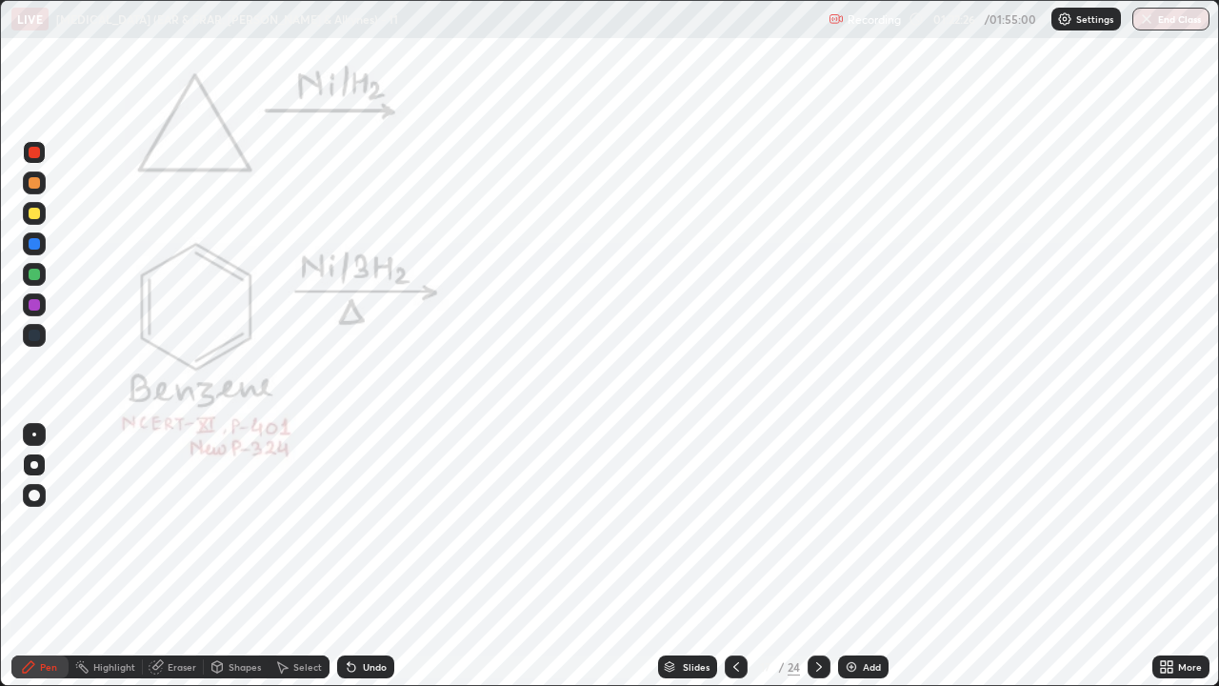
click at [31, 150] on div at bounding box center [34, 152] width 11 height 11
click at [32, 149] on div at bounding box center [34, 152] width 11 height 11
click at [34, 305] on div at bounding box center [34, 304] width 11 height 11
click at [248, 524] on div "Shapes" at bounding box center [245, 667] width 32 height 10
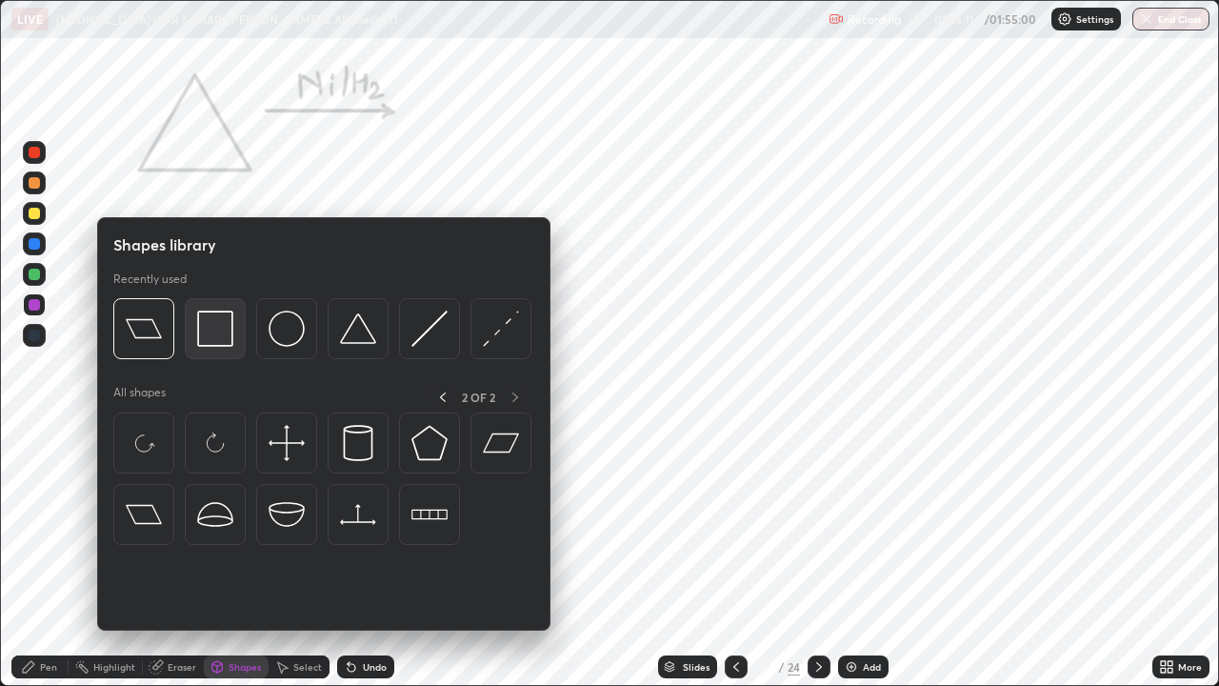
click at [217, 334] on img at bounding box center [215, 328] width 36 height 36
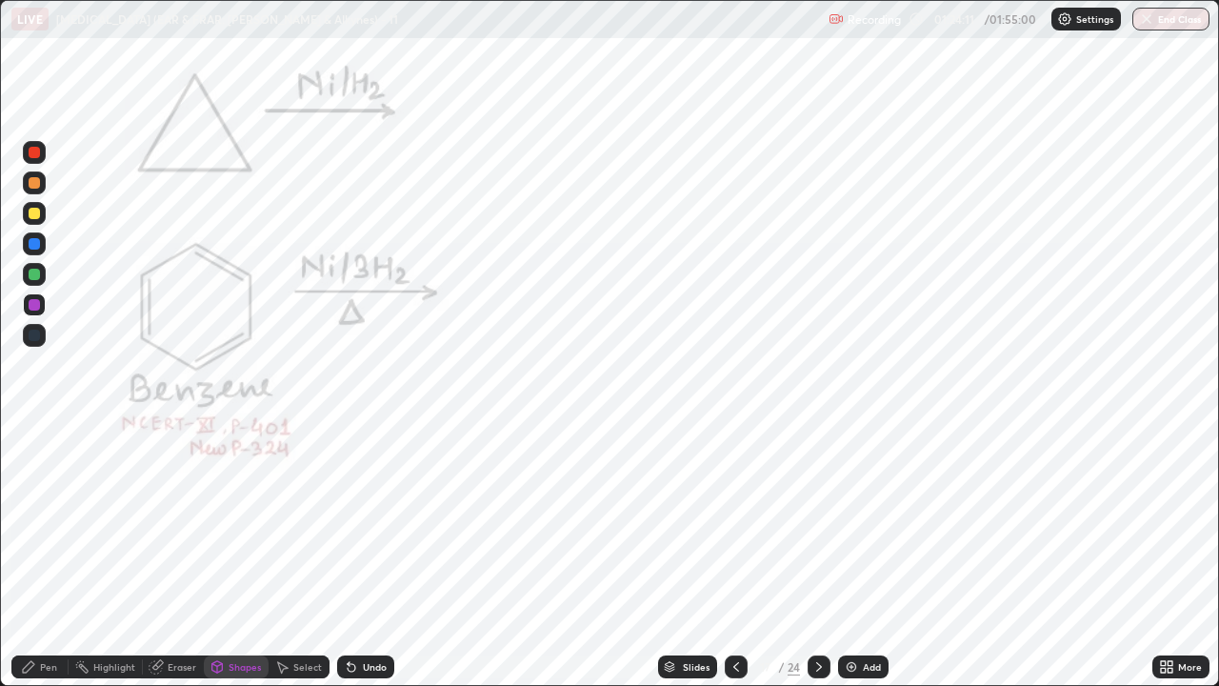
click at [35, 153] on div at bounding box center [34, 152] width 11 height 11
click at [45, 524] on div "Pen" at bounding box center [48, 667] width 17 height 10
click at [30, 313] on div at bounding box center [34, 304] width 23 height 23
click at [33, 306] on div at bounding box center [34, 304] width 11 height 11
click at [33, 249] on div at bounding box center [34, 243] width 11 height 11
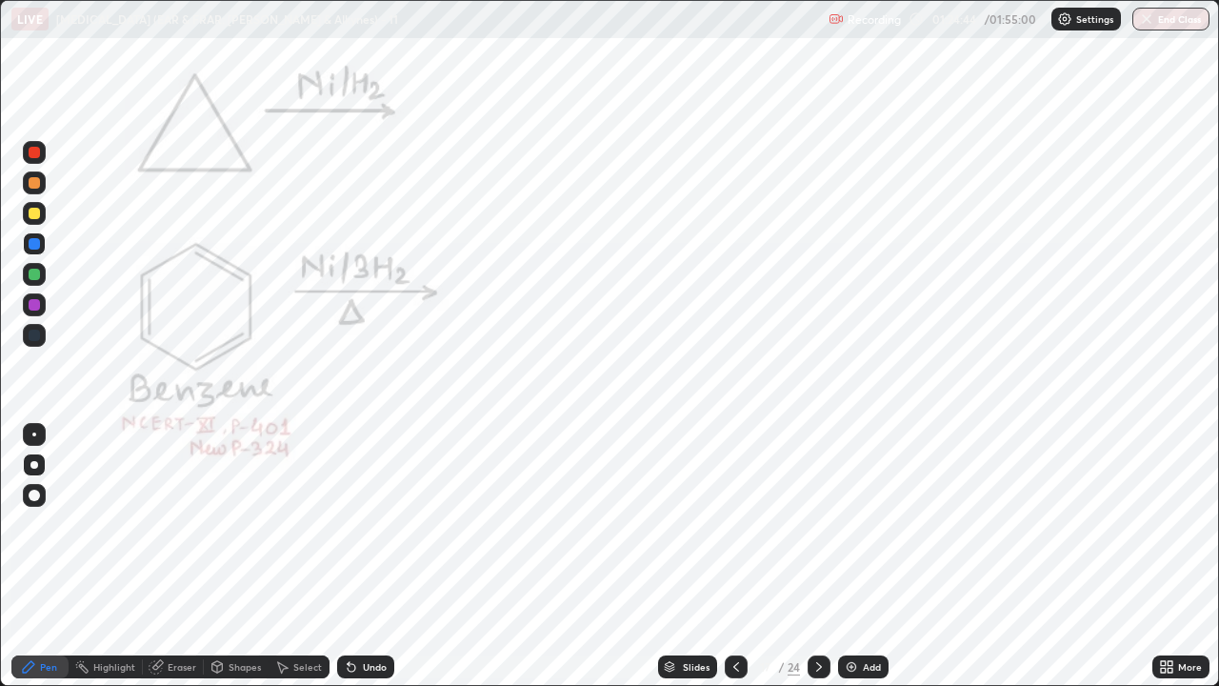
click at [33, 186] on div at bounding box center [34, 182] width 11 height 11
click at [109, 524] on div "Highlight" at bounding box center [114, 667] width 42 height 10
click at [97, 524] on div "Highlight" at bounding box center [114, 667] width 42 height 10
click at [32, 524] on icon at bounding box center [33, 603] width 4 height 4
click at [39, 524] on div "Pen" at bounding box center [39, 666] width 57 height 23
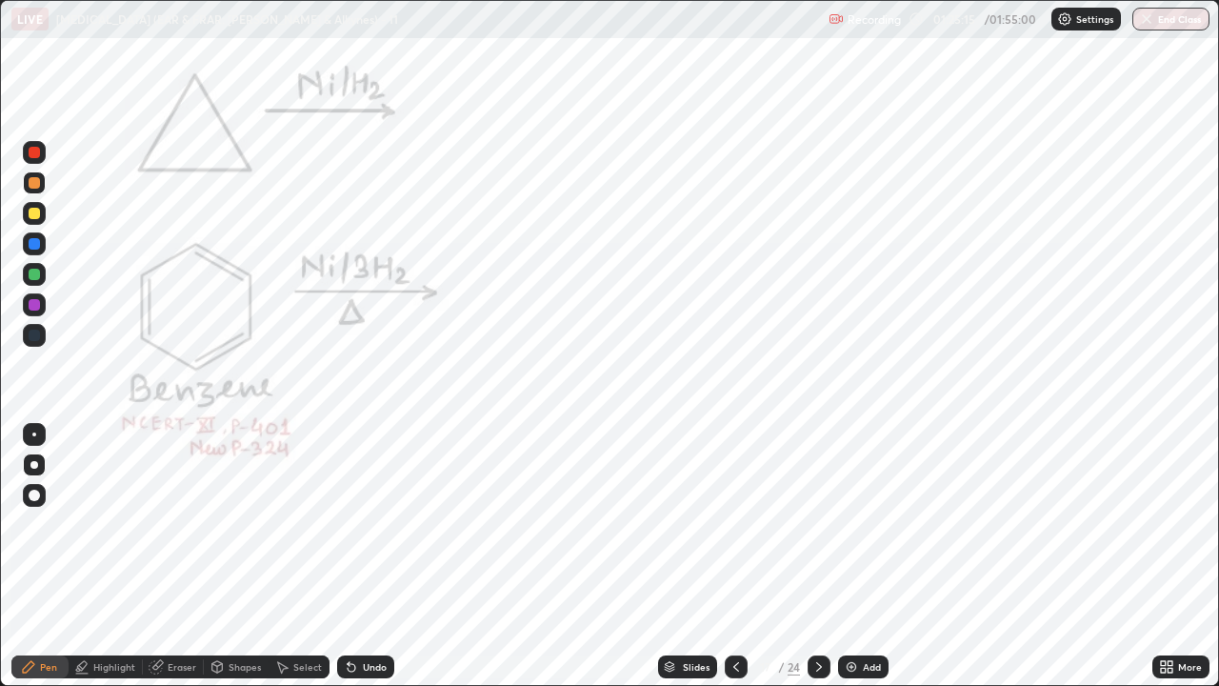
click at [35, 150] on div at bounding box center [34, 152] width 11 height 11
click at [109, 524] on div "Highlight" at bounding box center [114, 667] width 42 height 10
click at [34, 524] on rect at bounding box center [36, 574] width 10 height 10
click at [30, 524] on icon at bounding box center [28, 666] width 11 height 11
click at [21, 524] on icon at bounding box center [28, 666] width 15 height 15
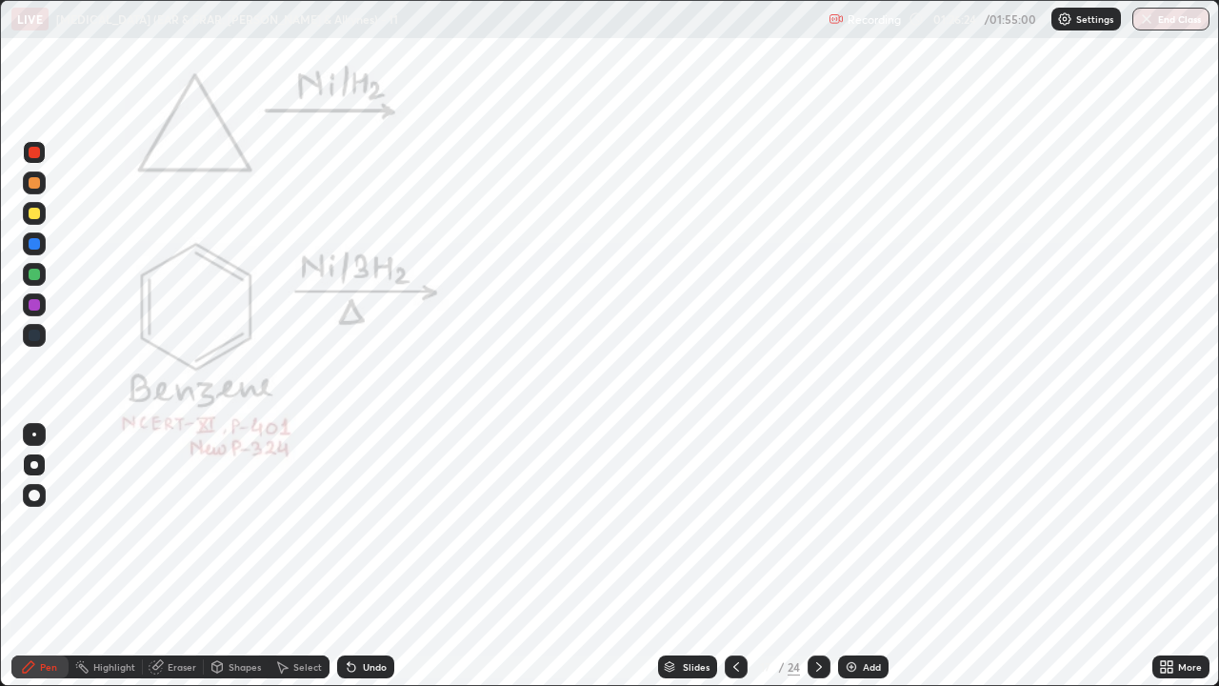
click at [817, 524] on icon at bounding box center [818, 666] width 15 height 15
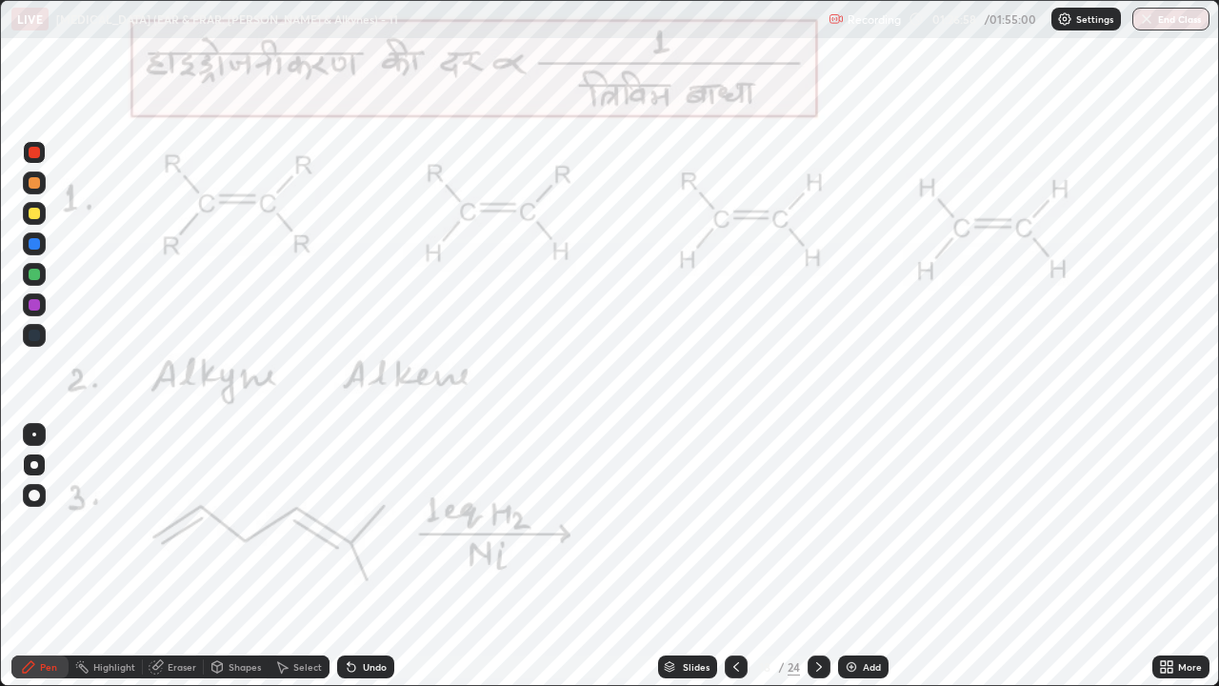
click at [33, 153] on div at bounding box center [34, 152] width 11 height 11
click at [238, 524] on div "Shapes" at bounding box center [245, 667] width 32 height 10
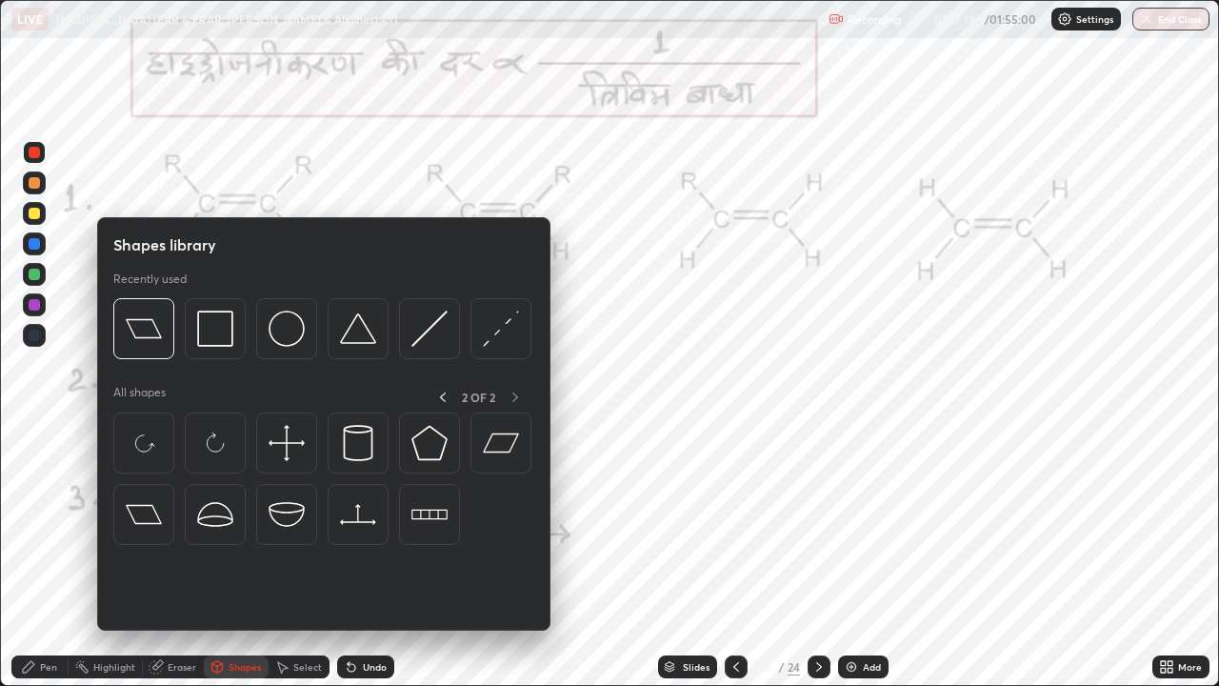
click at [300, 524] on div "Select" at bounding box center [307, 667] width 29 height 10
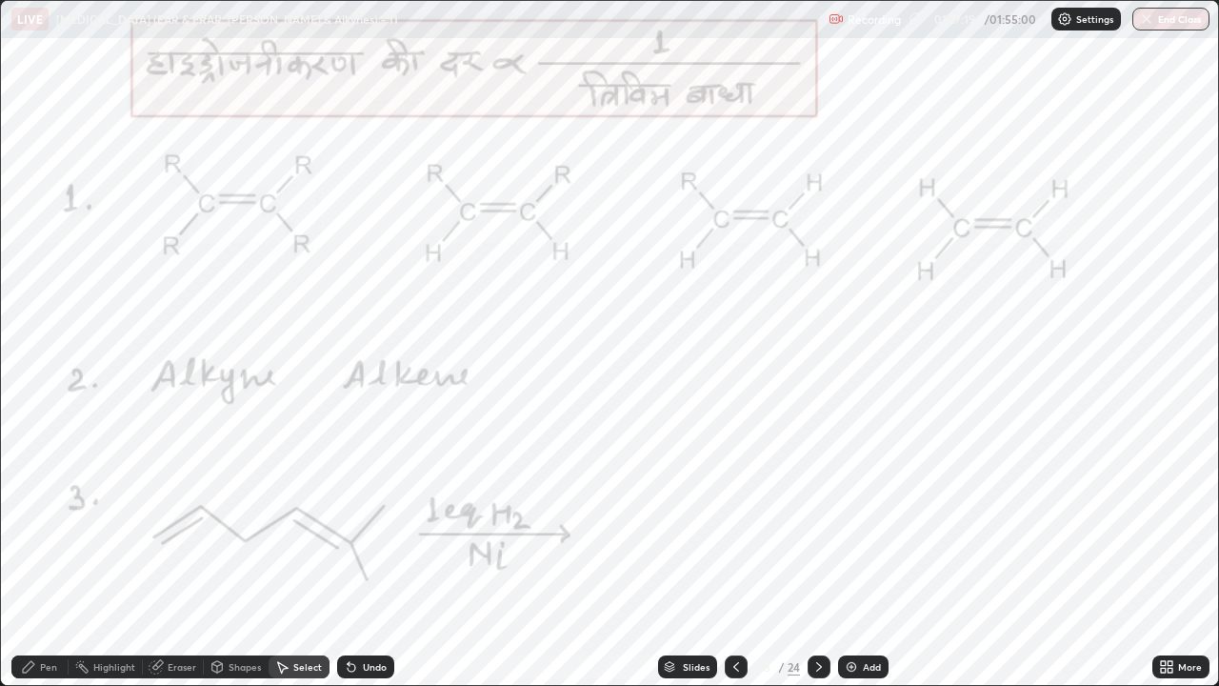
click at [294, 524] on div "Select" at bounding box center [307, 667] width 29 height 10
click at [241, 524] on div "Shapes" at bounding box center [245, 667] width 32 height 10
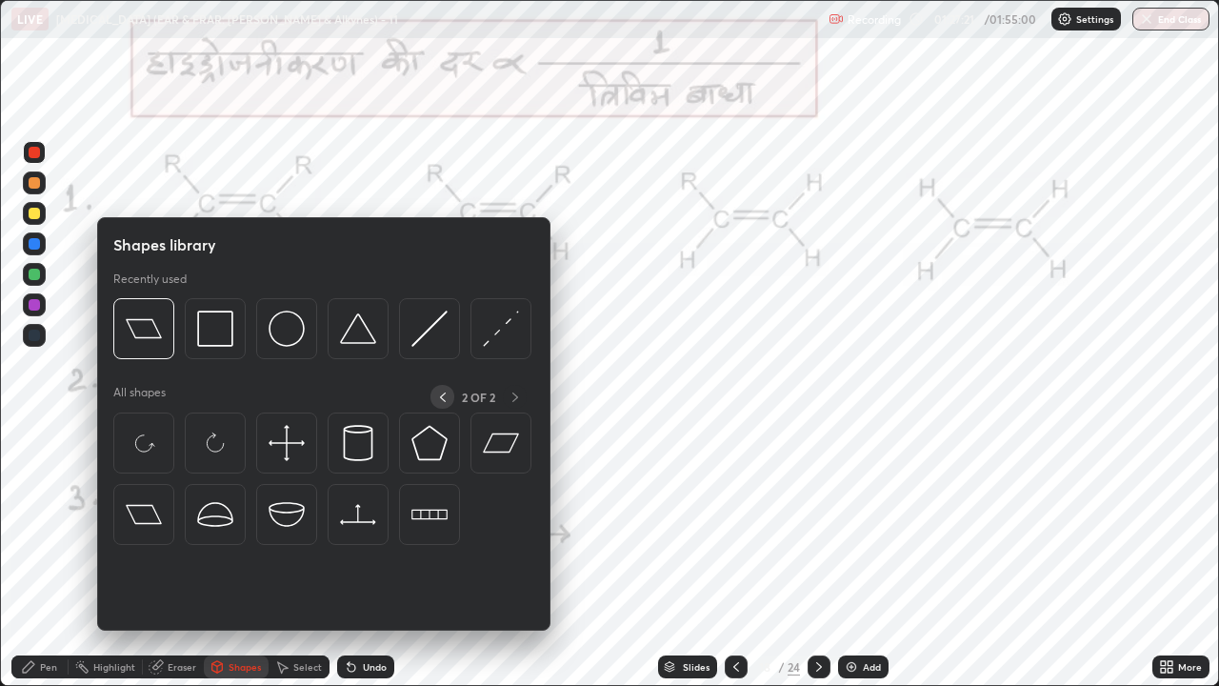
click at [441, 398] on icon at bounding box center [443, 397] width 6 height 10
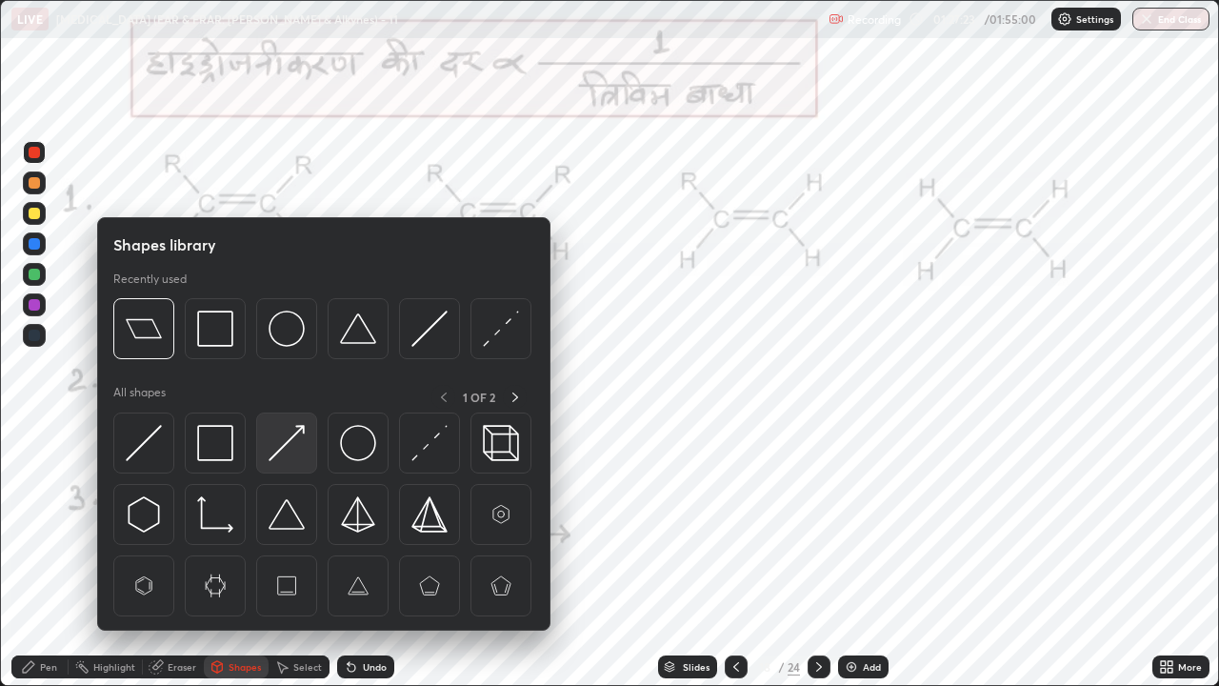
click at [278, 444] on img at bounding box center [287, 443] width 36 height 36
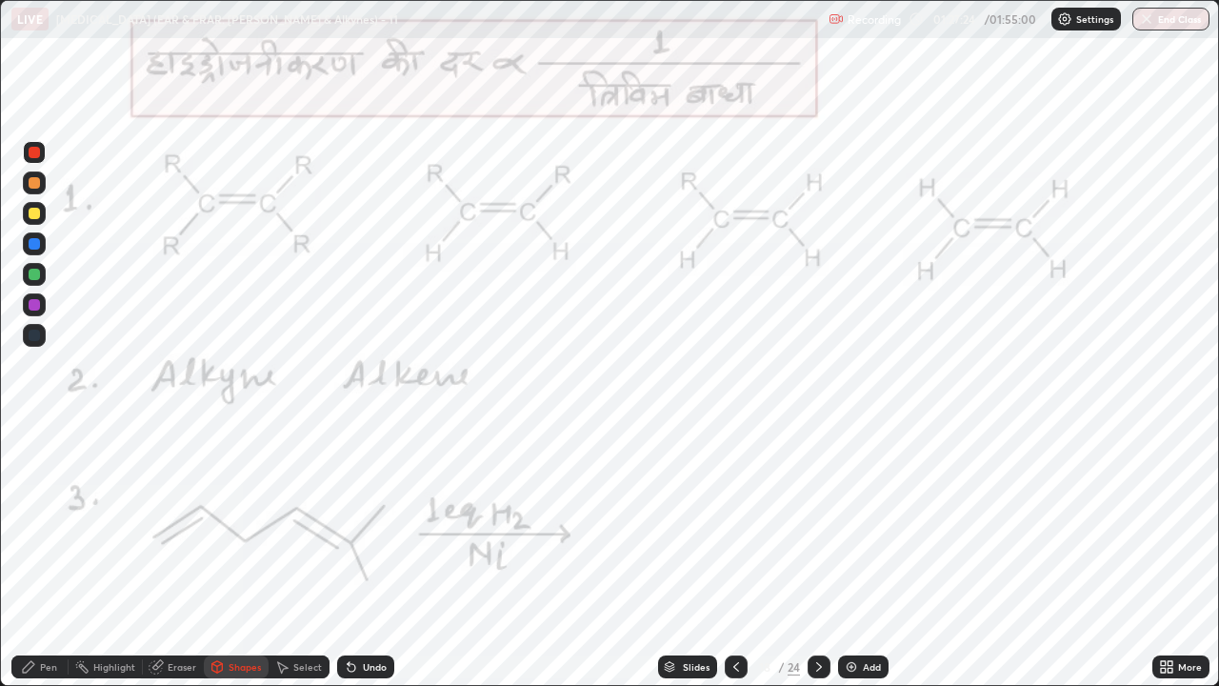
click at [36, 244] on div at bounding box center [34, 243] width 11 height 11
click at [52, 524] on div "Pen" at bounding box center [39, 666] width 57 height 23
click at [37, 162] on div at bounding box center [34, 152] width 23 height 23
click at [363, 524] on div "Undo" at bounding box center [375, 667] width 24 height 10
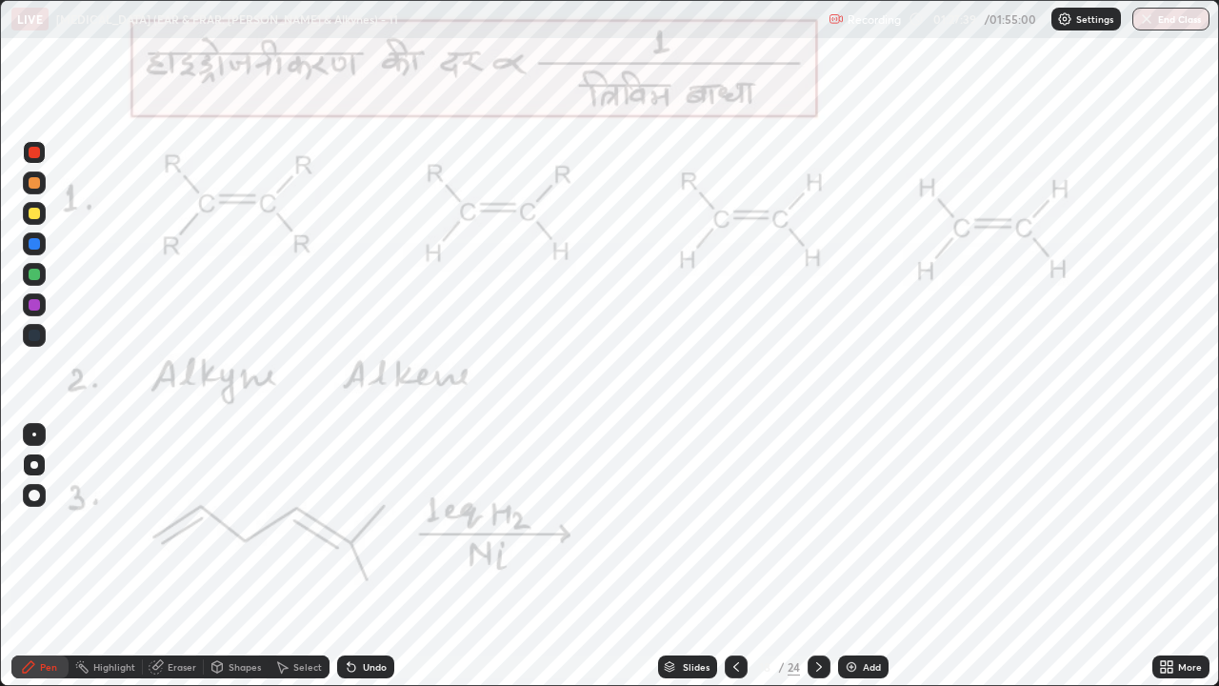
click at [369, 524] on div "Undo" at bounding box center [375, 667] width 24 height 10
click at [371, 524] on div "Undo" at bounding box center [375, 667] width 24 height 10
click at [35, 150] on div at bounding box center [34, 152] width 11 height 11
click at [348, 524] on icon at bounding box center [349, 663] width 2 height 2
click at [348, 524] on icon at bounding box center [352, 668] width 8 height 8
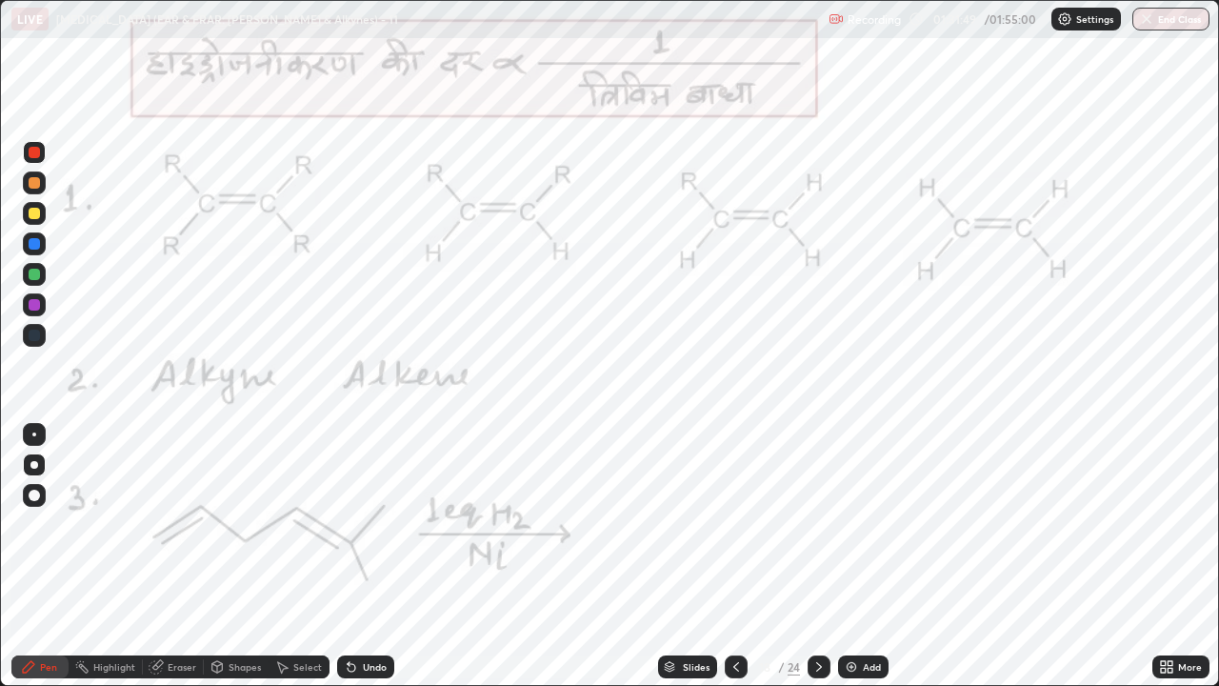
click at [36, 248] on div at bounding box center [34, 243] width 11 height 11
click at [368, 524] on div "Undo" at bounding box center [375, 667] width 24 height 10
click at [370, 524] on div "Undo" at bounding box center [375, 667] width 24 height 10
click at [372, 524] on div "Undo" at bounding box center [375, 667] width 24 height 10
click at [374, 524] on div "Undo" at bounding box center [375, 667] width 24 height 10
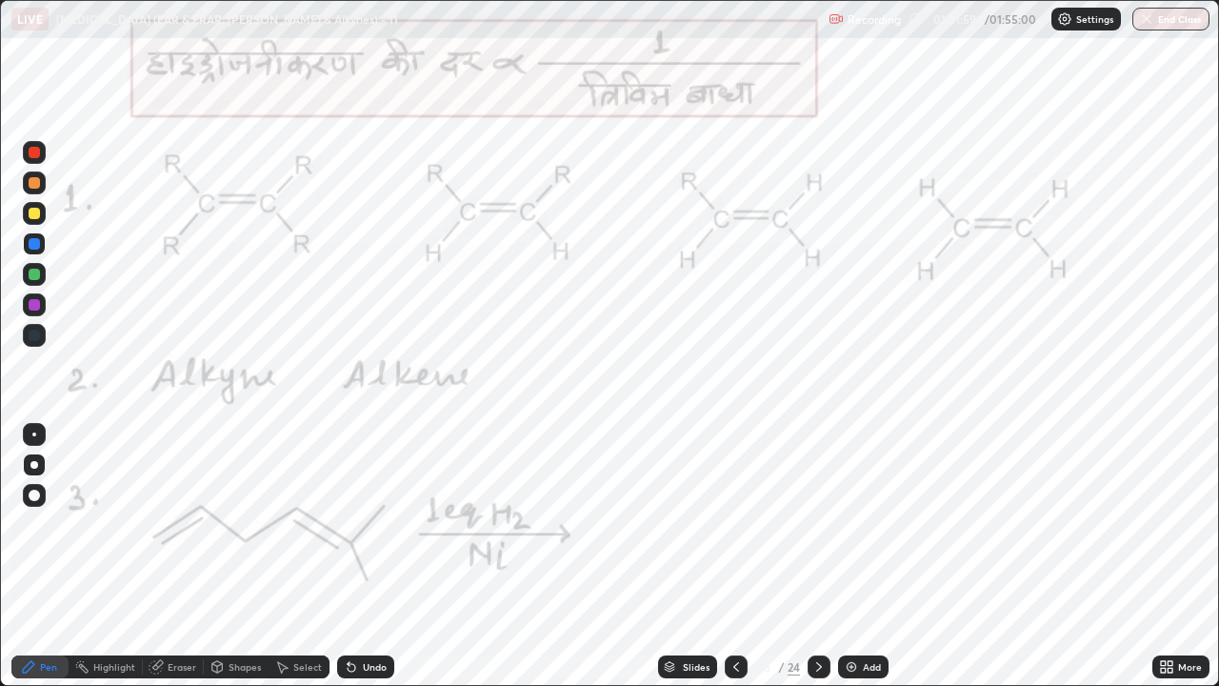
click at [374, 524] on div "Undo" at bounding box center [375, 667] width 24 height 10
click at [367, 524] on div "Undo" at bounding box center [375, 667] width 24 height 10
click at [365, 524] on div "Undo" at bounding box center [375, 667] width 24 height 10
click at [368, 524] on div "Undo" at bounding box center [375, 667] width 24 height 10
click at [370, 524] on div "Undo" at bounding box center [375, 667] width 24 height 10
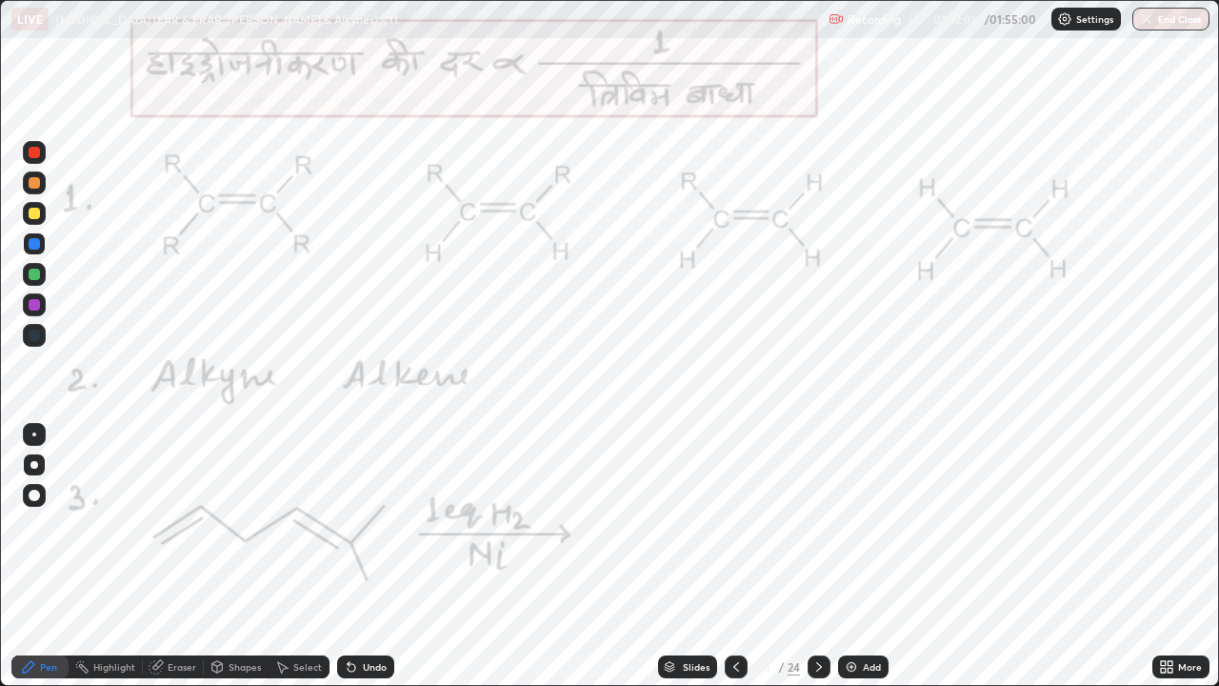
click at [369, 524] on div "Undo" at bounding box center [375, 667] width 24 height 10
click at [367, 524] on div "Undo" at bounding box center [365, 666] width 57 height 23
click at [365, 524] on div "Undo" at bounding box center [365, 666] width 57 height 23
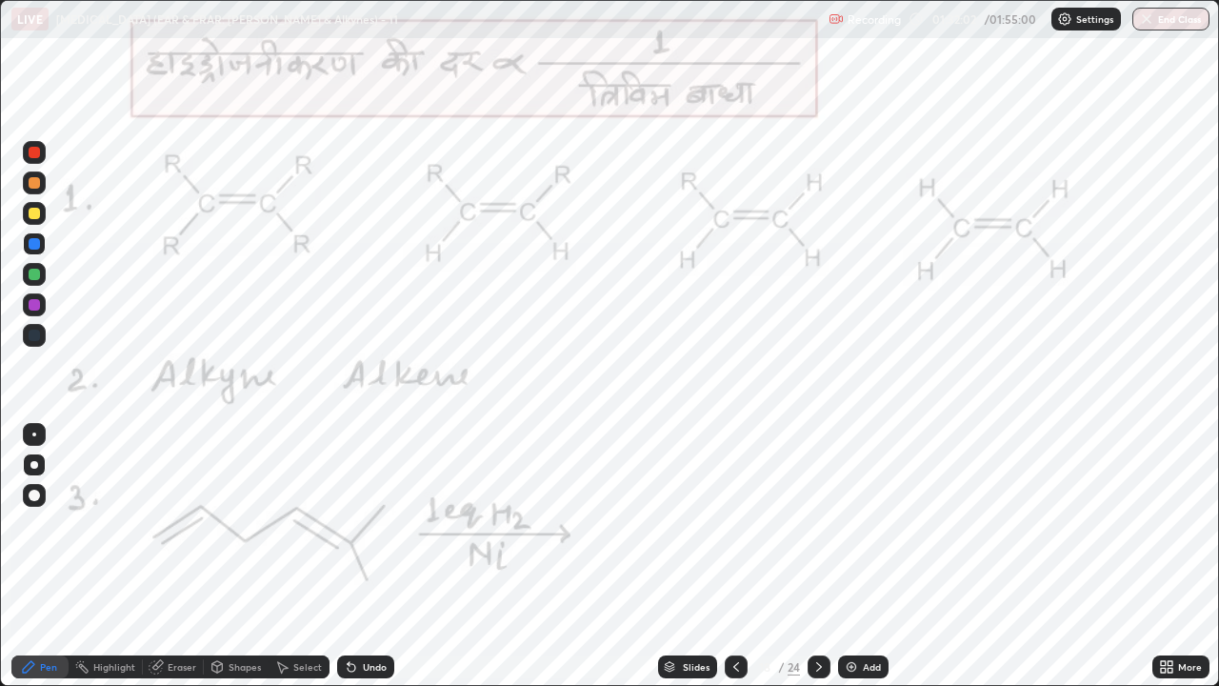
click at [365, 524] on div "Undo" at bounding box center [365, 666] width 57 height 23
click at [363, 524] on div "Undo" at bounding box center [375, 667] width 24 height 10
click at [365, 524] on div "Undo" at bounding box center [365, 666] width 57 height 23
click at [31, 151] on div at bounding box center [34, 152] width 11 height 11
click at [34, 149] on div at bounding box center [34, 152] width 11 height 11
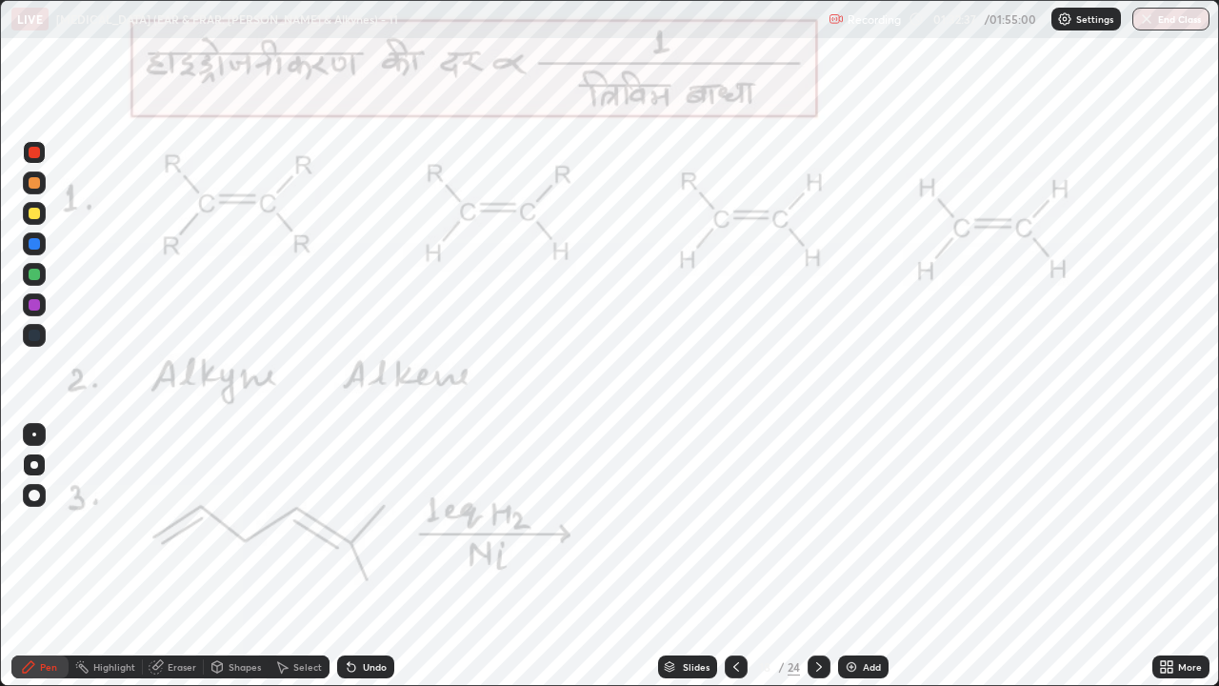
click at [23, 524] on icon at bounding box center [28, 666] width 11 height 11
click at [31, 277] on div at bounding box center [34, 274] width 11 height 11
click at [177, 524] on div "Eraser" at bounding box center [182, 667] width 29 height 10
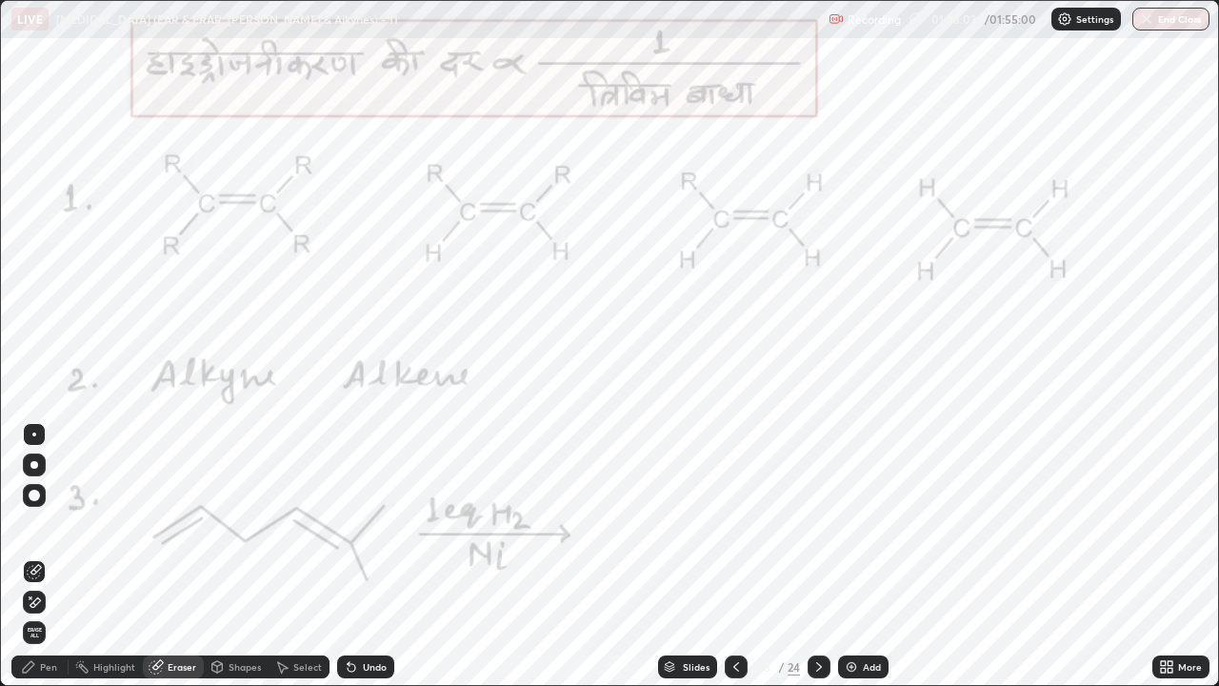
click at [33, 524] on icon at bounding box center [28, 666] width 11 height 11
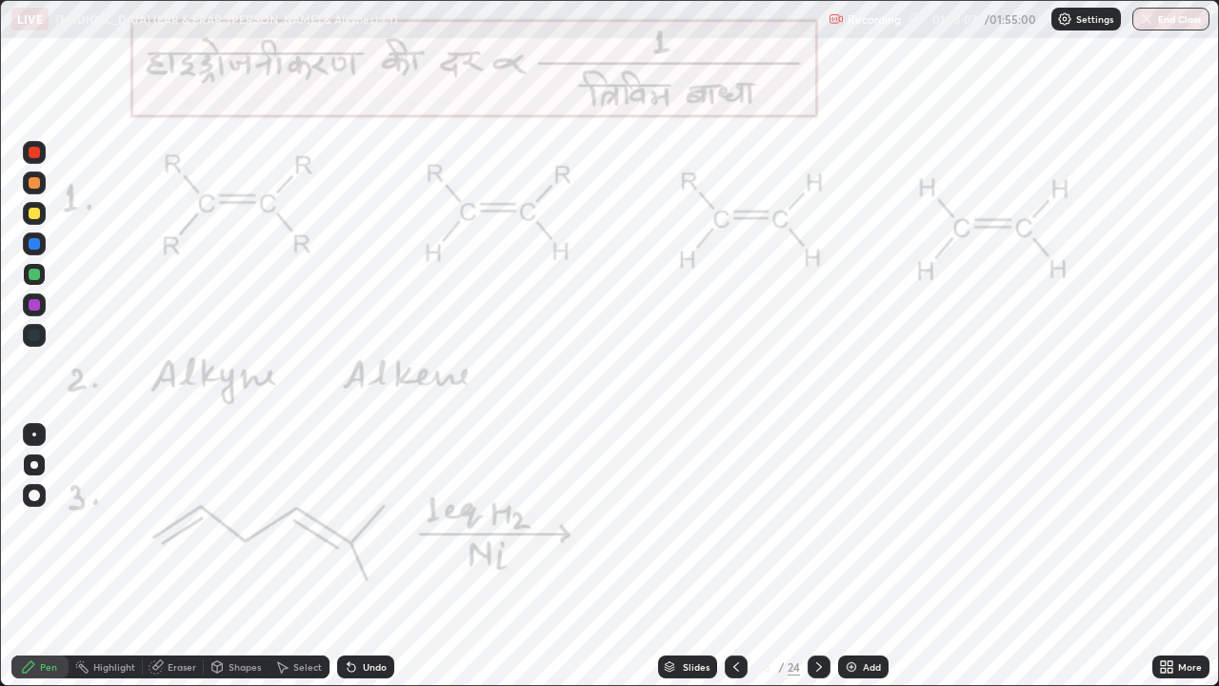
click at [36, 154] on div at bounding box center [34, 152] width 11 height 11
click at [819, 524] on icon at bounding box center [818, 666] width 15 height 15
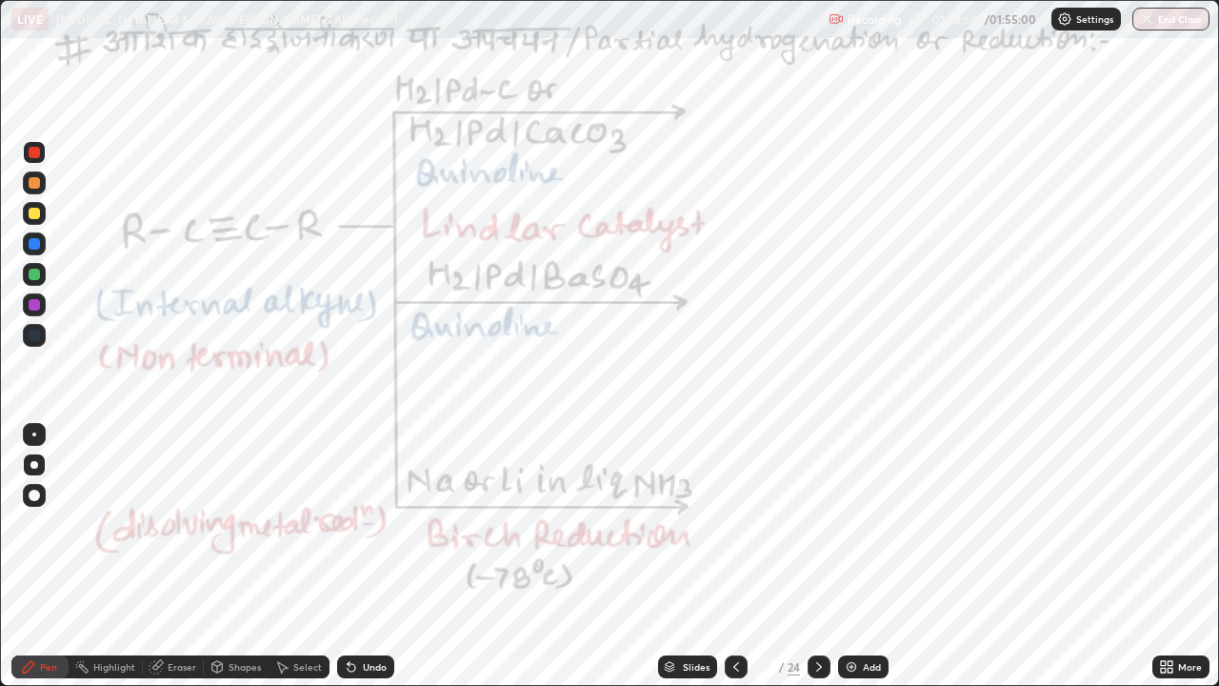
click at [30, 524] on div "Pen" at bounding box center [39, 666] width 57 height 23
click at [179, 524] on div "Eraser" at bounding box center [182, 667] width 29 height 10
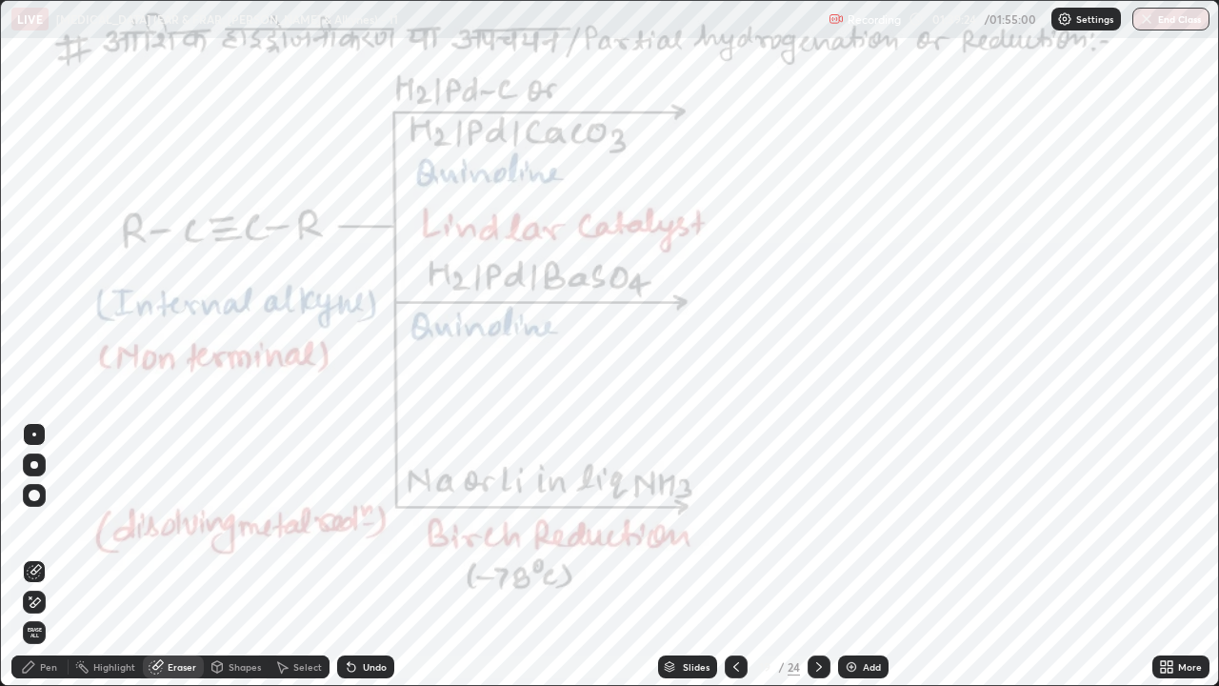
click at [58, 524] on div "Pen" at bounding box center [39, 666] width 57 height 23
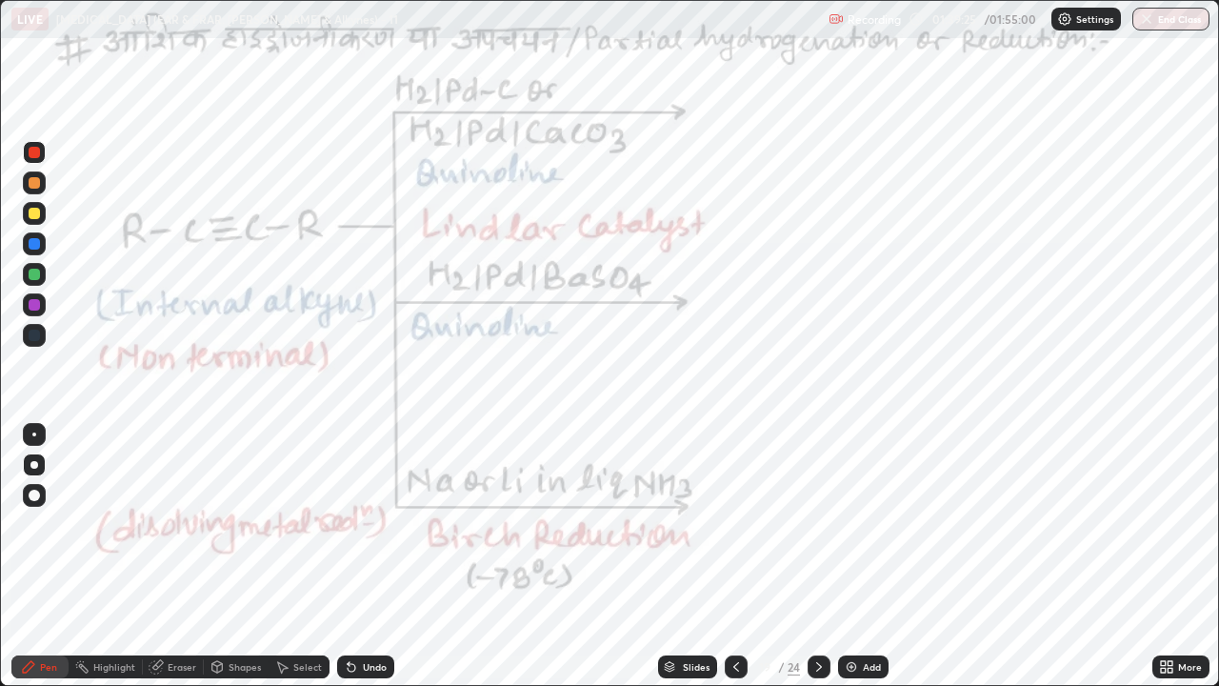
click at [33, 303] on div at bounding box center [34, 304] width 11 height 11
click at [734, 524] on icon at bounding box center [736, 666] width 15 height 15
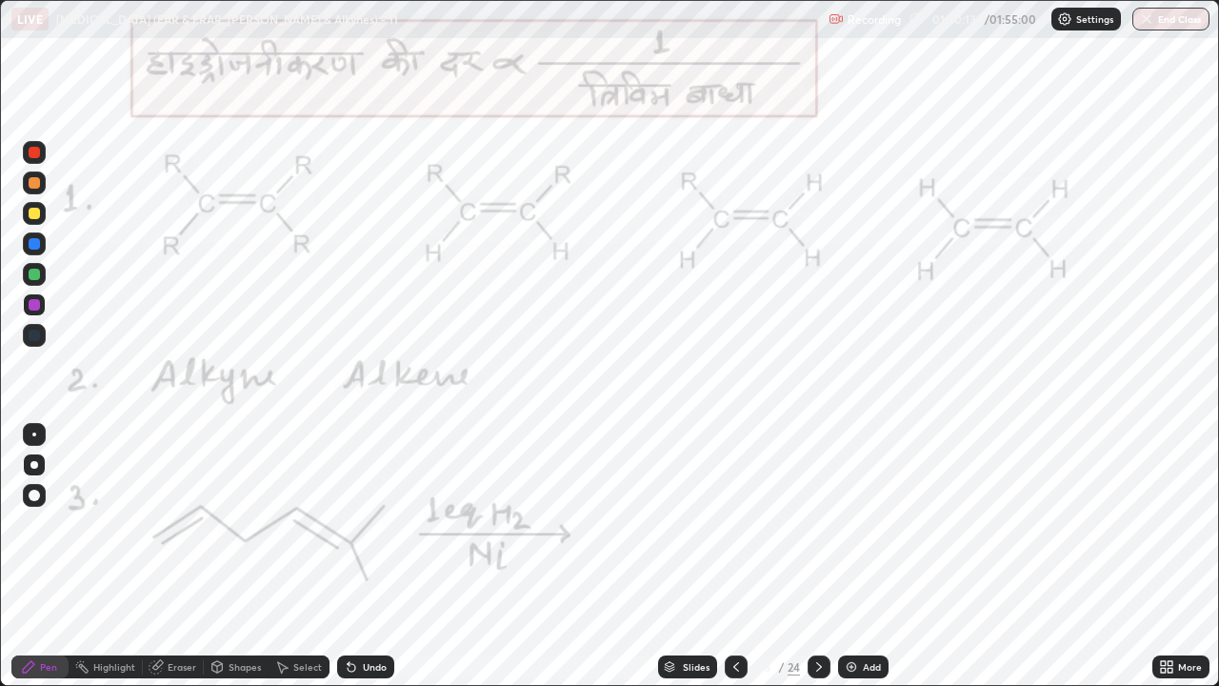
click at [733, 524] on icon at bounding box center [736, 666] width 15 height 15
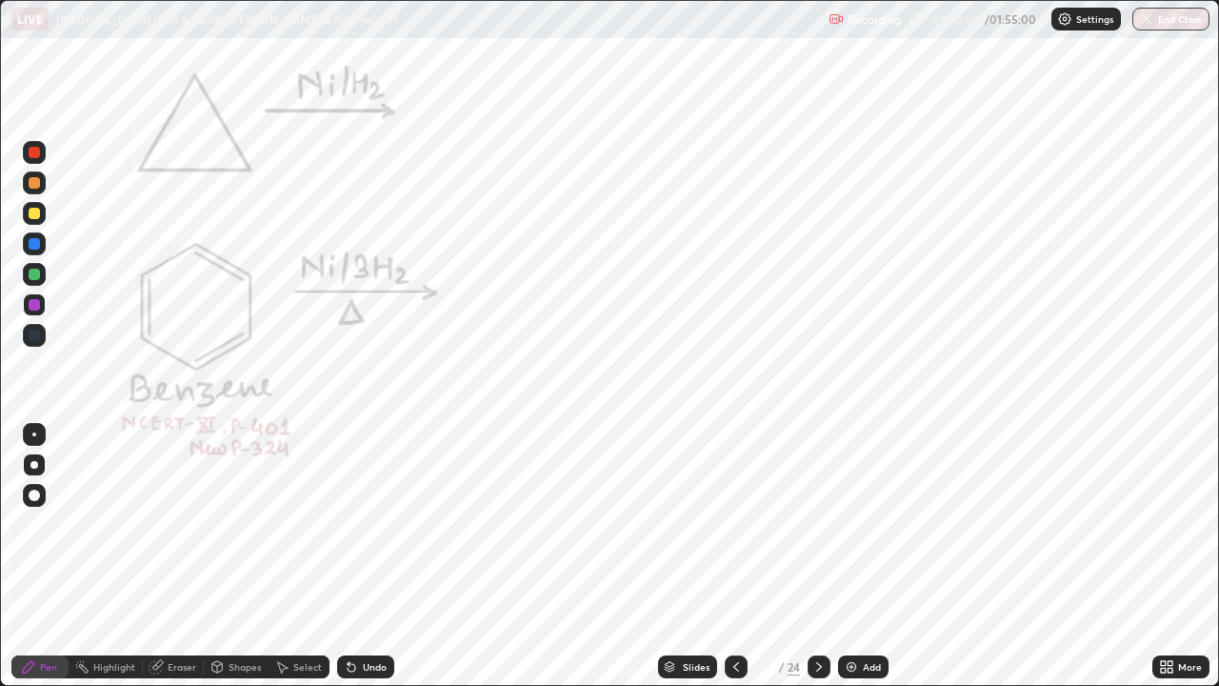
click at [734, 524] on icon at bounding box center [736, 666] width 15 height 15
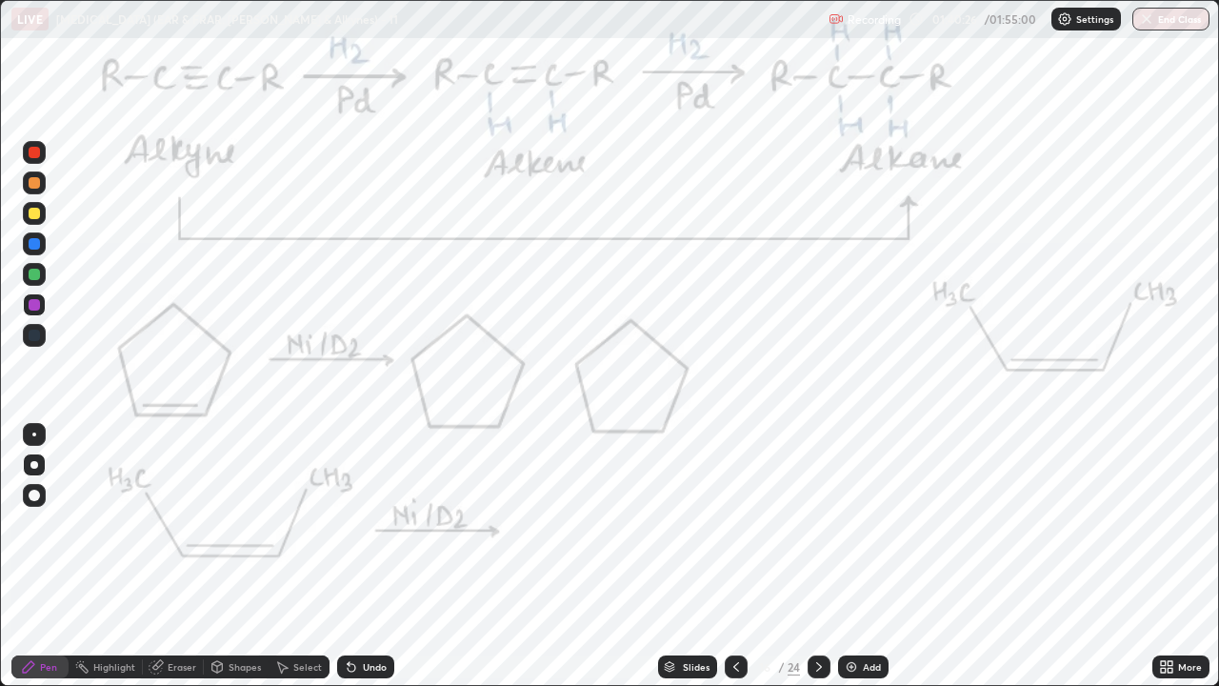
click at [817, 524] on icon at bounding box center [818, 666] width 15 height 15
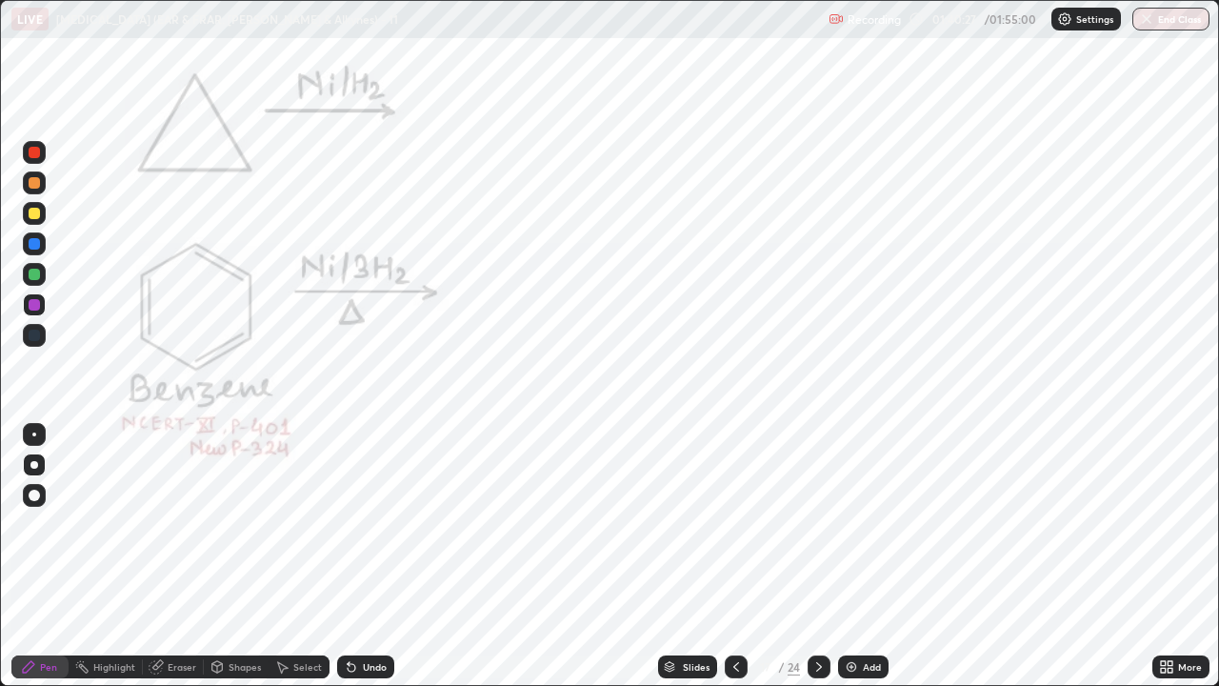
click at [817, 524] on icon at bounding box center [818, 666] width 15 height 15
click at [818, 524] on icon at bounding box center [818, 666] width 15 height 15
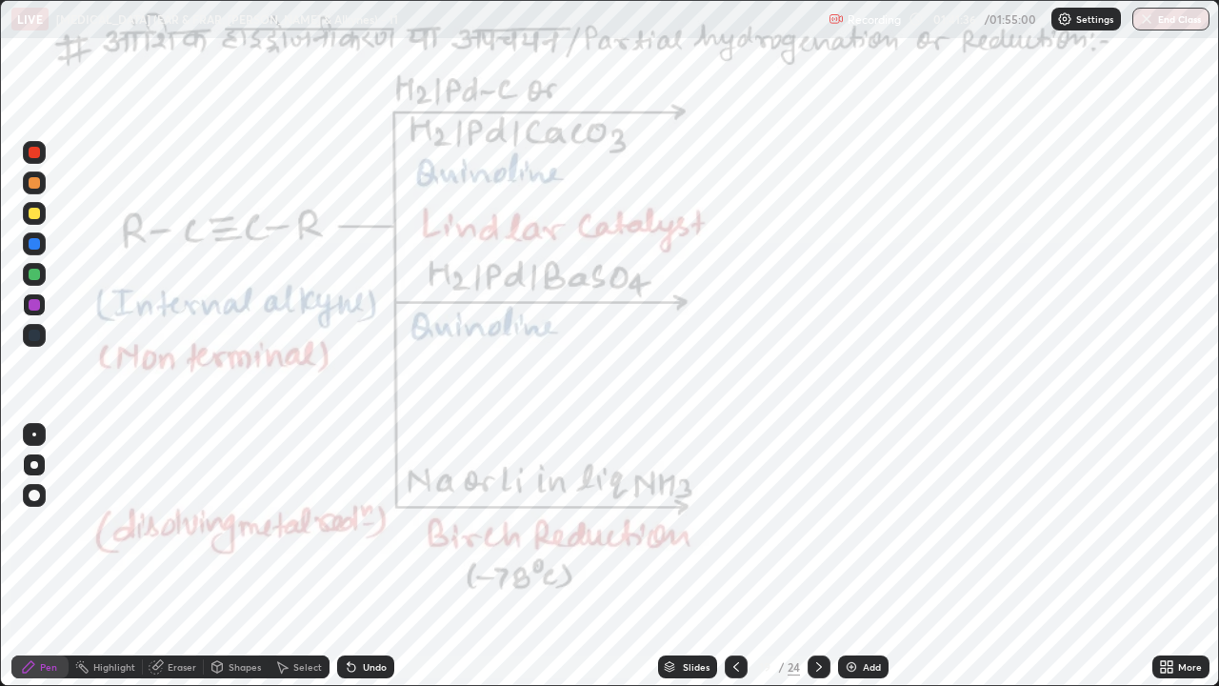
click at [37, 150] on div at bounding box center [34, 152] width 11 height 11
click at [32, 150] on div at bounding box center [34, 152] width 11 height 11
click at [35, 305] on div at bounding box center [34, 304] width 11 height 11
click at [31, 524] on icon at bounding box center [28, 666] width 15 height 15
click at [19, 524] on div "Pen" at bounding box center [39, 666] width 57 height 23
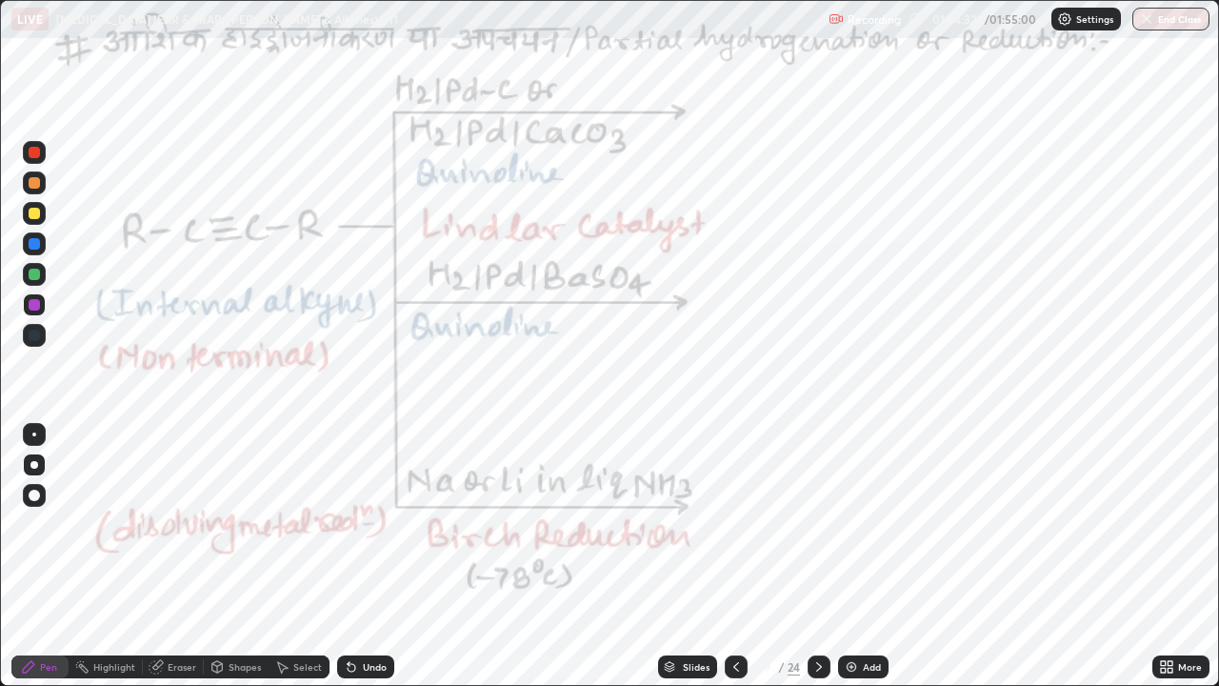
click at [34, 244] on div at bounding box center [34, 243] width 11 height 11
click at [38, 306] on div at bounding box center [34, 304] width 11 height 11
click at [221, 524] on icon at bounding box center [217, 666] width 10 height 11
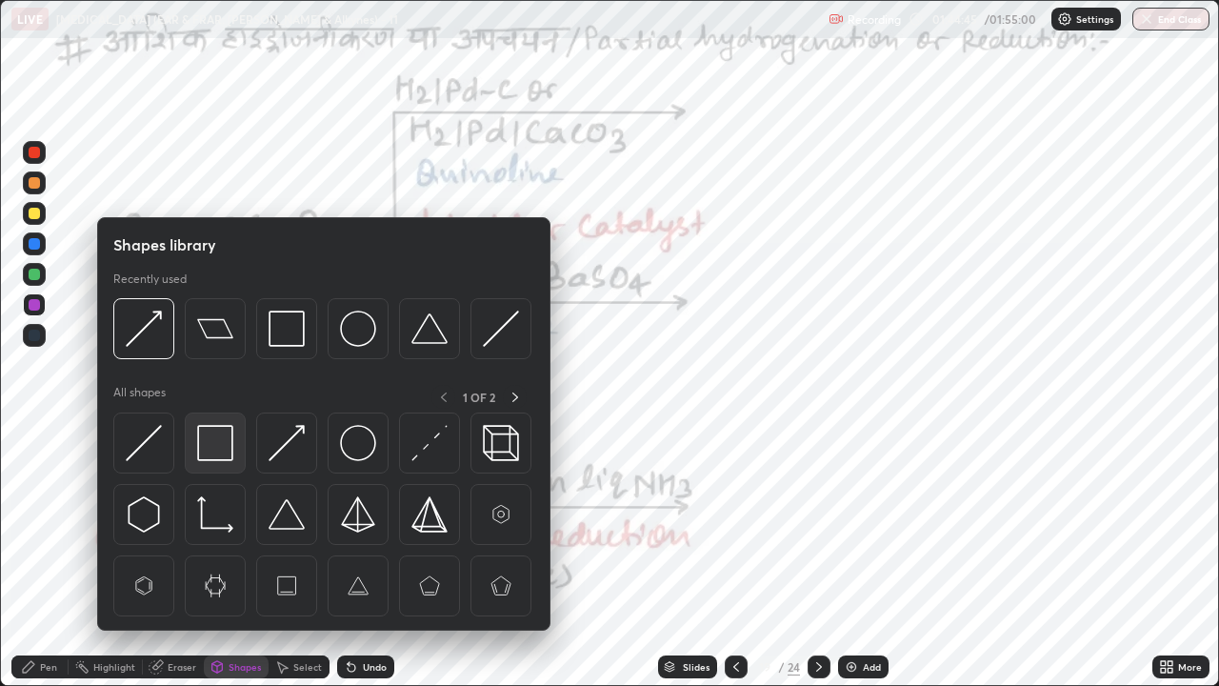
click at [215, 450] on img at bounding box center [215, 443] width 36 height 36
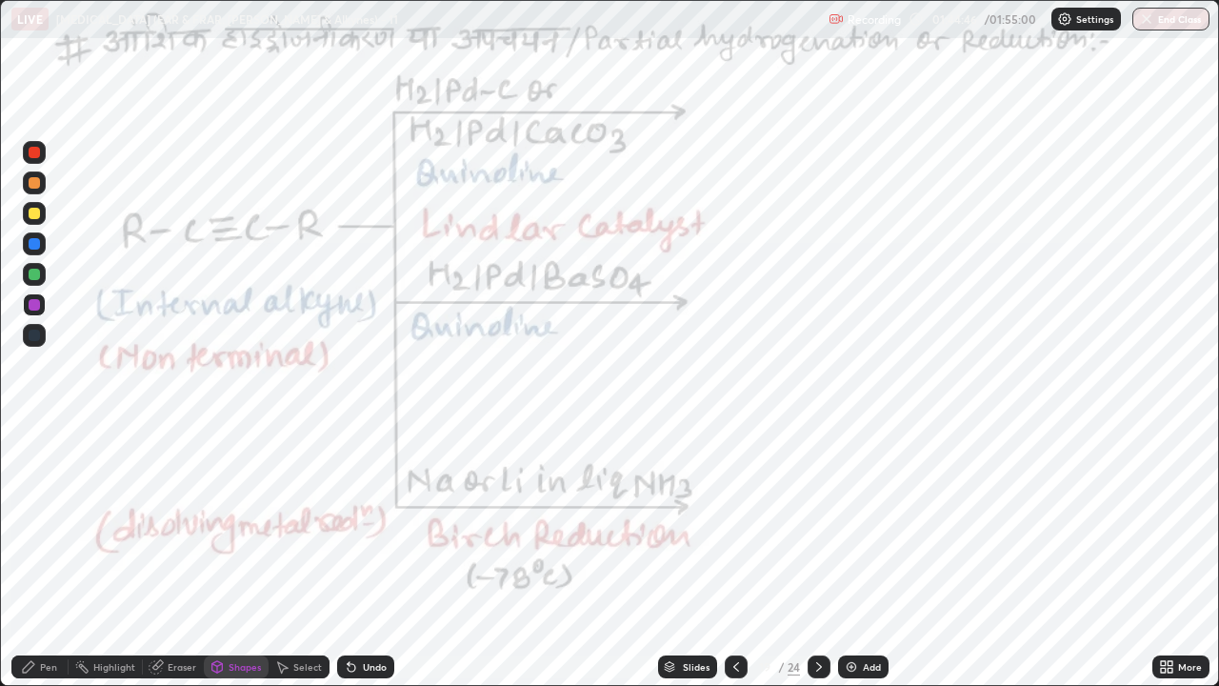
click at [242, 524] on div "Shapes" at bounding box center [245, 667] width 32 height 10
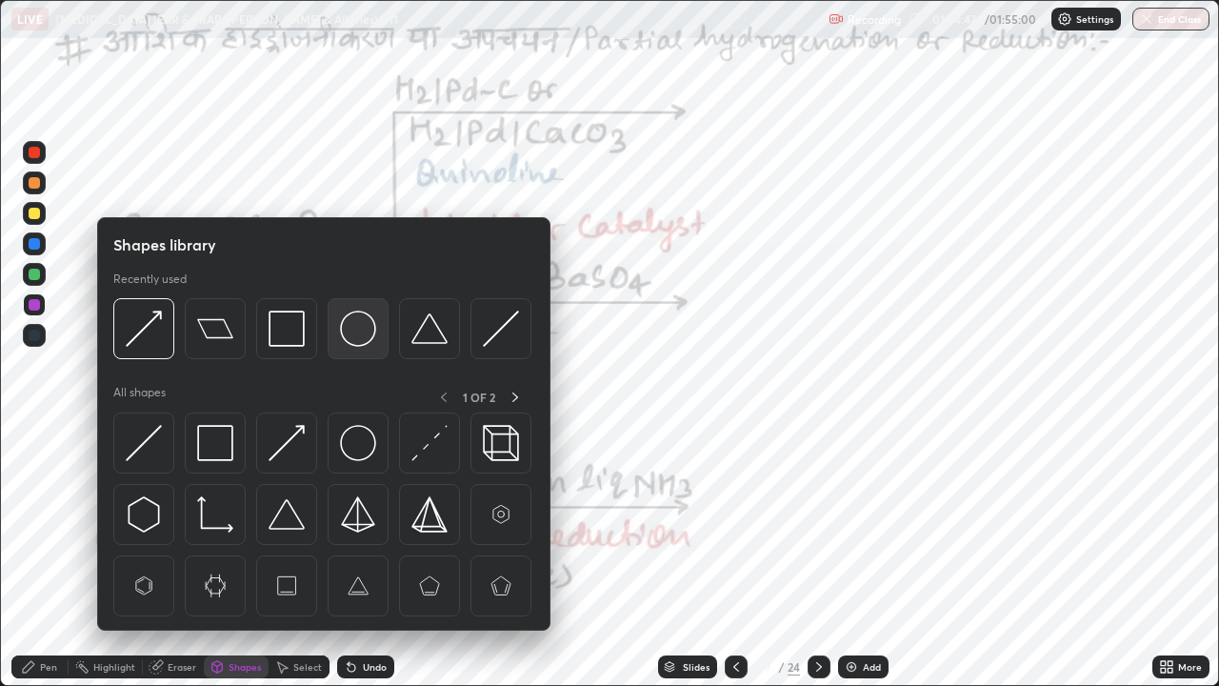
click at [348, 339] on img at bounding box center [358, 328] width 36 height 36
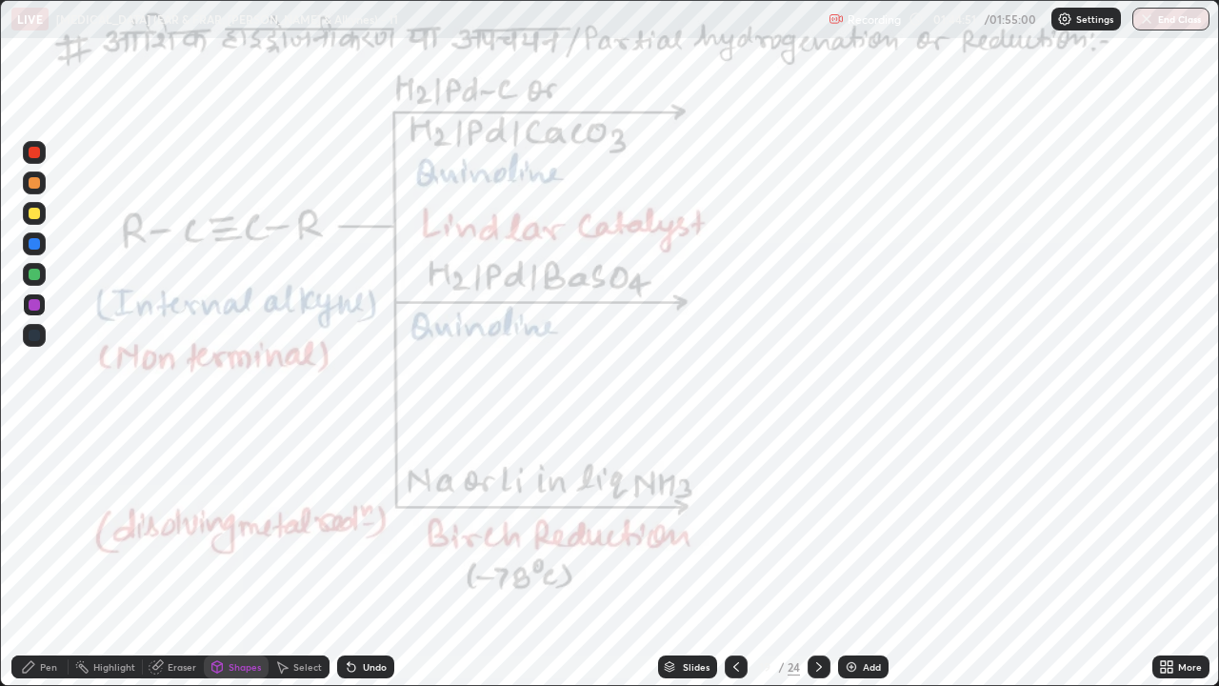
click at [44, 244] on div at bounding box center [34, 243] width 23 height 23
click at [50, 524] on div "Pen" at bounding box center [48, 667] width 17 height 10
click at [119, 524] on div "Highlight" at bounding box center [114, 667] width 42 height 10
click at [811, 524] on icon at bounding box center [818, 666] width 15 height 15
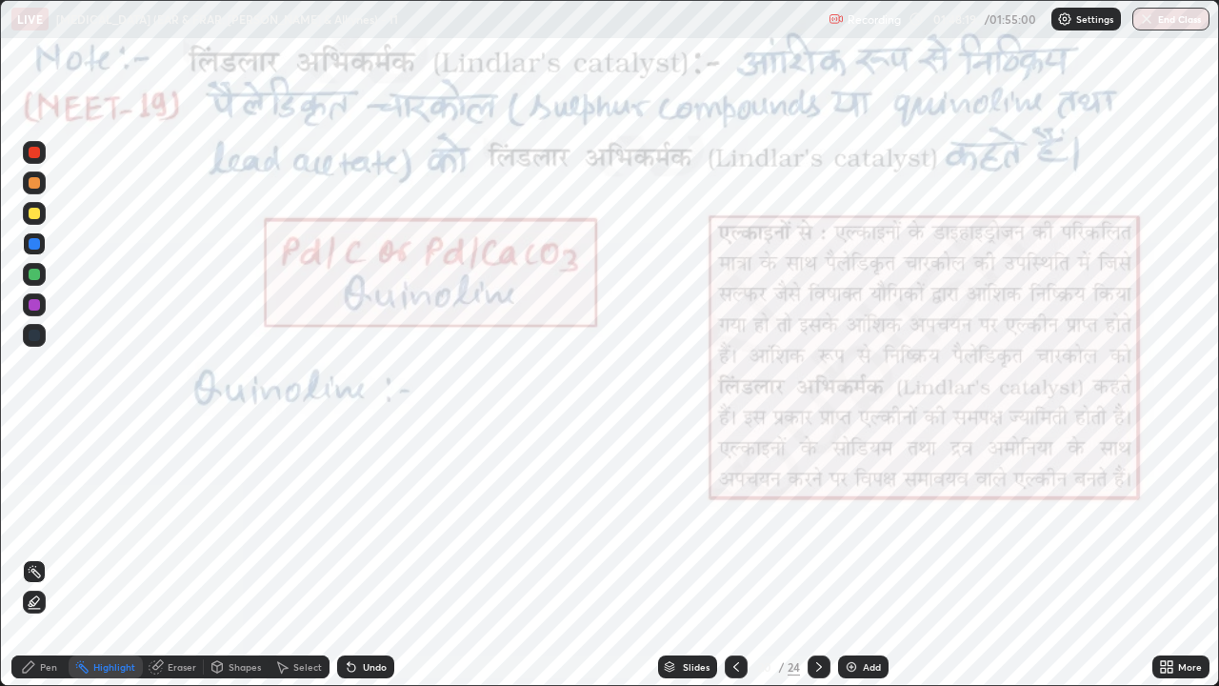
click at [19, 524] on div "Pen" at bounding box center [39, 666] width 57 height 23
click at [36, 163] on div at bounding box center [34, 152] width 23 height 23
click at [21, 524] on icon at bounding box center [28, 666] width 15 height 15
click at [243, 524] on div "Shapes" at bounding box center [245, 667] width 32 height 10
click at [190, 524] on div "Eraser" at bounding box center [182, 667] width 29 height 10
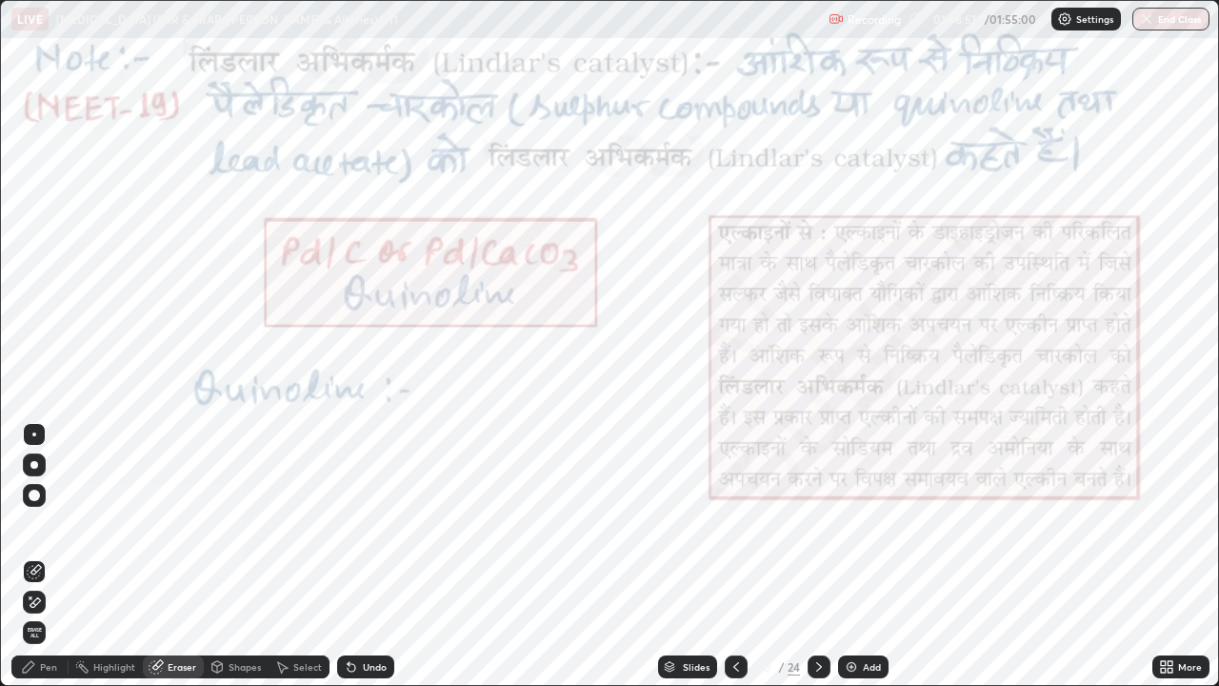
click at [50, 524] on div "Pen" at bounding box center [48, 667] width 17 height 10
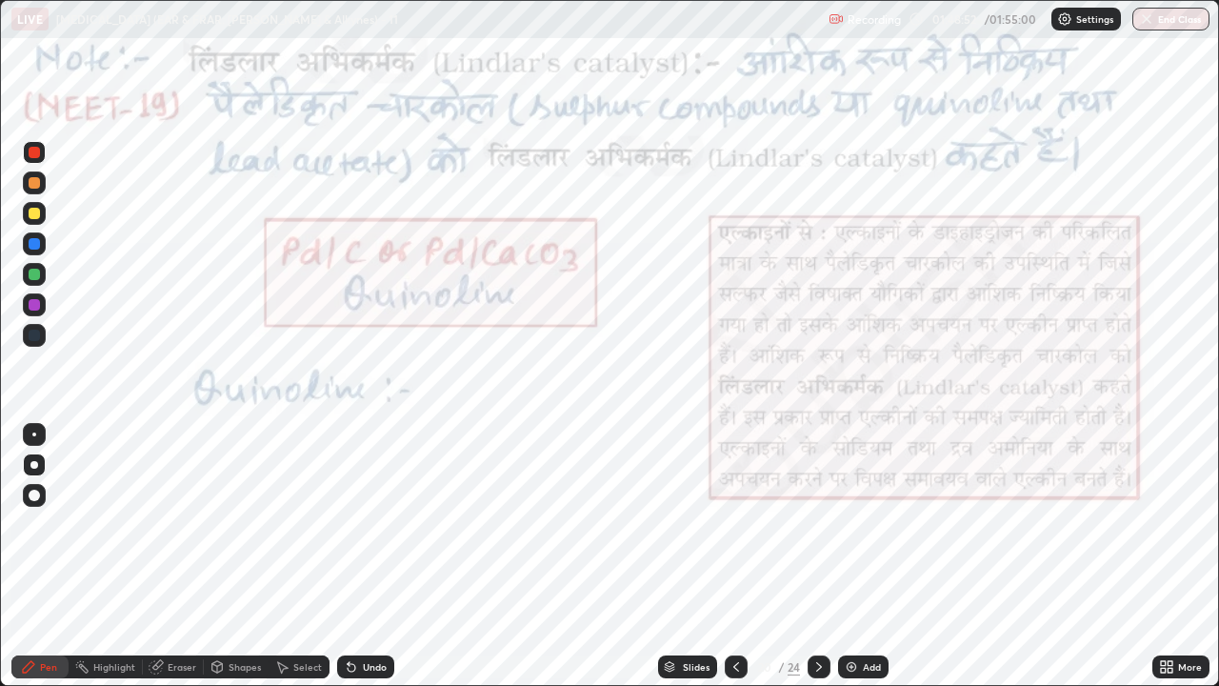
click at [37, 304] on div at bounding box center [34, 304] width 11 height 11
click at [109, 524] on div "Highlight" at bounding box center [114, 667] width 42 height 10
click at [16, 524] on div "Pen" at bounding box center [39, 666] width 57 height 23
click at [29, 157] on div at bounding box center [34, 152] width 23 height 23
click at [38, 305] on div at bounding box center [34, 304] width 11 height 11
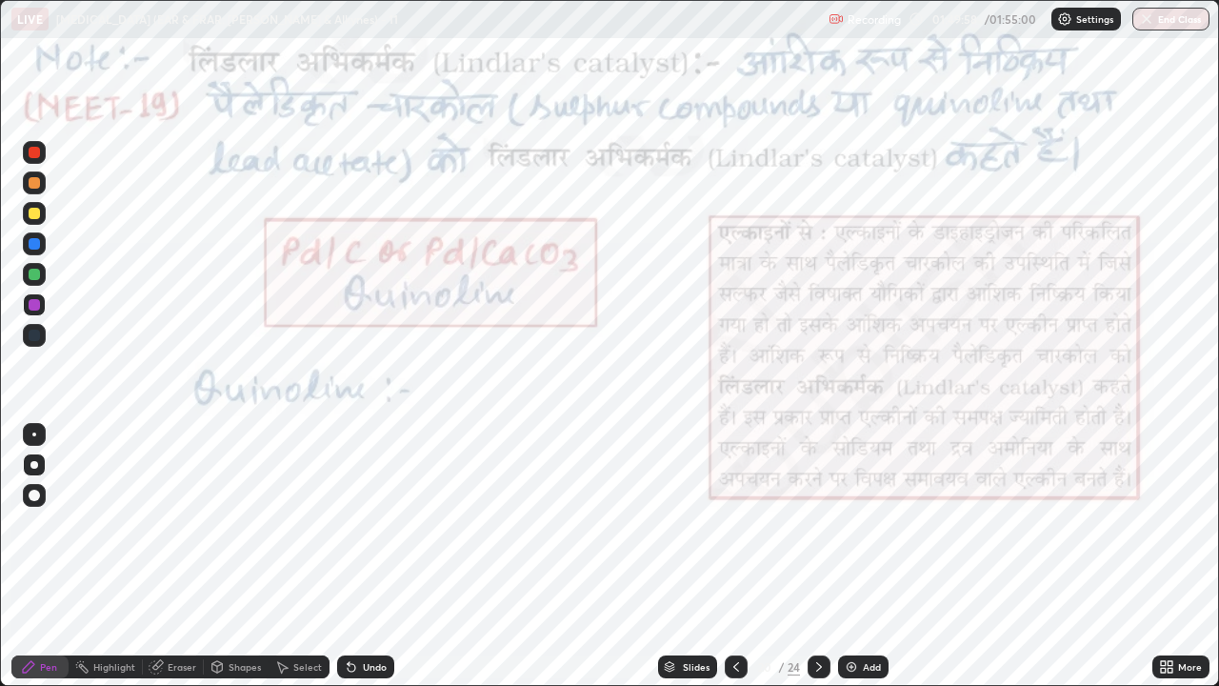
click at [23, 237] on div at bounding box center [34, 243] width 23 height 23
click at [367, 524] on div "Undo" at bounding box center [375, 667] width 24 height 10
click at [37, 156] on div at bounding box center [34, 152] width 11 height 11
click at [382, 524] on div "Undo" at bounding box center [375, 667] width 24 height 10
click at [371, 524] on div "Undo" at bounding box center [375, 667] width 24 height 10
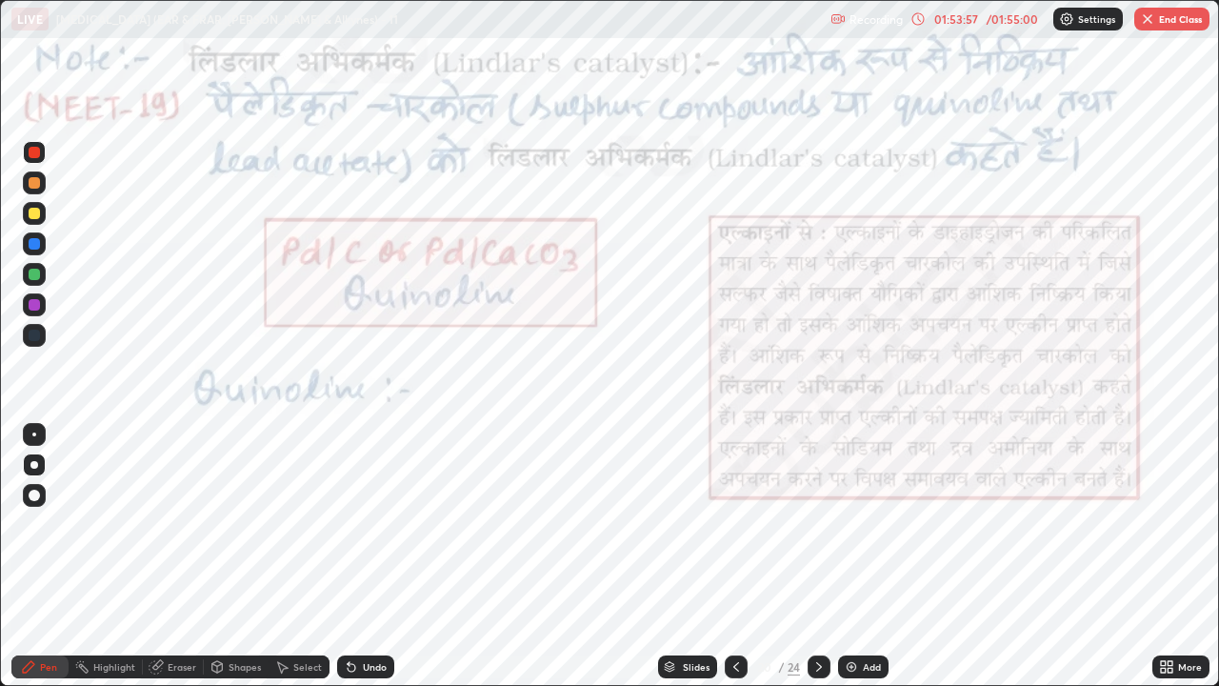
click at [370, 524] on div "Undo" at bounding box center [375, 667] width 24 height 10
click at [361, 524] on div "Undo" at bounding box center [365, 666] width 57 height 23
click at [359, 524] on div "Undo" at bounding box center [365, 666] width 57 height 23
click at [363, 524] on div "Undo" at bounding box center [365, 666] width 57 height 23
click at [369, 524] on div "Undo" at bounding box center [365, 666] width 57 height 23
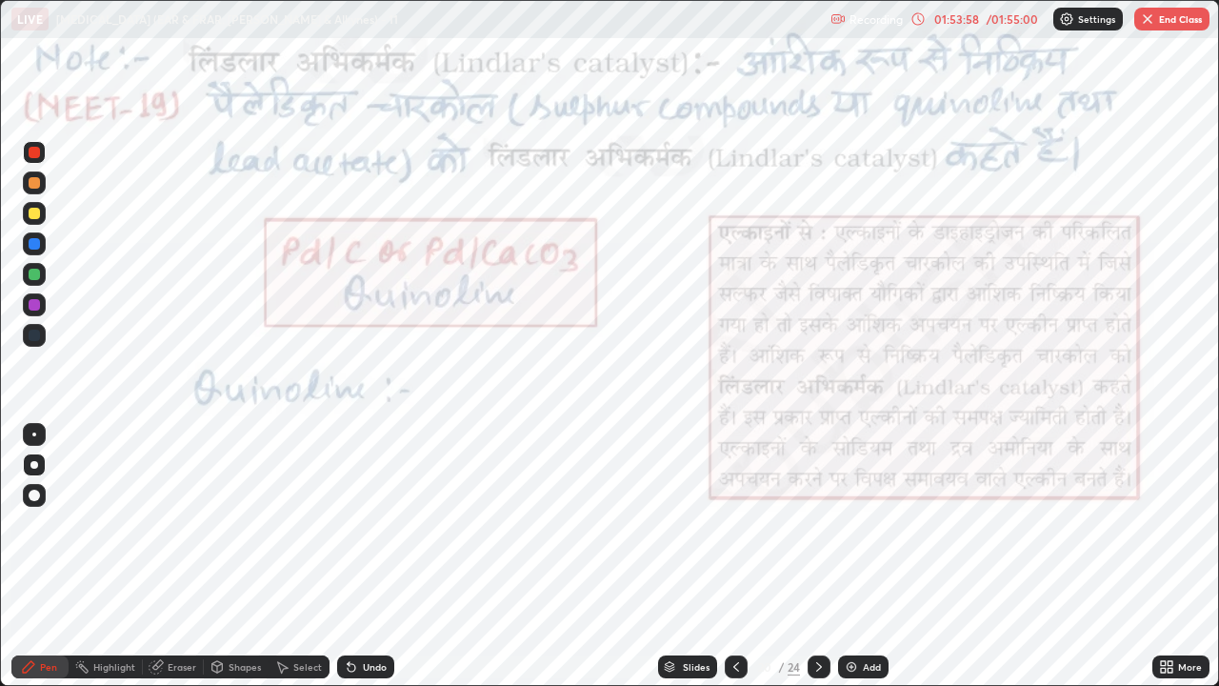
click at [370, 524] on div "Undo" at bounding box center [365, 666] width 57 height 23
click at [369, 524] on div "Undo" at bounding box center [365, 666] width 57 height 23
click at [371, 524] on div "Undo" at bounding box center [365, 666] width 57 height 23
click at [376, 524] on div "Undo" at bounding box center [365, 666] width 57 height 23
click at [377, 524] on div "Undo" at bounding box center [365, 666] width 57 height 23
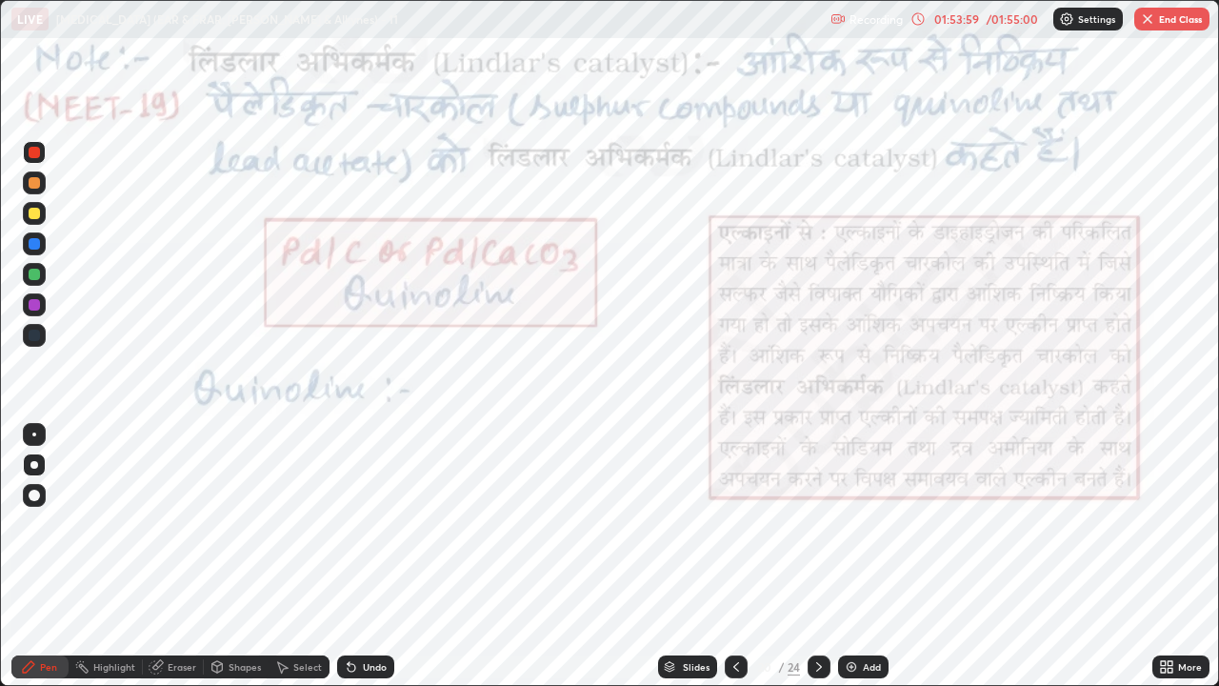
click at [379, 524] on div "Undo" at bounding box center [365, 666] width 57 height 23
click at [375, 524] on div "Undo" at bounding box center [365, 666] width 57 height 23
click at [378, 524] on div "Undo" at bounding box center [365, 666] width 57 height 23
click at [375, 524] on div "Undo" at bounding box center [365, 666] width 57 height 23
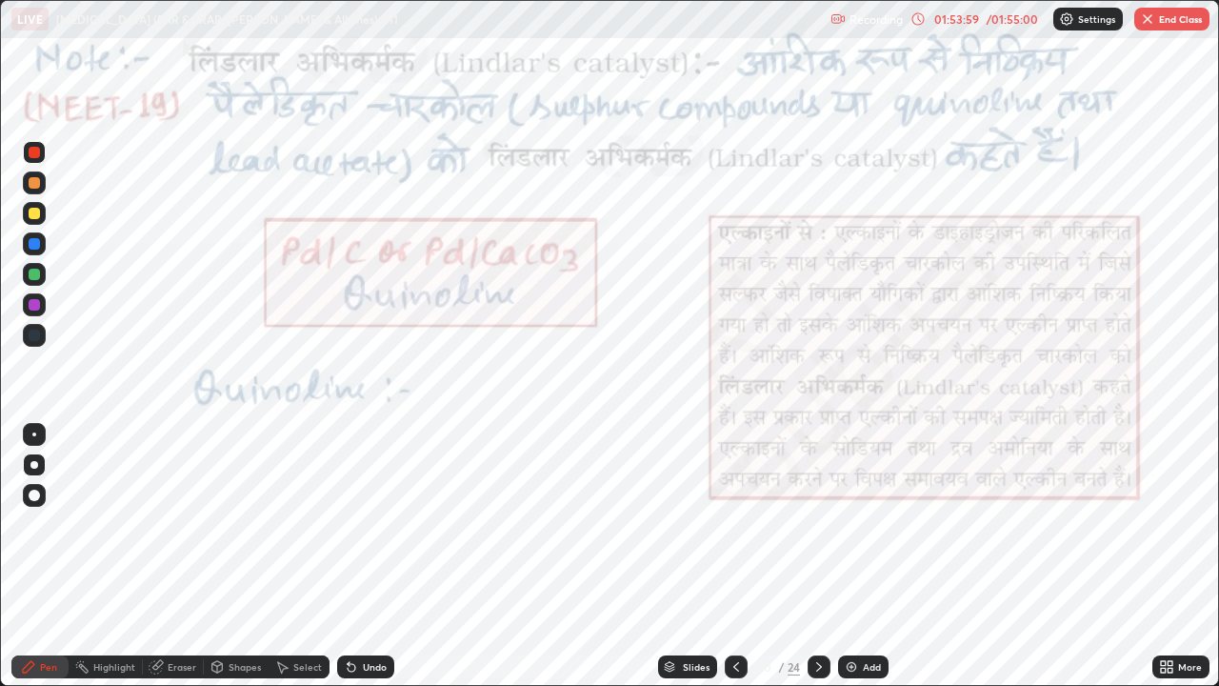
click at [374, 524] on div "Undo" at bounding box center [365, 666] width 57 height 23
click at [373, 524] on div "Undo" at bounding box center [365, 666] width 57 height 23
click at [370, 524] on div "Undo" at bounding box center [365, 666] width 57 height 23
click at [367, 524] on div "Undo" at bounding box center [365, 666] width 57 height 23
click at [365, 524] on div "Undo" at bounding box center [365, 666] width 57 height 23
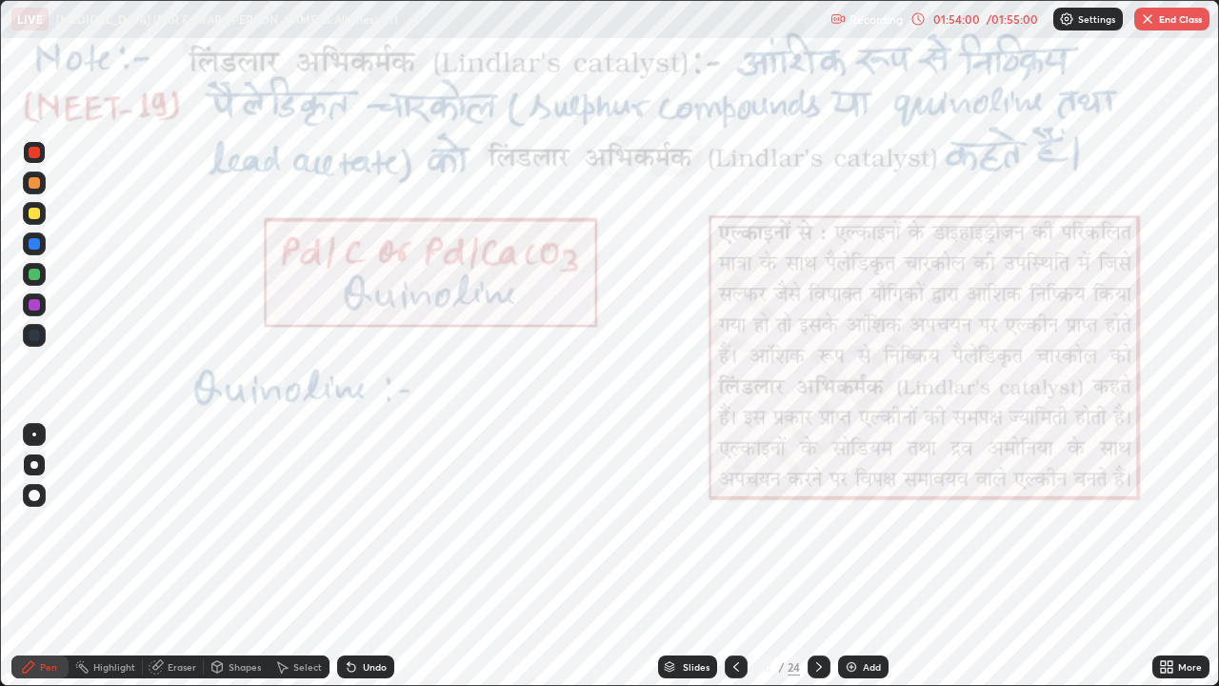
click at [357, 524] on div "Undo" at bounding box center [365, 666] width 57 height 23
click at [358, 524] on div "Undo" at bounding box center [365, 666] width 57 height 23
click at [355, 524] on div "Undo" at bounding box center [365, 666] width 57 height 23
click at [354, 524] on div "Undo" at bounding box center [365, 666] width 57 height 23
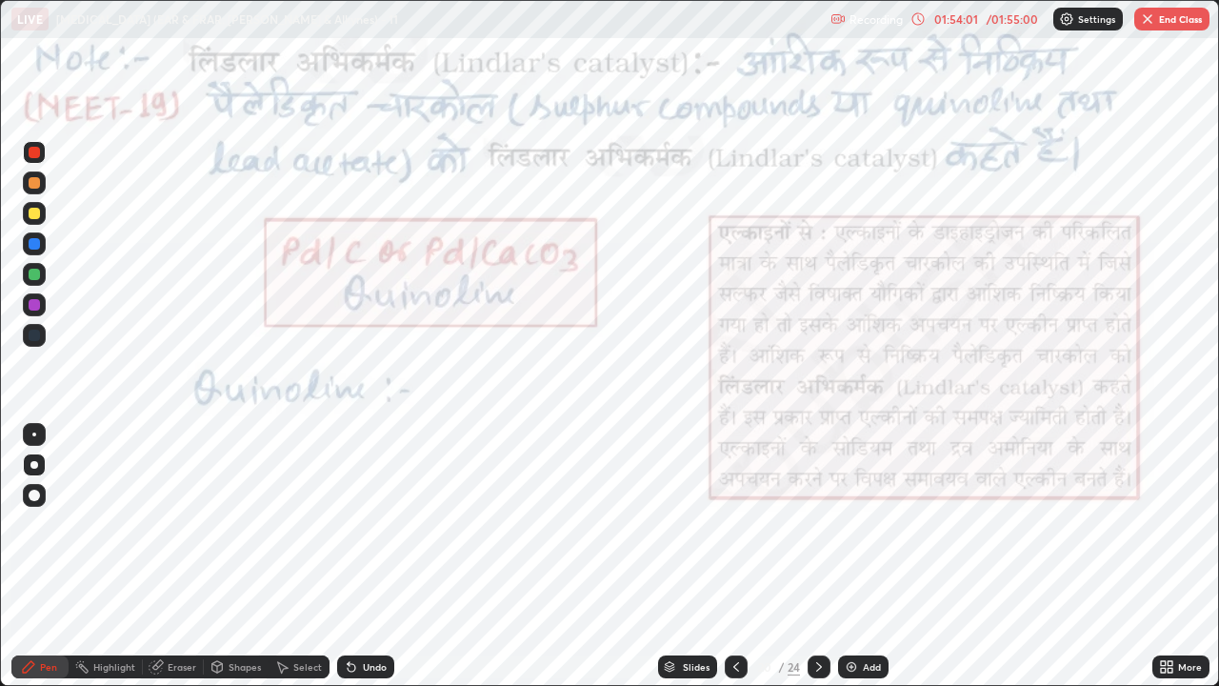
click at [363, 524] on div "Undo" at bounding box center [375, 667] width 24 height 10
click at [357, 524] on div "Undo" at bounding box center [365, 666] width 57 height 23
click at [359, 524] on div "Undo" at bounding box center [365, 666] width 57 height 23
click at [358, 524] on div "Undo" at bounding box center [365, 666] width 57 height 23
click at [359, 524] on div "Undo" at bounding box center [365, 666] width 57 height 23
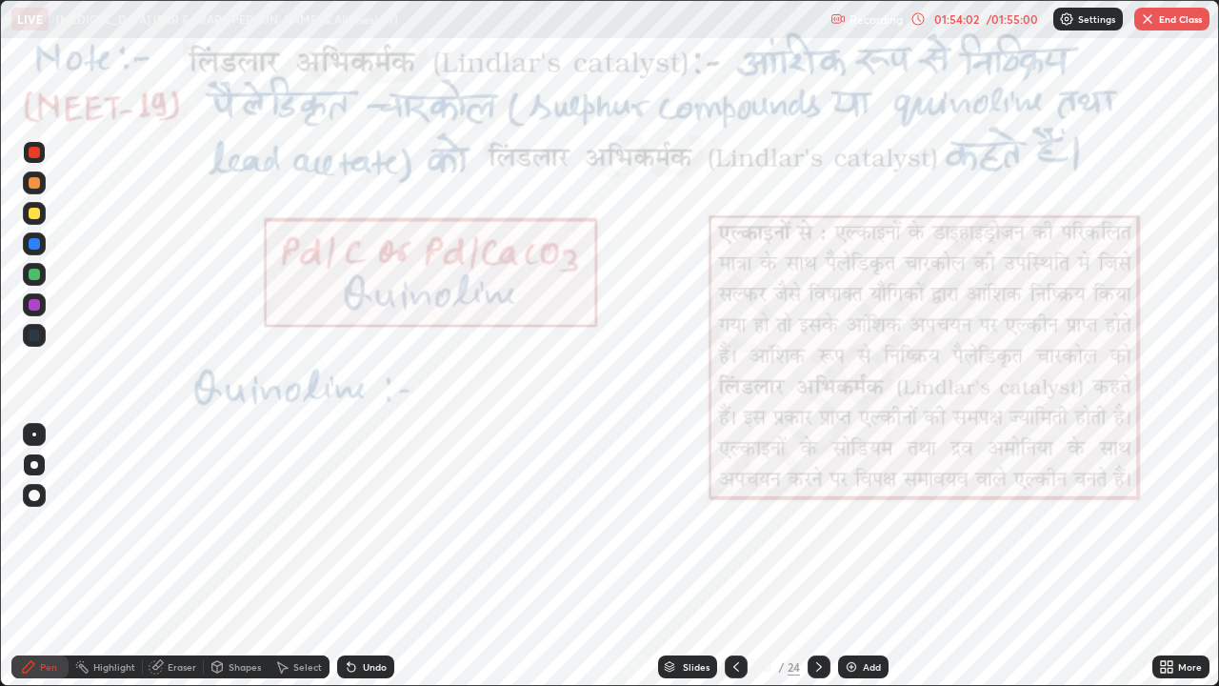
click at [359, 524] on div "Undo" at bounding box center [365, 666] width 57 height 23
click at [363, 524] on div "Undo" at bounding box center [375, 667] width 24 height 10
click at [358, 524] on div "Undo" at bounding box center [365, 666] width 57 height 23
click at [359, 524] on div "Undo" at bounding box center [365, 666] width 57 height 23
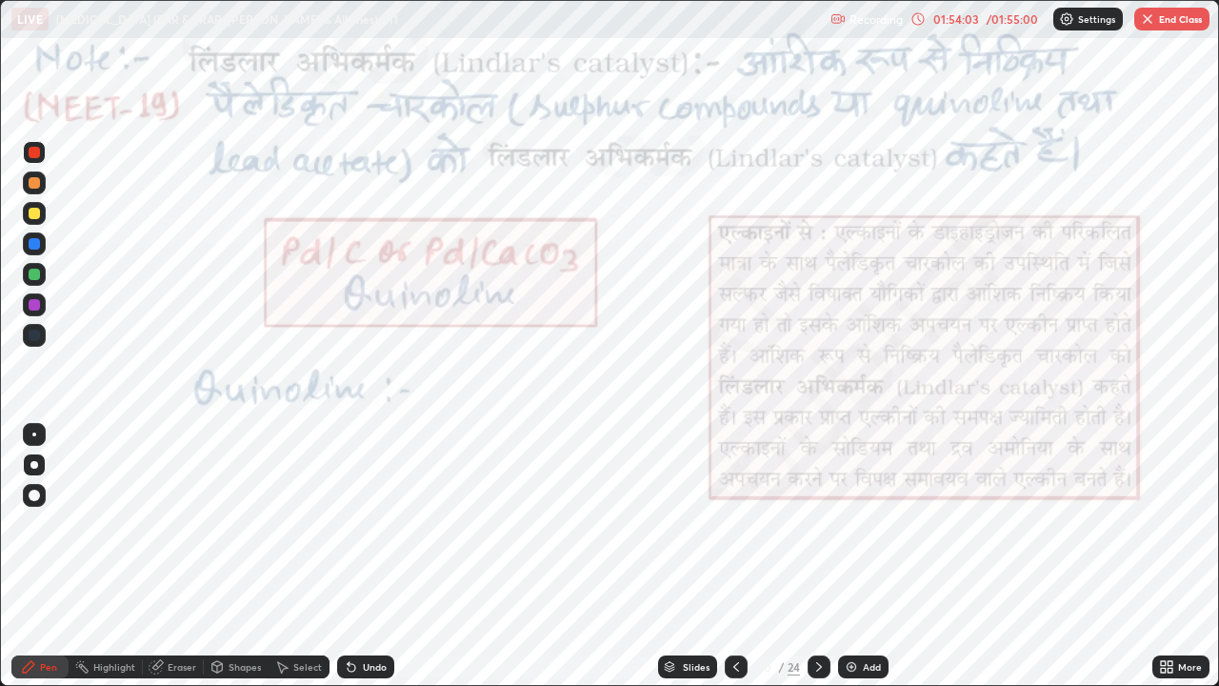
click at [355, 524] on icon at bounding box center [351, 666] width 15 height 15
click at [363, 524] on div "Undo" at bounding box center [375, 667] width 24 height 10
click at [818, 524] on icon at bounding box center [818, 666] width 15 height 15
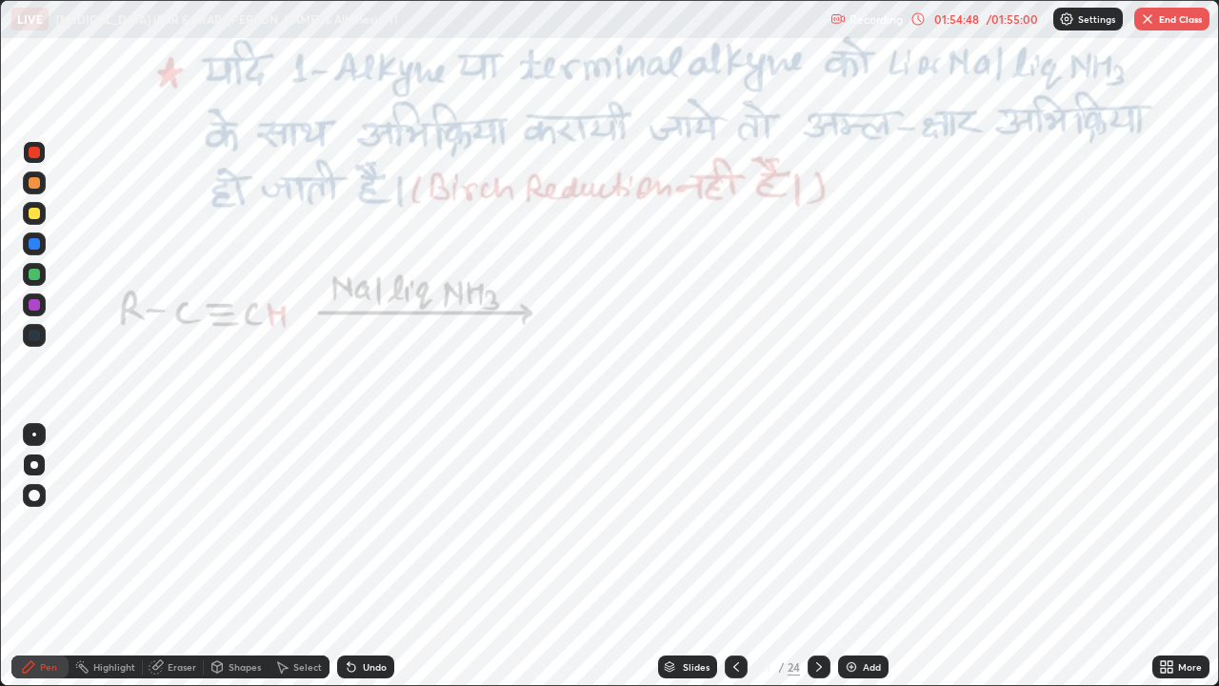
click at [734, 524] on icon at bounding box center [736, 666] width 15 height 15
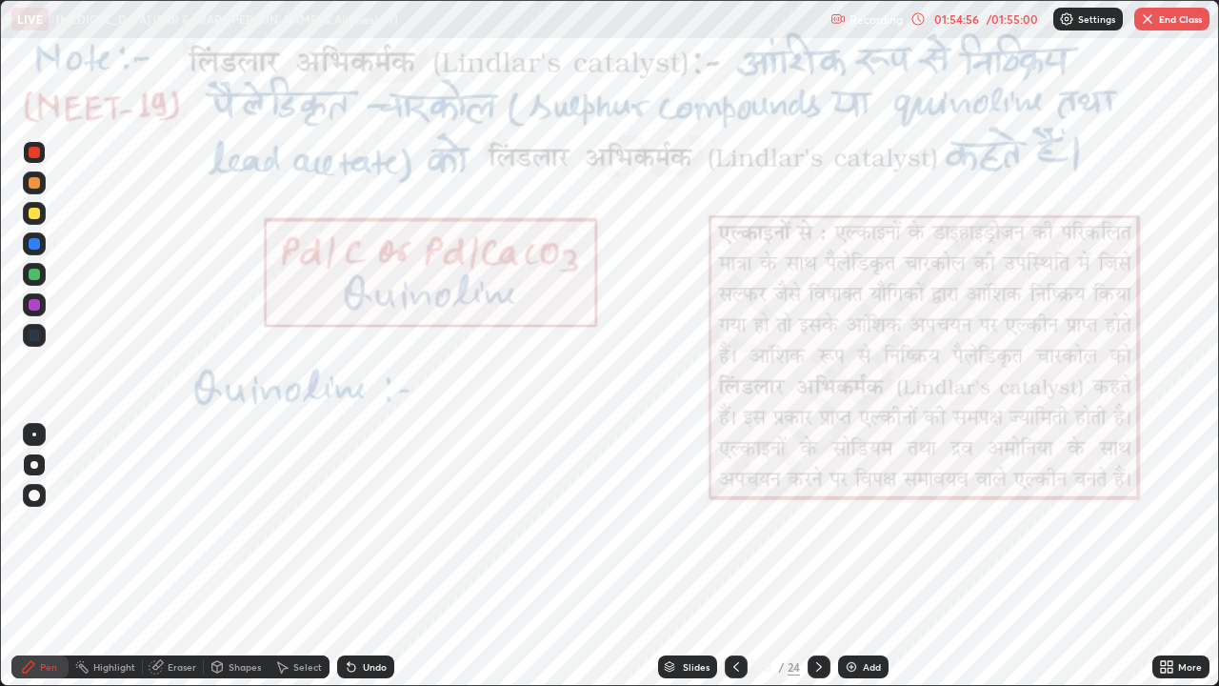
click at [81, 524] on icon at bounding box center [82, 667] width 2 height 2
click at [30, 274] on div at bounding box center [34, 274] width 11 height 11
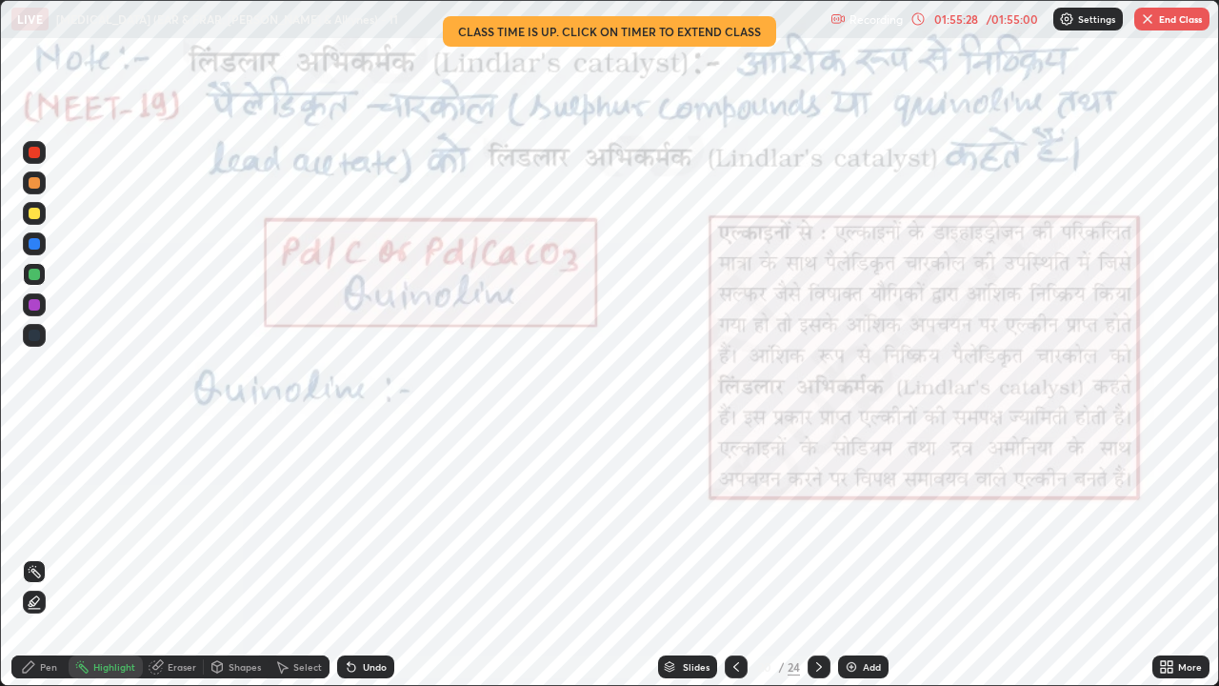
click at [817, 524] on icon at bounding box center [818, 666] width 15 height 15
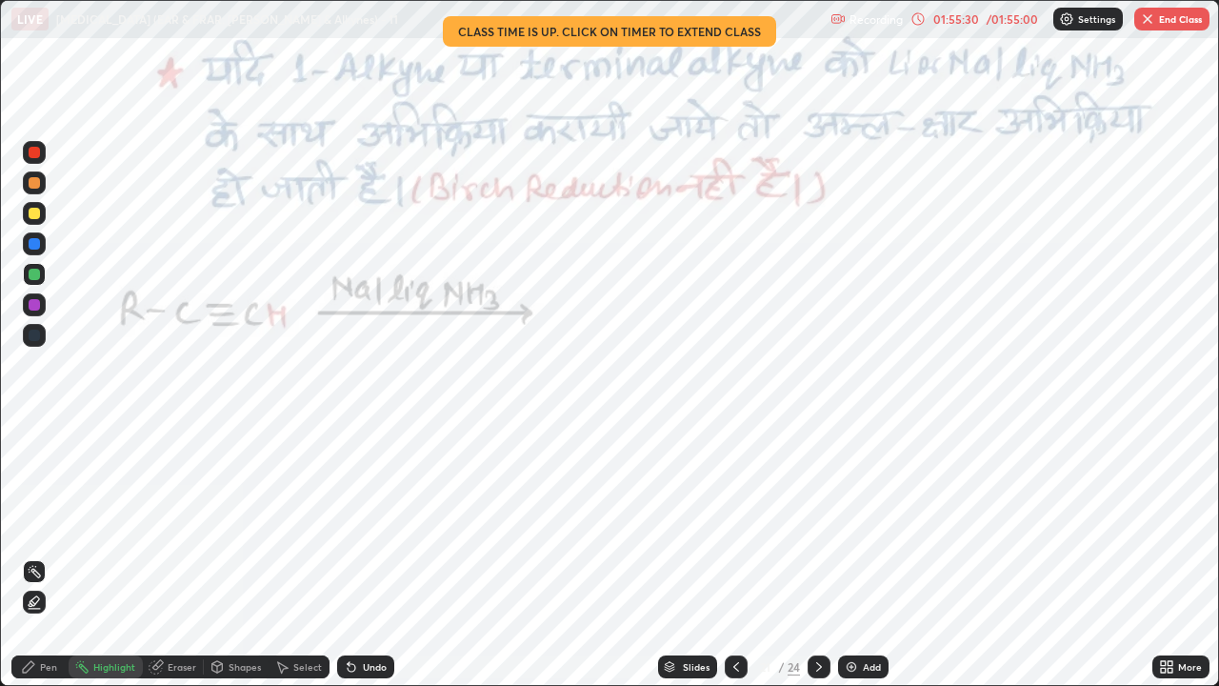
click at [822, 524] on div at bounding box center [819, 666] width 23 height 23
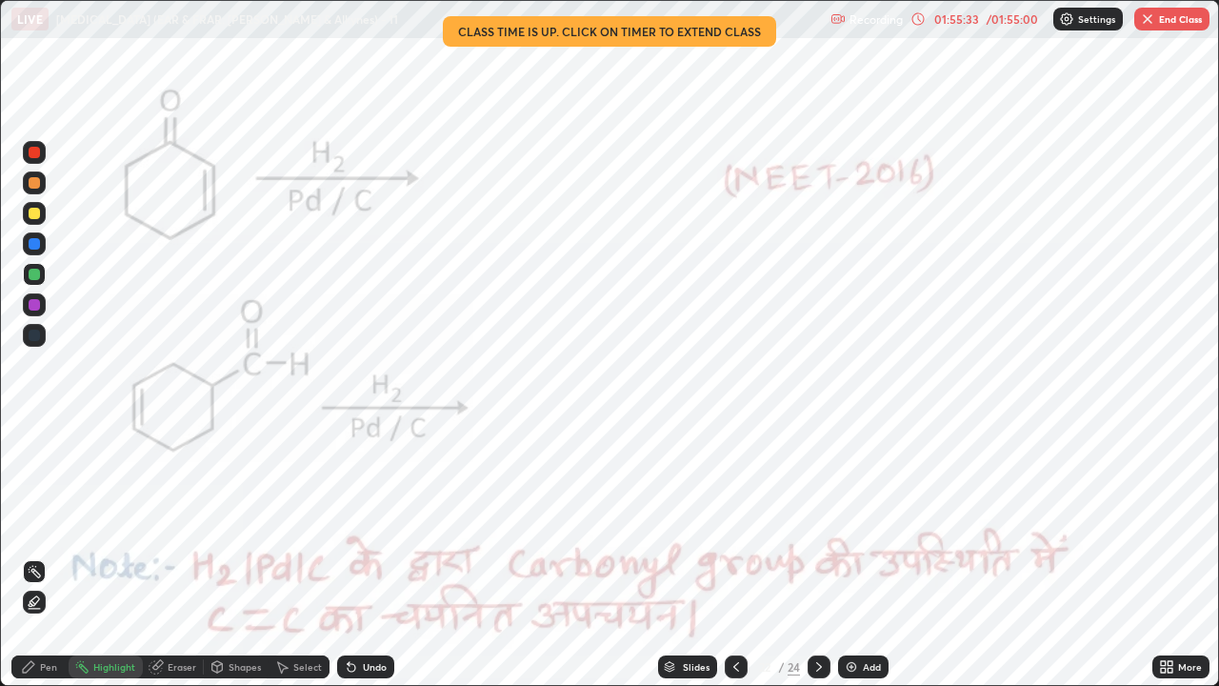
click at [817, 524] on icon at bounding box center [818, 666] width 15 height 15
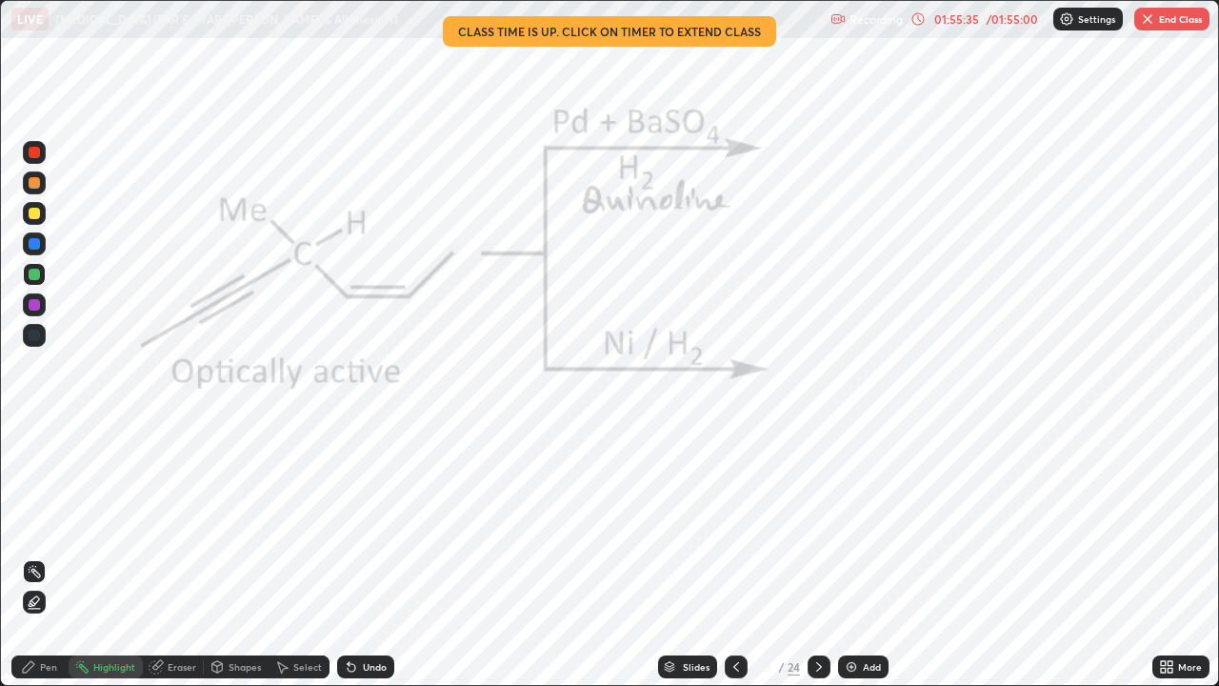
click at [822, 524] on icon at bounding box center [818, 666] width 15 height 15
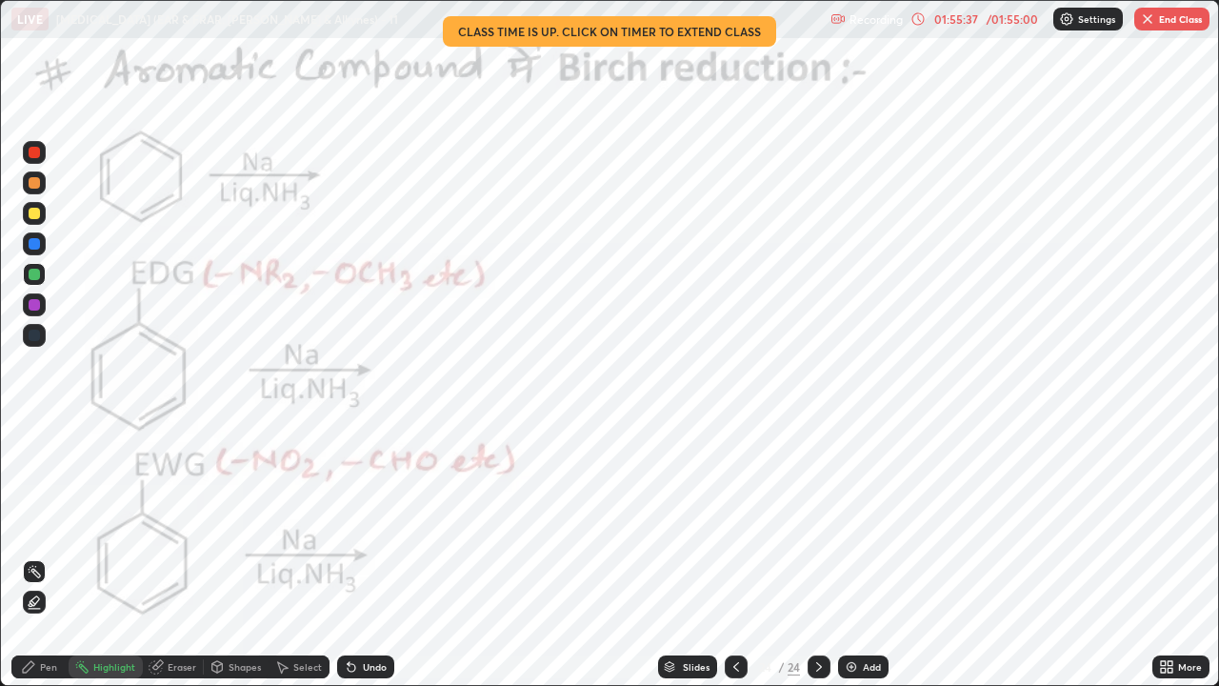
click at [817, 524] on icon at bounding box center [818, 666] width 15 height 15
click at [731, 524] on icon at bounding box center [736, 666] width 15 height 15
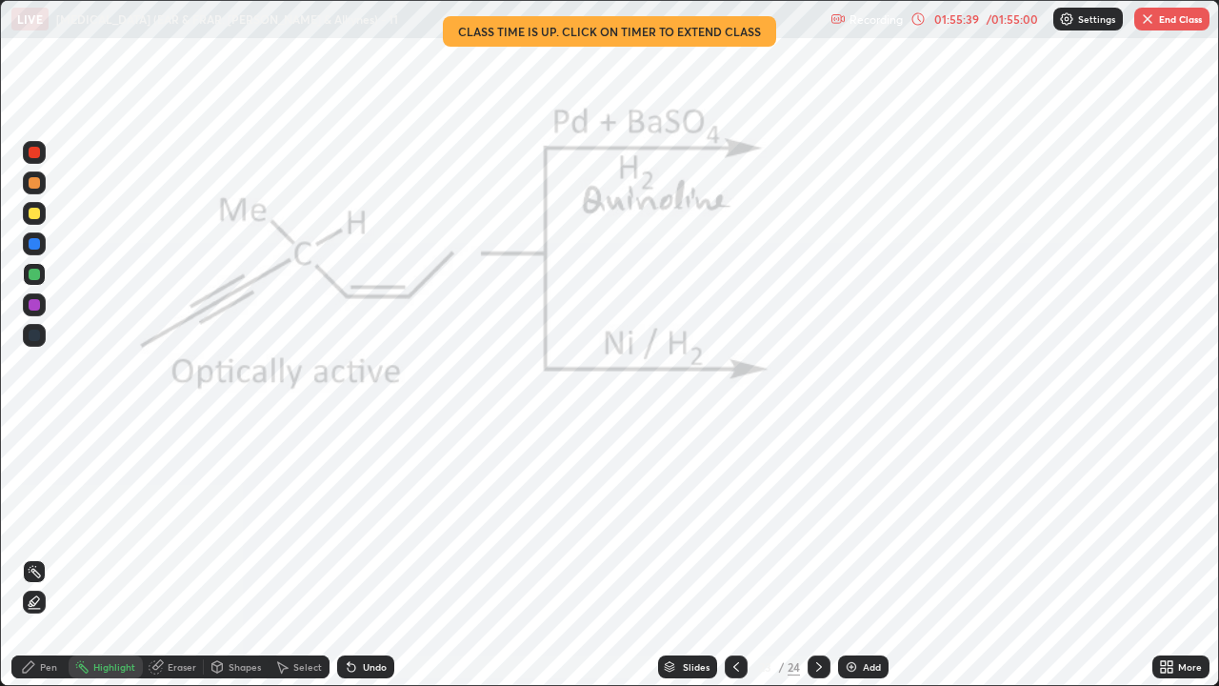
click at [734, 524] on icon at bounding box center [736, 666] width 15 height 15
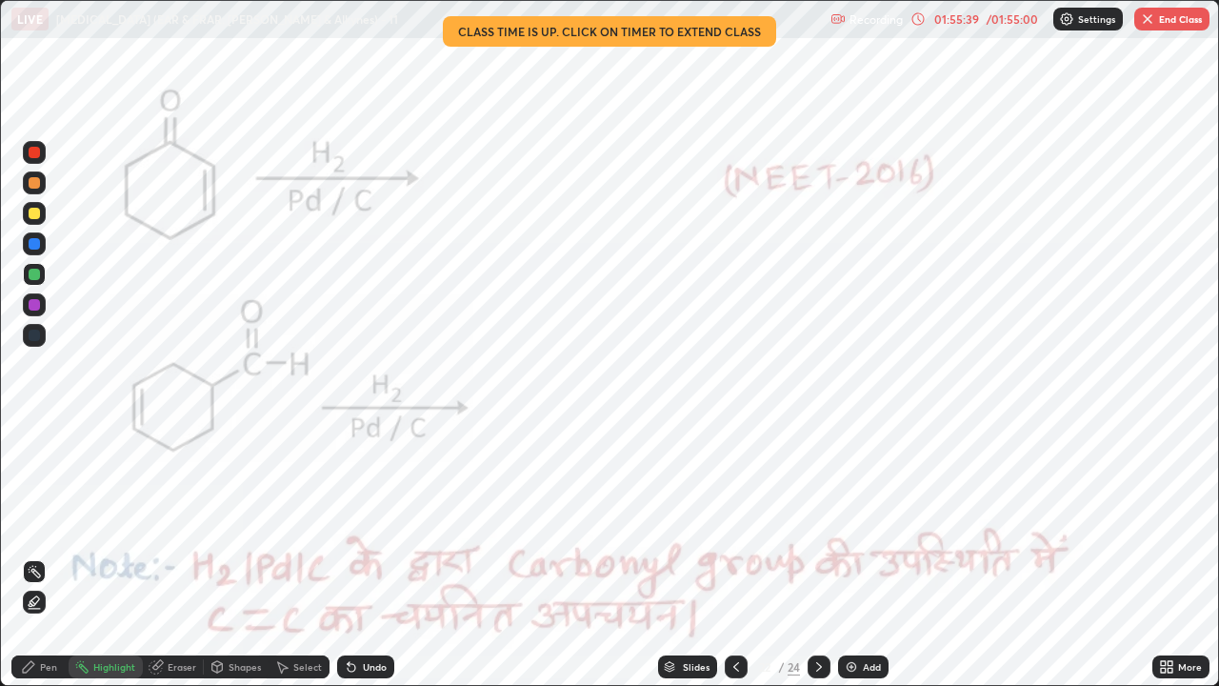
click at [734, 524] on icon at bounding box center [736, 666] width 15 height 15
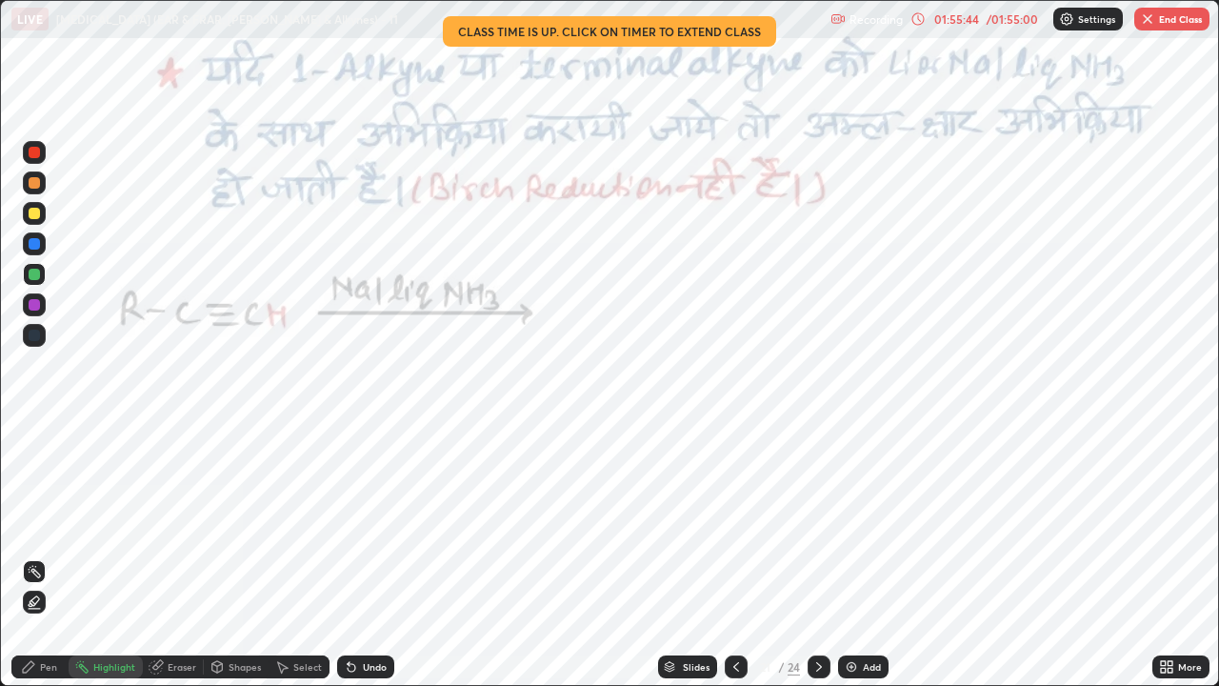
click at [734, 524] on icon at bounding box center [736, 666] width 15 height 15
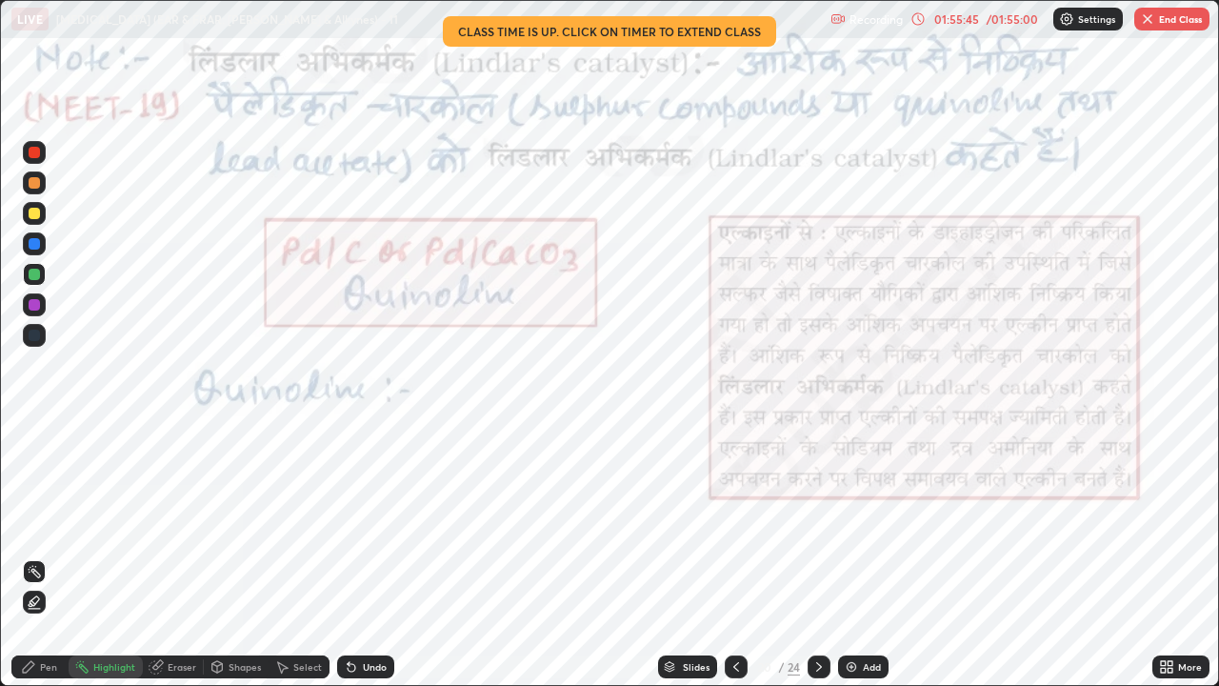
click at [105, 524] on div "Highlight" at bounding box center [106, 666] width 74 height 23
click at [737, 524] on icon at bounding box center [736, 666] width 15 height 15
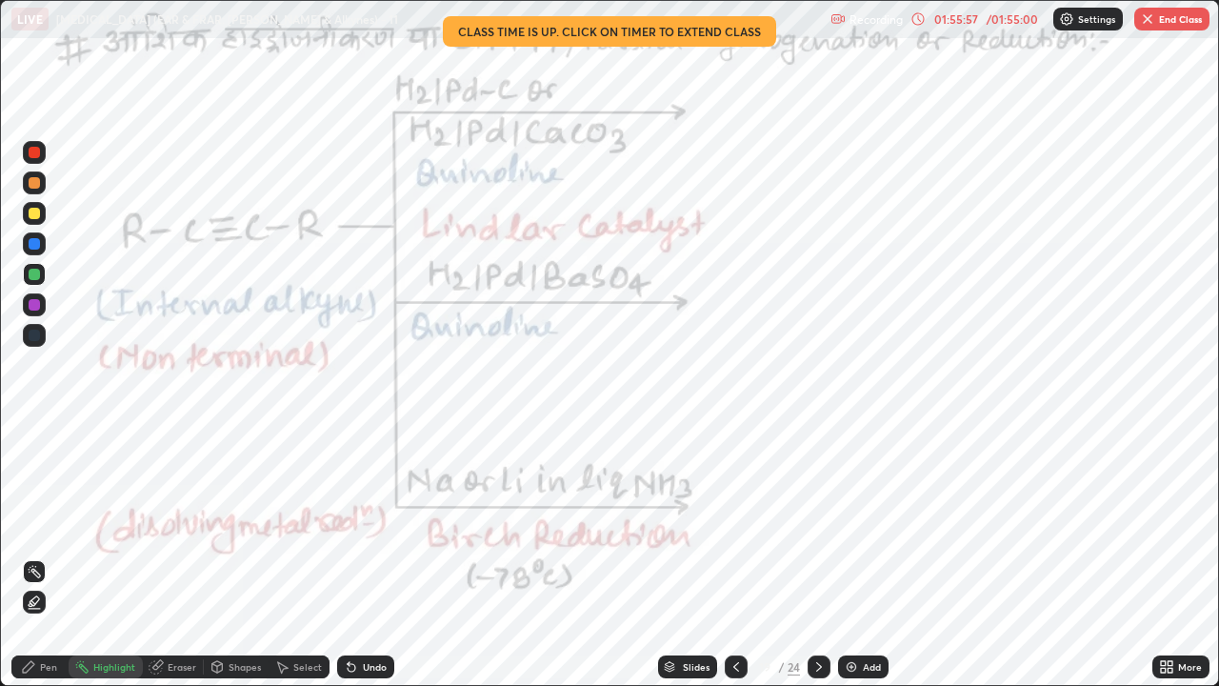
click at [817, 524] on icon at bounding box center [818, 666] width 15 height 15
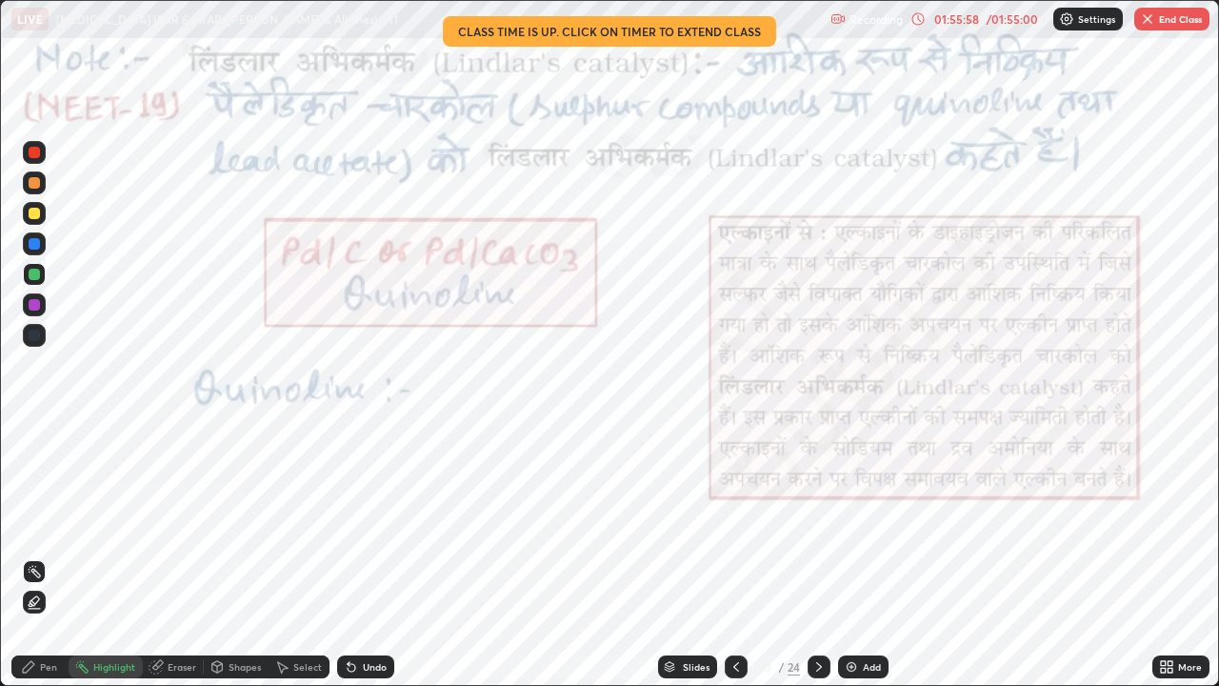
click at [815, 524] on icon at bounding box center [818, 666] width 15 height 15
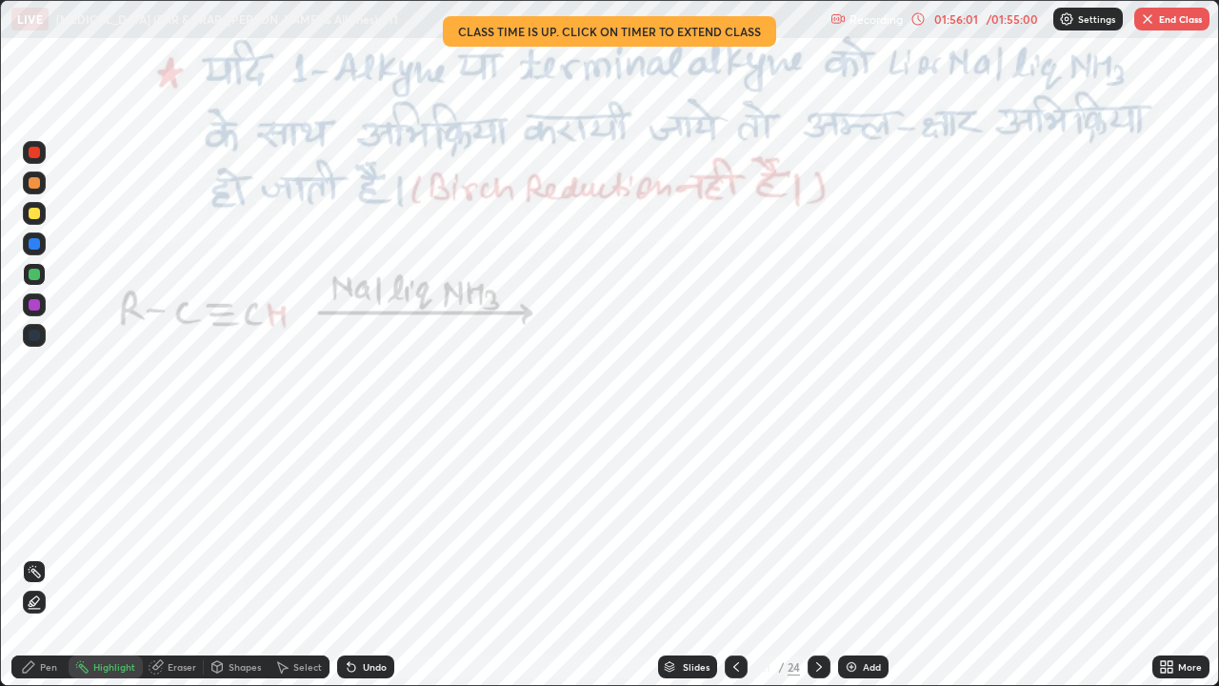
click at [1012, 21] on div "/ 01:55:00" at bounding box center [1012, 18] width 59 height 11
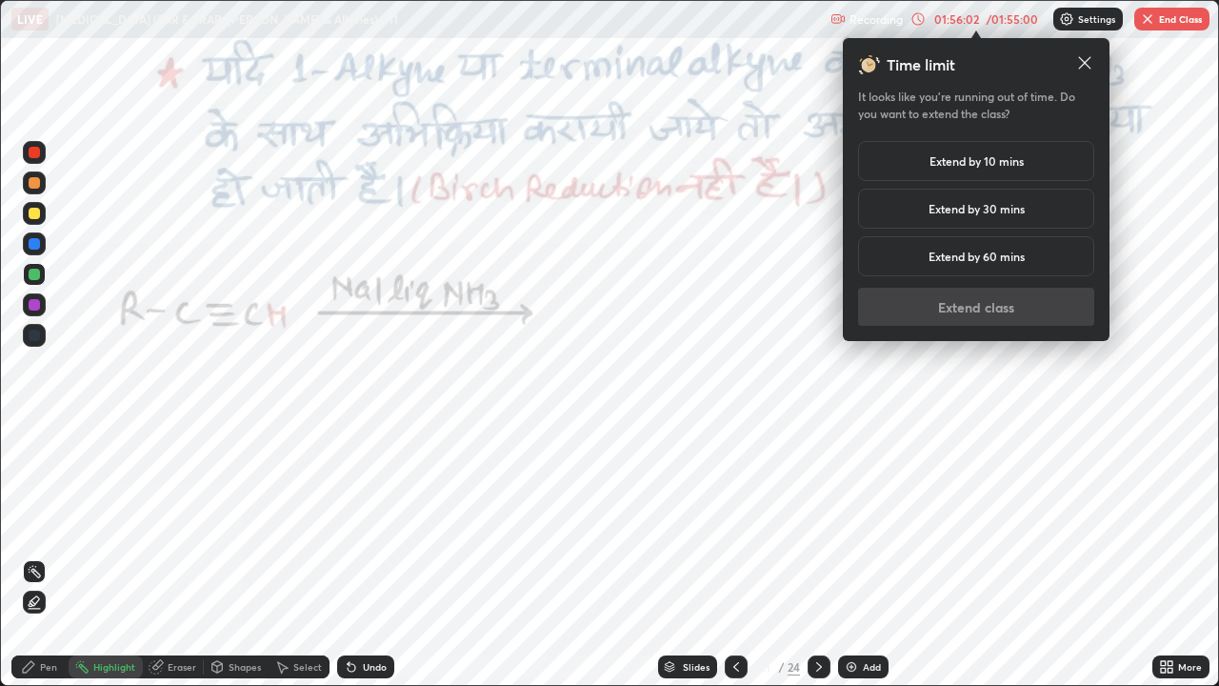
click at [984, 161] on h5 "Extend by 10 mins" at bounding box center [977, 160] width 94 height 17
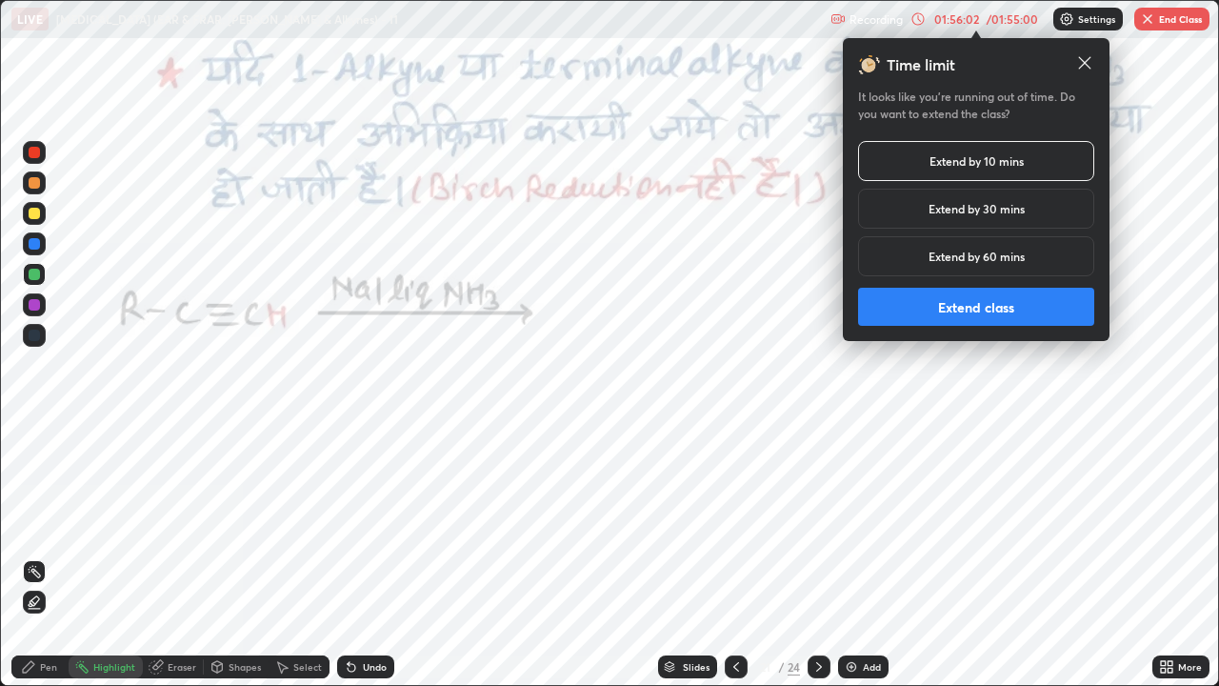
click at [958, 315] on button "Extend class" at bounding box center [976, 307] width 236 height 38
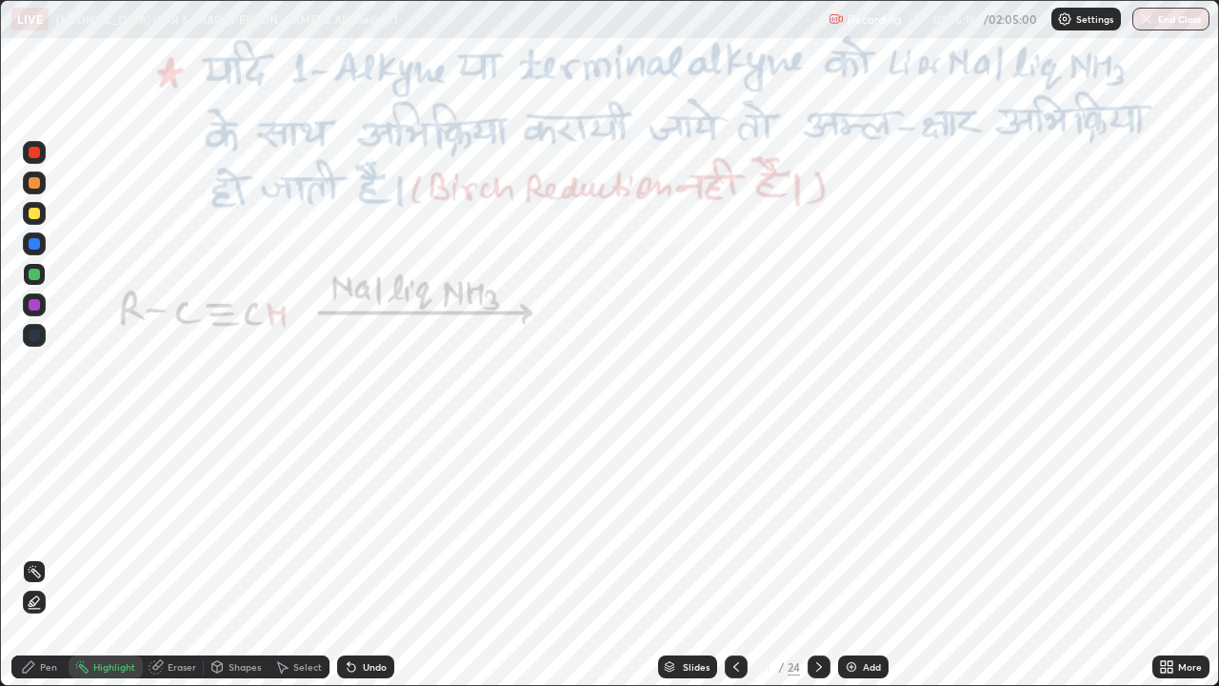
click at [26, 524] on icon at bounding box center [28, 666] width 15 height 15
click at [27, 156] on div at bounding box center [34, 152] width 23 height 23
click at [358, 524] on div "Undo" at bounding box center [365, 666] width 57 height 23
click at [360, 524] on div "Undo" at bounding box center [365, 666] width 57 height 23
click at [358, 524] on div "Undo" at bounding box center [365, 666] width 57 height 23
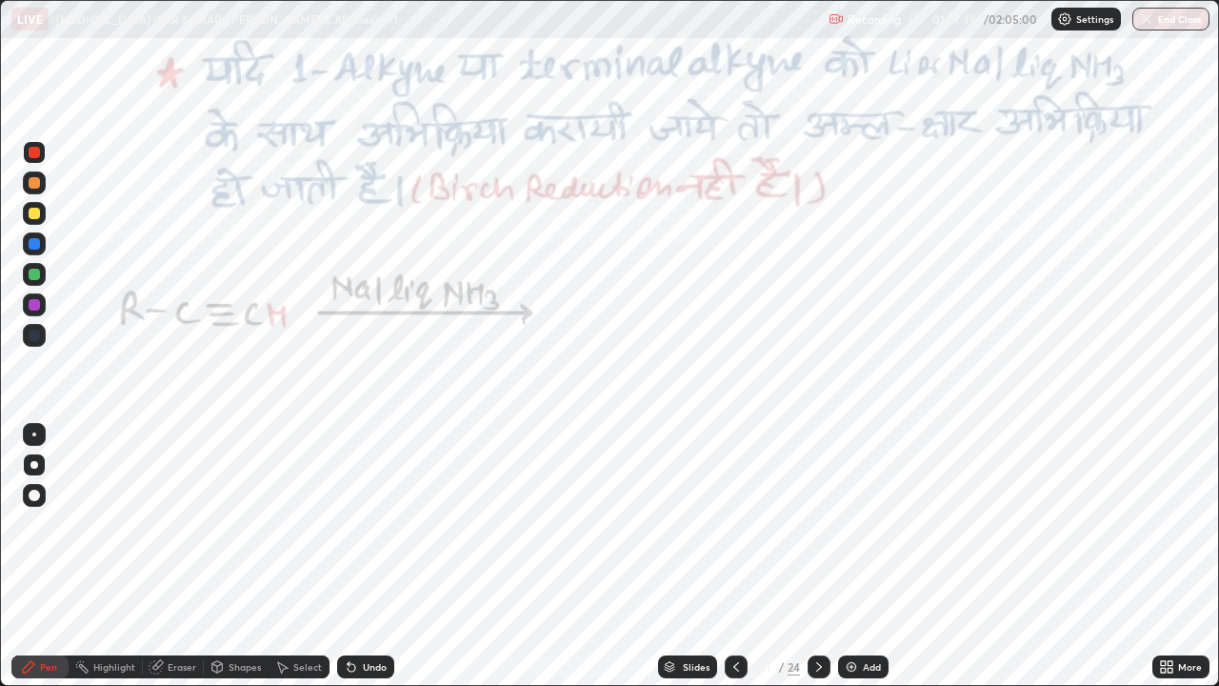
click at [41, 305] on div at bounding box center [34, 304] width 23 height 23
click at [35, 244] on div at bounding box center [34, 243] width 11 height 11
click at [242, 524] on div "Shapes" at bounding box center [245, 667] width 32 height 10
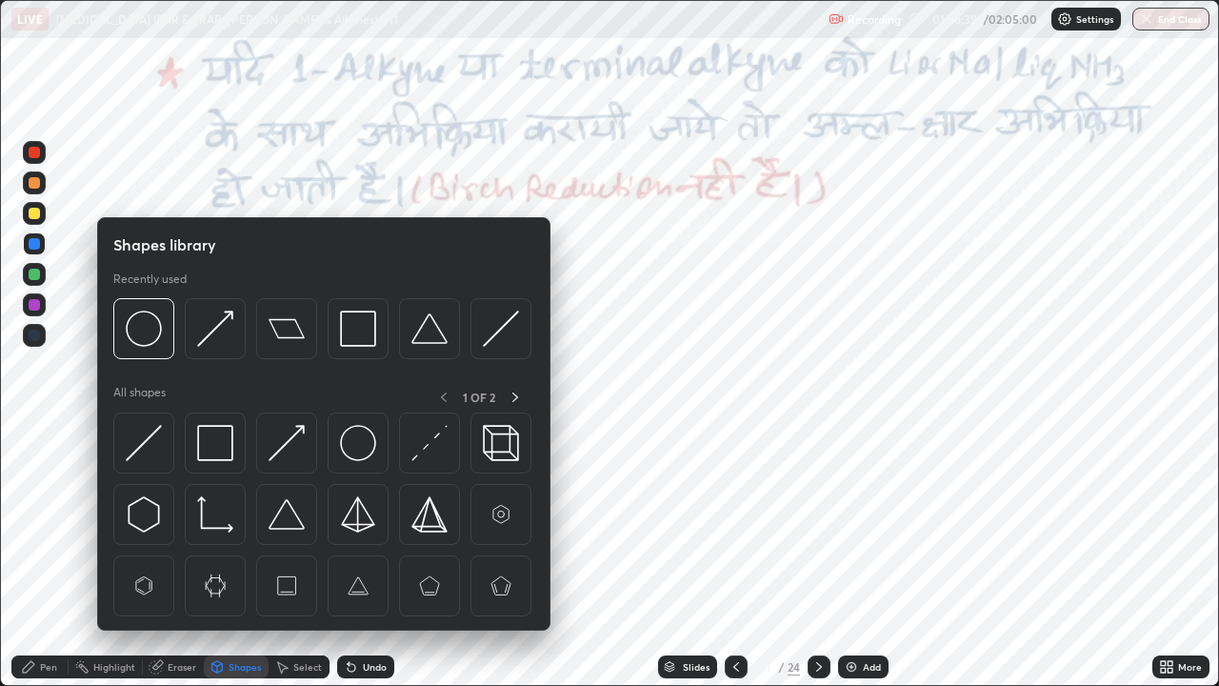
click at [34, 306] on div at bounding box center [34, 304] width 11 height 11
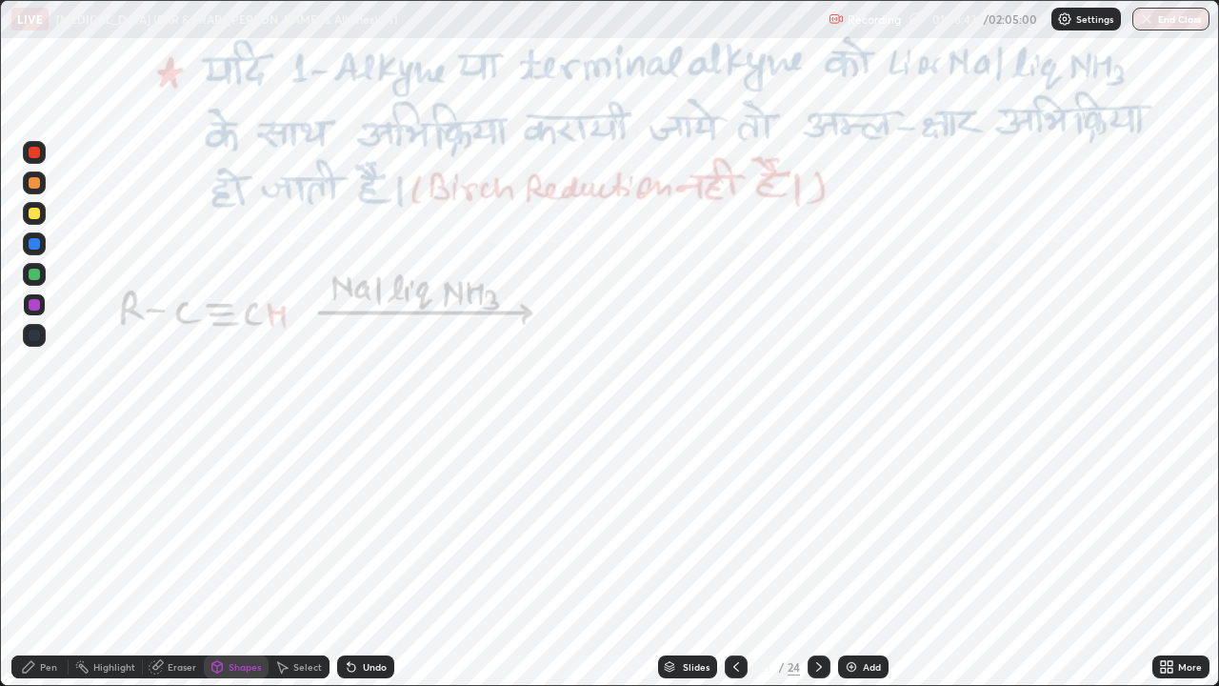
click at [363, 524] on div "Undo" at bounding box center [375, 667] width 24 height 10
click at [250, 524] on div "Shapes" at bounding box center [245, 667] width 32 height 10
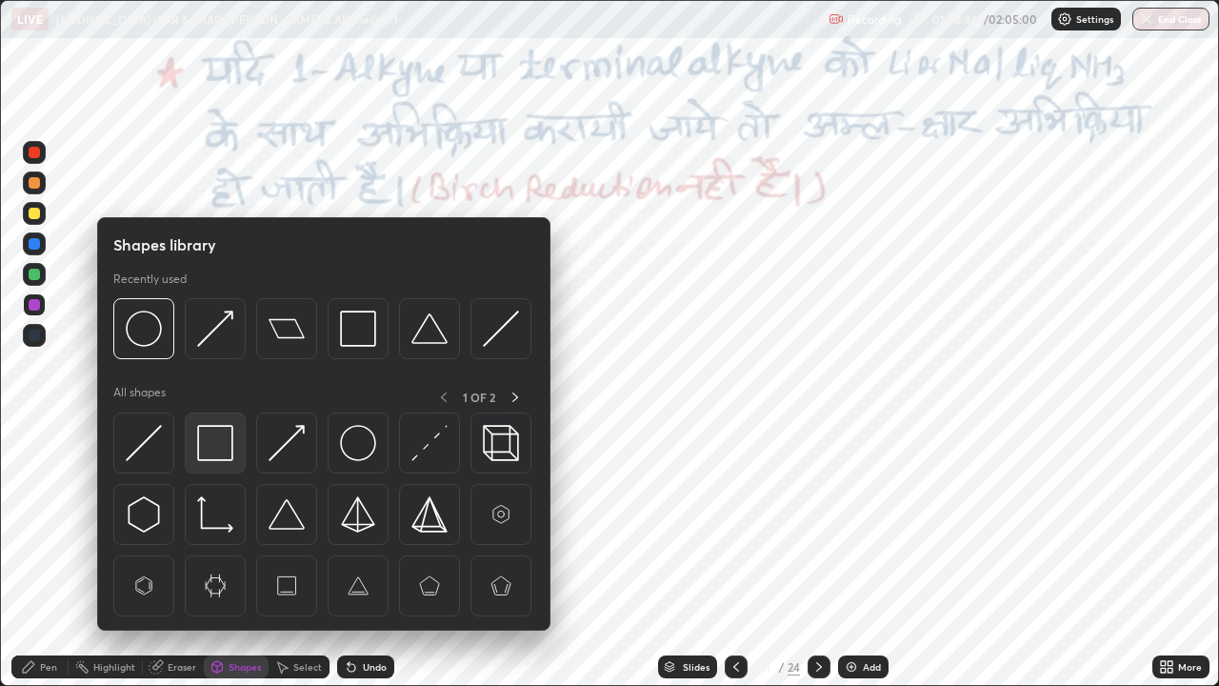
click at [214, 454] on img at bounding box center [215, 443] width 36 height 36
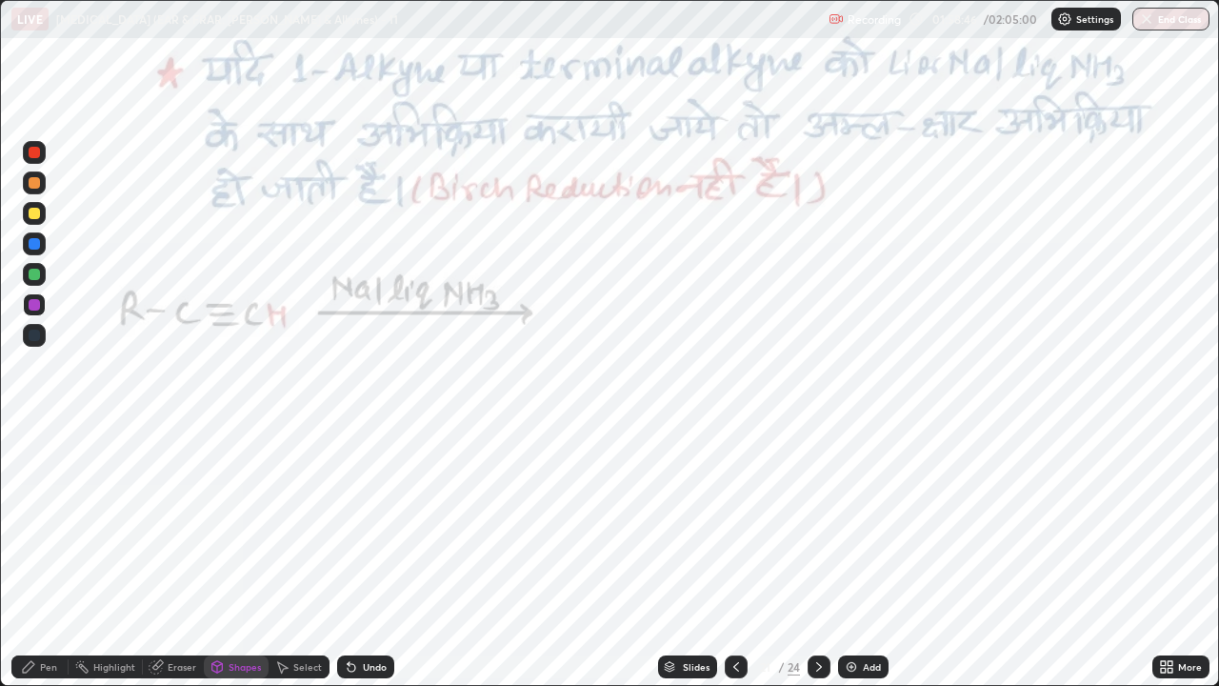
click at [44, 524] on div "Pen" at bounding box center [48, 667] width 17 height 10
click at [19, 524] on div "Pen" at bounding box center [39, 666] width 57 height 23
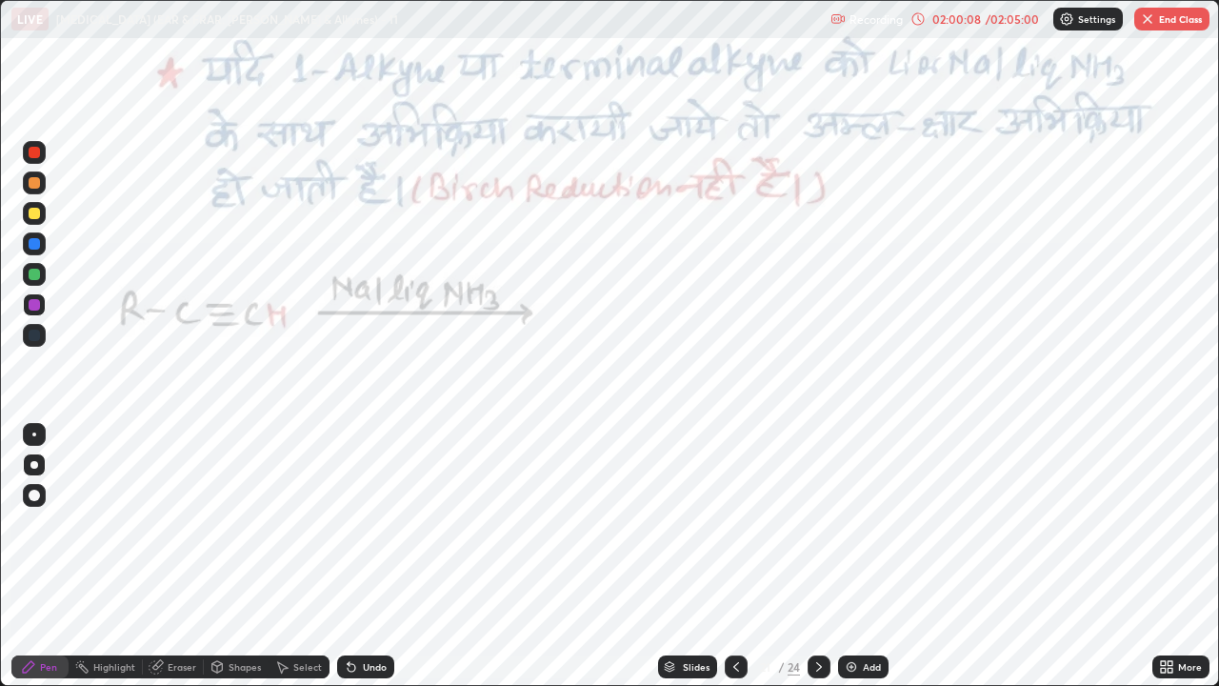
click at [734, 524] on icon at bounding box center [736, 666] width 15 height 15
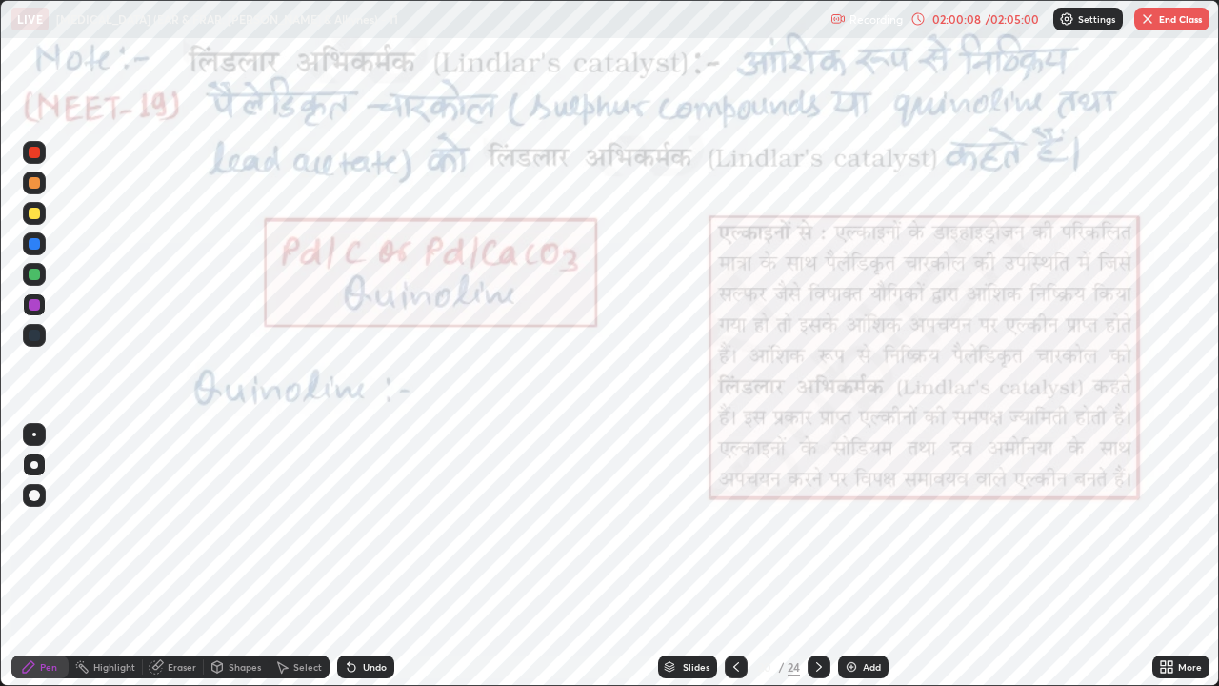
click at [734, 524] on icon at bounding box center [736, 667] width 6 height 10
click at [734, 524] on icon at bounding box center [736, 666] width 15 height 15
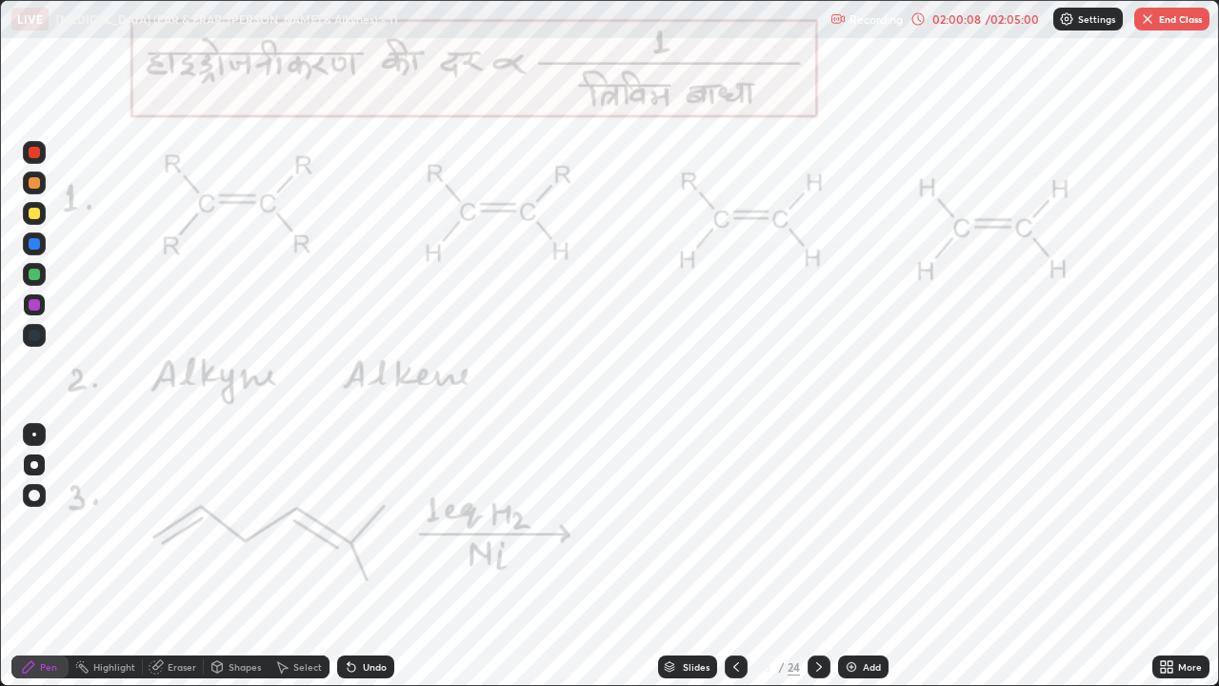
click at [742, 524] on div at bounding box center [736, 666] width 23 height 23
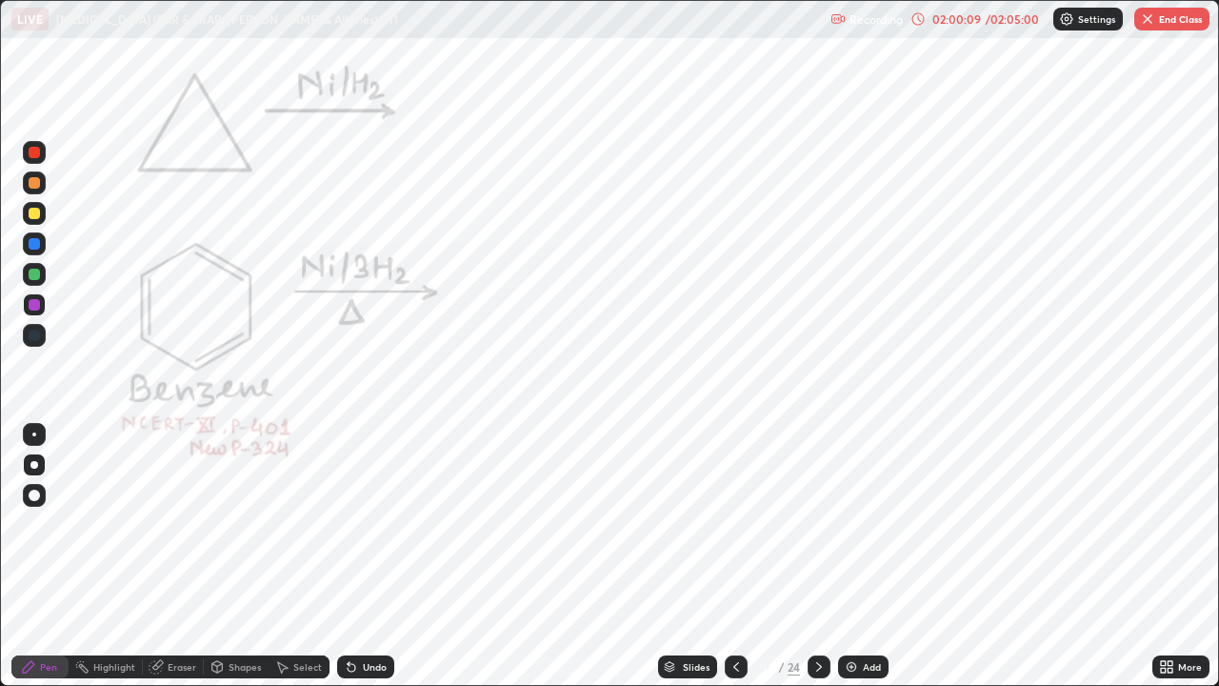
click at [734, 524] on icon at bounding box center [736, 666] width 15 height 15
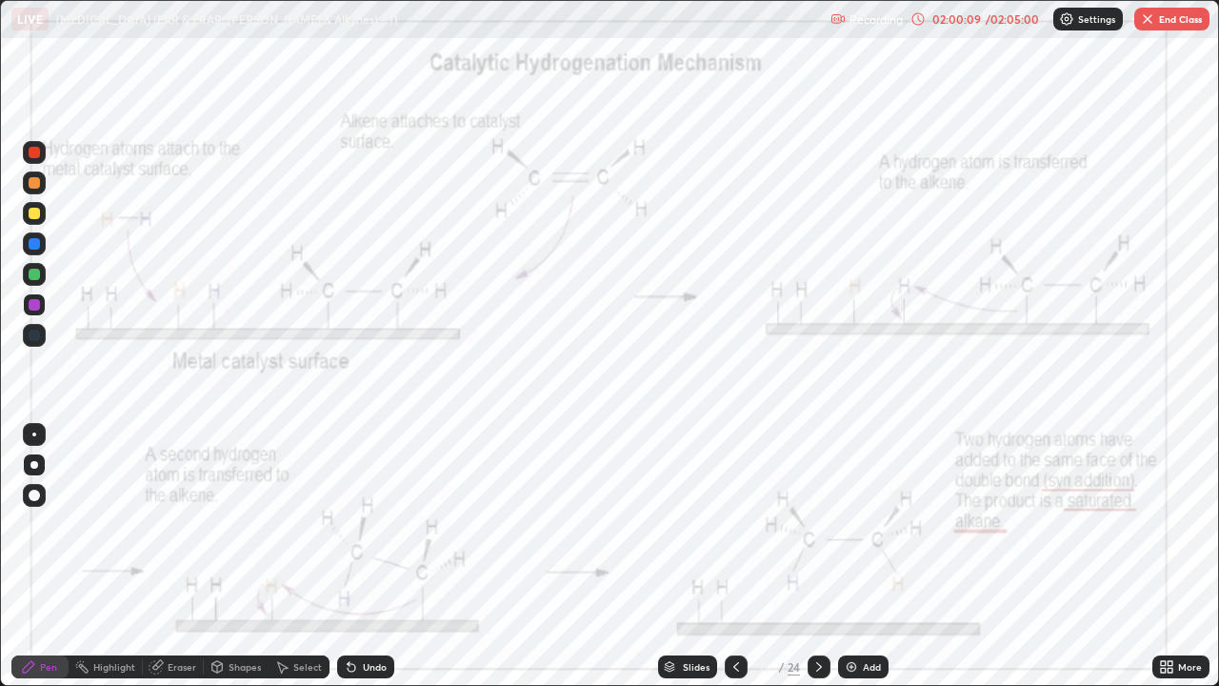
click at [742, 524] on div at bounding box center [736, 666] width 23 height 23
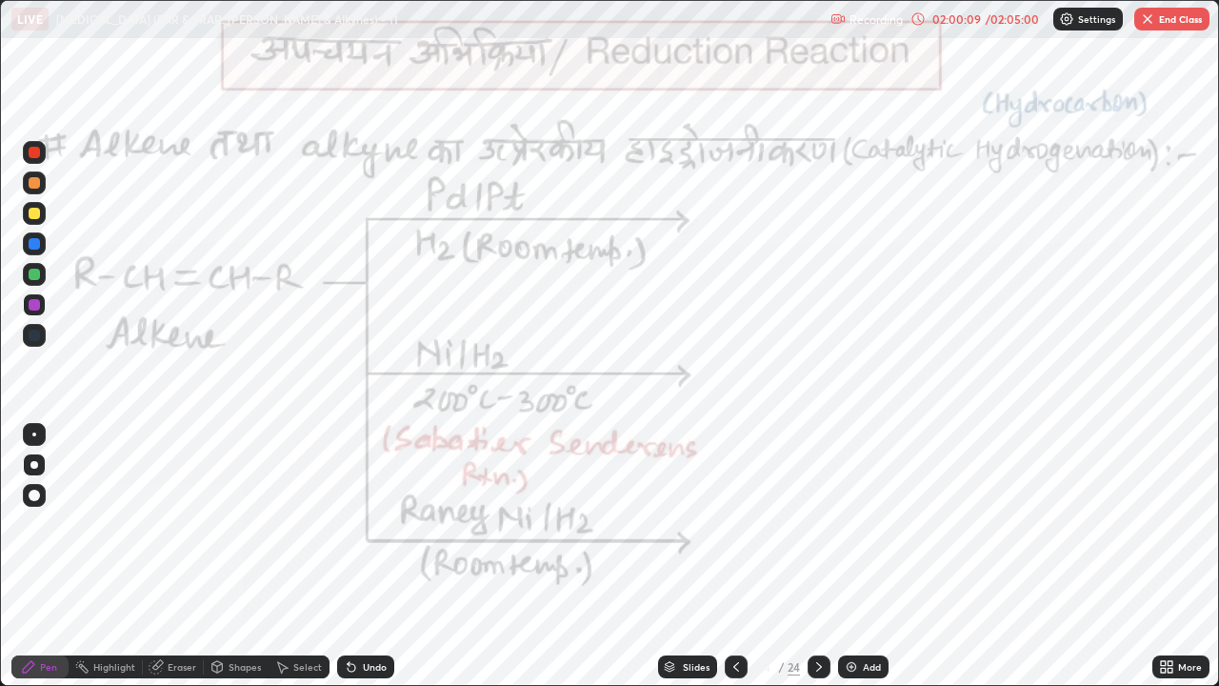
click at [738, 524] on icon at bounding box center [736, 666] width 15 height 15
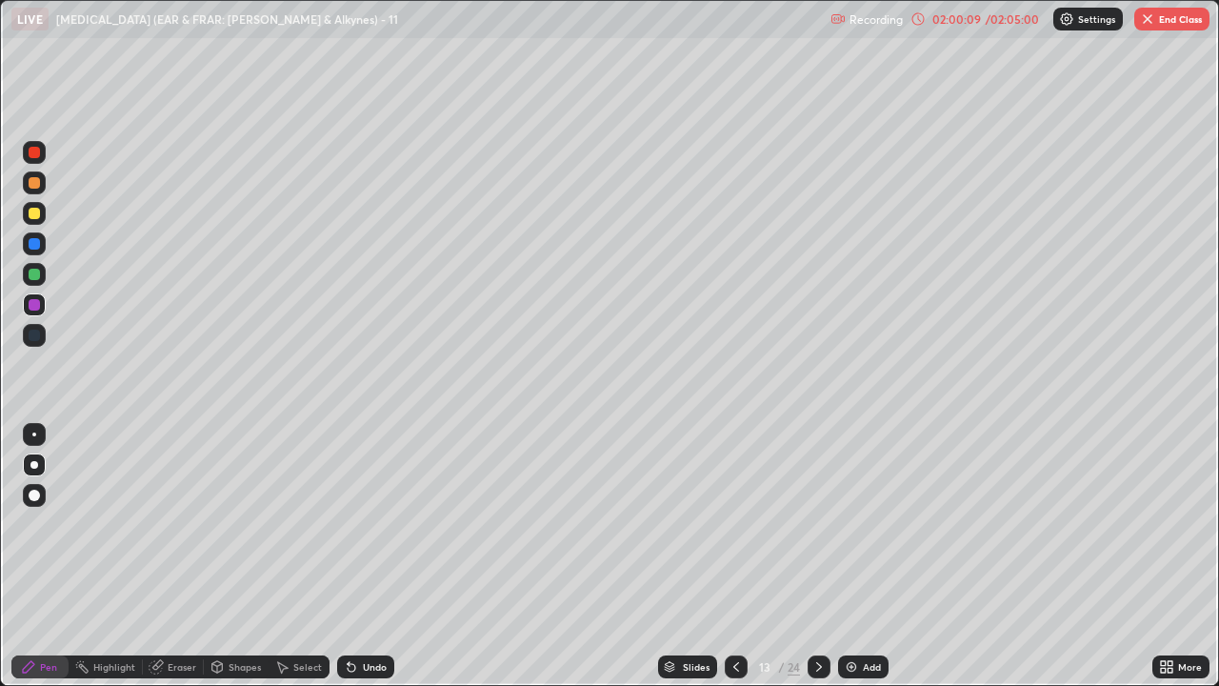
click at [736, 524] on icon at bounding box center [736, 666] width 15 height 15
click at [737, 524] on icon at bounding box center [736, 666] width 15 height 15
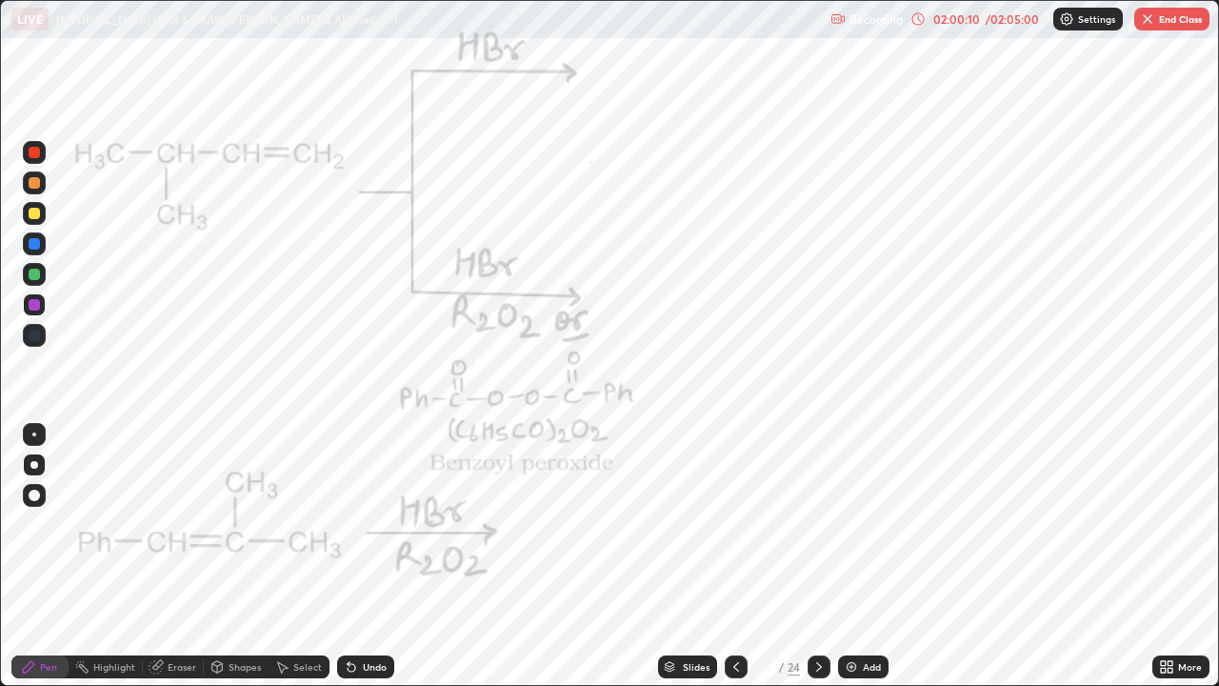
click at [737, 524] on div at bounding box center [736, 667] width 23 height 38
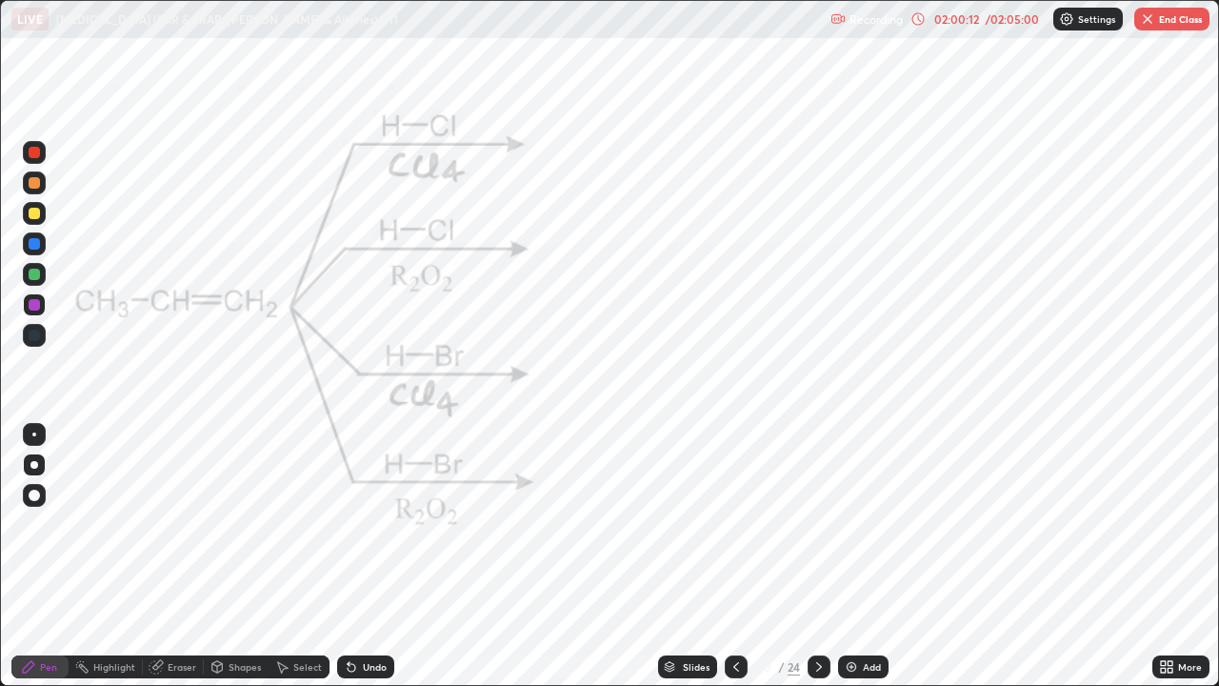
click at [779, 524] on div "/" at bounding box center [781, 666] width 6 height 11
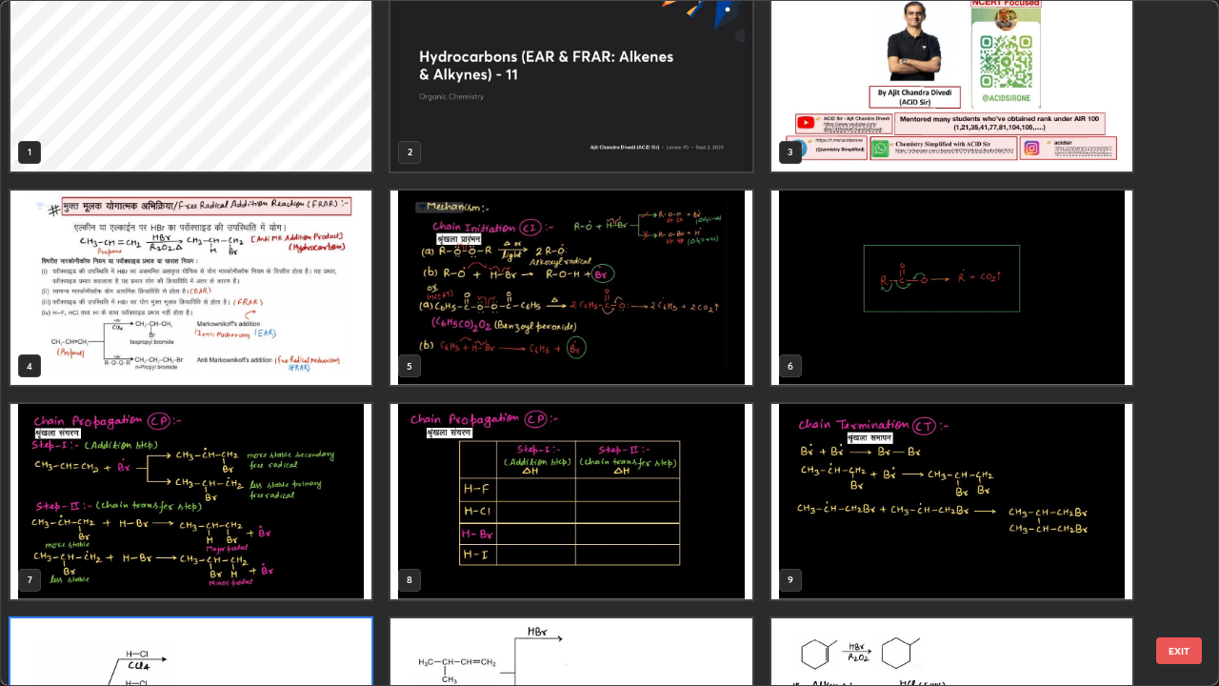
scroll to position [0, 0]
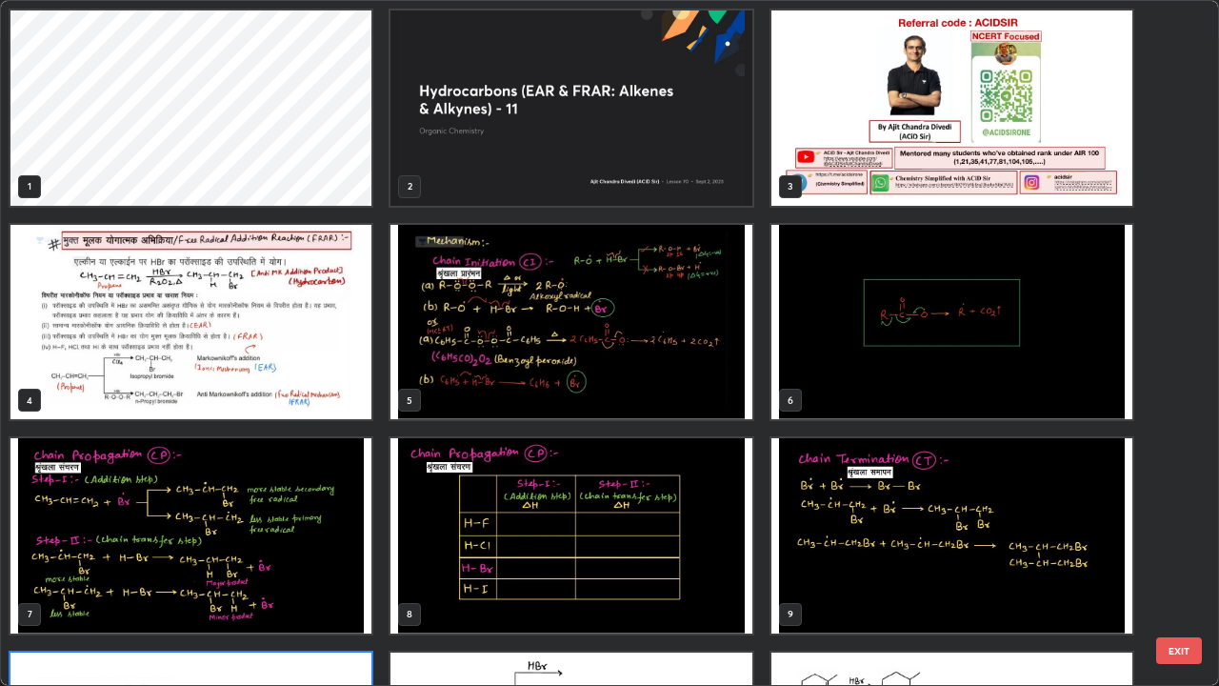
click at [246, 338] on img "grid" at bounding box center [190, 322] width 361 height 195
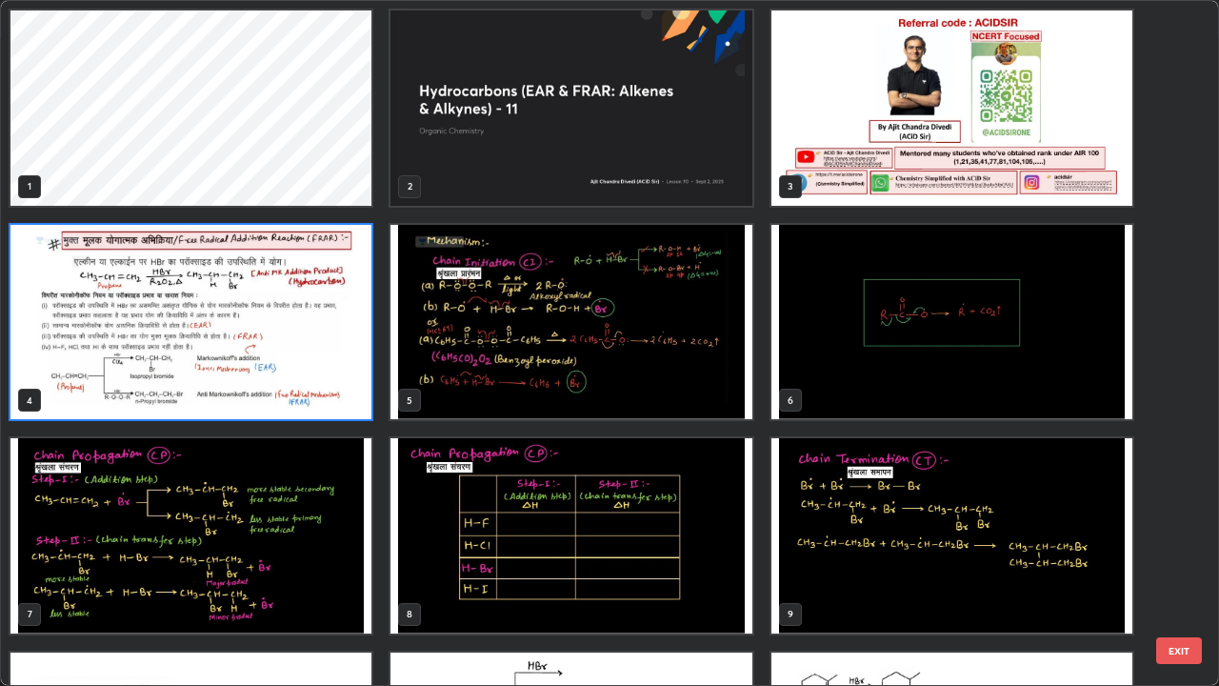
click at [358, 356] on img "grid" at bounding box center [190, 322] width 361 height 195
click at [348, 364] on img "grid" at bounding box center [190, 322] width 361 height 195
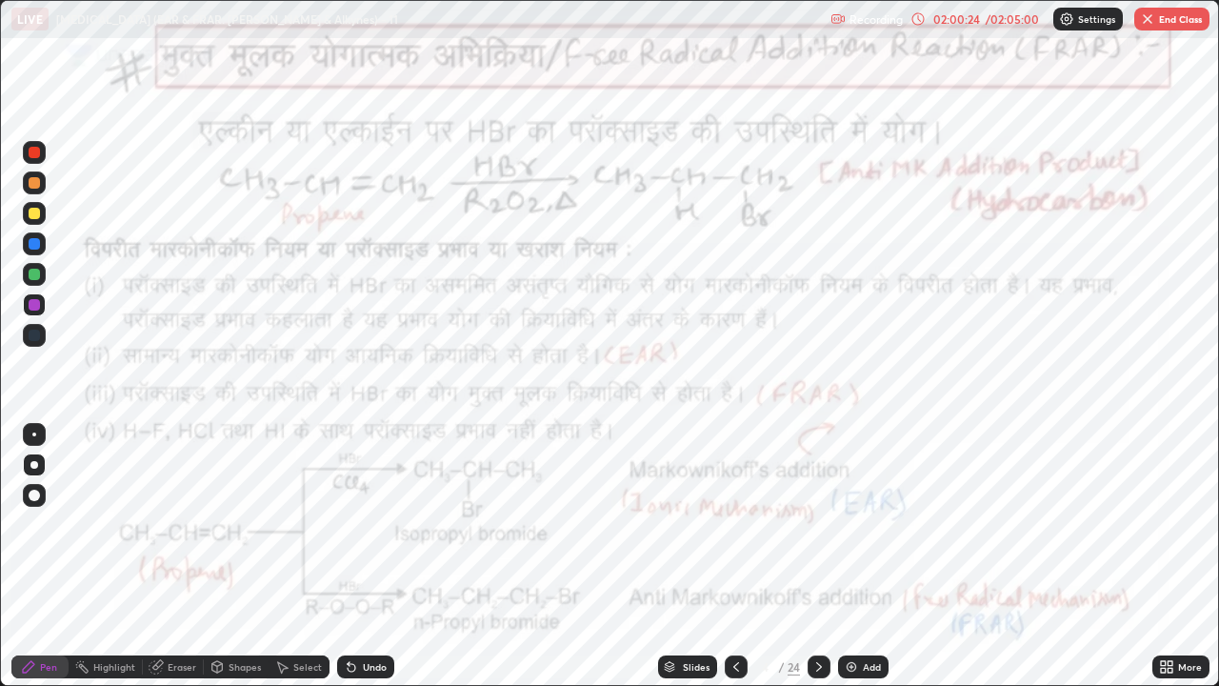
click at [820, 524] on icon at bounding box center [818, 666] width 15 height 15
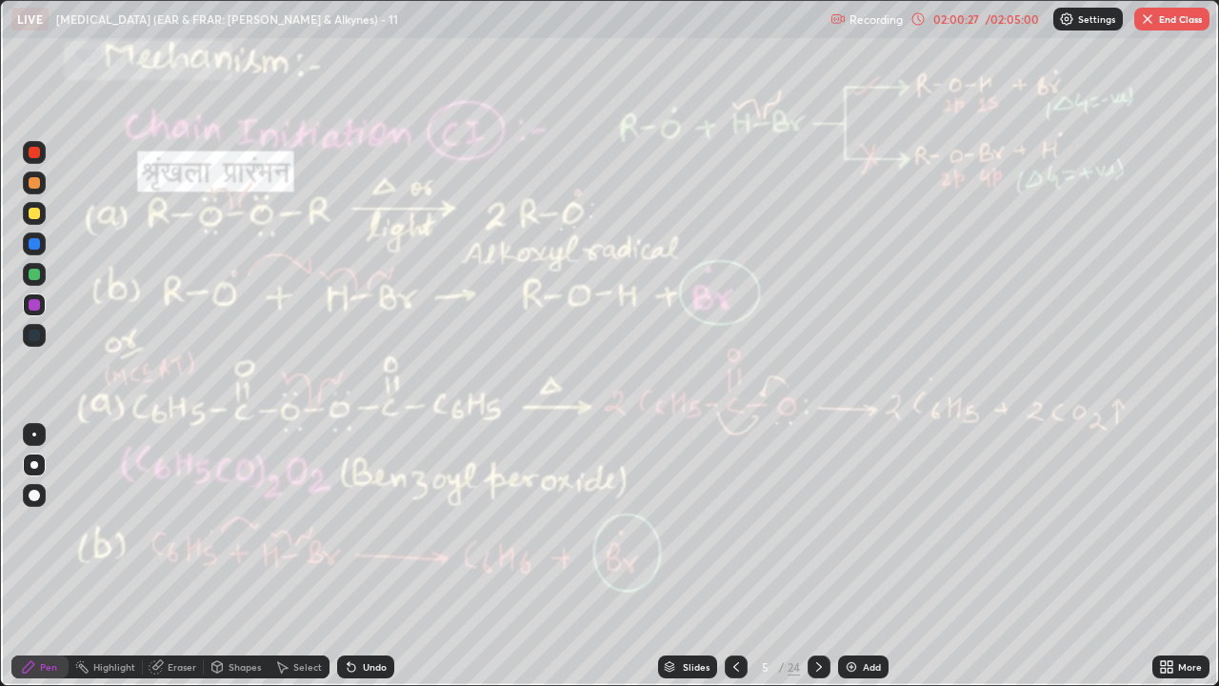
click at [827, 524] on div at bounding box center [819, 666] width 23 height 23
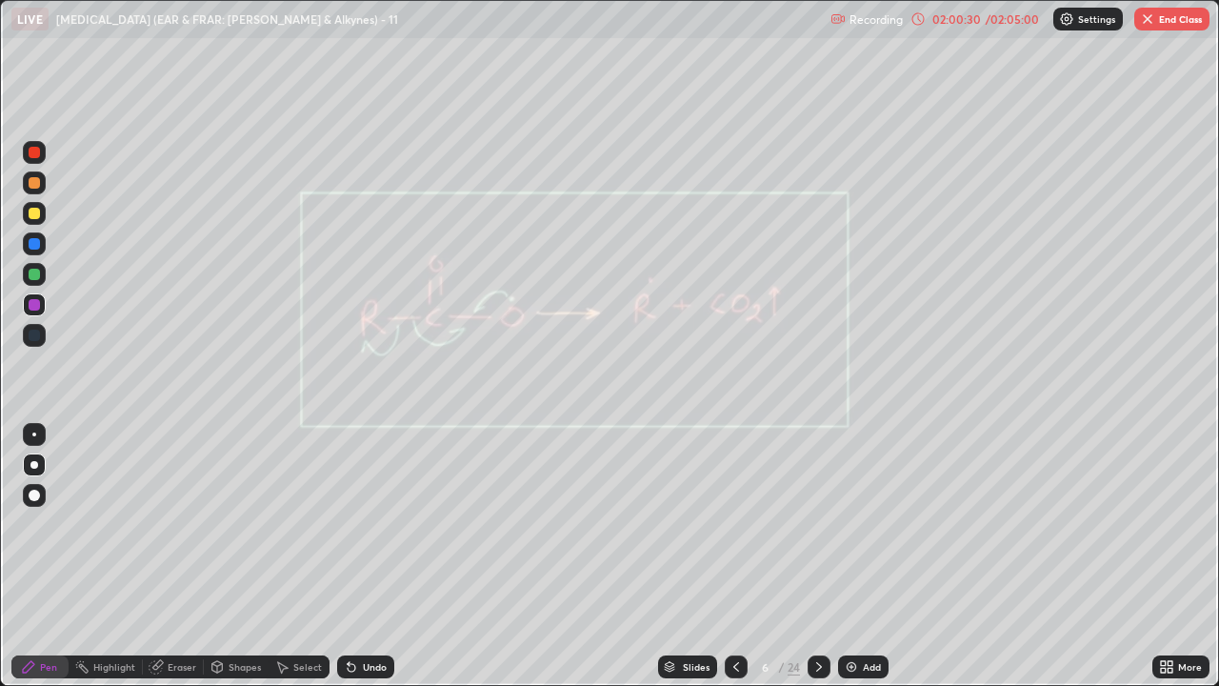
click at [817, 524] on icon at bounding box center [818, 666] width 15 height 15
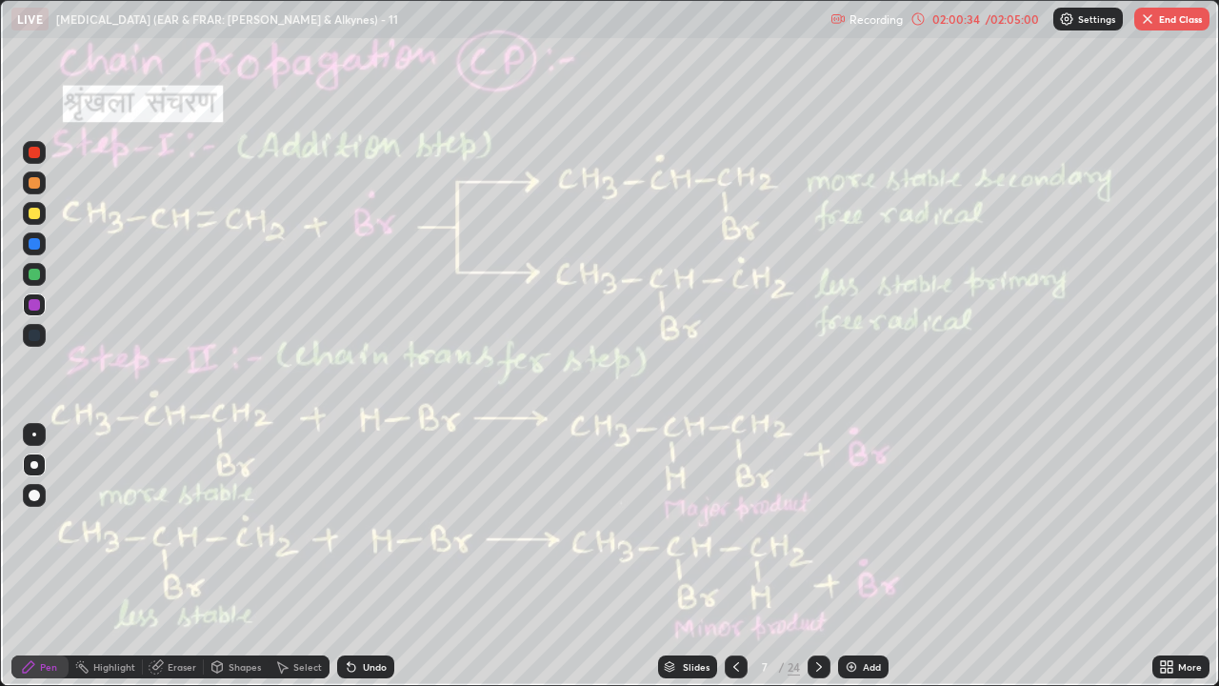
click at [817, 524] on icon at bounding box center [818, 666] width 15 height 15
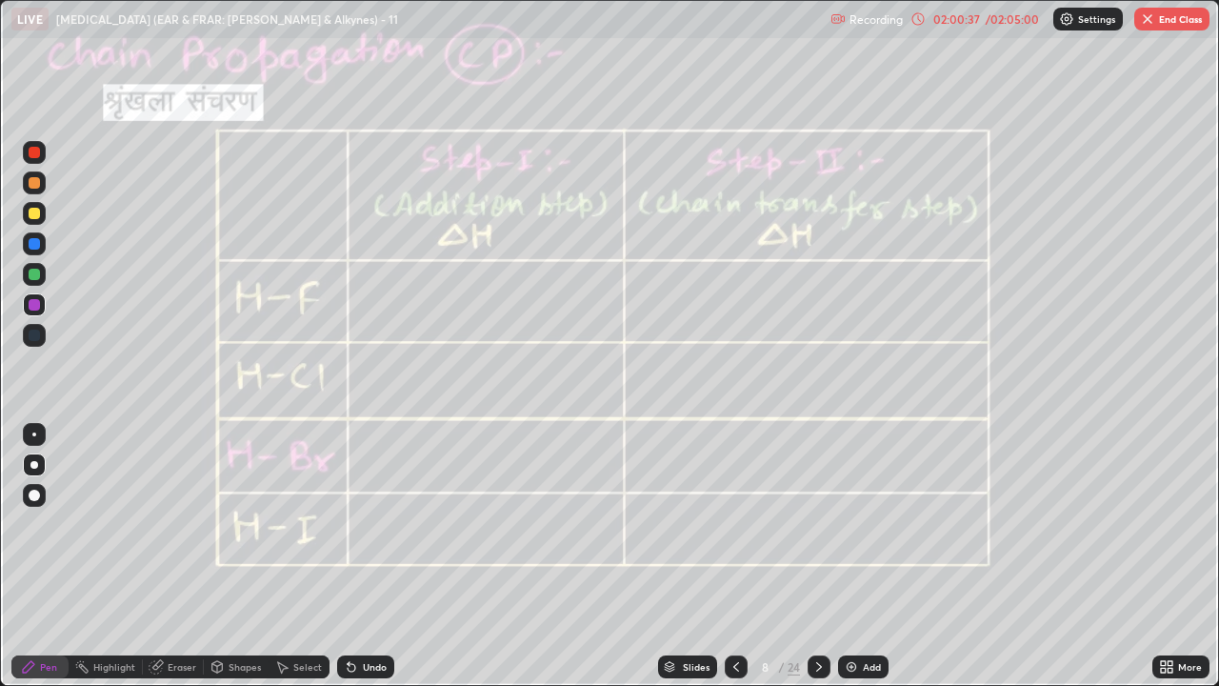
click at [817, 524] on icon at bounding box center [818, 666] width 15 height 15
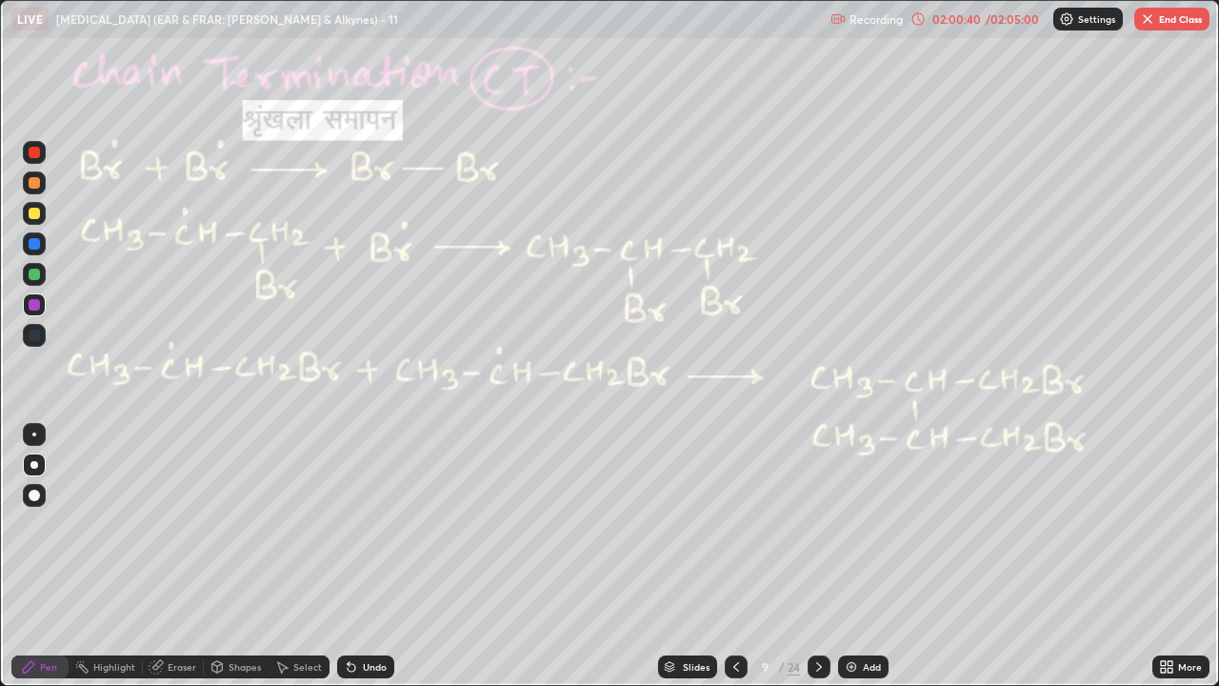
click at [817, 524] on icon at bounding box center [818, 666] width 15 height 15
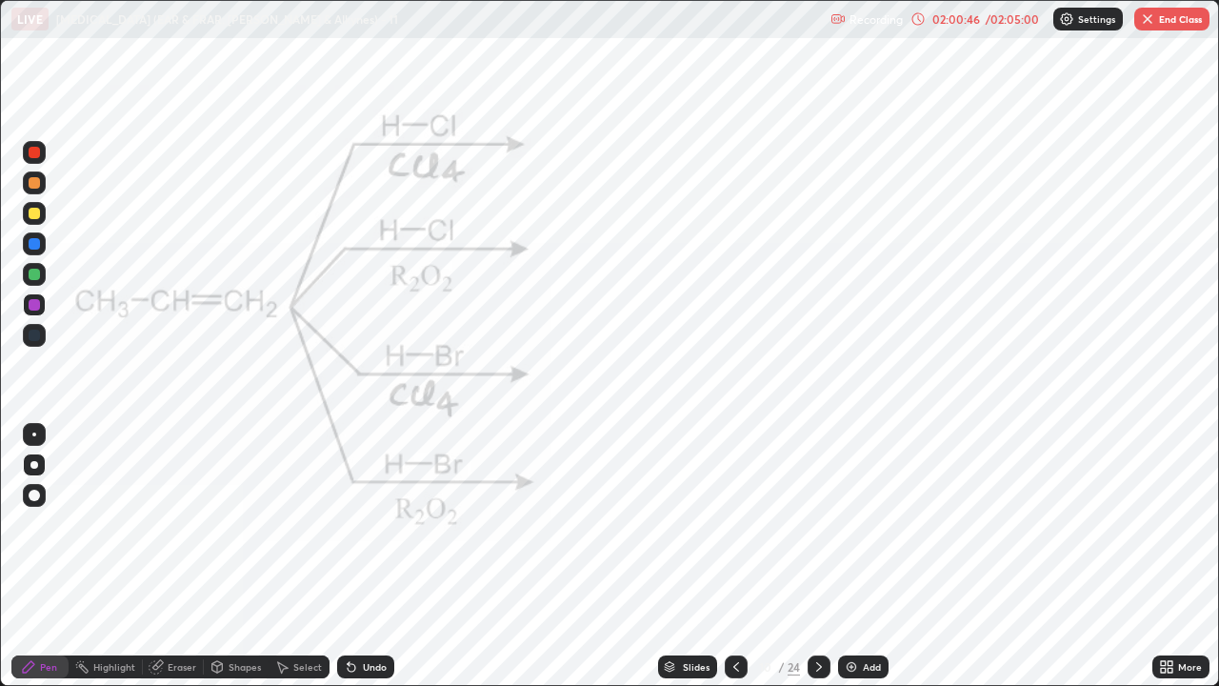
click at [817, 524] on icon at bounding box center [818, 666] width 15 height 15
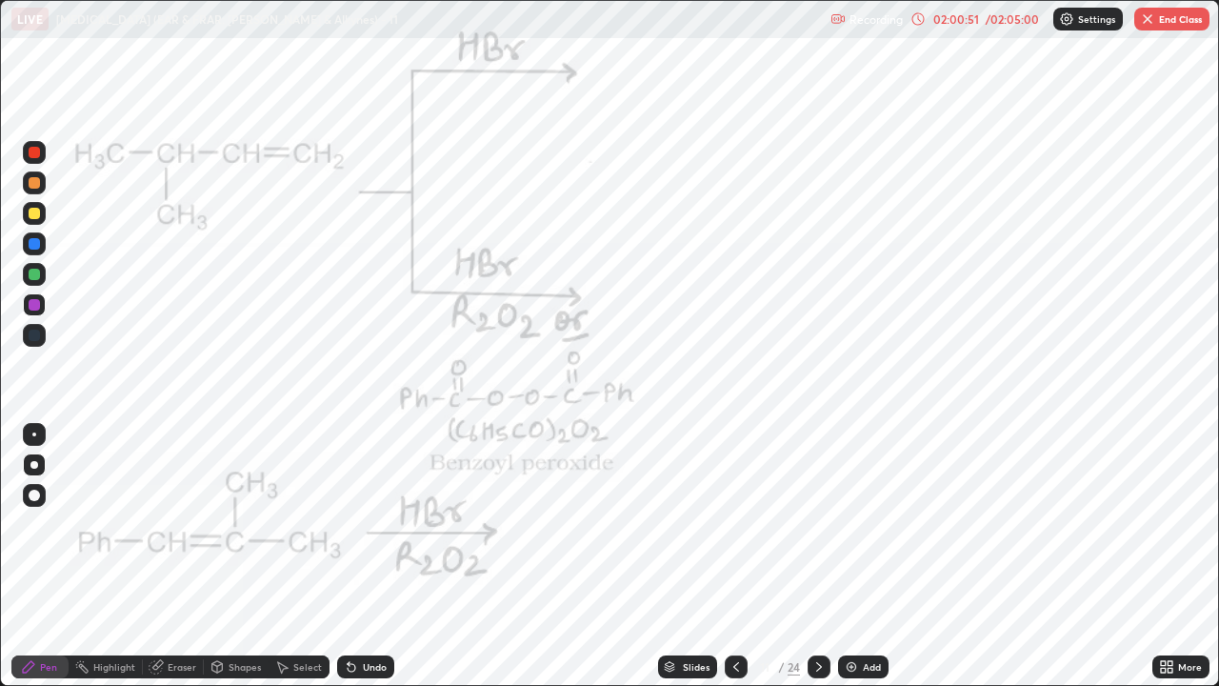
click at [817, 524] on icon at bounding box center [818, 666] width 15 height 15
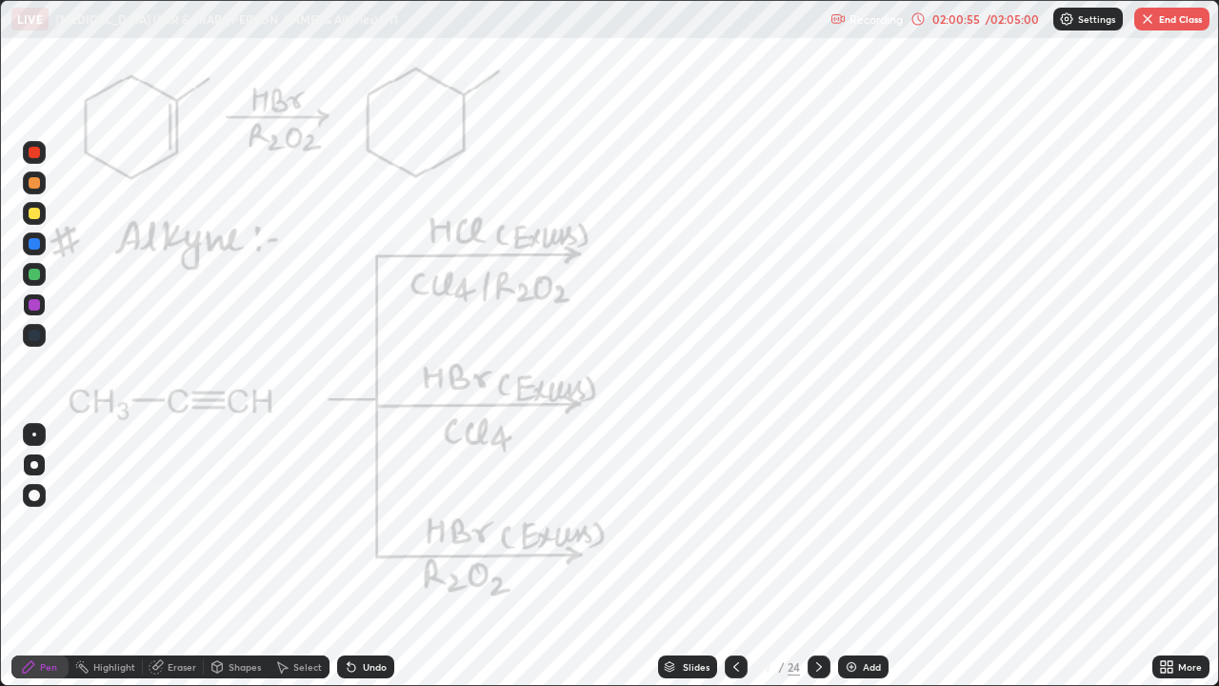
click at [820, 524] on icon at bounding box center [818, 666] width 15 height 15
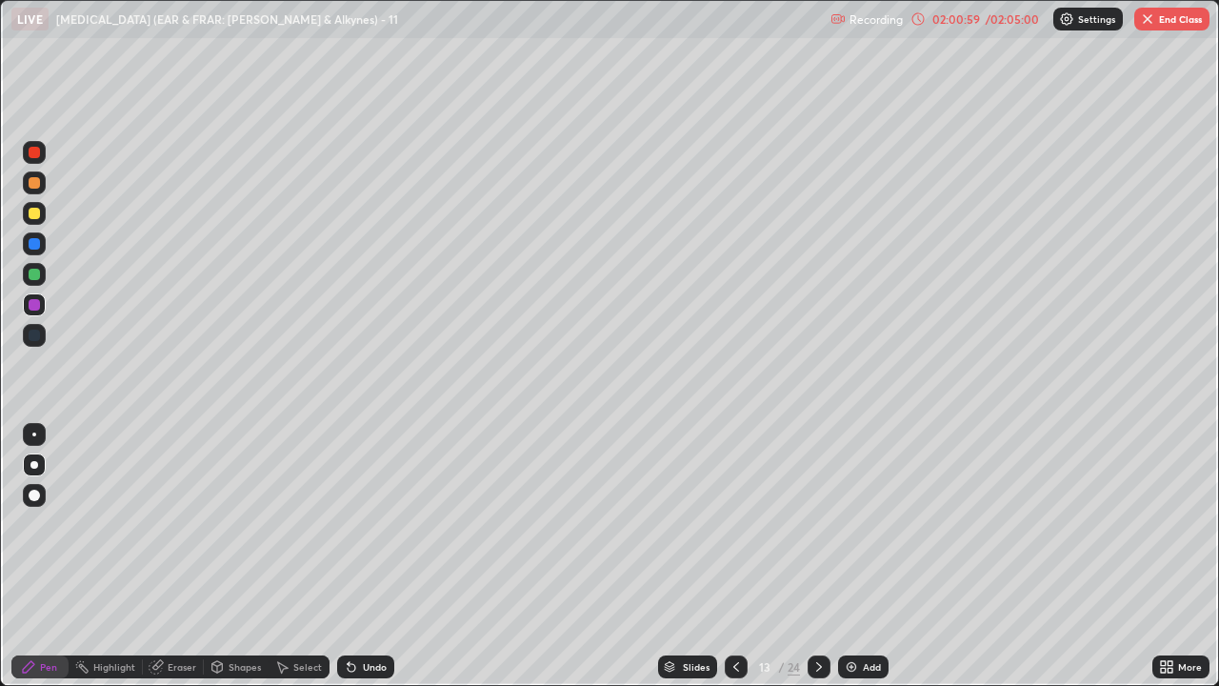
click at [817, 524] on icon at bounding box center [818, 666] width 15 height 15
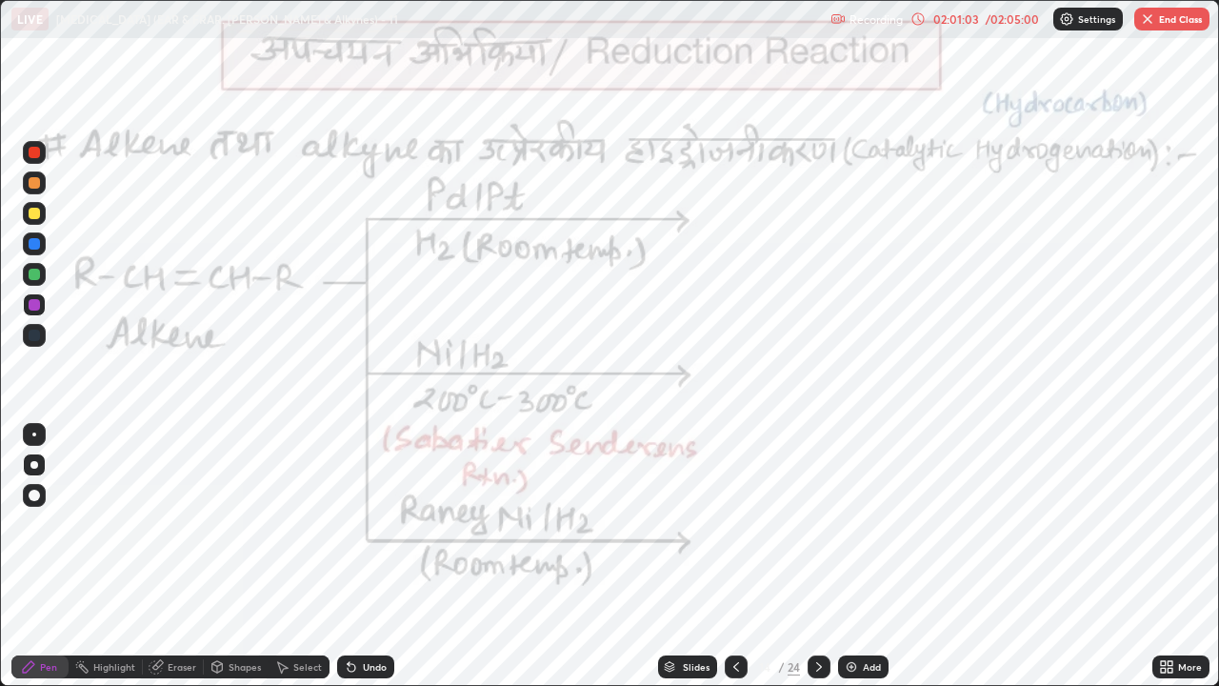
click at [816, 524] on icon at bounding box center [818, 666] width 15 height 15
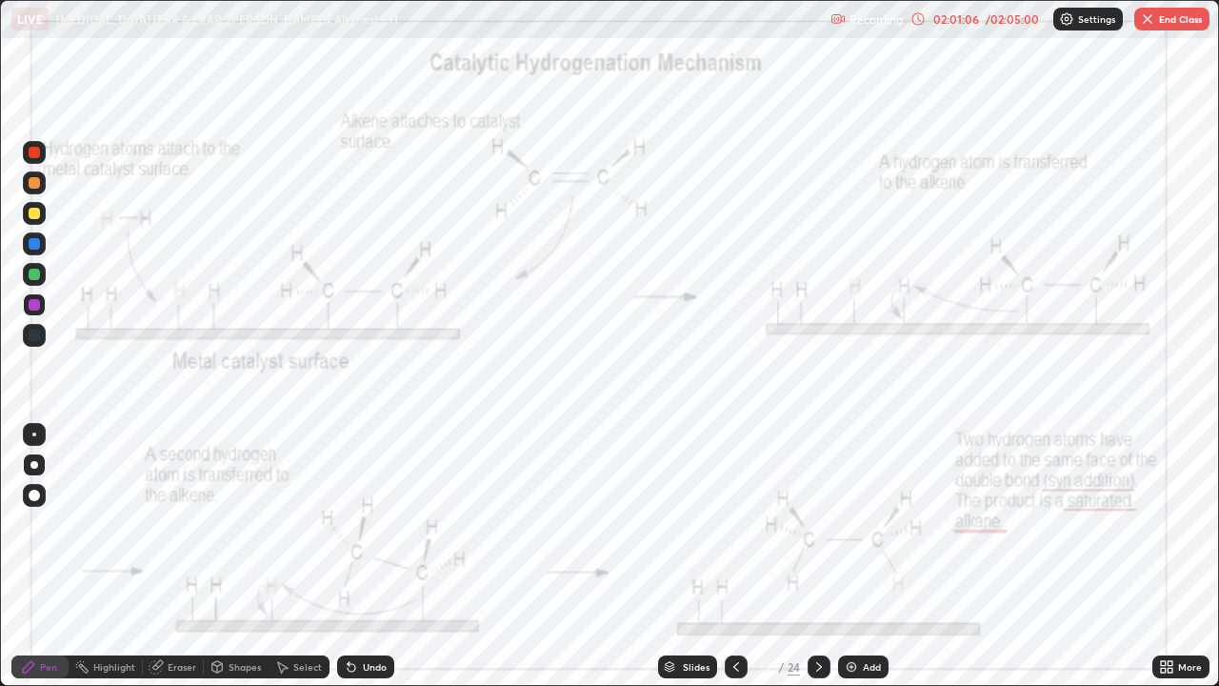
click at [817, 524] on icon at bounding box center [818, 666] width 15 height 15
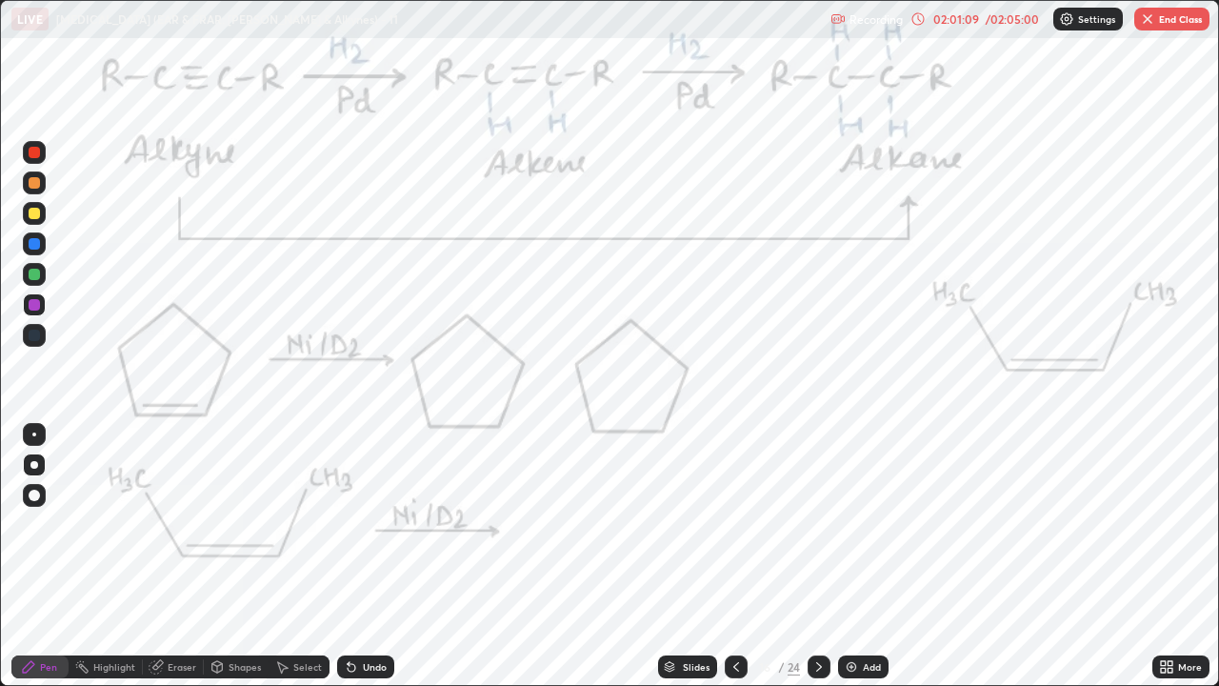
click at [817, 524] on icon at bounding box center [818, 666] width 15 height 15
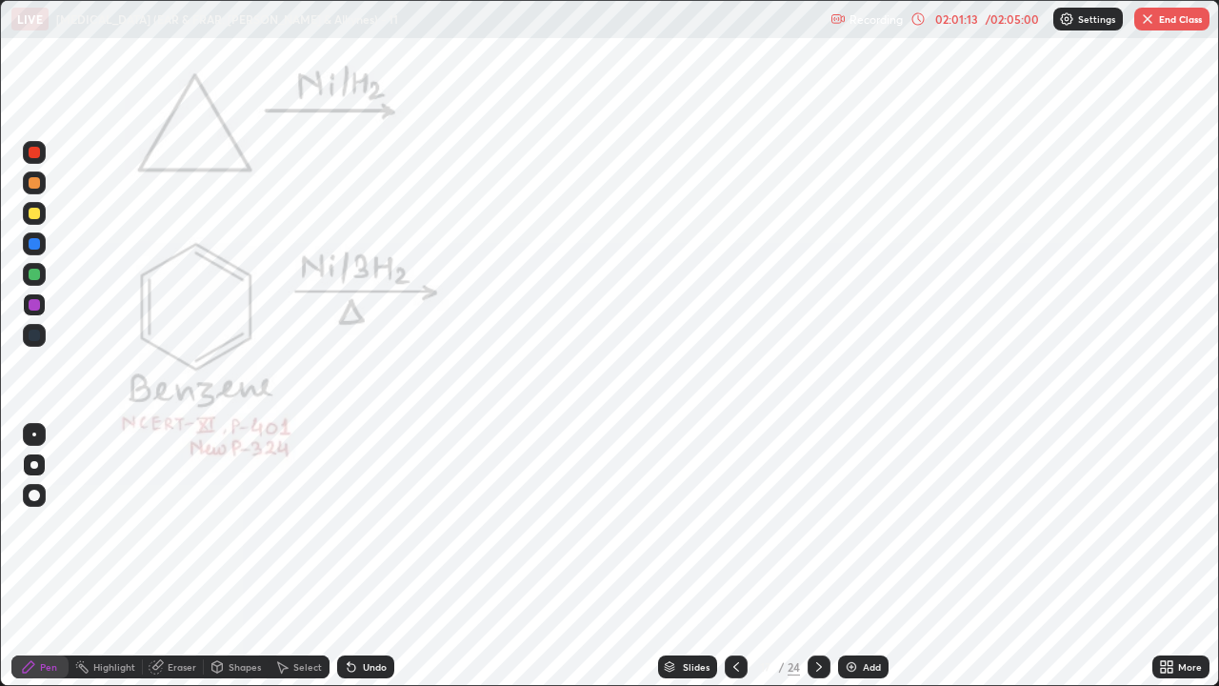
click at [817, 524] on icon at bounding box center [818, 666] width 15 height 15
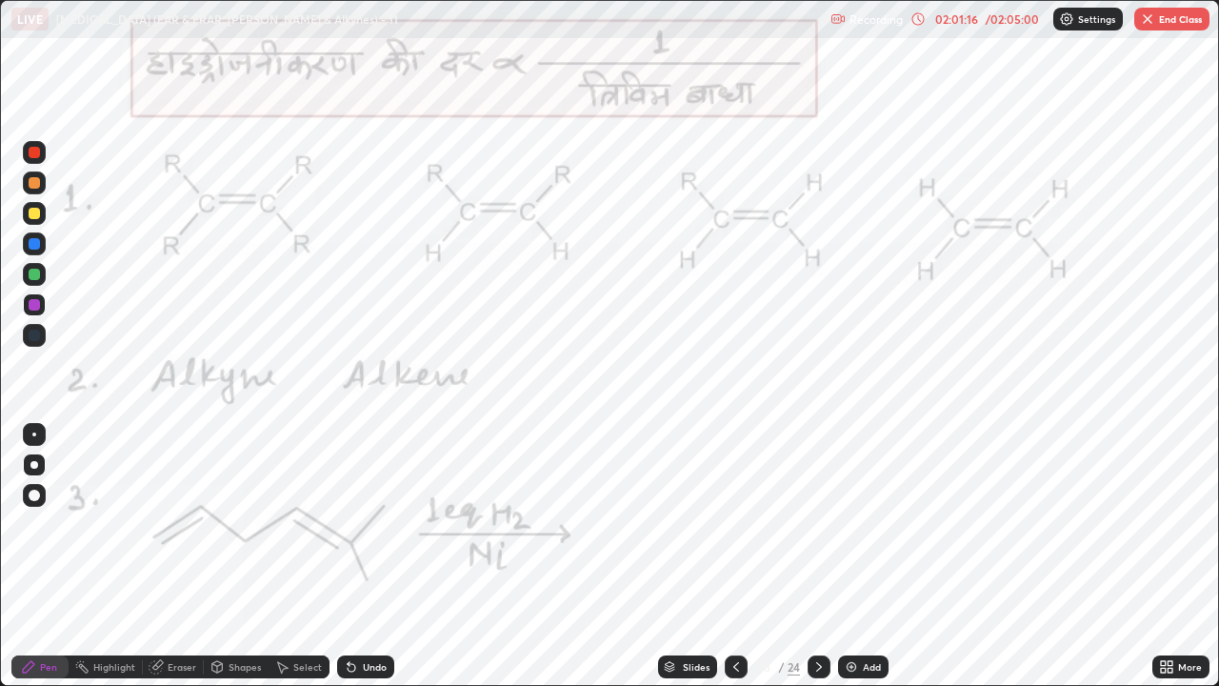
click at [817, 524] on icon at bounding box center [818, 666] width 15 height 15
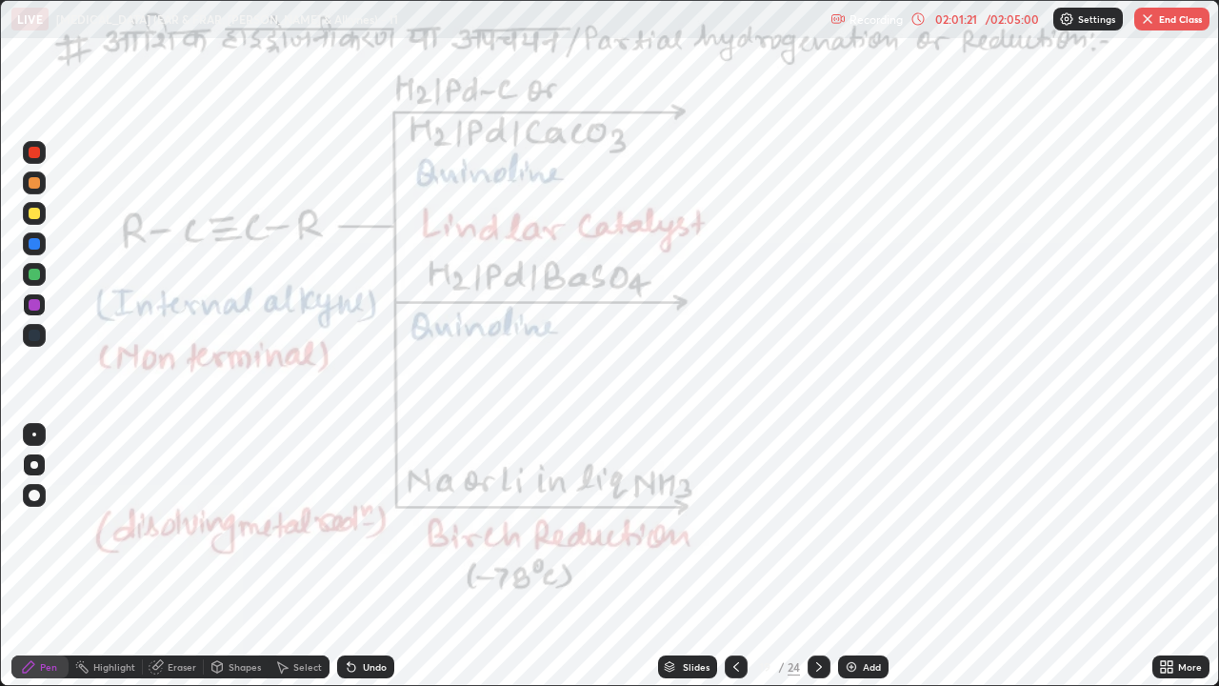
click at [817, 524] on icon at bounding box center [818, 666] width 15 height 15
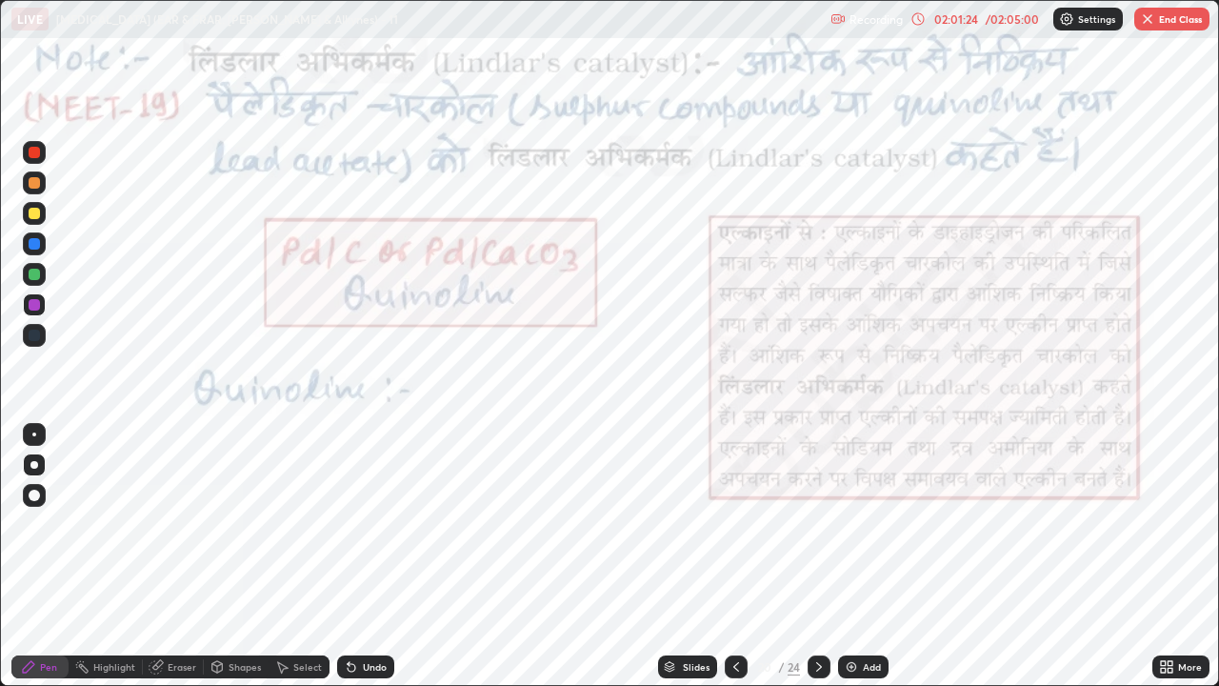
click at [817, 524] on icon at bounding box center [818, 666] width 15 height 15
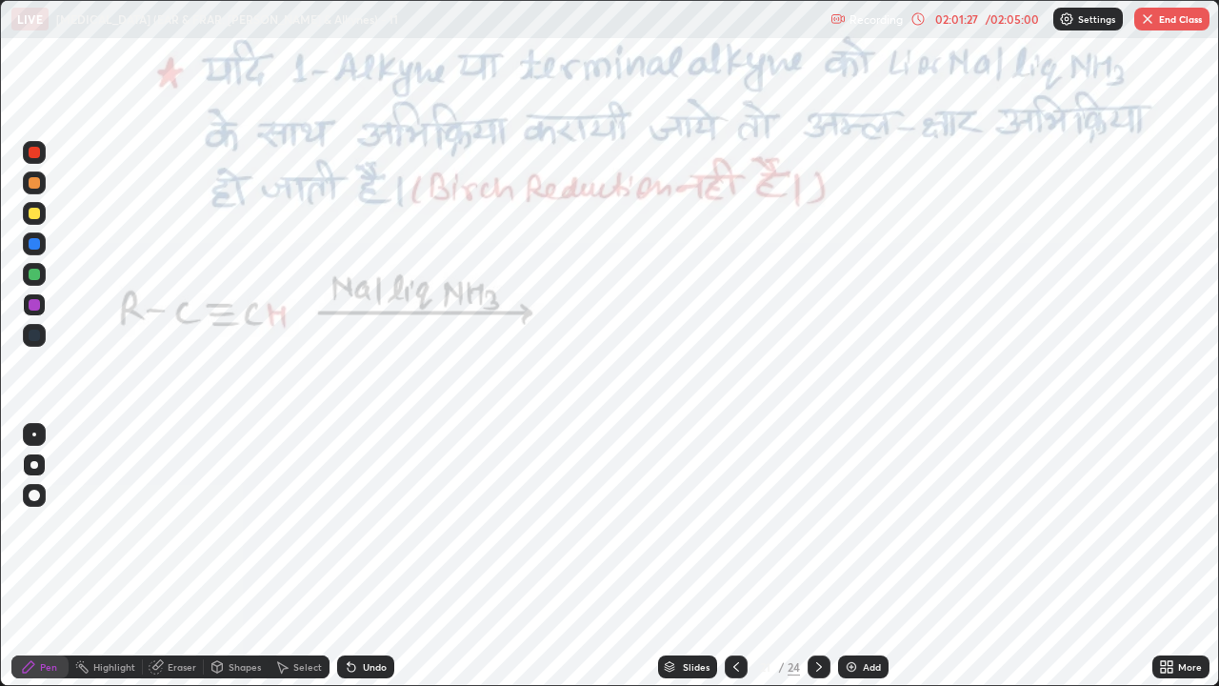
click at [816, 524] on icon at bounding box center [819, 667] width 6 height 10
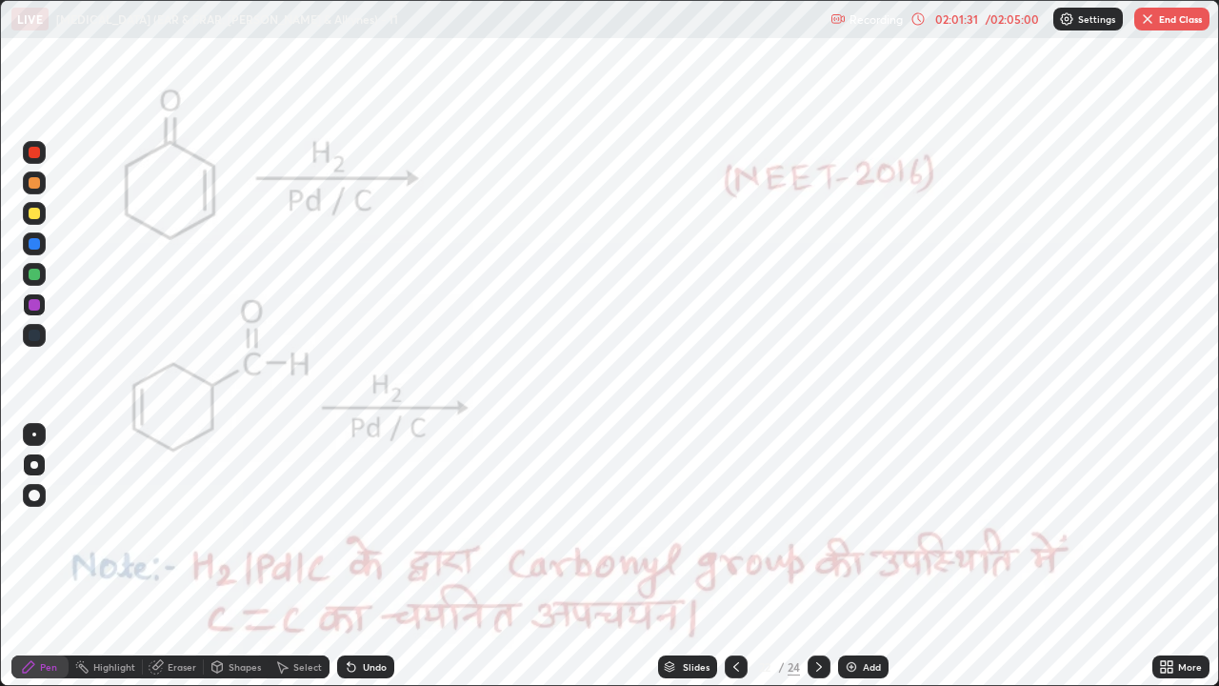
click at [818, 524] on icon at bounding box center [818, 666] width 15 height 15
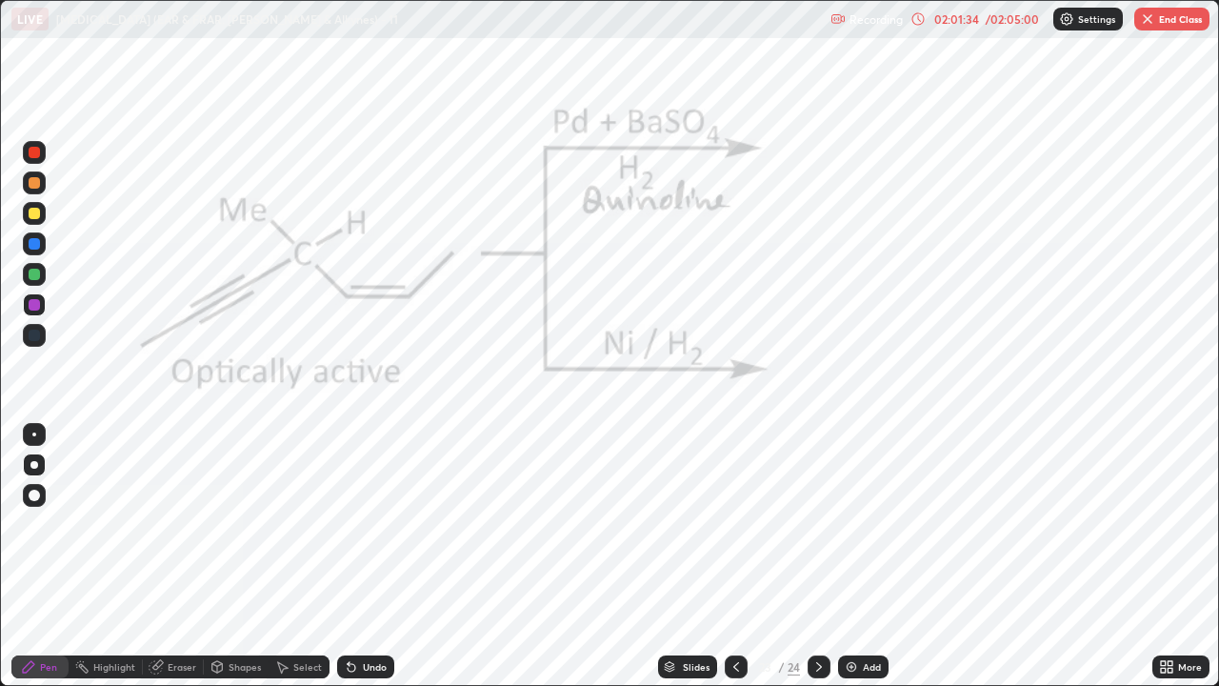
click at [817, 524] on icon at bounding box center [818, 666] width 15 height 15
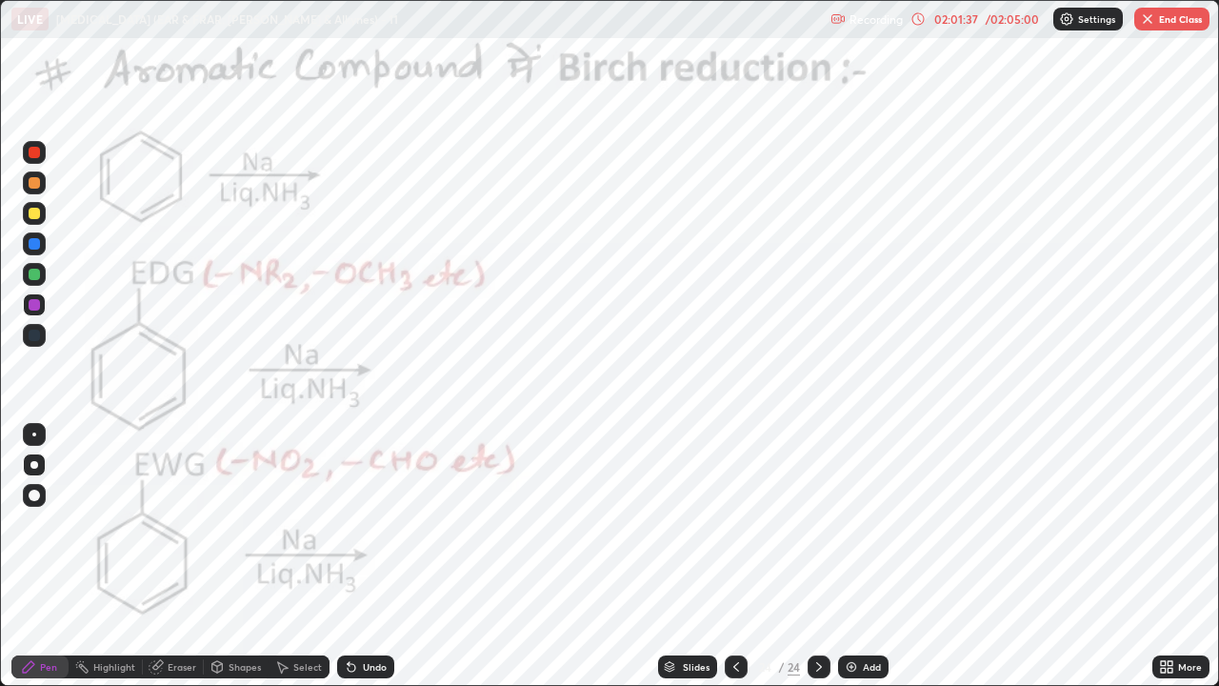
click at [819, 524] on icon at bounding box center [818, 666] width 15 height 15
click at [819, 524] on icon at bounding box center [819, 667] width 6 height 10
click at [1157, 15] on button "End Class" at bounding box center [1171, 19] width 75 height 23
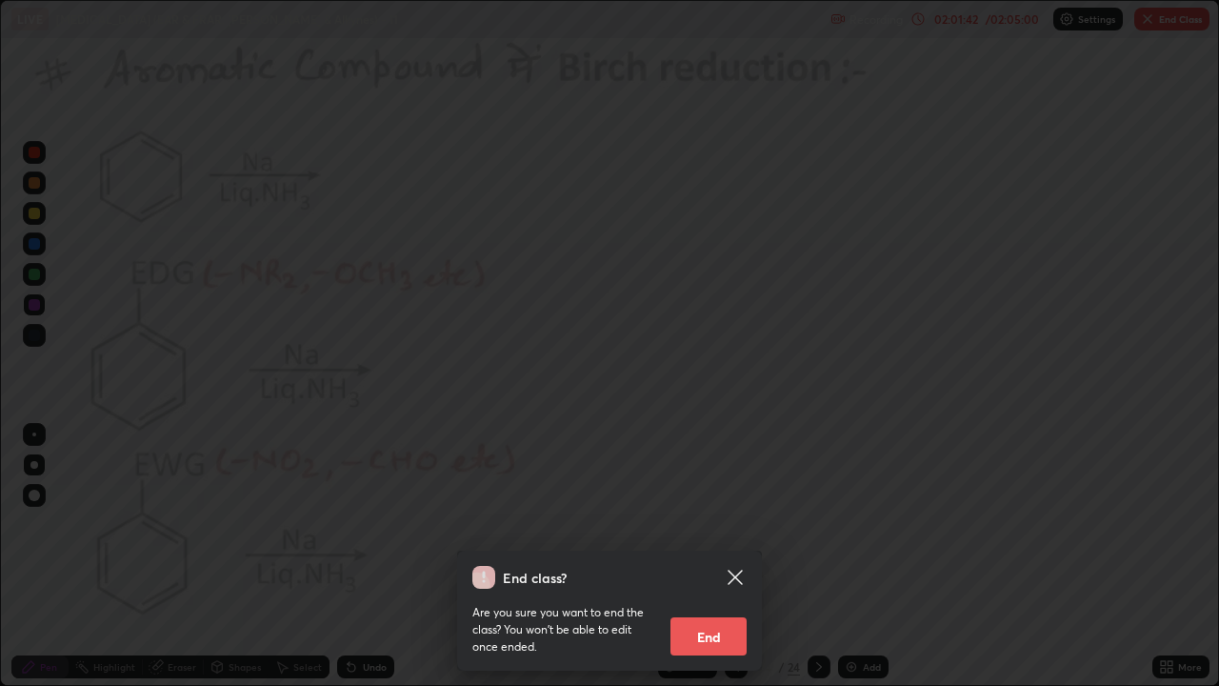
click at [704, 524] on button "End" at bounding box center [709, 636] width 76 height 38
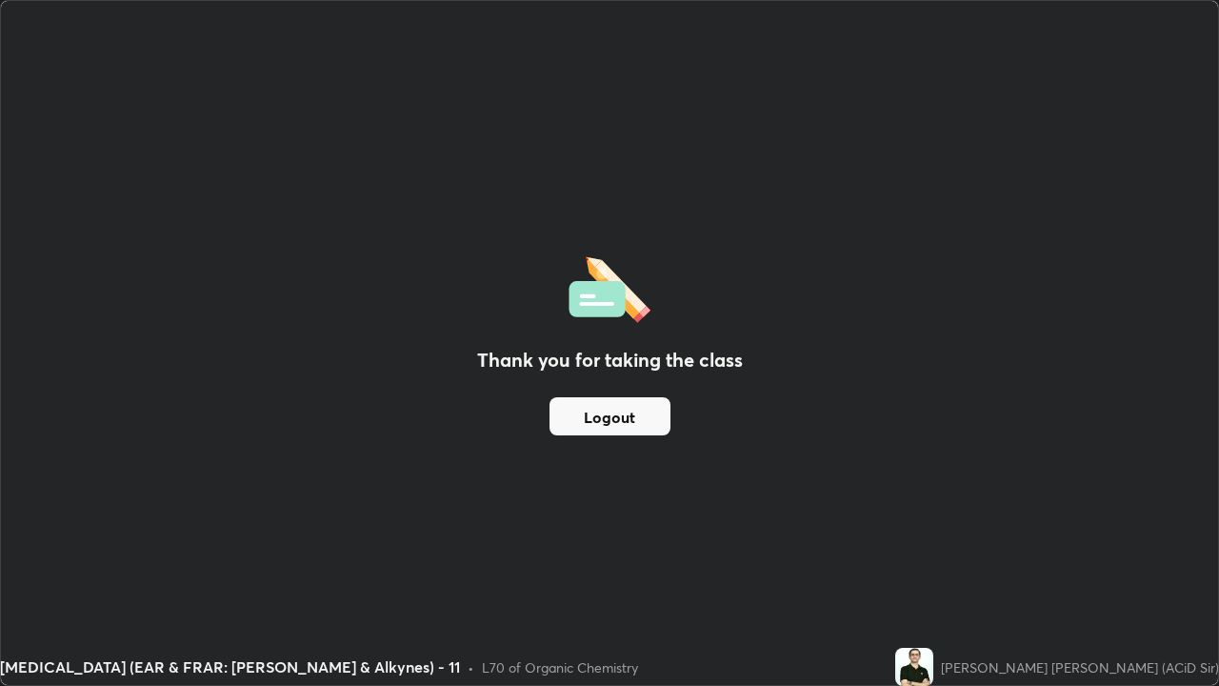
click at [642, 429] on button "Logout" at bounding box center [610, 416] width 121 height 38
